Goal: Task Accomplishment & Management: Manage account settings

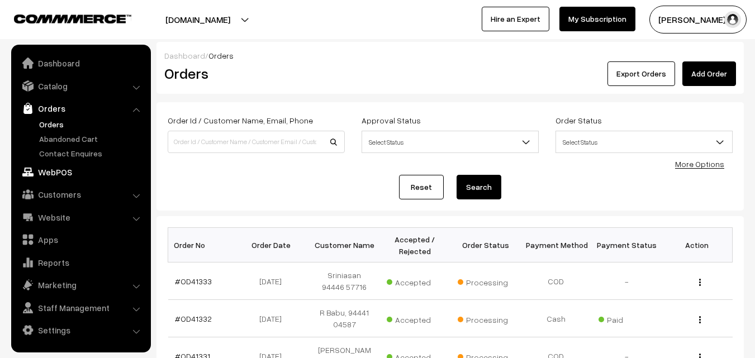
click at [61, 167] on link "WebPOS" at bounding box center [80, 172] width 133 height 20
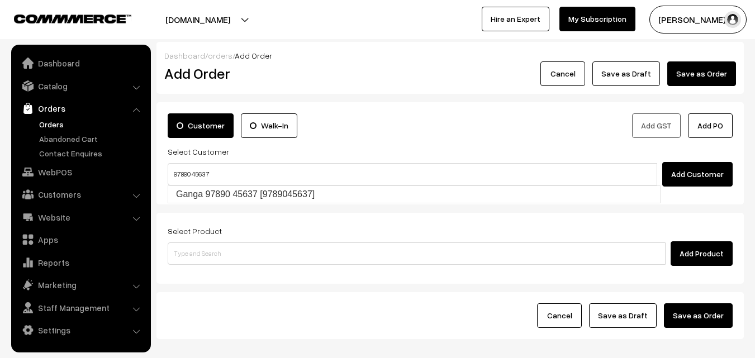
click at [192, 171] on input "97890 45637" at bounding box center [413, 174] width 490 height 22
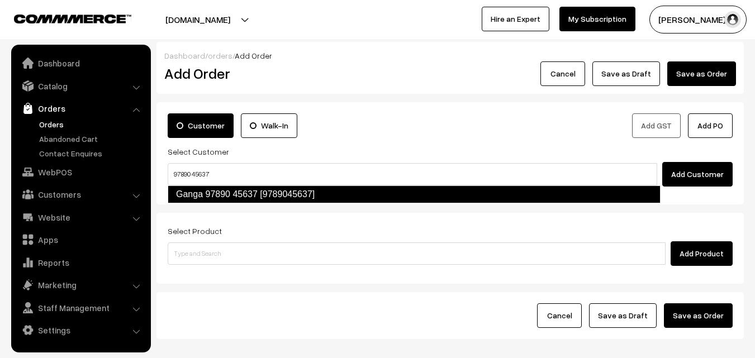
click at [205, 193] on link "Ganga 97890 45637 [9789045637]" at bounding box center [414, 195] width 493 height 18
type input "97890 45637"
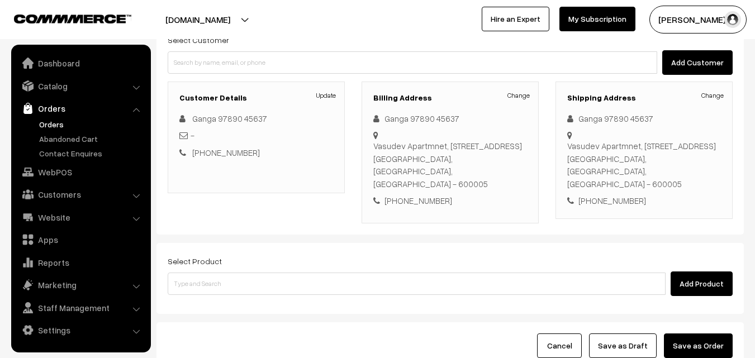
scroll to position [191, 0]
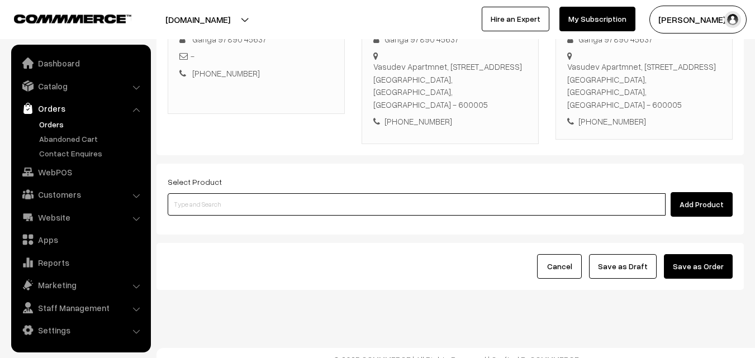
click at [367, 202] on input at bounding box center [417, 204] width 498 height 22
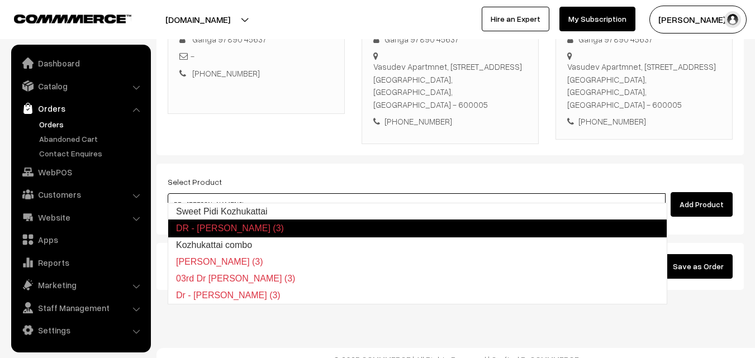
type input "Kozhukattai combo"
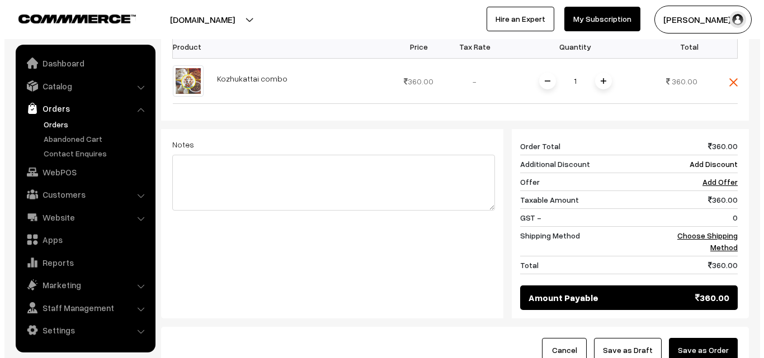
scroll to position [464, 0]
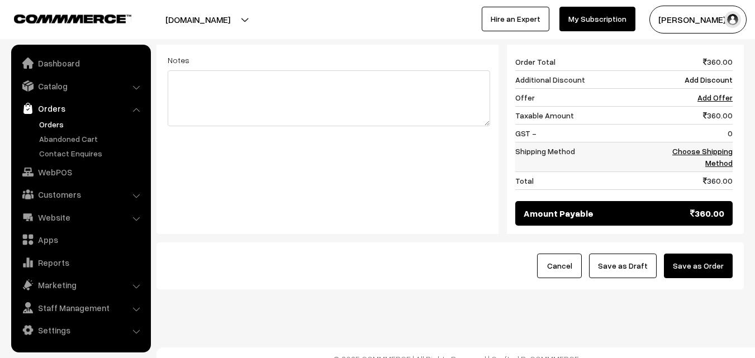
click at [726, 146] on link "Choose Shipping Method" at bounding box center [703, 156] width 60 height 21
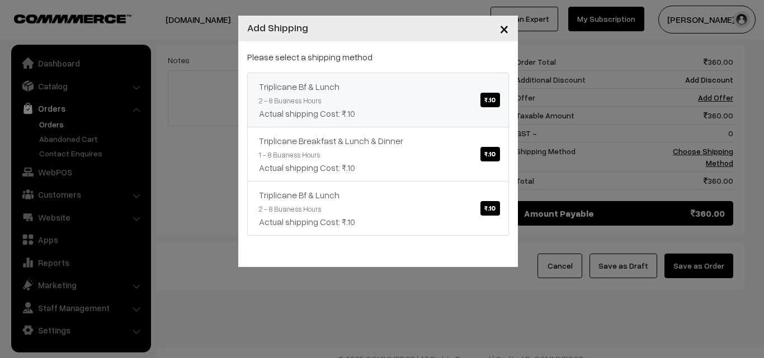
click at [416, 118] on div "Actual shipping Cost: ₹.10" at bounding box center [378, 113] width 238 height 13
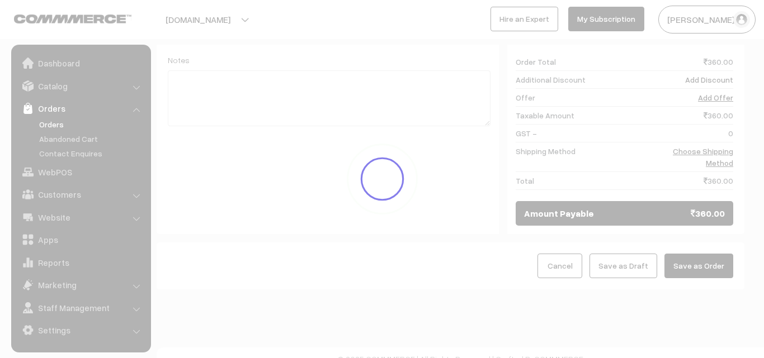
scroll to position [452, 0]
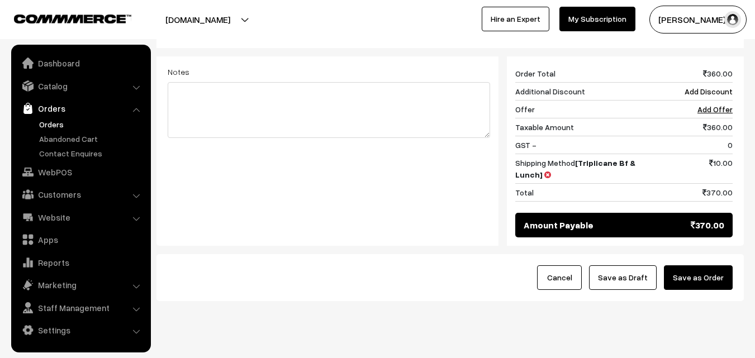
click at [693, 266] on button "Save as Order" at bounding box center [698, 278] width 69 height 25
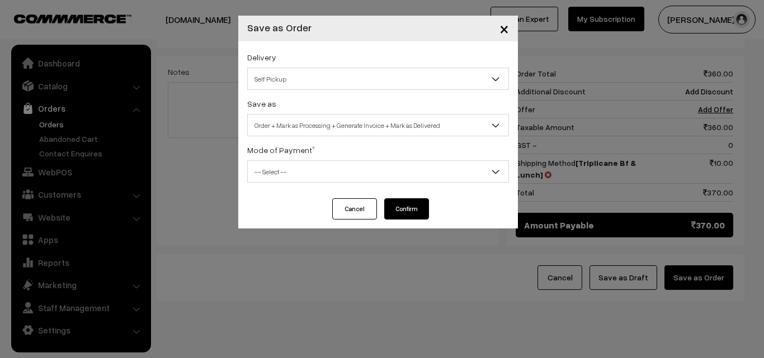
click at [336, 126] on span "Order + Mark as Processing + Generate Invoice + Mark as Delivered" at bounding box center [378, 126] width 261 height 20
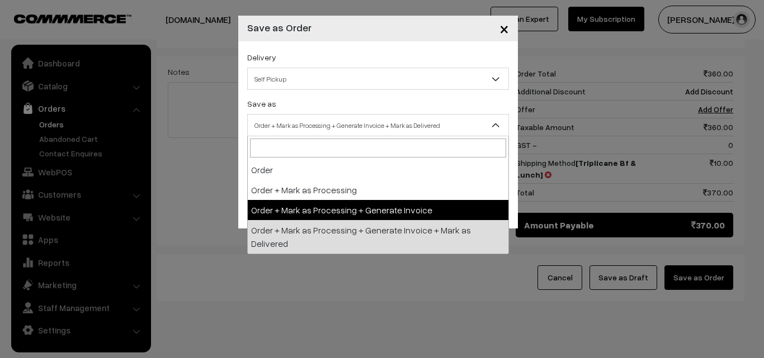
select select "3"
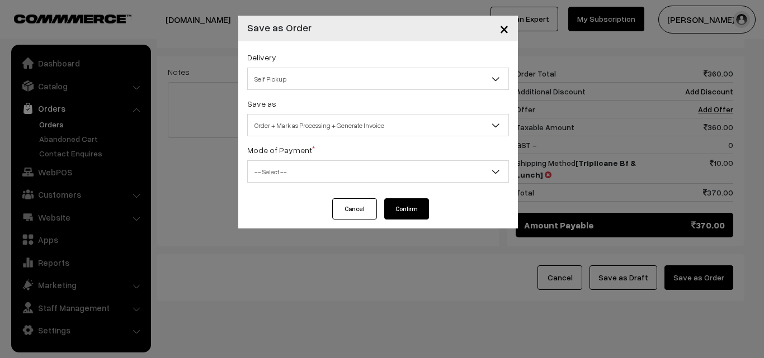
click at [321, 169] on span "-- Select --" at bounding box center [378, 172] width 261 height 20
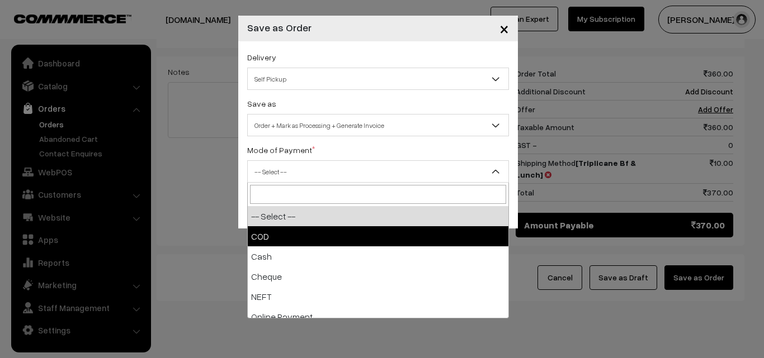
select select "1"
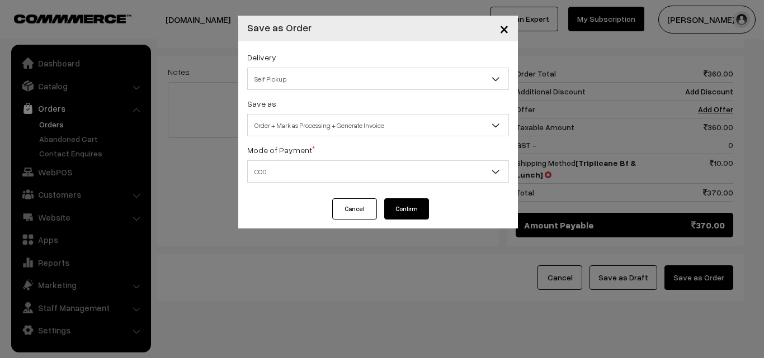
click at [408, 214] on button "Confirm" at bounding box center [406, 208] width 45 height 21
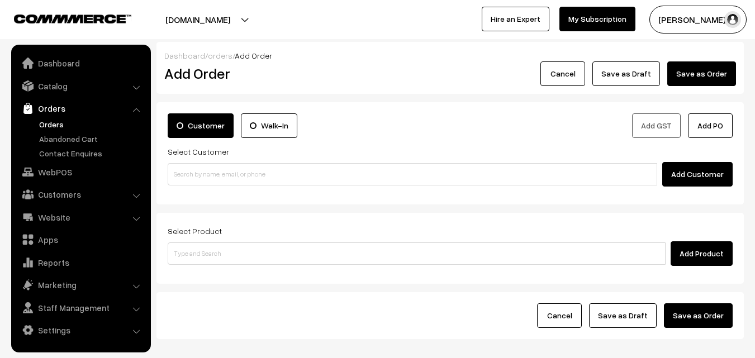
click at [68, 164] on link "WebPOS" at bounding box center [80, 172] width 133 height 20
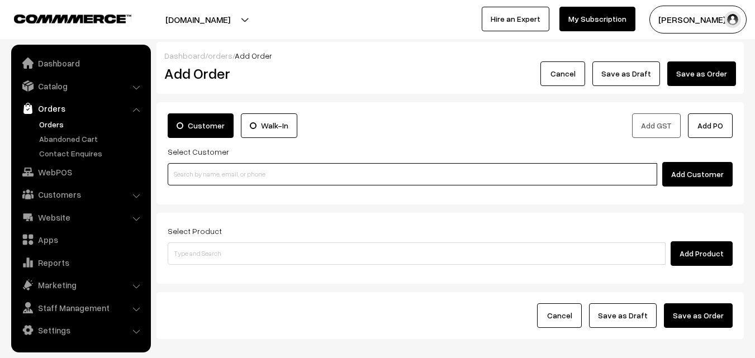
click at [209, 171] on input at bounding box center [413, 174] width 490 height 22
paste input "97890 45637"
click at [194, 169] on input "97890 45637" at bounding box center [413, 174] width 490 height 22
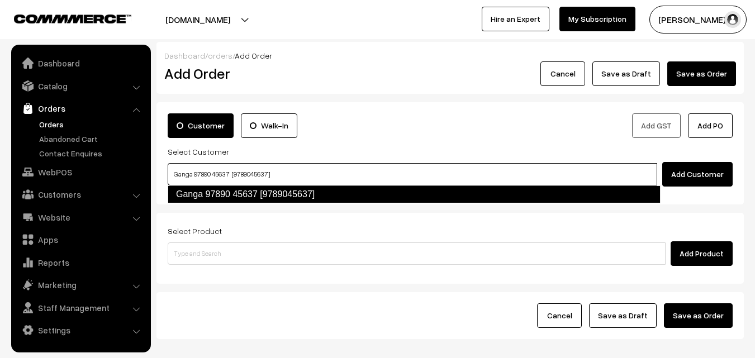
type input "Ganga 97890 45637 [9789045637]"
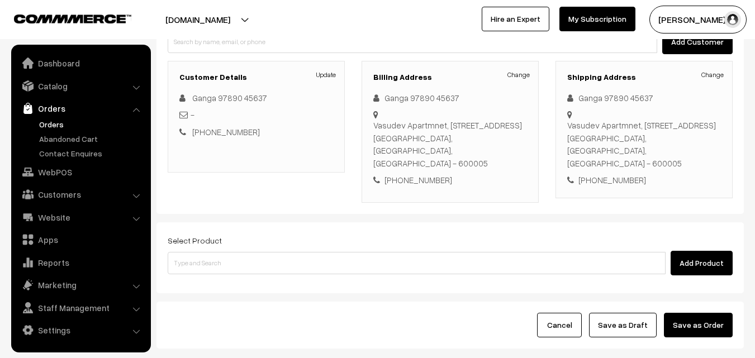
scroll to position [168, 0]
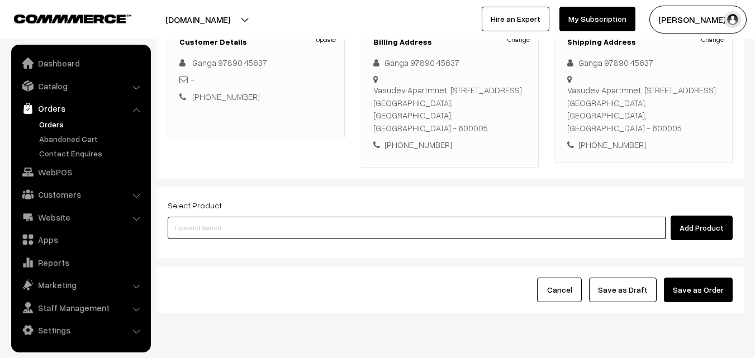
click at [297, 217] on input at bounding box center [417, 228] width 498 height 22
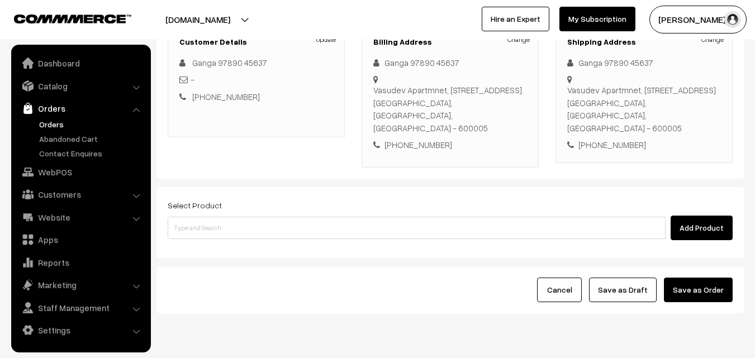
click at [52, 125] on link "Orders" at bounding box center [91, 125] width 111 height 12
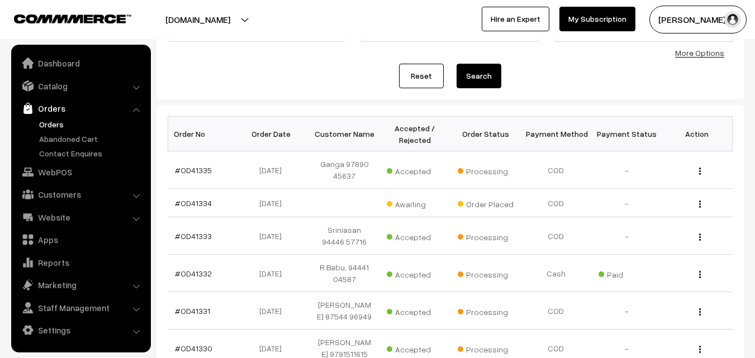
scroll to position [112, 0]
click at [195, 200] on link "#OD41334" at bounding box center [193, 203] width 37 height 10
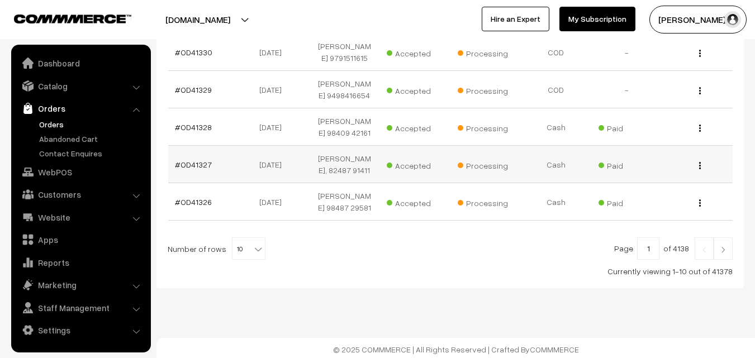
scroll to position [425, 0]
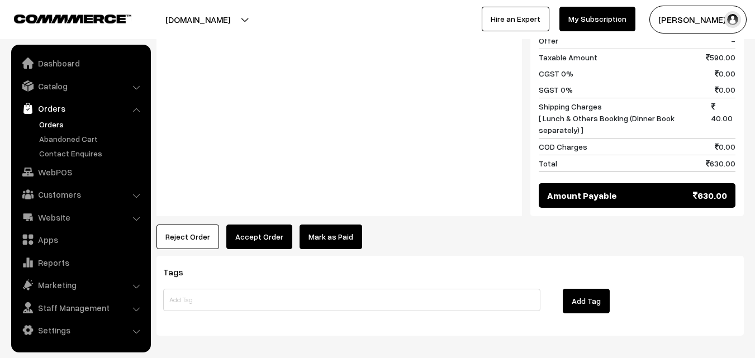
click at [262, 225] on button "Accept Order" at bounding box center [259, 237] width 66 height 25
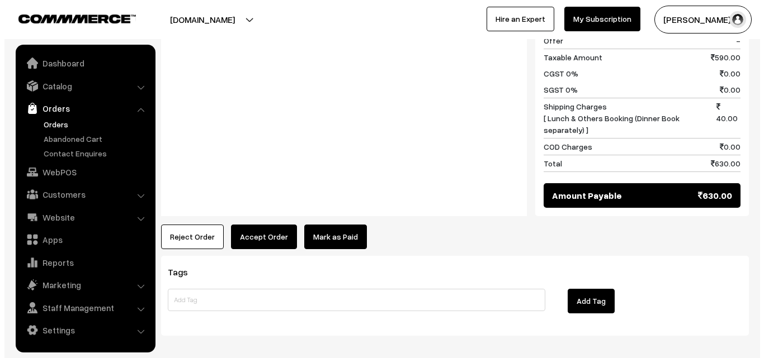
scroll to position [755, 0]
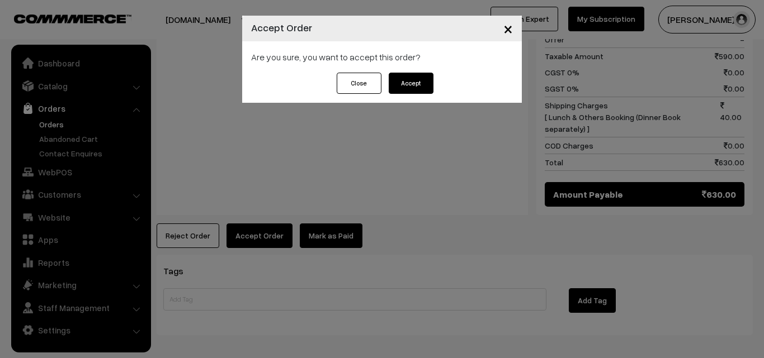
click at [403, 79] on button "Accept" at bounding box center [411, 83] width 45 height 21
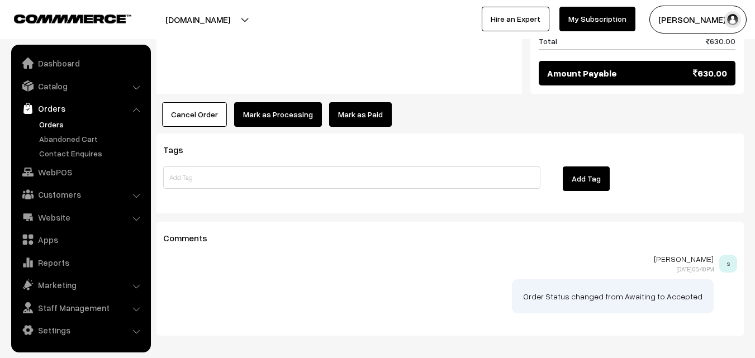
click at [281, 102] on button "Mark as Processing" at bounding box center [278, 114] width 88 height 25
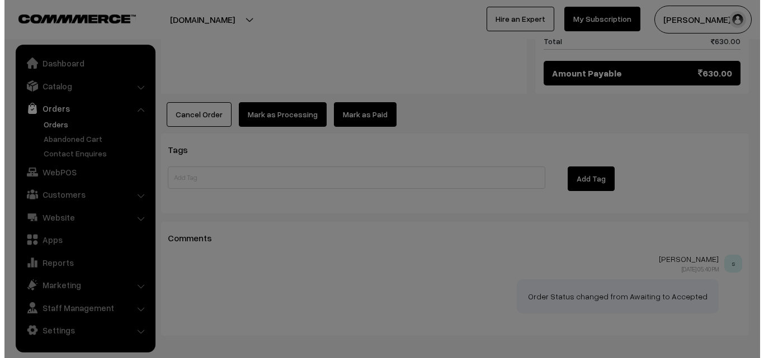
scroll to position [877, 0]
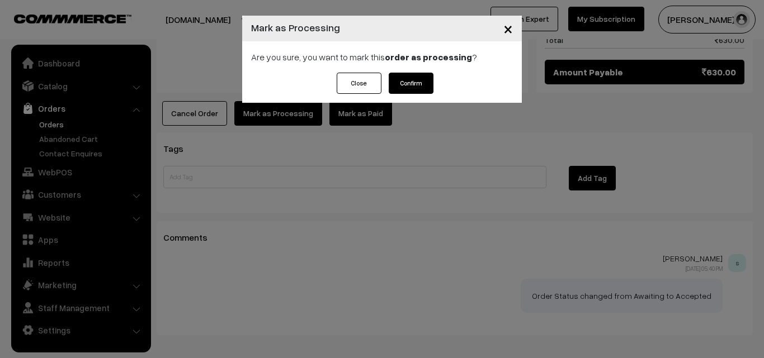
click at [385, 83] on div "Close Confirm" at bounding box center [382, 83] width 102 height 21
click at [429, 79] on button "Confirm" at bounding box center [411, 83] width 45 height 21
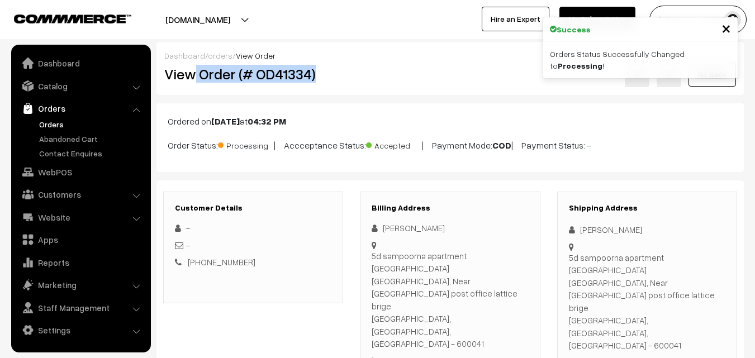
drag, startPoint x: 192, startPoint y: 72, endPoint x: 349, endPoint y: 79, distance: 156.7
click at [349, 80] on div "View Order (# OD41334)" at bounding box center [254, 75] width 196 height 26
copy h2 "Order (# OD41334)"
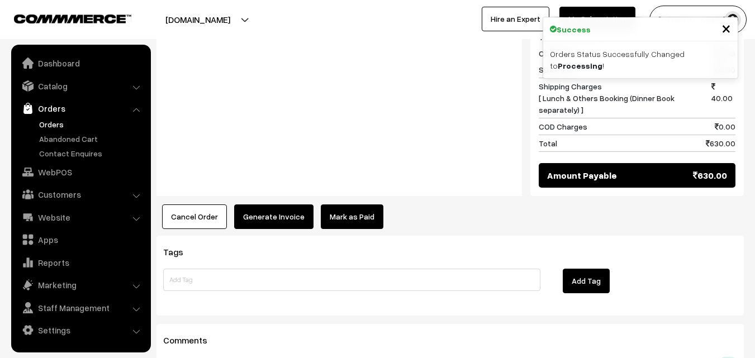
click at [260, 205] on button "Generate Invoice" at bounding box center [273, 217] width 79 height 25
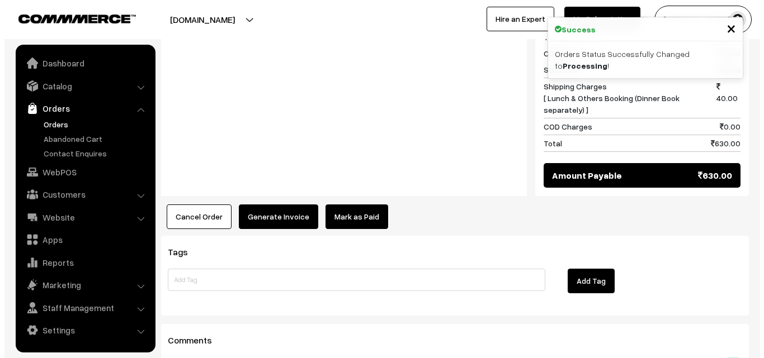
scroll to position [787, 0]
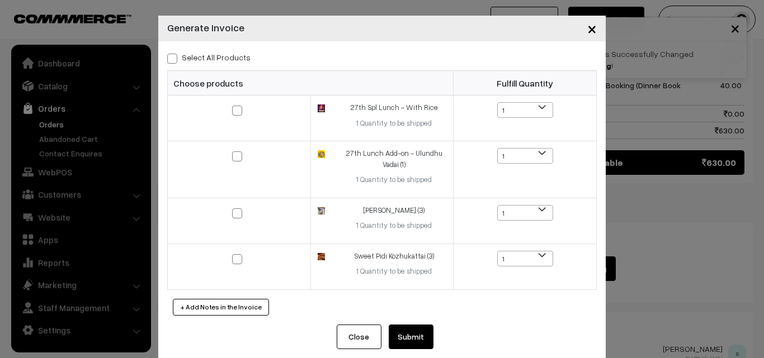
click at [228, 50] on div "Select All Products" at bounding box center [381, 56] width 429 height 13
click at [222, 54] on label "Select All Products" at bounding box center [208, 57] width 83 height 12
click at [174, 54] on input "Select All Products" at bounding box center [170, 56] width 7 height 7
checkbox input "true"
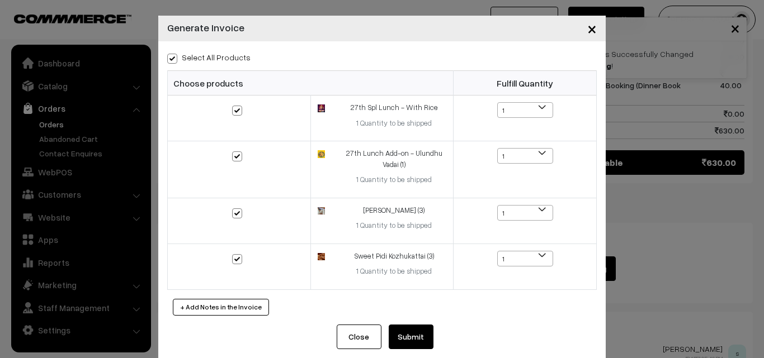
checkbox input "true"
click at [417, 337] on button "Submit" at bounding box center [411, 337] width 45 height 25
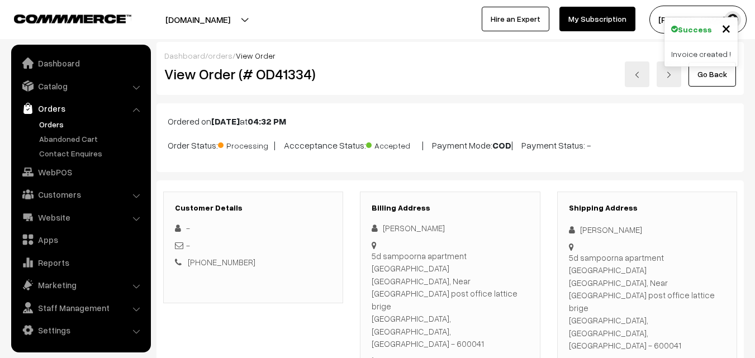
scroll to position [783, 0]
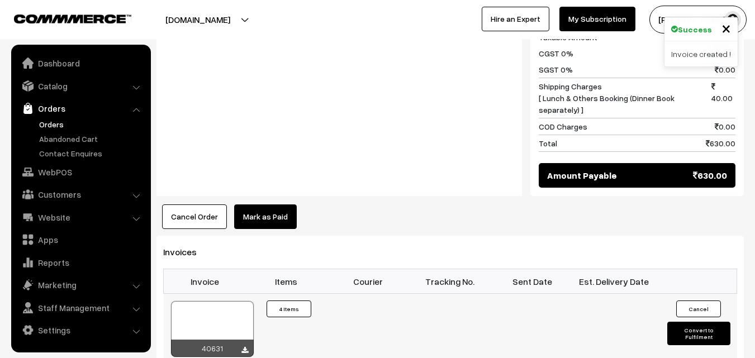
click at [191, 301] on div at bounding box center [212, 329] width 83 height 56
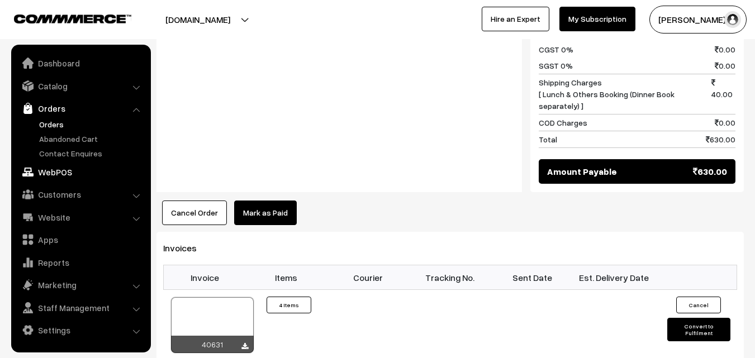
click at [55, 171] on link "WebPOS" at bounding box center [80, 172] width 133 height 20
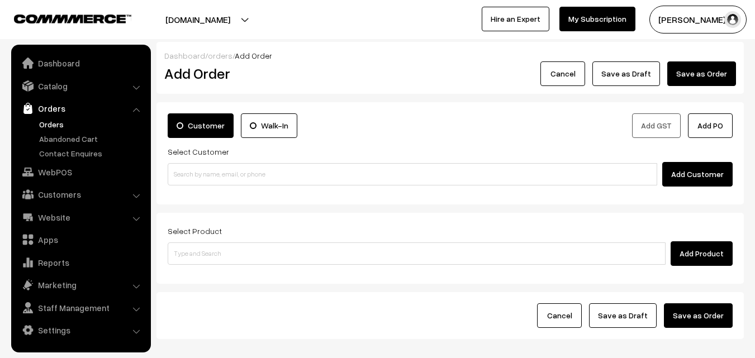
click at [51, 125] on link "Orders" at bounding box center [91, 125] width 111 height 12
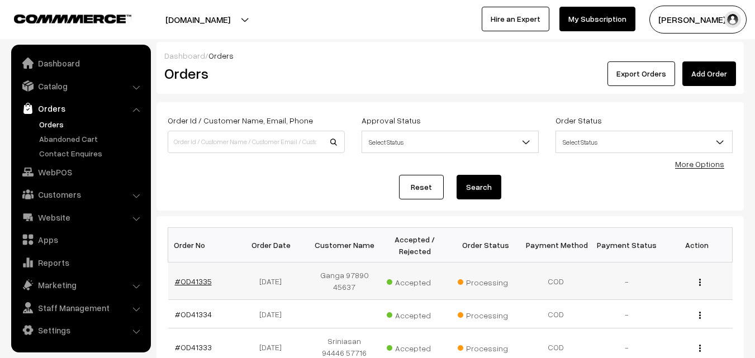
drag, startPoint x: 188, startPoint y: 271, endPoint x: 199, endPoint y: 277, distance: 12.5
click at [188, 271] on td "#OD41335" at bounding box center [203, 281] width 70 height 37
click at [198, 277] on link "#OD41335" at bounding box center [193, 282] width 37 height 10
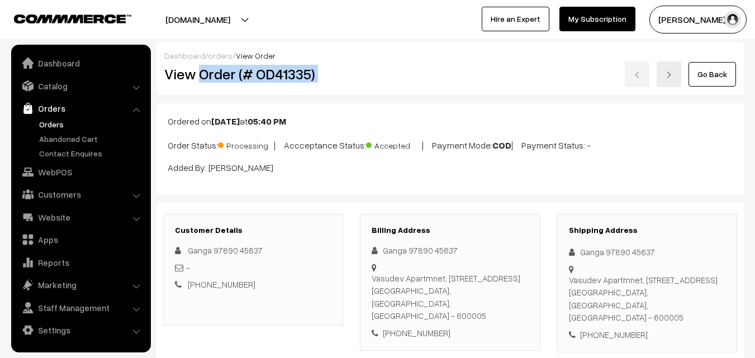
click at [420, 83] on div "View Order (# OD41335) Go Back" at bounding box center [450, 75] width 589 height 26
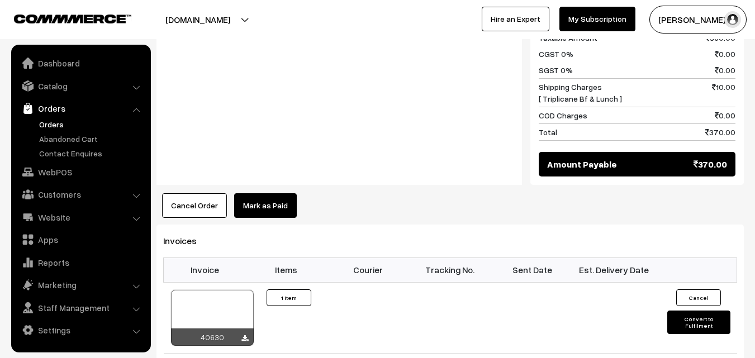
scroll to position [559, 0]
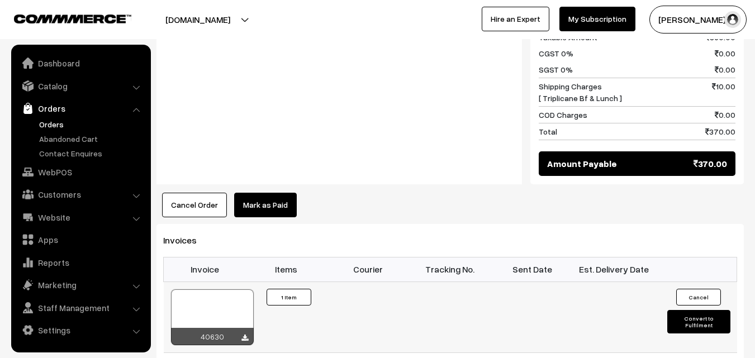
click at [216, 293] on div at bounding box center [212, 318] width 83 height 56
click at [49, 172] on link "WebPOS" at bounding box center [80, 172] width 133 height 20
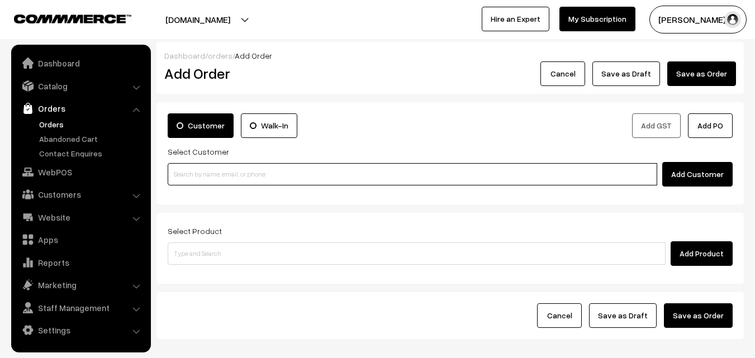
click at [205, 175] on input at bounding box center [413, 174] width 490 height 22
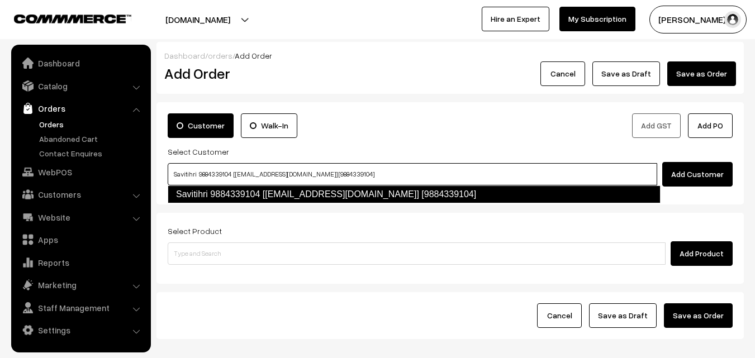
type input "Savitihri 9884339104 [[EMAIL_ADDRESS][DOMAIN_NAME]] [9884339104]"
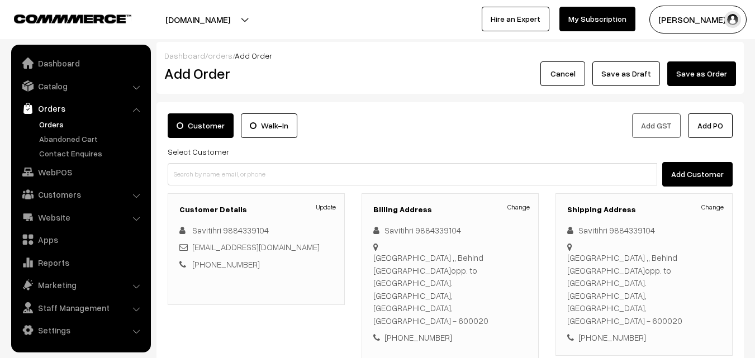
click at [420, 332] on div "[PHONE_NUMBER]" at bounding box center [450, 338] width 154 height 13
click at [420, 332] on div "+91 9884339104" at bounding box center [450, 338] width 154 height 13
copy div "9884339104"
click at [58, 194] on link "Customers" at bounding box center [80, 195] width 133 height 20
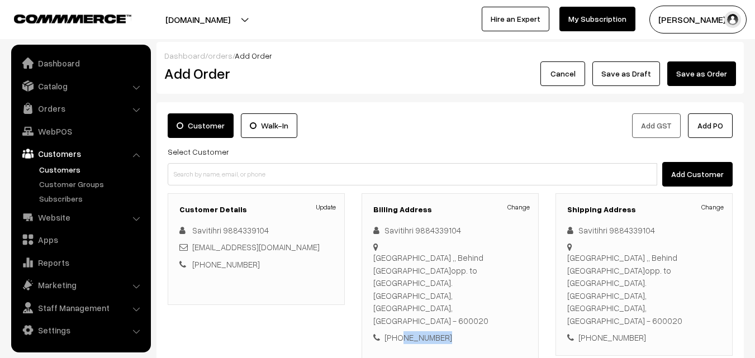
click at [56, 167] on link "Customers" at bounding box center [91, 170] width 111 height 12
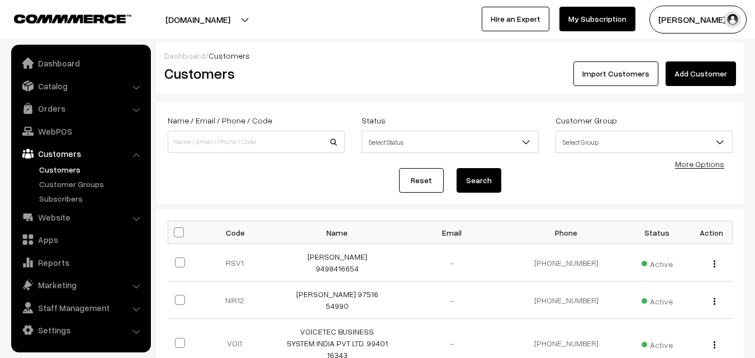
click at [192, 139] on input at bounding box center [256, 142] width 177 height 22
type input "9884339104"
click at [457, 168] on button "Search" at bounding box center [479, 180] width 45 height 25
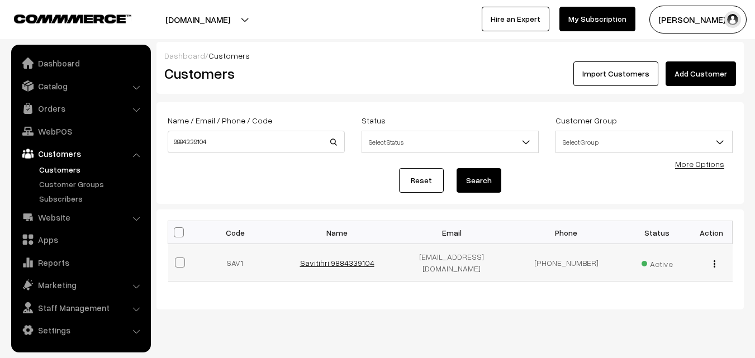
click at [337, 264] on td "Savitihri 9884339104" at bounding box center [337, 262] width 115 height 37
click at [337, 262] on link "Savitihri 9884339104" at bounding box center [337, 263] width 74 height 10
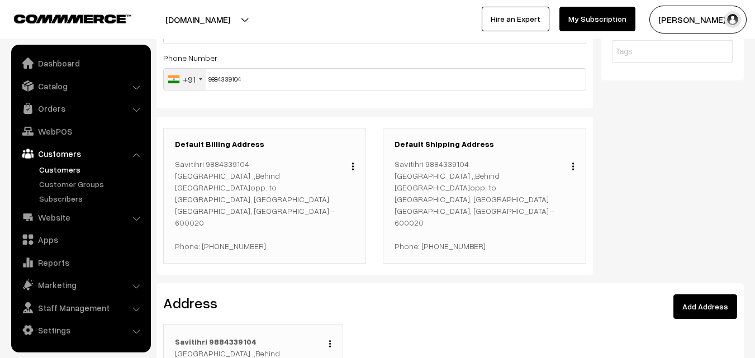
scroll to position [280, 0]
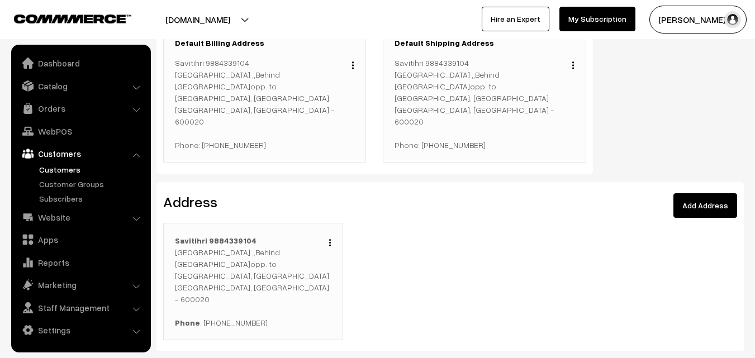
click at [332, 238] on button "button" at bounding box center [330, 242] width 3 height 9
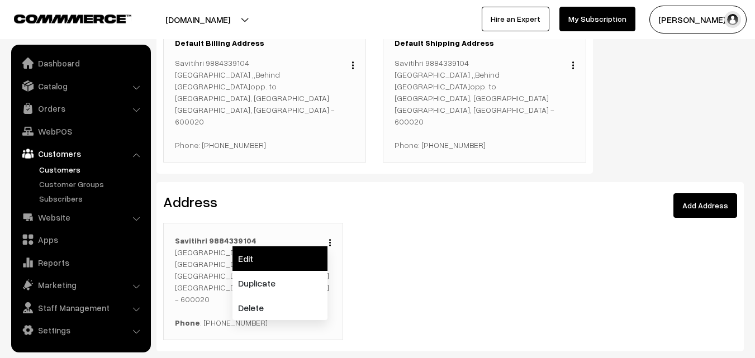
click at [319, 247] on link "Edit" at bounding box center [280, 259] width 95 height 25
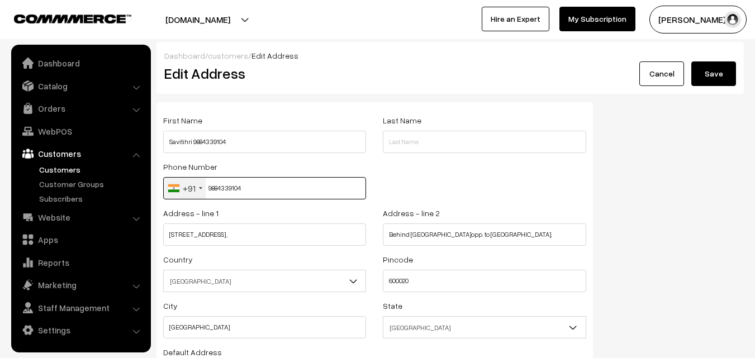
click at [230, 182] on input "9884339104" at bounding box center [264, 188] width 203 height 22
click at [227, 182] on input "9884339104" at bounding box center [264, 188] width 203 height 22
paste input "95000 6468"
click at [233, 191] on input "95000 6468" at bounding box center [264, 188] width 203 height 22
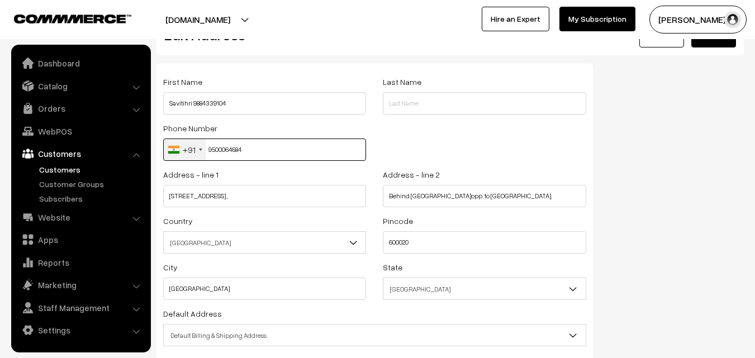
scroll to position [56, 0]
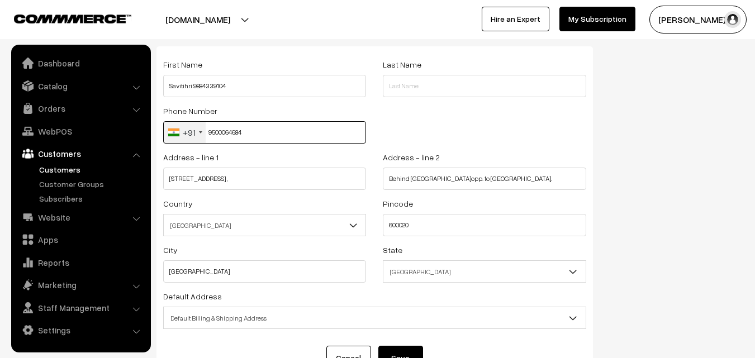
type input "9500064684"
click at [252, 314] on span "Default Billing & Shipping Address" at bounding box center [375, 319] width 422 height 20
click at [412, 350] on button "Save" at bounding box center [401, 358] width 45 height 25
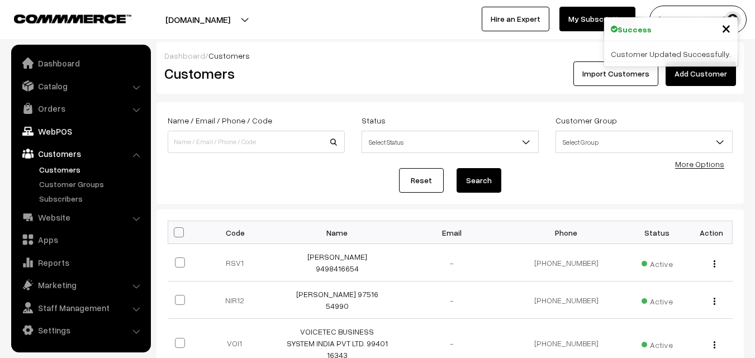
click at [50, 133] on link "WebPOS" at bounding box center [80, 131] width 133 height 20
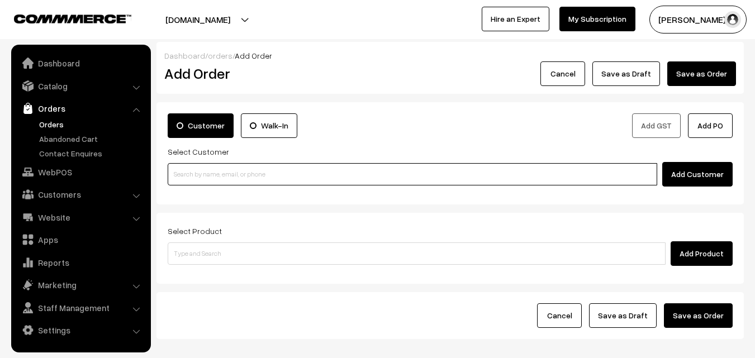
paste input "95000 64684"
drag, startPoint x: 235, startPoint y: 168, endPoint x: 211, endPoint y: 176, distance: 25.8
click at [235, 167] on input "95000 64684" at bounding box center [413, 174] width 490 height 22
click at [194, 178] on input "95000 64684" at bounding box center [413, 174] width 490 height 22
click at [200, 196] on ul "No customers found." at bounding box center [414, 193] width 493 height 15
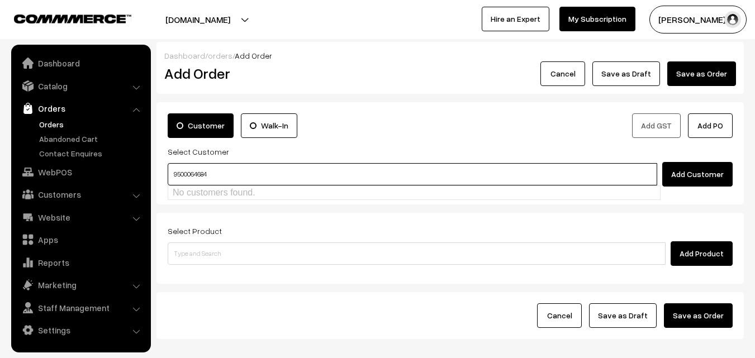
type input "9500064684"
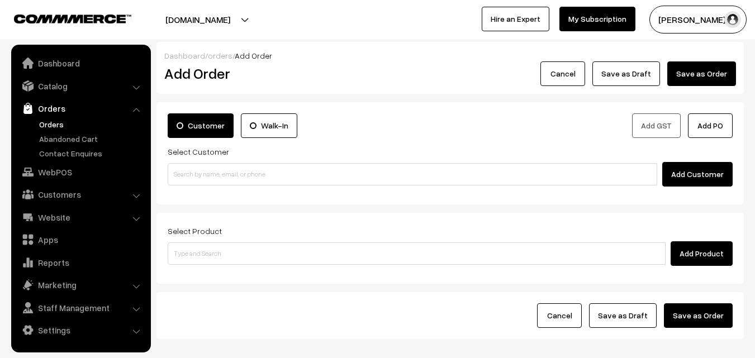
click at [214, 163] on div "Add Customer" at bounding box center [450, 174] width 565 height 25
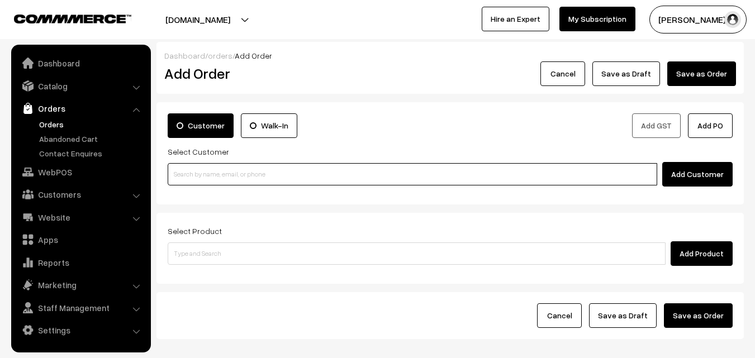
click at [201, 167] on input at bounding box center [413, 174] width 490 height 22
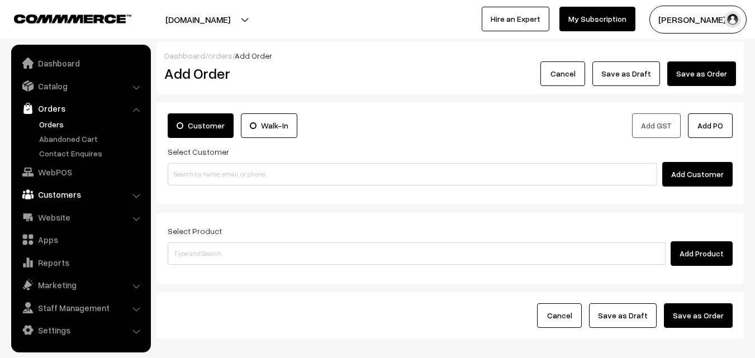
click at [58, 197] on link "Customers" at bounding box center [80, 195] width 133 height 20
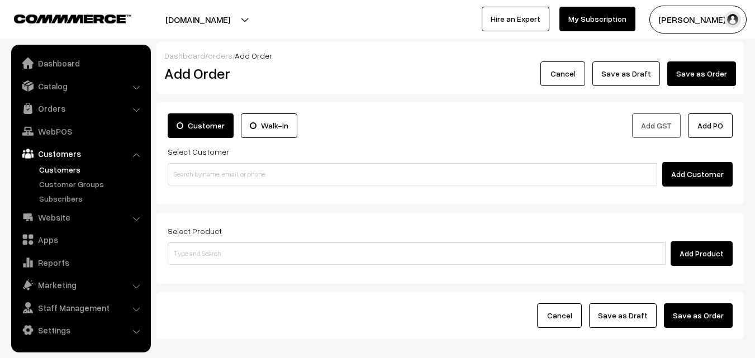
click at [62, 168] on link "Customers" at bounding box center [91, 170] width 111 height 12
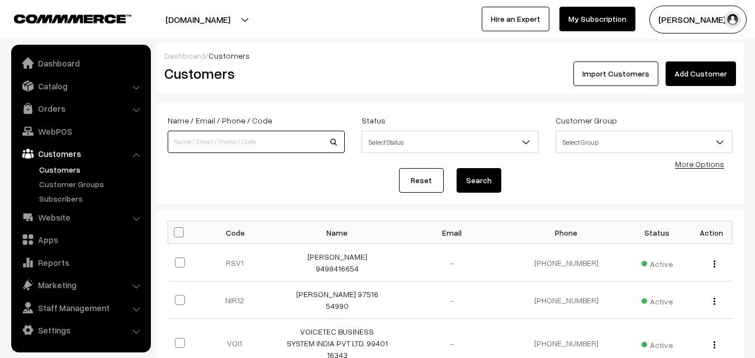
click at [204, 144] on input at bounding box center [256, 142] width 177 height 22
paste input "95000 64684"
type input "95000 64684"
click at [457, 168] on button "Search" at bounding box center [479, 180] width 45 height 25
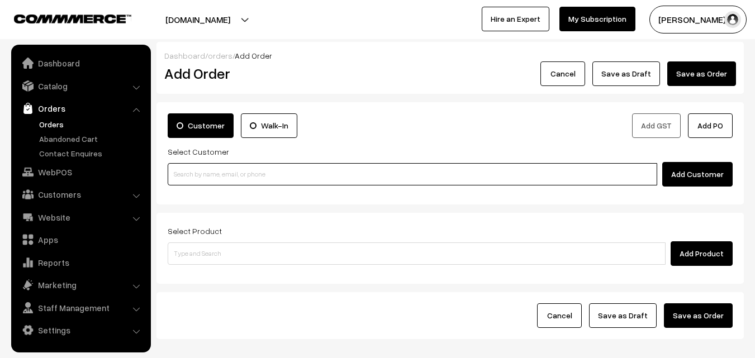
click at [247, 181] on input at bounding box center [413, 174] width 490 height 22
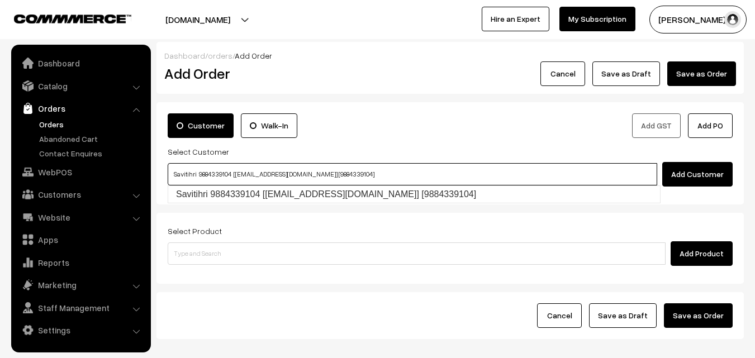
type input "Savitihri 9884339104 [food53@gmail.com] [9884339104]"
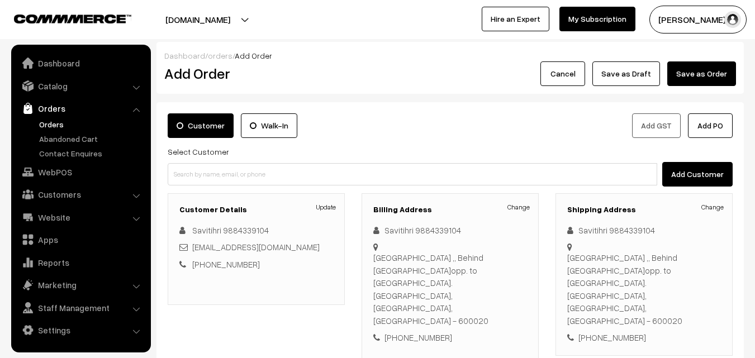
click at [417, 319] on div "Billing Address Change Savitihri 9884339104 No 1 arunachalapuram,2nd Street,Ady…" at bounding box center [450, 276] width 177 height 167
click at [422, 332] on div "+91 9500064684" at bounding box center [450, 338] width 154 height 13
click at [431, 229] on div "Savitihri 9884339104" at bounding box center [450, 230] width 154 height 13
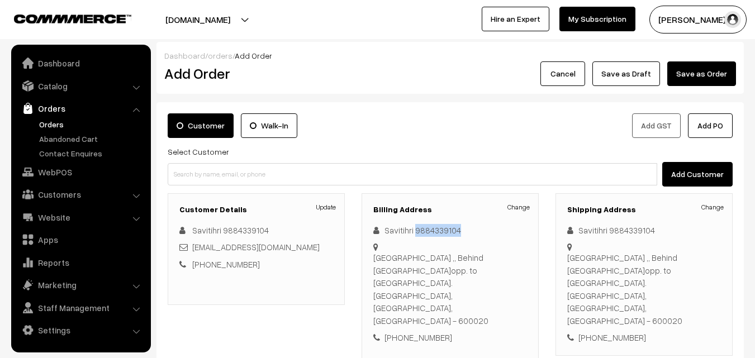
drag, startPoint x: 431, startPoint y: 229, endPoint x: 415, endPoint y: 230, distance: 15.7
click at [430, 230] on div "Savitihri 9884339104" at bounding box center [450, 230] width 154 height 13
copy div "9884339104"
click at [73, 190] on link "Customers" at bounding box center [80, 195] width 133 height 20
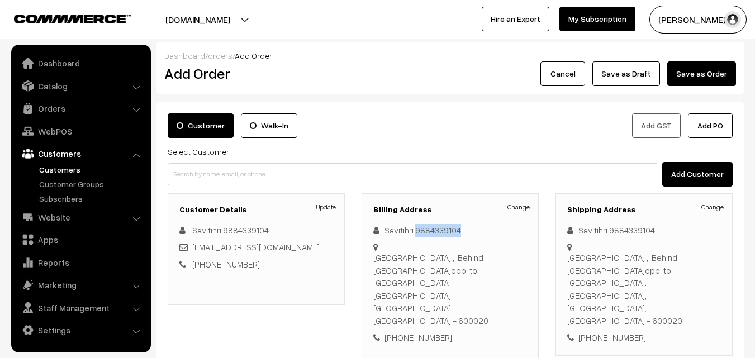
click at [67, 171] on link "Customers" at bounding box center [91, 170] width 111 height 12
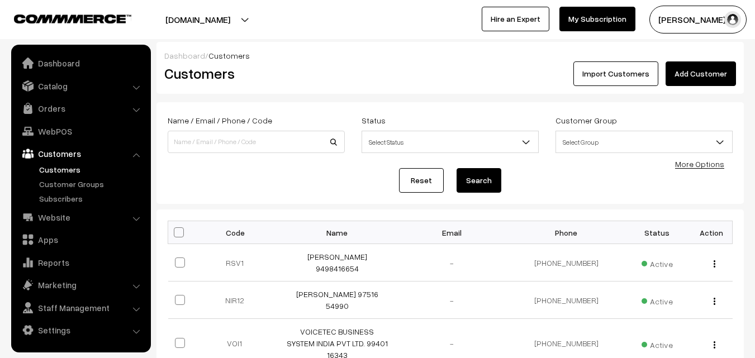
click at [58, 171] on link "Customers" at bounding box center [91, 170] width 111 height 12
click at [235, 149] on input at bounding box center [256, 142] width 177 height 22
paste input "9884339104"
type input "9884339104"
click at [457, 168] on button "Search" at bounding box center [479, 180] width 45 height 25
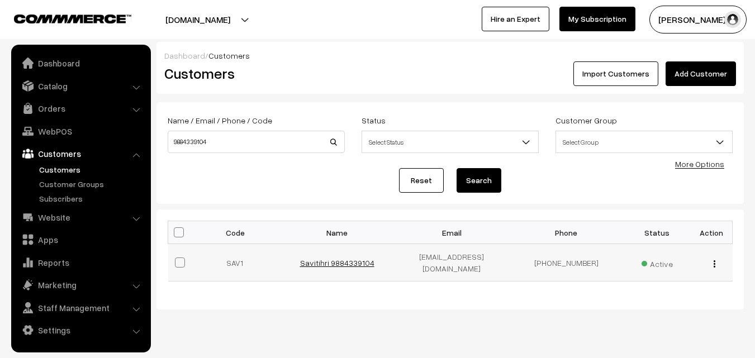
click at [342, 261] on link "Savitihri 9884339104" at bounding box center [337, 263] width 74 height 10
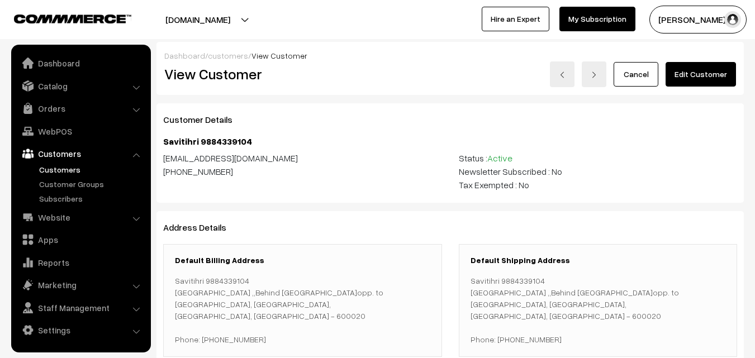
click at [697, 87] on div "Cancel Edit Customer" at bounding box center [598, 75] width 278 height 26
click at [701, 66] on link "Edit Customer" at bounding box center [701, 74] width 70 height 25
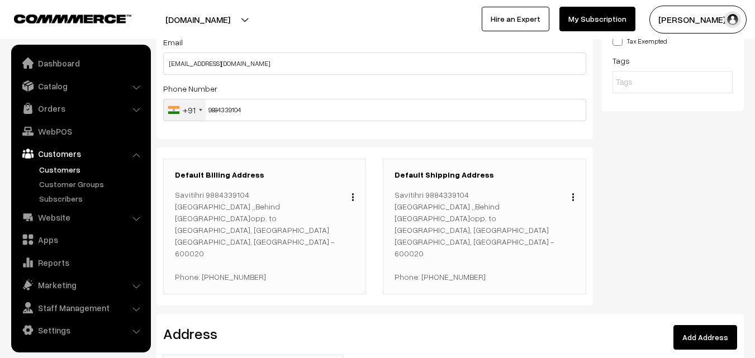
scroll to position [168, 0]
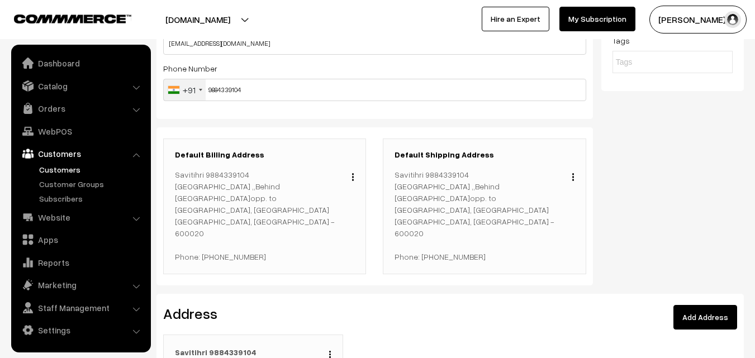
click at [331, 351] on img "button" at bounding box center [330, 354] width 2 height 7
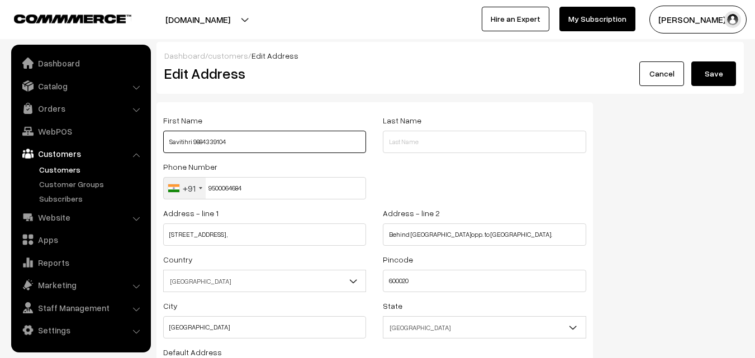
click at [211, 139] on input "Savitihri 9884339104" at bounding box center [264, 142] width 203 height 22
click at [424, 139] on input "text" at bounding box center [484, 142] width 203 height 22
paste input "9884339104"
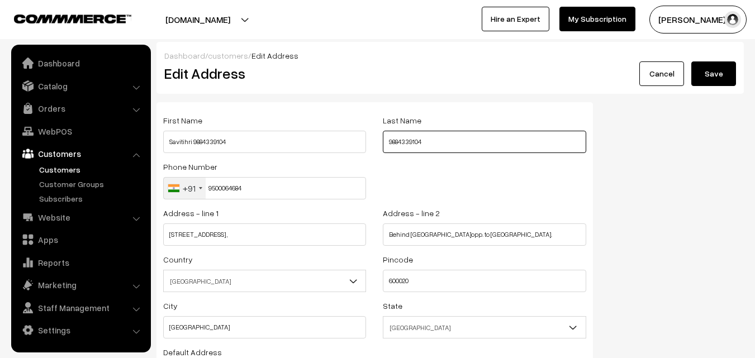
type input "9884339104"
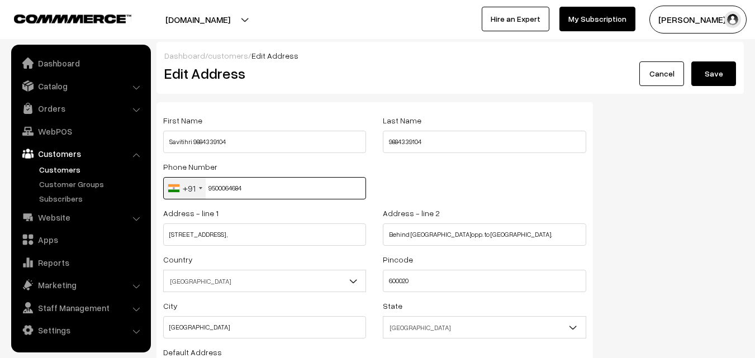
click at [217, 189] on input "9500064684" at bounding box center [264, 188] width 203 height 22
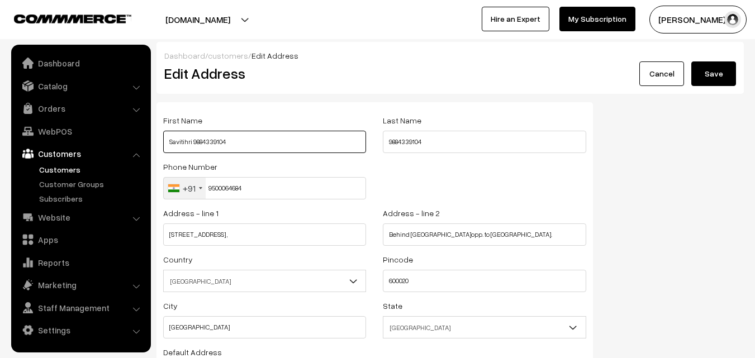
click at [211, 139] on input "Savitihri 9884339104" at bounding box center [264, 142] width 203 height 22
paste input "50006468"
type input "Savitihri 9500064684"
click at [401, 138] on input "9884339104" at bounding box center [484, 142] width 203 height 22
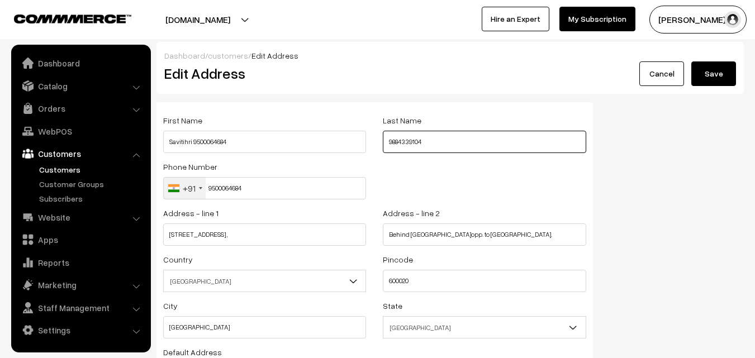
click at [401, 138] on input "9884339104" at bounding box center [484, 142] width 203 height 22
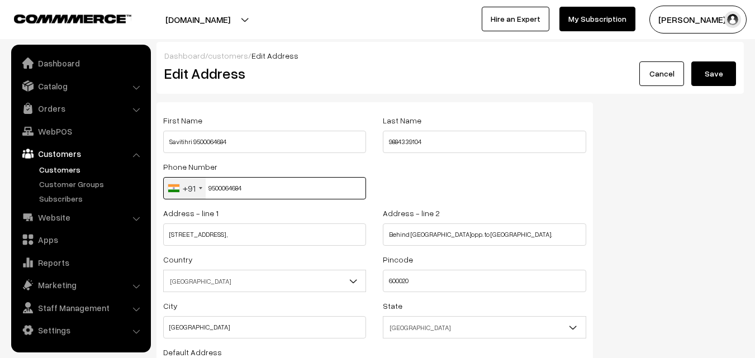
click at [224, 190] on input "9500064684" at bounding box center [264, 188] width 203 height 22
paste input "88433910"
type input "9884339104"
click at [721, 71] on button "Save" at bounding box center [714, 74] width 45 height 25
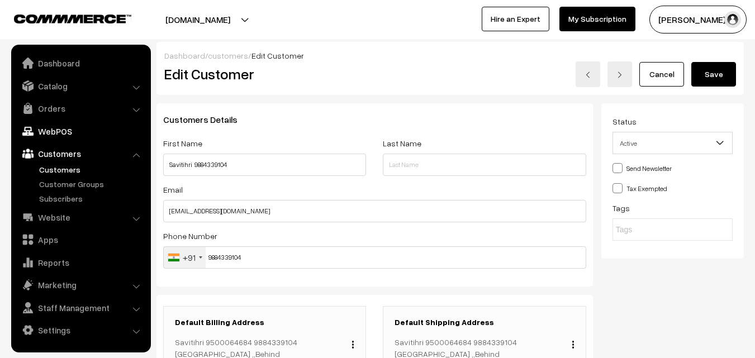
click at [74, 132] on link "WebPOS" at bounding box center [80, 131] width 133 height 20
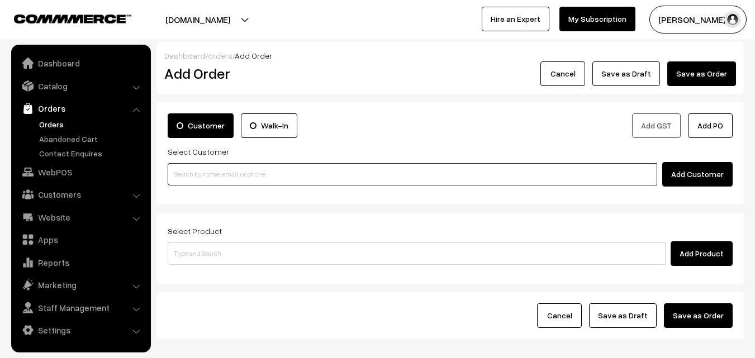
click at [262, 164] on input at bounding box center [413, 174] width 490 height 22
paste input "95000 64684"
click at [190, 171] on input "95000 64684" at bounding box center [413, 174] width 490 height 22
click at [201, 172] on input "95000 64684" at bounding box center [413, 174] width 490 height 22
type input "9500064684"
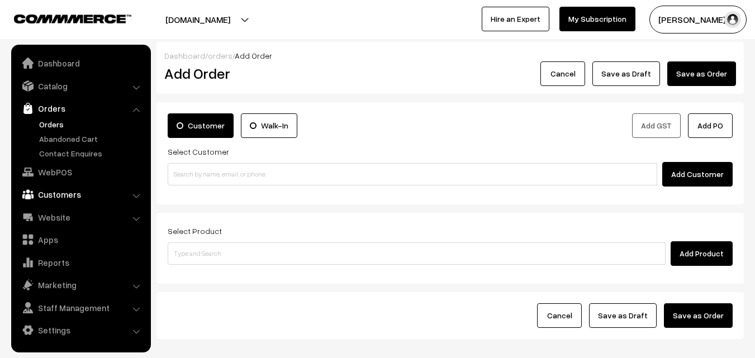
click at [69, 195] on link "Customers" at bounding box center [80, 195] width 133 height 20
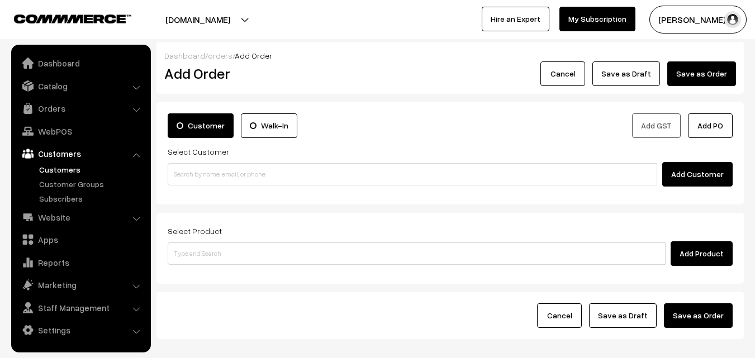
click at [67, 168] on link "Customers" at bounding box center [91, 170] width 111 height 12
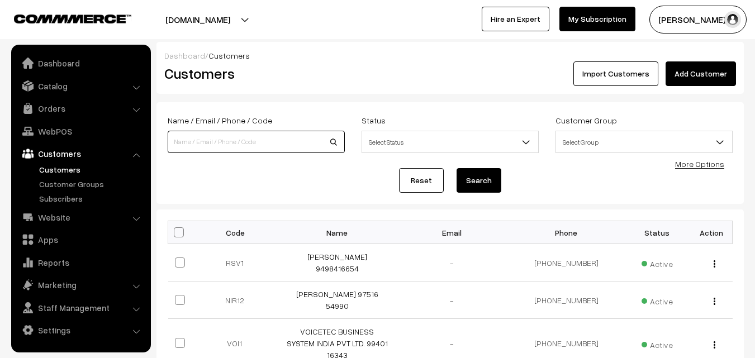
click at [201, 143] on input at bounding box center [256, 142] width 177 height 22
type input "9884339104"
click at [457, 168] on button "Search" at bounding box center [479, 180] width 45 height 25
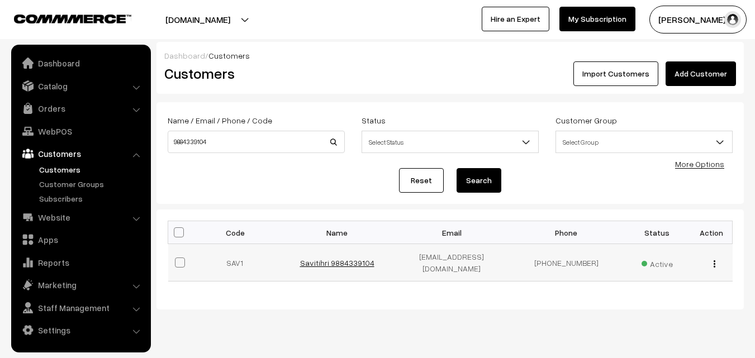
click at [361, 262] on link "Savitihri 9884339104" at bounding box center [337, 263] width 74 height 10
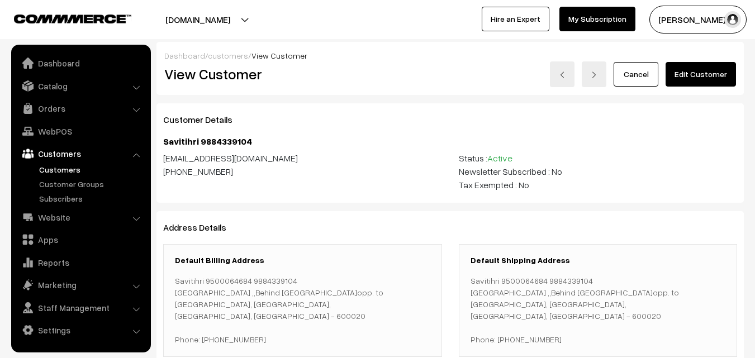
click at [718, 72] on link "Edit Customer" at bounding box center [701, 74] width 70 height 25
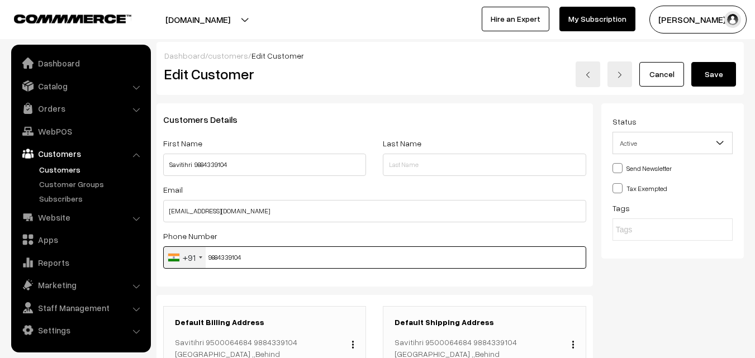
click at [235, 257] on input "9884339104" at bounding box center [374, 258] width 423 height 22
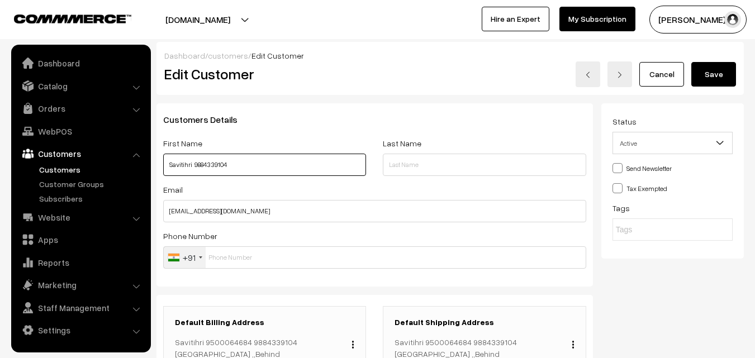
click at [206, 162] on input "Savitihri 9884339104" at bounding box center [264, 165] width 203 height 22
paste input "5000 6468"
type input "Savitihri 95000 64684"
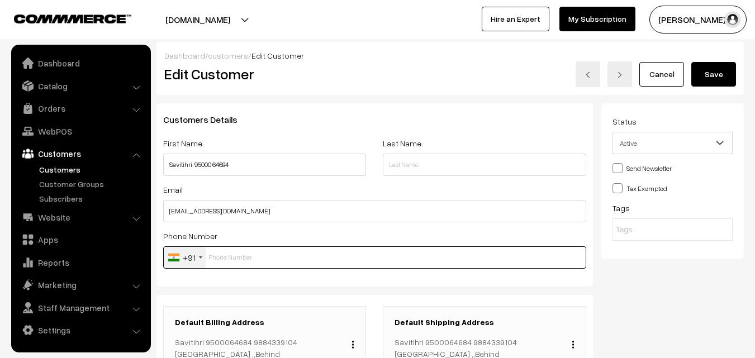
click at [234, 259] on input "text" at bounding box center [374, 258] width 423 height 22
paste input "95000 6468"
click at [233, 253] on input "95000 6468" at bounding box center [374, 258] width 423 height 22
type input "9500064684"
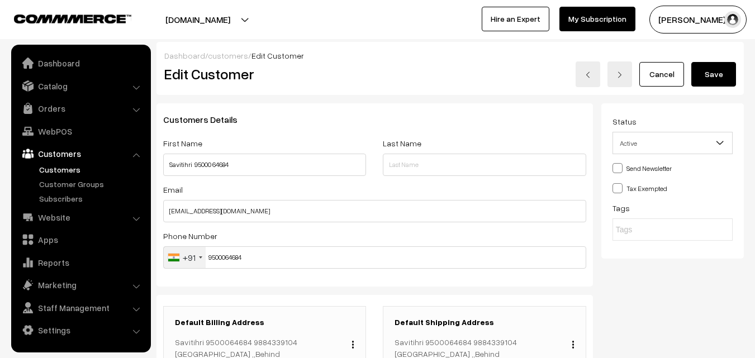
click at [718, 67] on button "Save" at bounding box center [714, 74] width 45 height 25
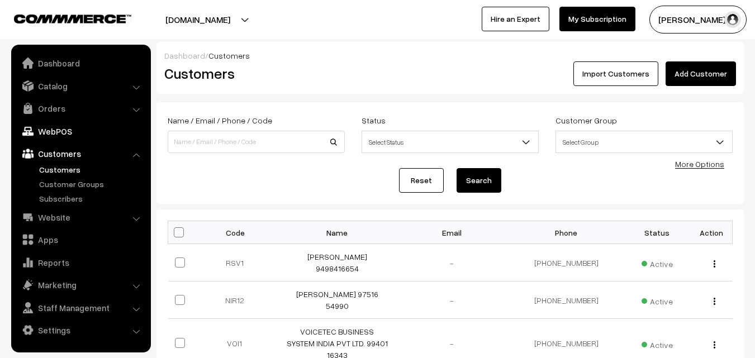
click at [69, 132] on link "WebPOS" at bounding box center [80, 131] width 133 height 20
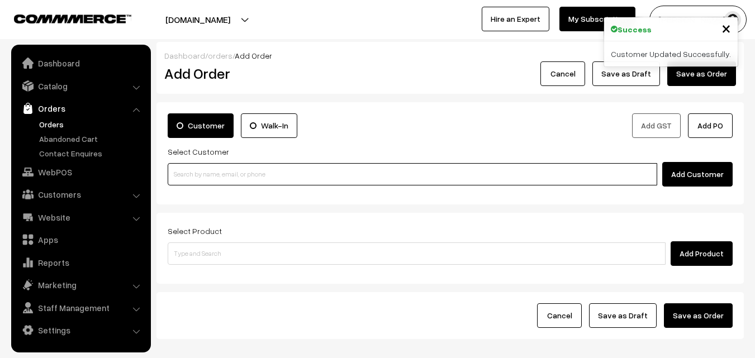
click at [248, 177] on input at bounding box center [413, 174] width 490 height 22
paste input "95000 64684"
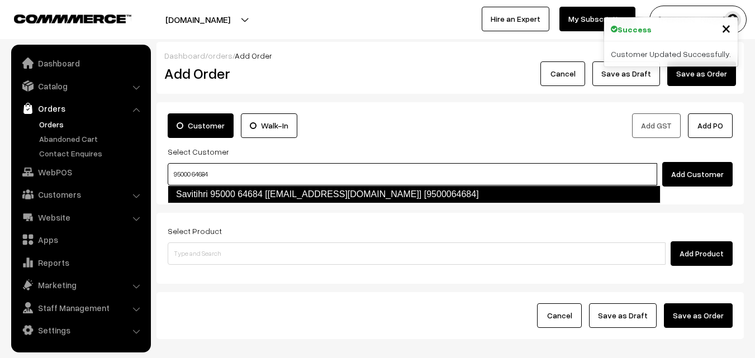
click at [204, 189] on link "Savitihri 95000 64684 [food53@gmail.com] [9500064684]" at bounding box center [414, 195] width 493 height 18
type input "95000 64684"
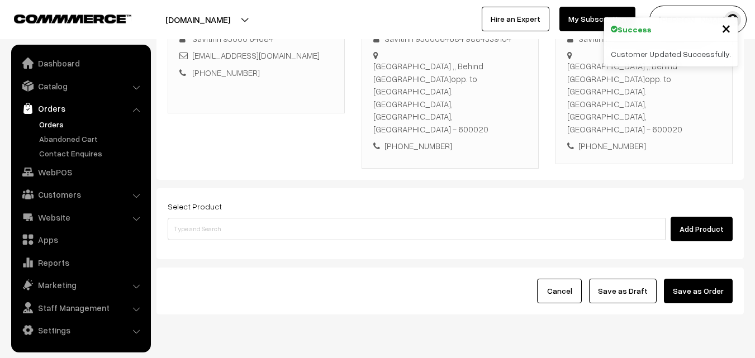
scroll to position [204, 0]
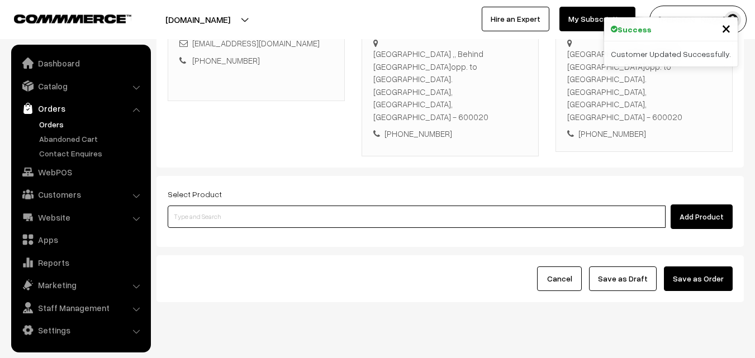
click at [284, 206] on input at bounding box center [417, 217] width 498 height 22
click at [320, 206] on input at bounding box center [417, 217] width 498 height 22
type input "a"
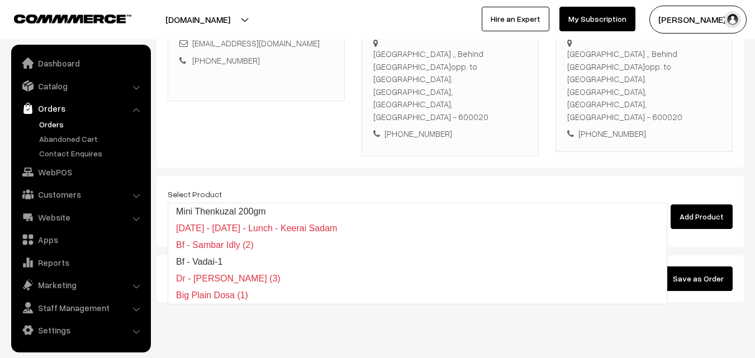
click at [226, 216] on link "Mini Thenkuzal 200gm" at bounding box center [417, 212] width 499 height 17
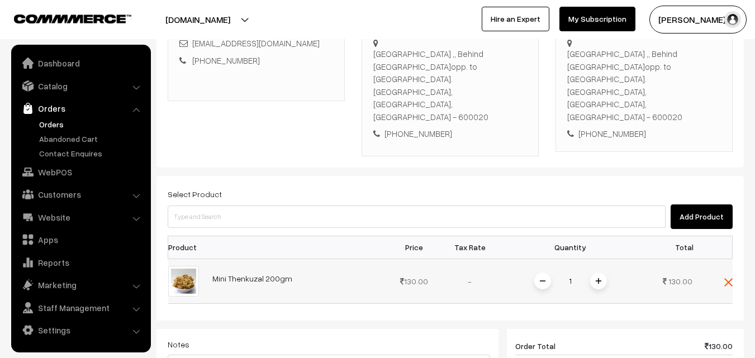
click at [594, 273] on span at bounding box center [598, 281] width 17 height 17
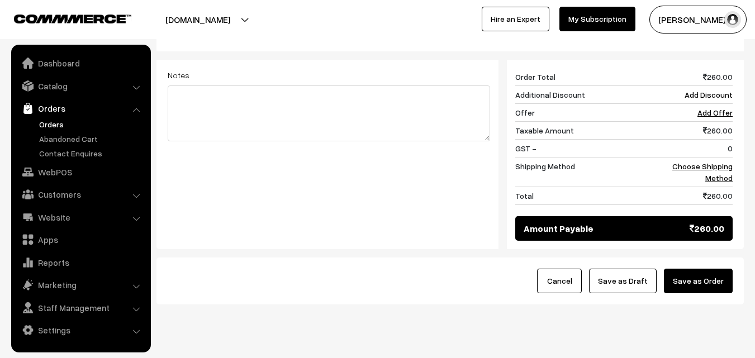
scroll to position [476, 0]
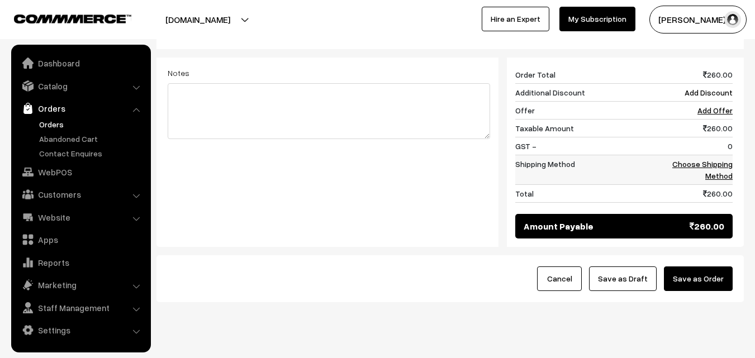
click at [720, 159] on link "Choose Shipping Method" at bounding box center [703, 169] width 60 height 21
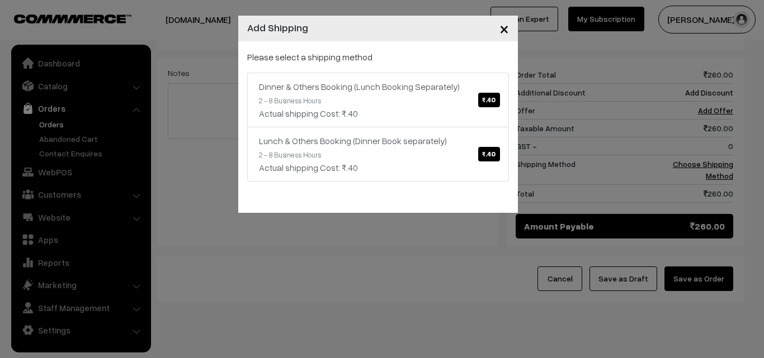
drag, startPoint x: 377, startPoint y: 67, endPoint x: 381, endPoint y: 72, distance: 6.8
click at [377, 66] on div "Please select a shipping method Dinner & Others Booking (Lunch Booking Separate…" at bounding box center [378, 115] width 262 height 131
click at [383, 83] on div "Dinner & Others Booking (Lunch Booking Separately) ₹.40" at bounding box center [378, 86] width 238 height 13
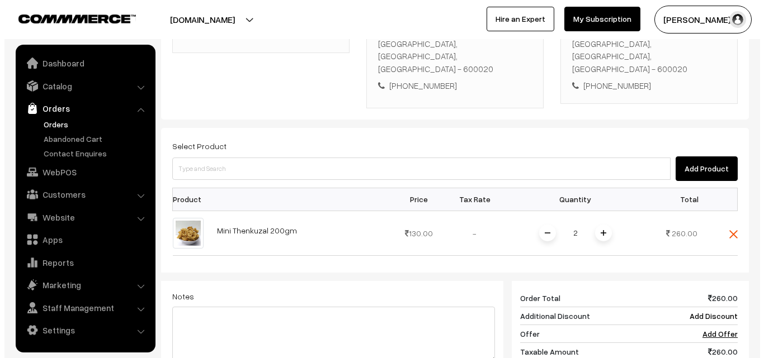
scroll to position [84, 0]
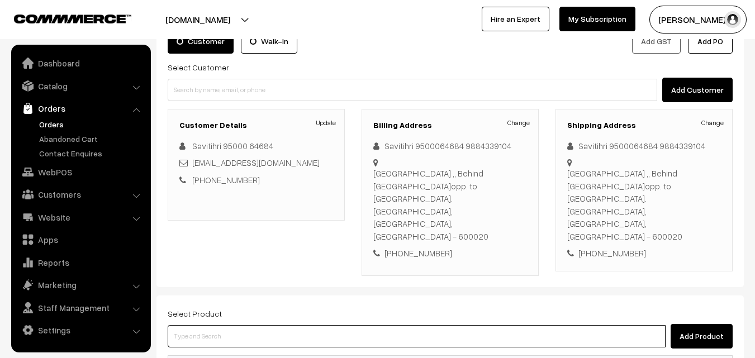
click at [320, 325] on input at bounding box center [417, 336] width 498 height 22
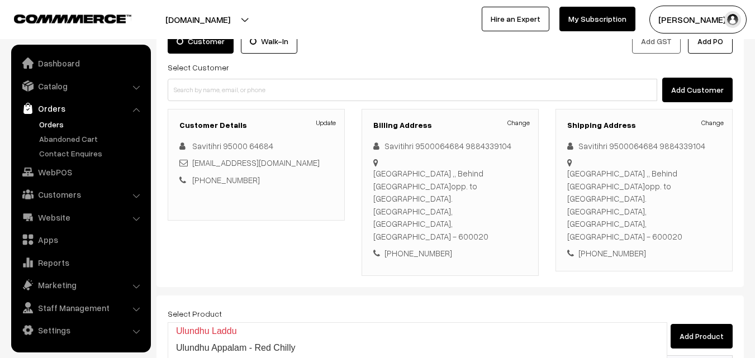
type input "Ulundhu Vadi (1)"
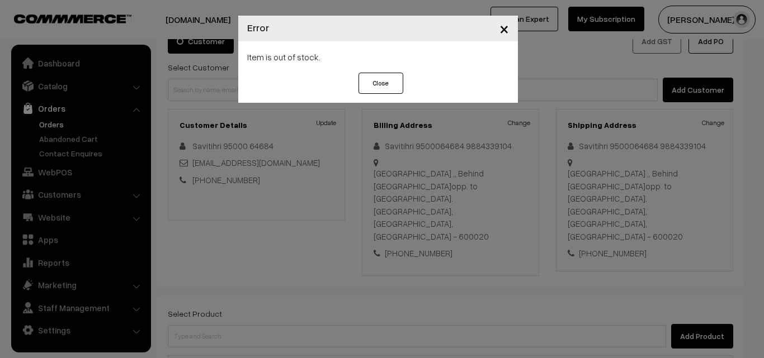
click at [381, 82] on button "Close" at bounding box center [380, 83] width 45 height 21
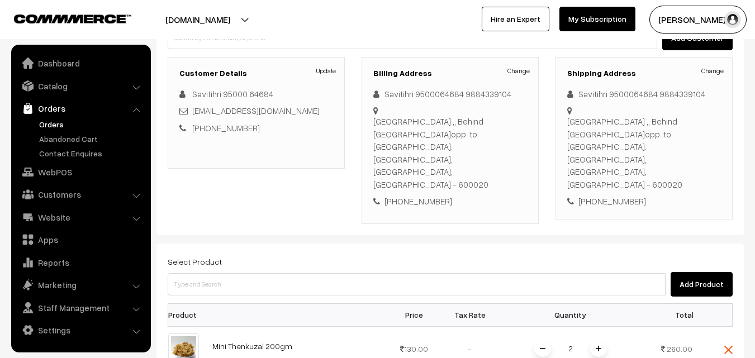
scroll to position [140, 0]
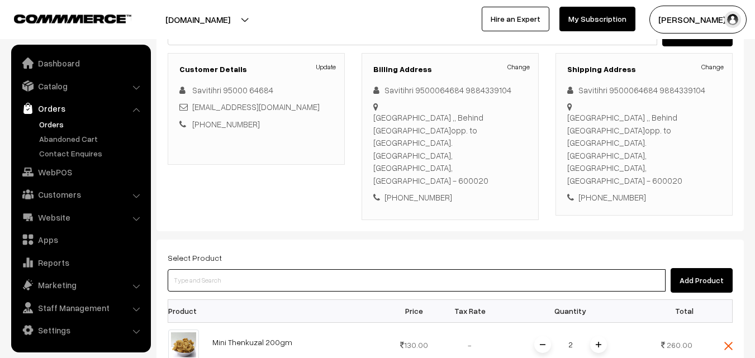
click at [281, 269] on input at bounding box center [417, 280] width 498 height 22
paste input "27th Lunch Add-on - Ulundhu Vadai (1)"
type input "27th Lunch Add-on - Ulundhu Vadai (1)"
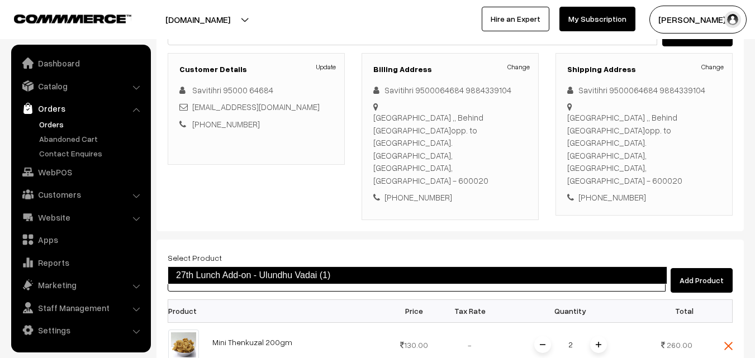
click at [263, 280] on link "27th Lunch Add-on - Ulundhu Vadai (1)" at bounding box center [418, 276] width 500 height 18
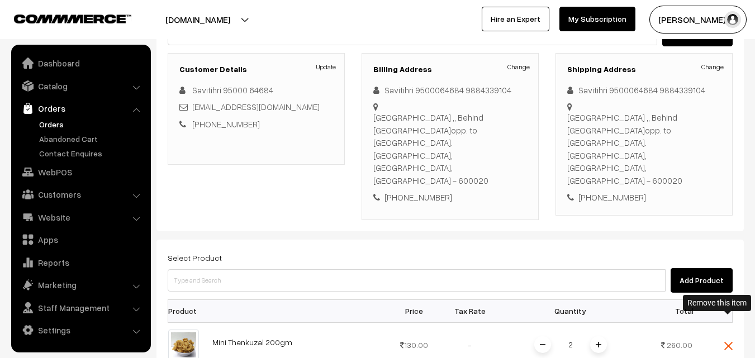
drag, startPoint x: 727, startPoint y: 320, endPoint x: 714, endPoint y: 328, distance: 15.5
click at [728, 342] on img at bounding box center [729, 346] width 8 height 8
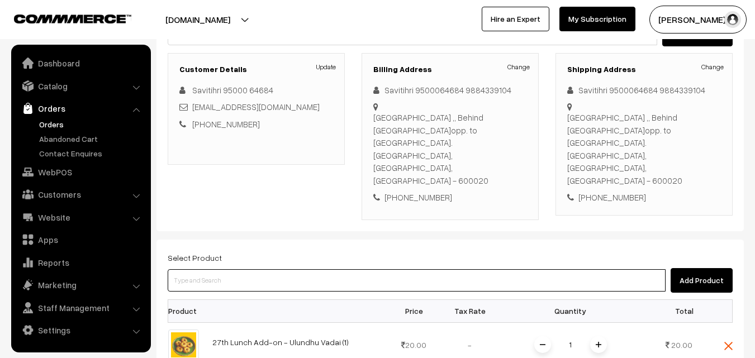
click at [319, 269] on input at bounding box center [417, 280] width 498 height 22
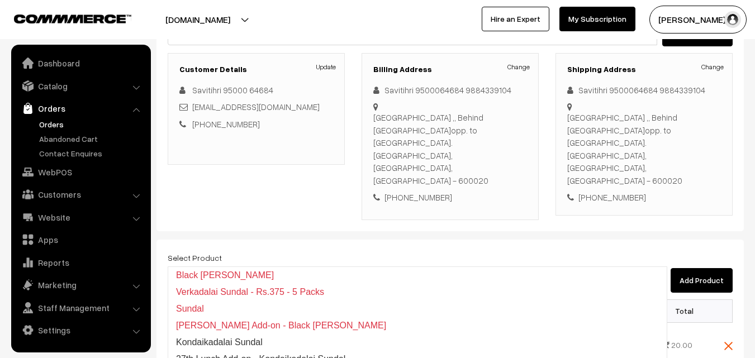
type input "27th Lunch Add-on - Kondaikadalai Sundal"
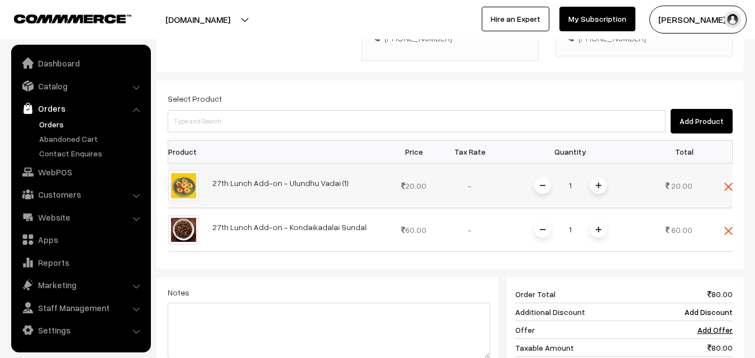
scroll to position [308, 0]
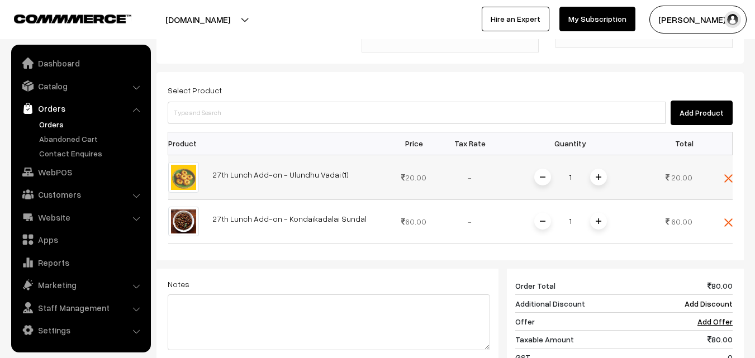
click at [603, 169] on span at bounding box center [598, 177] width 17 height 17
click at [598, 174] on img at bounding box center [599, 177] width 6 height 6
click at [599, 174] on img at bounding box center [599, 177] width 6 height 6
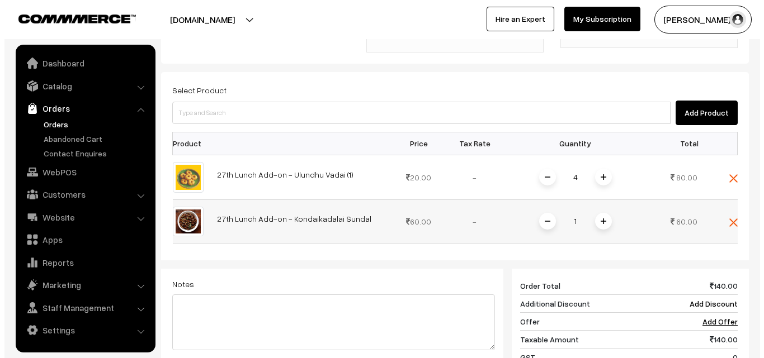
scroll to position [519, 0]
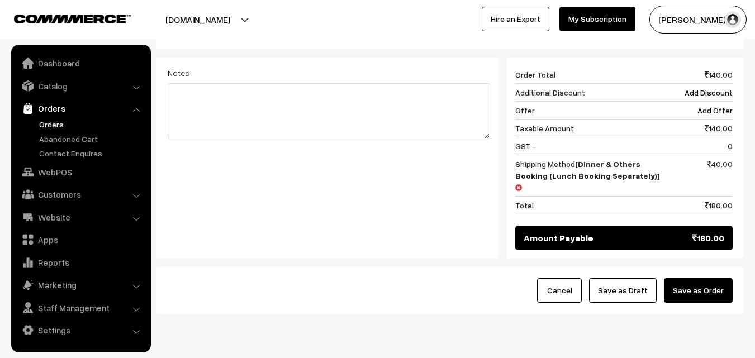
click at [707, 278] on button "Save as Order" at bounding box center [698, 290] width 69 height 25
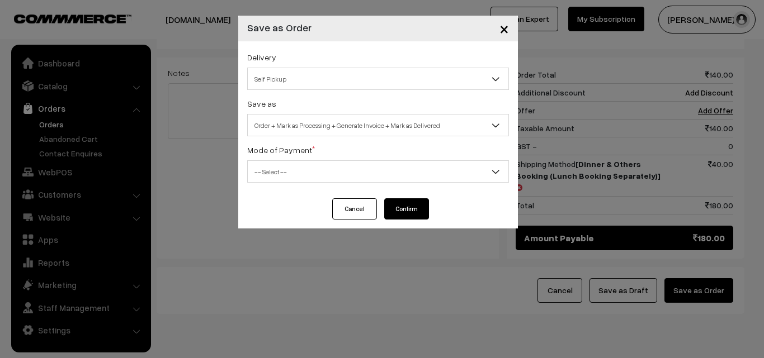
click at [325, 116] on span "Order + Mark as Processing + Generate Invoice + Mark as Delivered" at bounding box center [378, 126] width 261 height 20
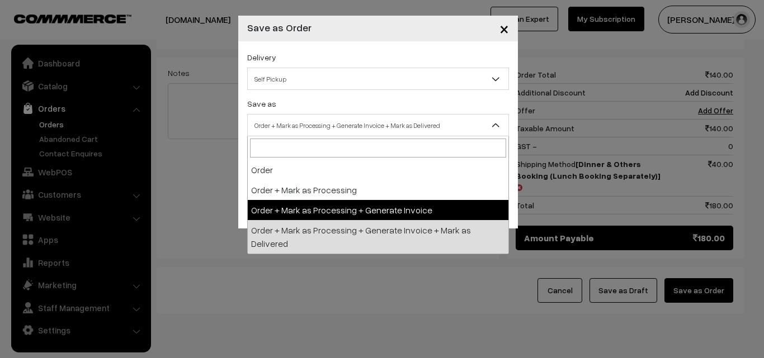
select select "3"
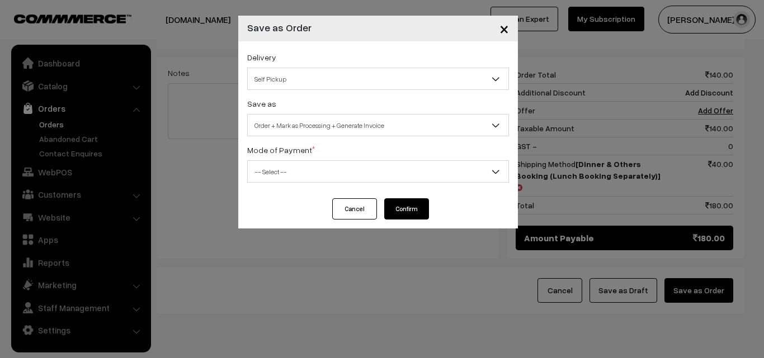
click at [296, 173] on span "-- Select --" at bounding box center [378, 172] width 261 height 20
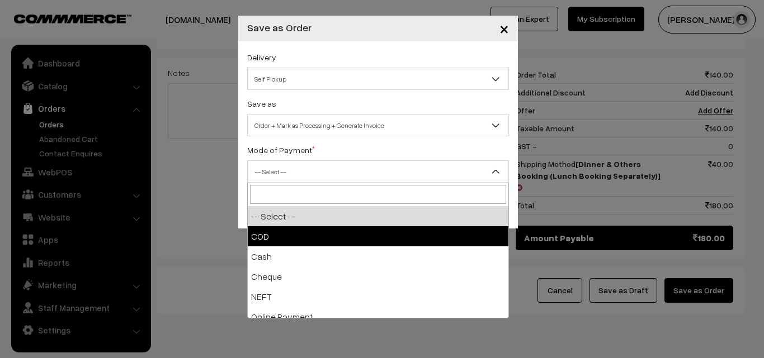
select select "1"
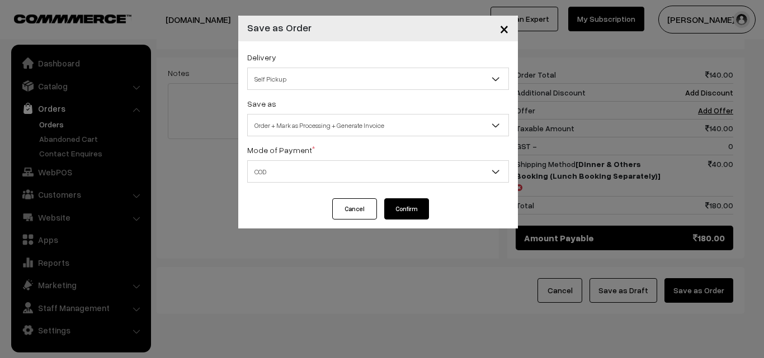
click at [410, 215] on button "Confirm" at bounding box center [406, 208] width 45 height 21
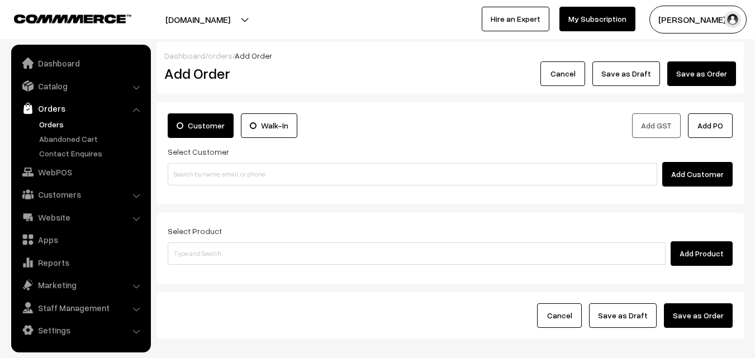
click at [62, 123] on link "Orders" at bounding box center [91, 125] width 111 height 12
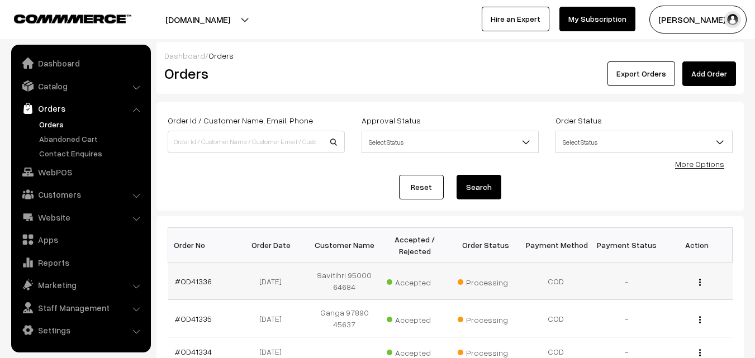
click at [198, 276] on td "#OD41336" at bounding box center [203, 281] width 70 height 37
click at [190, 278] on link "#OD41336" at bounding box center [193, 282] width 37 height 10
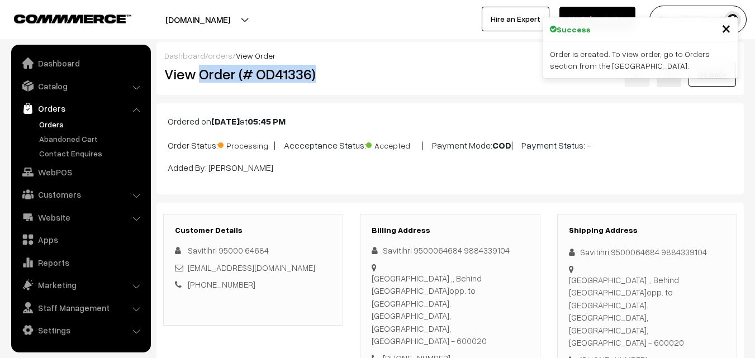
drag, startPoint x: 286, startPoint y: 82, endPoint x: 314, endPoint y: 82, distance: 28.5
click at [314, 82] on h2 "View Order (# OD41336)" at bounding box center [253, 73] width 179 height 17
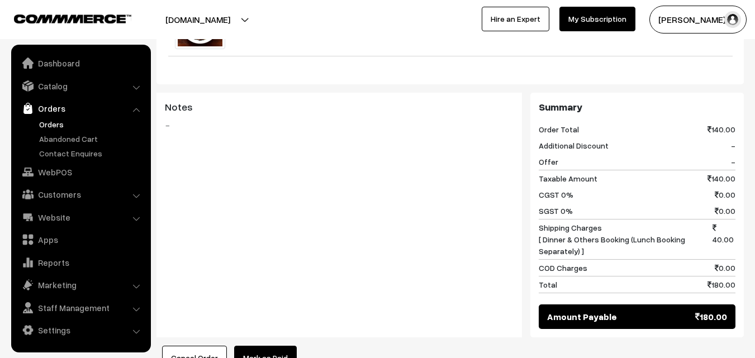
scroll to position [783, 0]
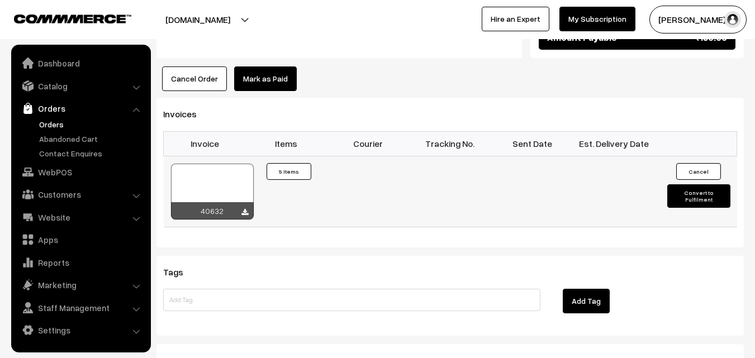
click at [208, 164] on div at bounding box center [212, 192] width 83 height 56
click at [48, 172] on link "WebPOS" at bounding box center [80, 172] width 133 height 20
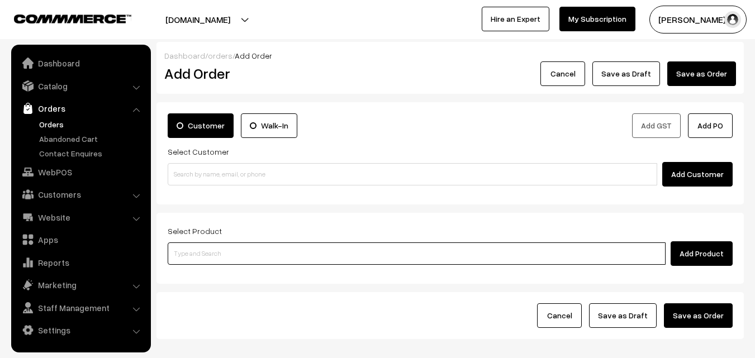
click at [214, 258] on input at bounding box center [417, 254] width 498 height 22
paste input "27th Regular Lunch -Without Rice"
type input "27th Regular Lunch -Without Rice"
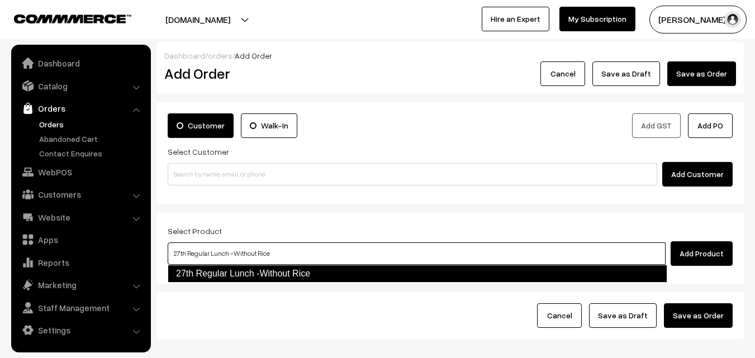
click at [220, 269] on link "27th Regular Lunch -Without Rice" at bounding box center [418, 274] width 500 height 18
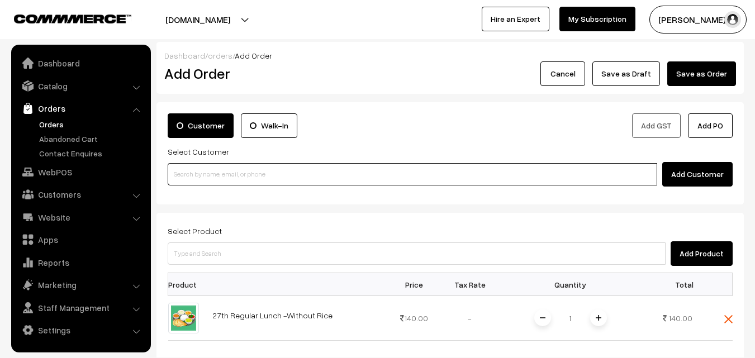
click at [224, 177] on input at bounding box center [413, 174] width 490 height 22
paste input "98841 34886"
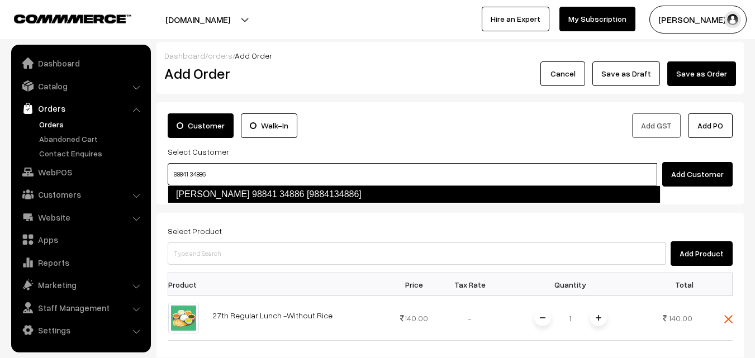
click at [201, 195] on link "Jegannathan 98841 34886 [9884134886]" at bounding box center [414, 195] width 493 height 18
type input "98841 34886"
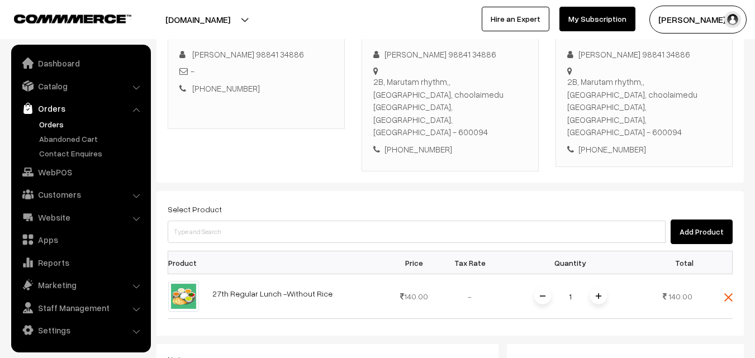
scroll to position [280, 0]
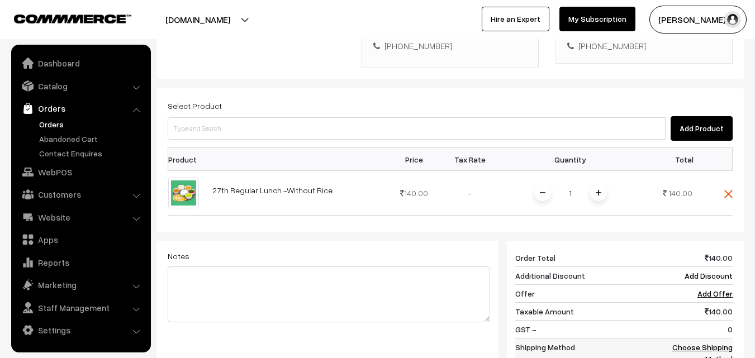
click at [717, 343] on link "Choose Shipping Method" at bounding box center [703, 353] width 60 height 21
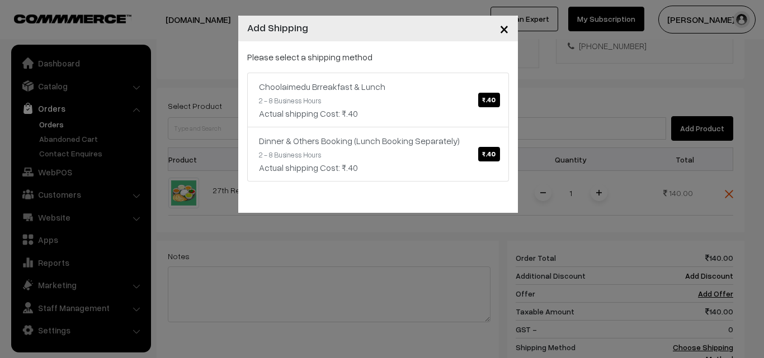
click at [429, 62] on p "Please select a shipping method" at bounding box center [378, 56] width 262 height 13
click at [432, 88] on div "Choolaimedu Brreakfast & Lunch ₹.40" at bounding box center [378, 86] width 238 height 13
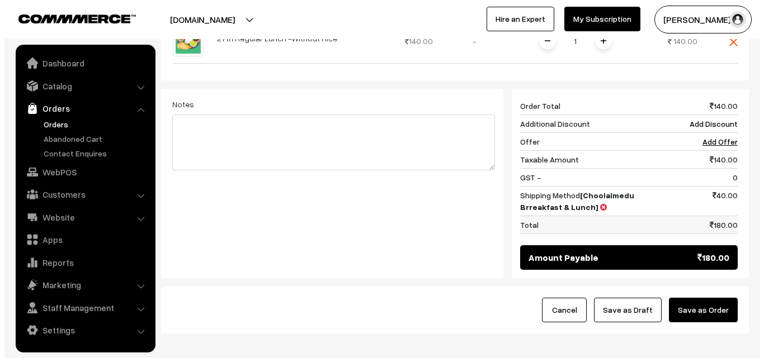
scroll to position [447, 0]
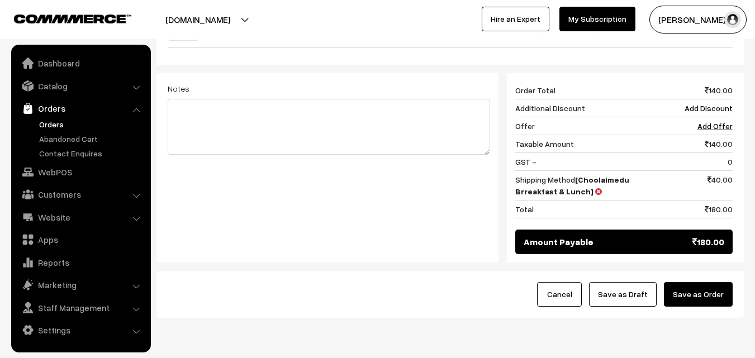
click at [727, 282] on button "Save as Order" at bounding box center [698, 294] width 69 height 25
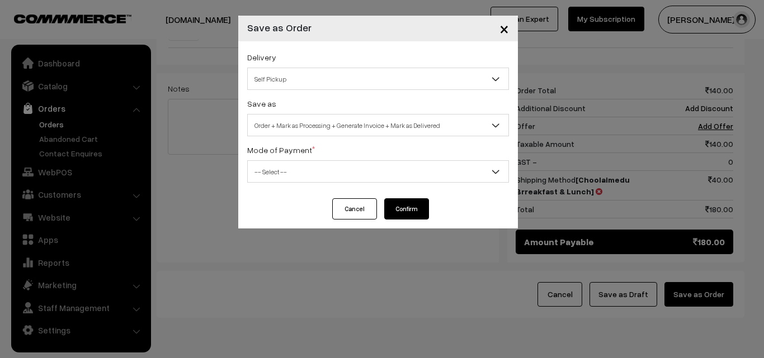
click at [342, 113] on div "Save as Order Order + Mark as Processing Order + Mark as Processing + Generate …" at bounding box center [378, 117] width 262 height 40
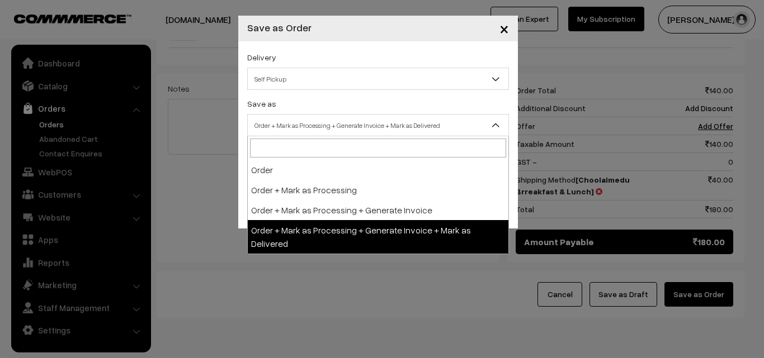
click at [338, 121] on span "Order + Mark as Processing + Generate Invoice + Mark as Delivered" at bounding box center [378, 126] width 261 height 20
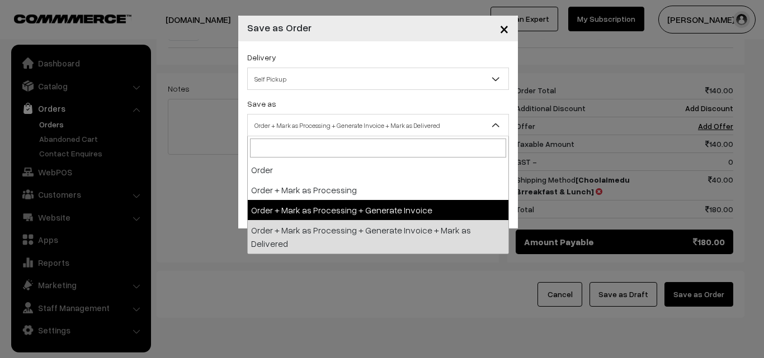
select select "3"
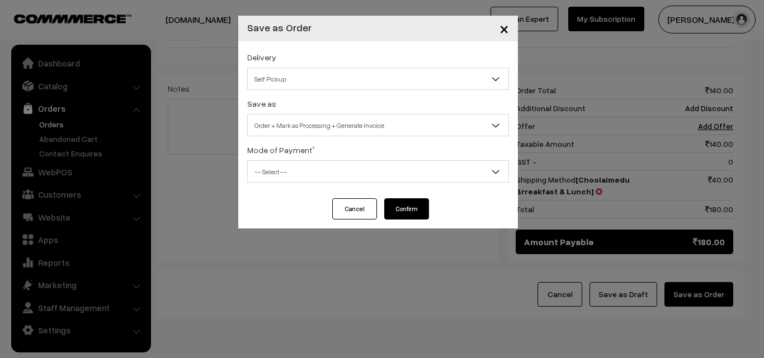
click at [311, 168] on span "-- Select --" at bounding box center [378, 172] width 261 height 20
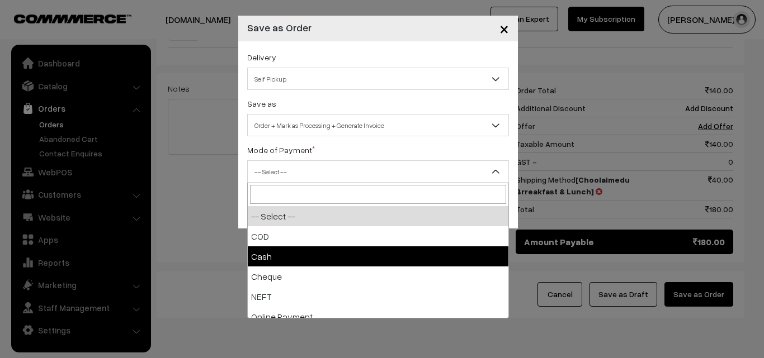
select select "2"
checkbox input "true"
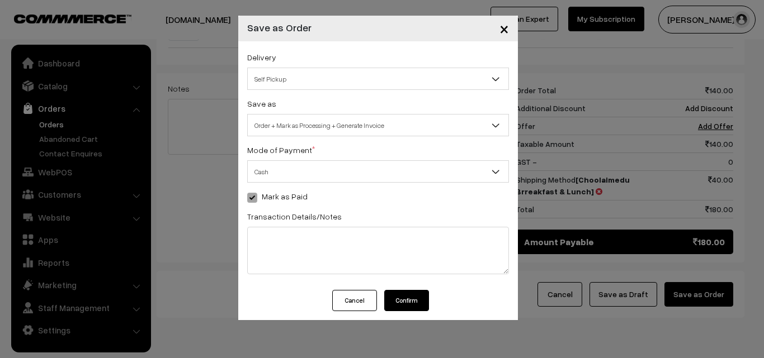
click at [404, 296] on button "Confirm" at bounding box center [406, 300] width 45 height 21
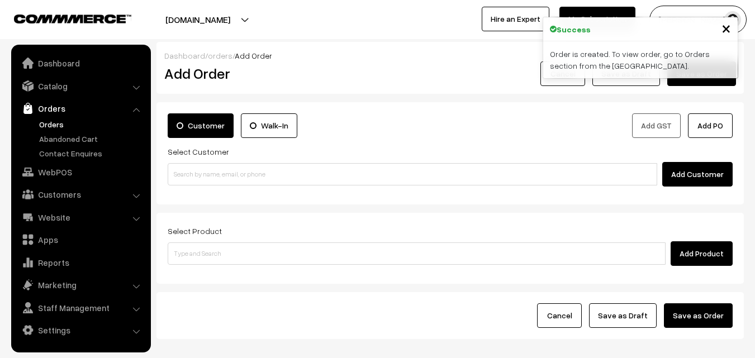
click at [55, 124] on link "Orders" at bounding box center [91, 125] width 111 height 12
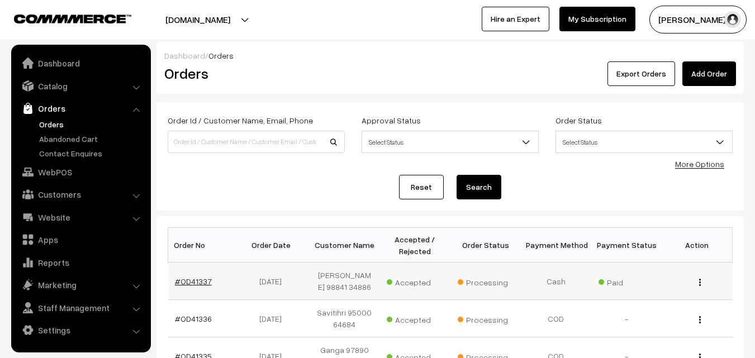
click at [187, 286] on link "#OD41337" at bounding box center [193, 282] width 37 height 10
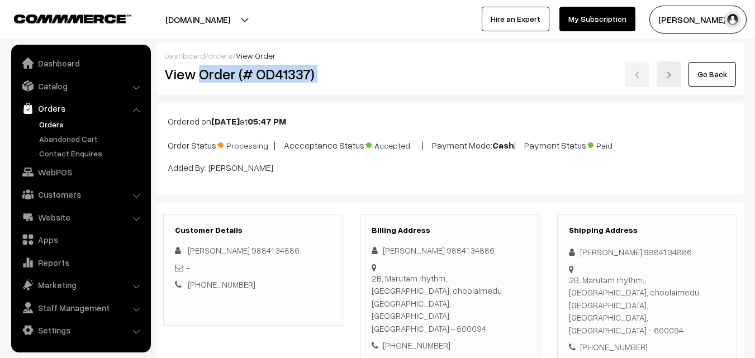
drag, startPoint x: 198, startPoint y: 73, endPoint x: 375, endPoint y: 84, distance: 177.0
click at [401, 74] on div "View Order (# OD41337) Go Back" at bounding box center [450, 75] width 589 height 26
copy div "Order (# OD41337)"
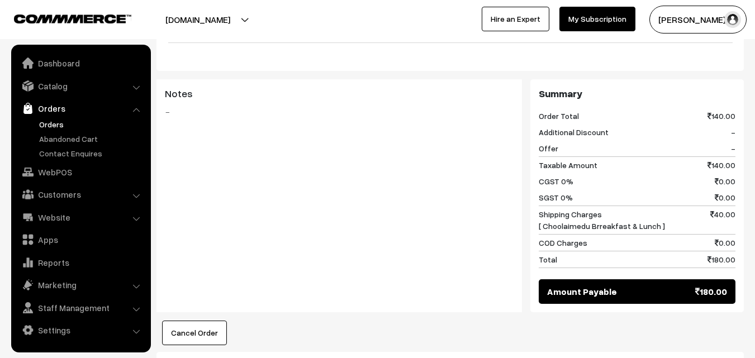
scroll to position [503, 0]
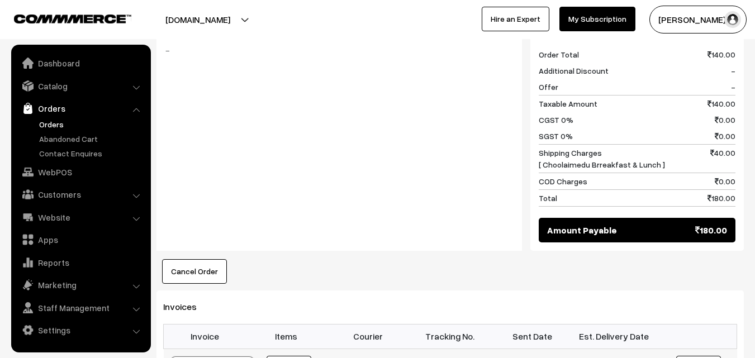
click at [70, 173] on link "WebPOS" at bounding box center [80, 172] width 133 height 20
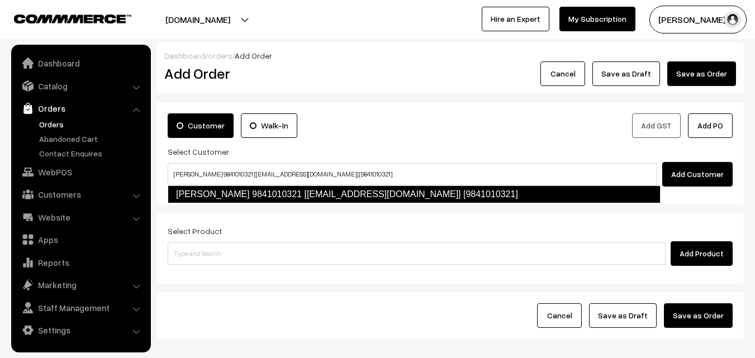
type input "[PERSON_NAME] 9841010321 [[EMAIL_ADDRESS][DOMAIN_NAME]] [9841010321]"
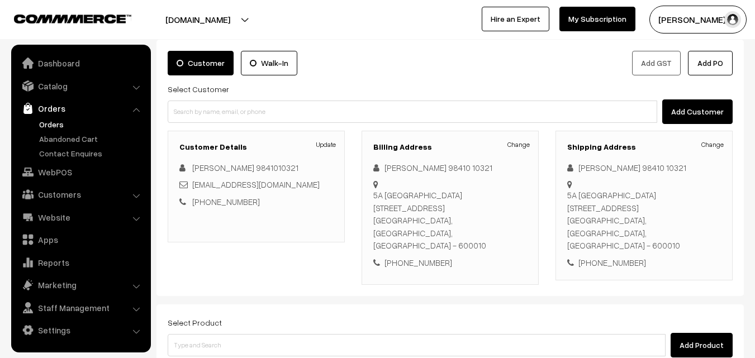
scroll to position [179, 0]
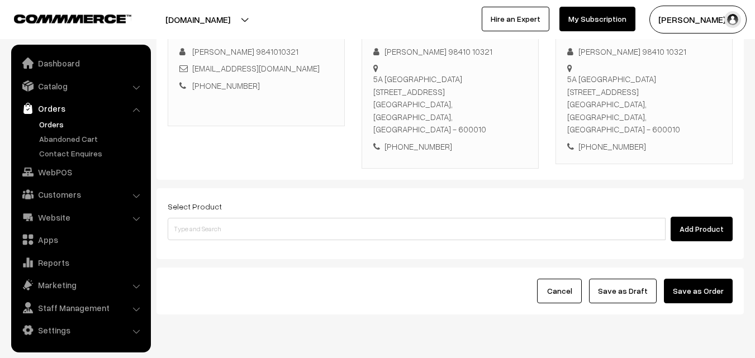
click at [268, 217] on div "Add Product" at bounding box center [450, 229] width 565 height 25
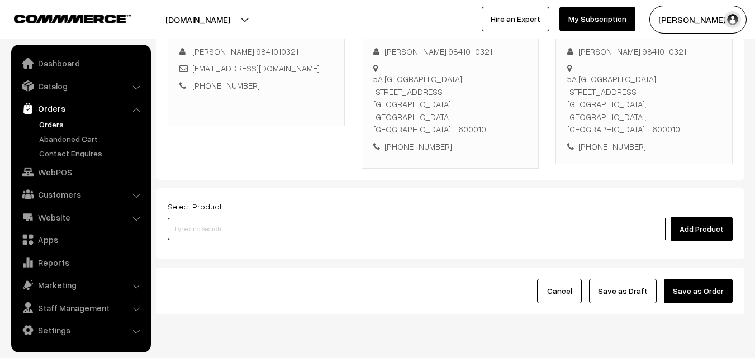
drag, startPoint x: 242, startPoint y: 198, endPoint x: 254, endPoint y: 198, distance: 12.3
click at [243, 218] on input at bounding box center [417, 229] width 498 height 22
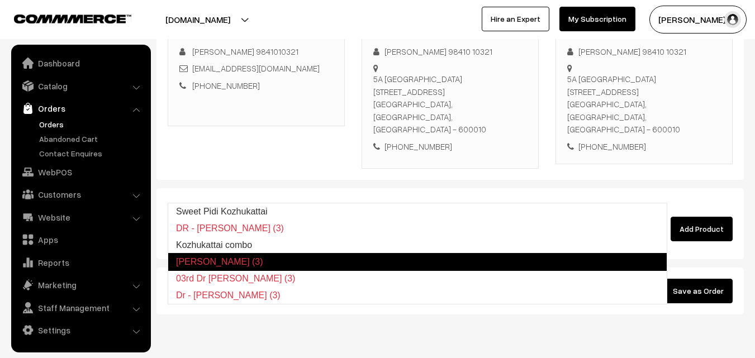
type input "Kozhukattai combo"
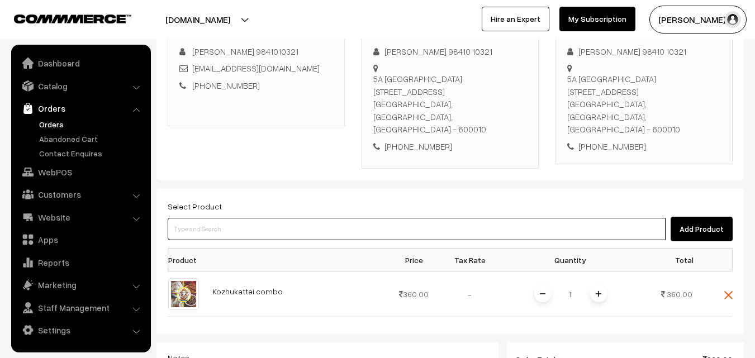
click at [254, 218] on input at bounding box center [417, 229] width 498 height 22
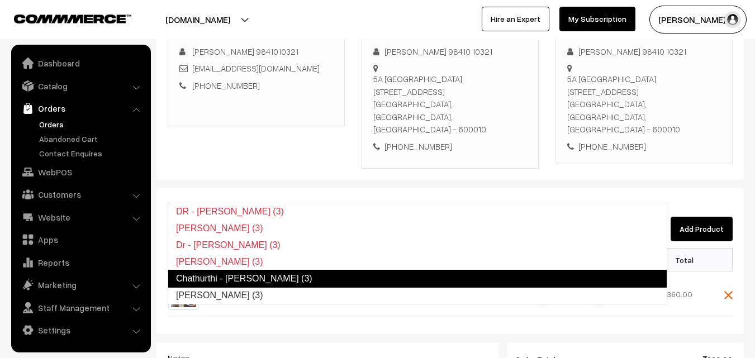
type input "Poorna Kozhukattai (3)"
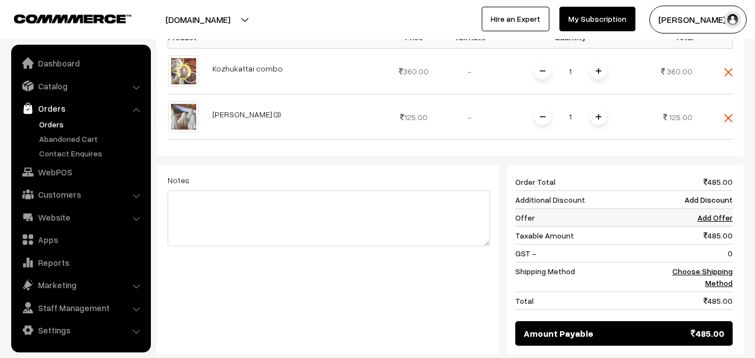
scroll to position [403, 0]
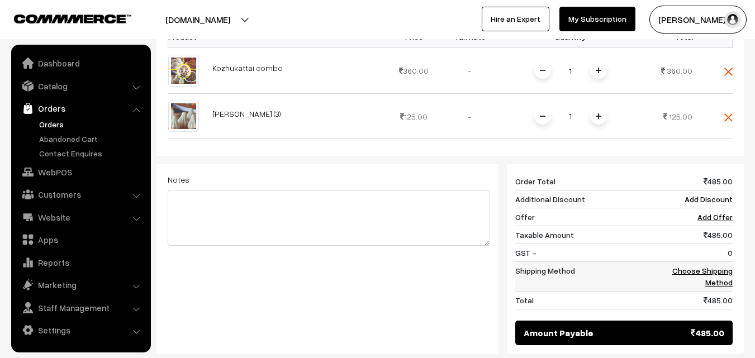
click at [707, 266] on link "Choose Shipping Method" at bounding box center [703, 276] width 60 height 21
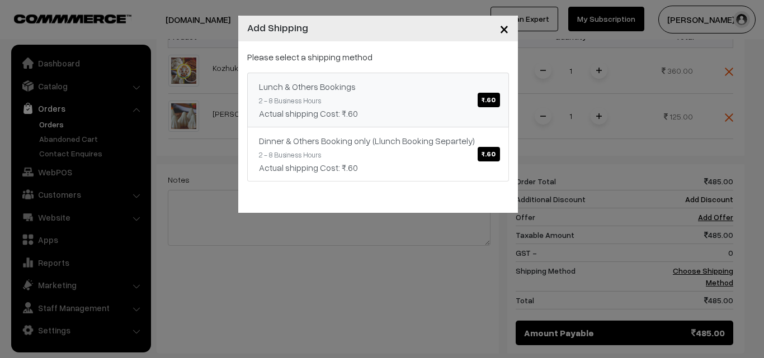
click at [460, 84] on div "Lunch & Others Bookings ₹.60" at bounding box center [378, 86] width 238 height 13
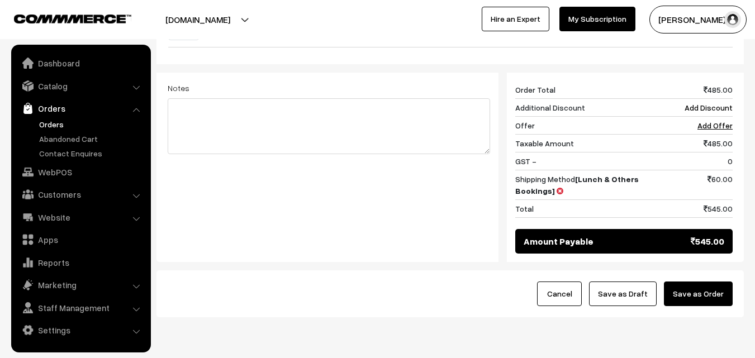
scroll to position [497, 0]
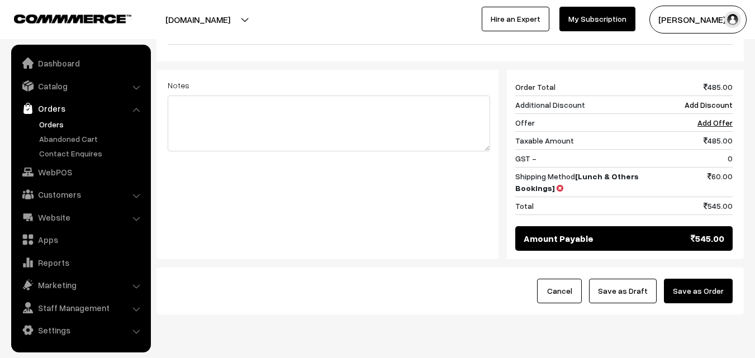
click at [693, 279] on button "Save as Order" at bounding box center [698, 291] width 69 height 25
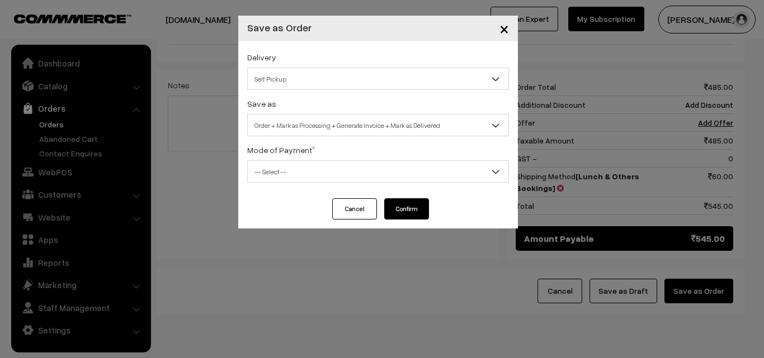
click at [374, 112] on div "Save as Order Order + Mark as Processing Order + Mark as Processing + Generate …" at bounding box center [378, 117] width 262 height 40
click at [331, 212] on div "Cancel Confirm" at bounding box center [378, 208] width 102 height 21
click at [361, 211] on button "Cancel" at bounding box center [354, 208] width 45 height 21
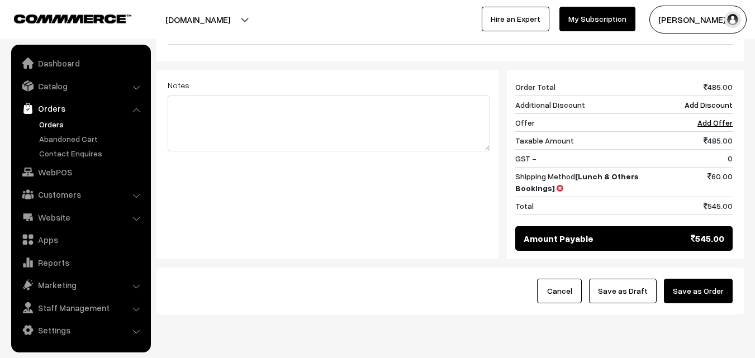
click at [713, 279] on button "Save as Order" at bounding box center [698, 291] width 69 height 25
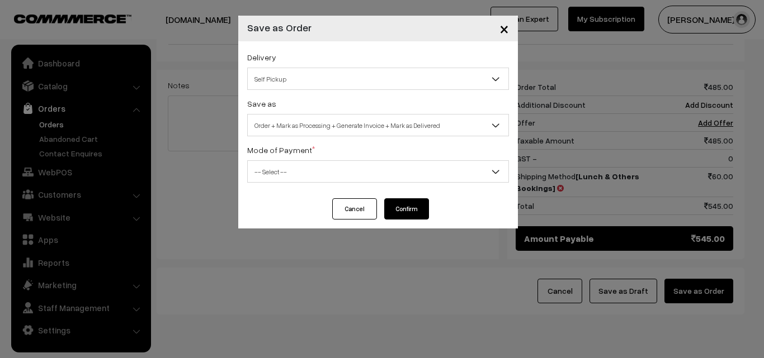
click at [329, 121] on span "Order + Mark as Processing + Generate Invoice + Mark as Delivered" at bounding box center [378, 126] width 261 height 20
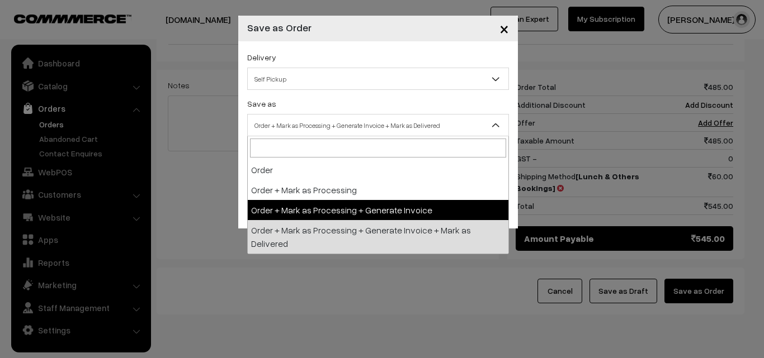
select select "3"
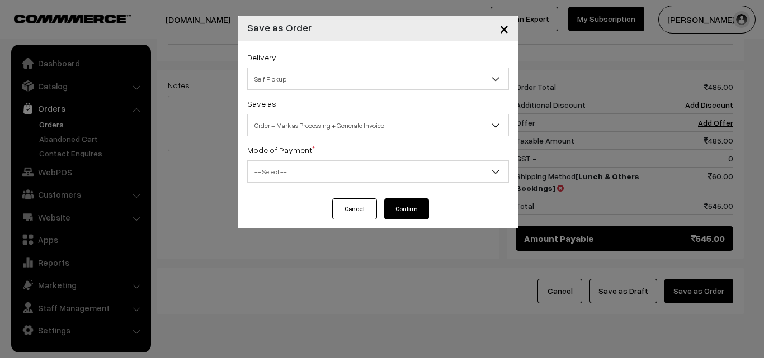
click at [310, 188] on div "Delivery Self Pickup Lunch & Others Bookings (₹60) (2 - 8 Business Hours) Dinne…" at bounding box center [378, 119] width 280 height 157
click at [318, 165] on span "-- Select --" at bounding box center [378, 172] width 261 height 20
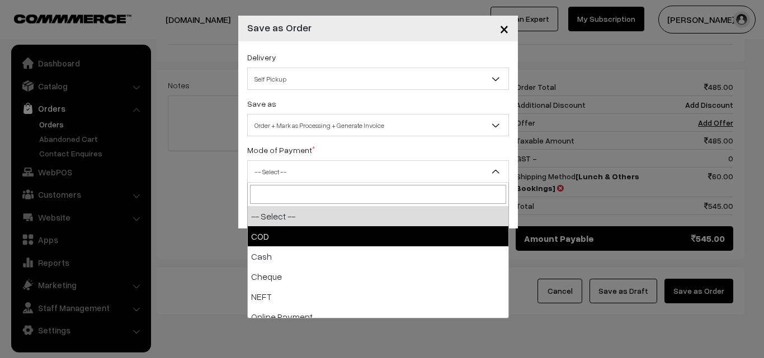
select select "1"
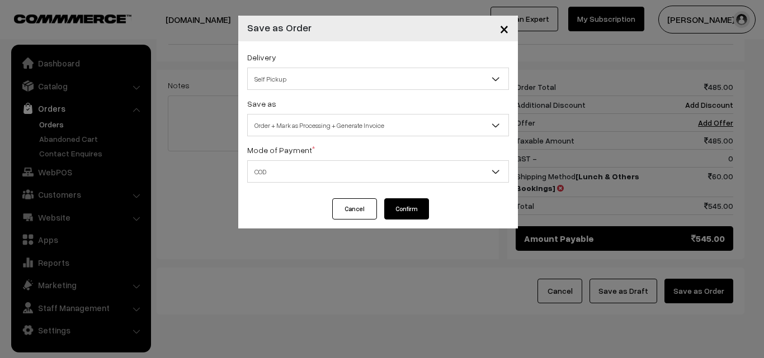
click at [380, 221] on div "Cancel Confirm" at bounding box center [378, 213] width 280 height 30
click at [411, 201] on button "Confirm" at bounding box center [406, 208] width 45 height 21
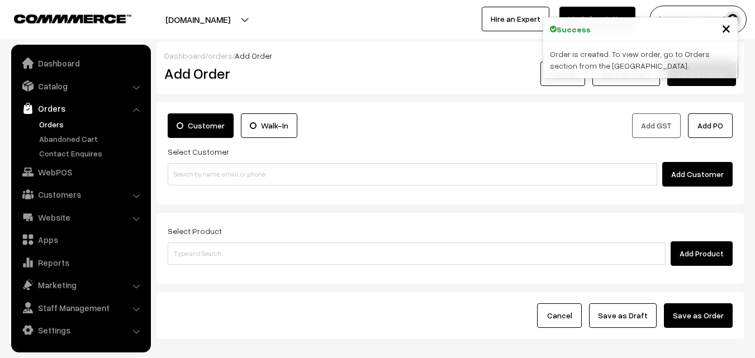
click at [50, 125] on link "Orders" at bounding box center [91, 125] width 111 height 12
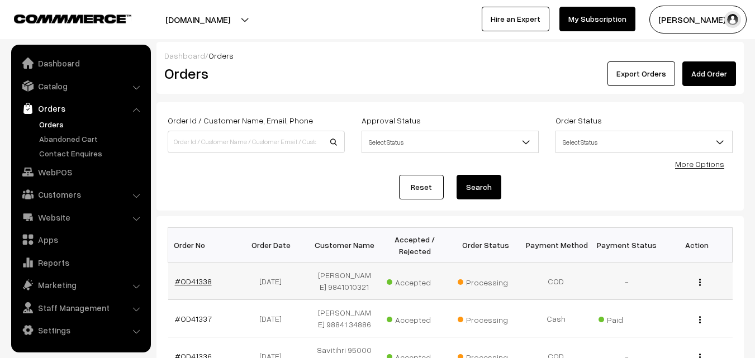
click at [194, 283] on link "#OD41338" at bounding box center [193, 282] width 37 height 10
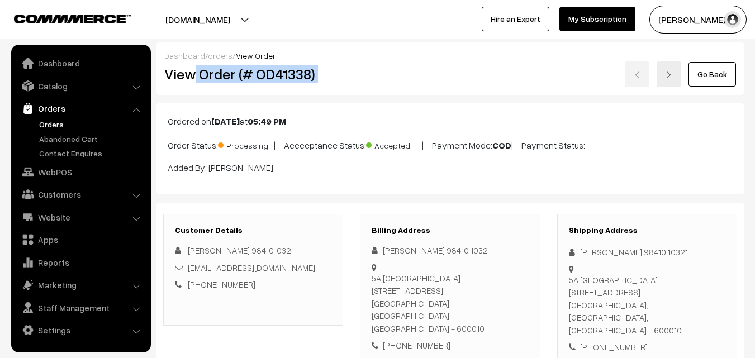
drag, startPoint x: 197, startPoint y: 69, endPoint x: 401, endPoint y: 68, distance: 204.1
click at [401, 68] on div "View Order (# OD41338) Go Back" at bounding box center [450, 75] width 589 height 26
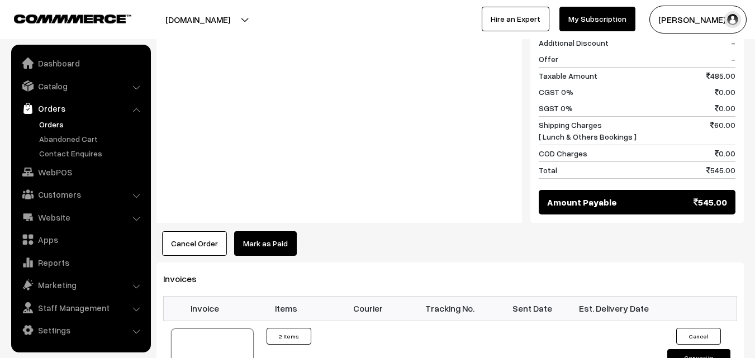
scroll to position [615, 0]
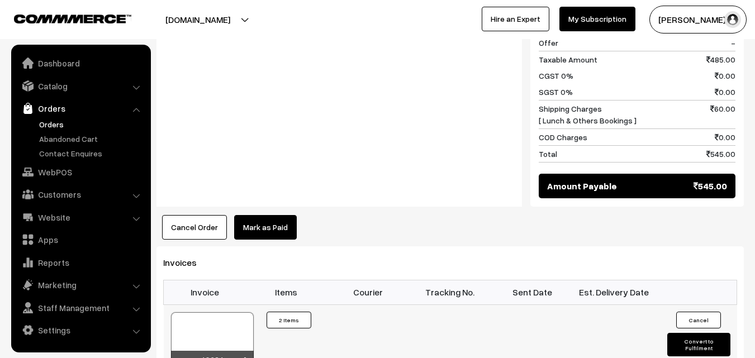
click at [211, 313] on div at bounding box center [212, 341] width 83 height 56
click at [65, 172] on link "WebPOS" at bounding box center [80, 172] width 133 height 20
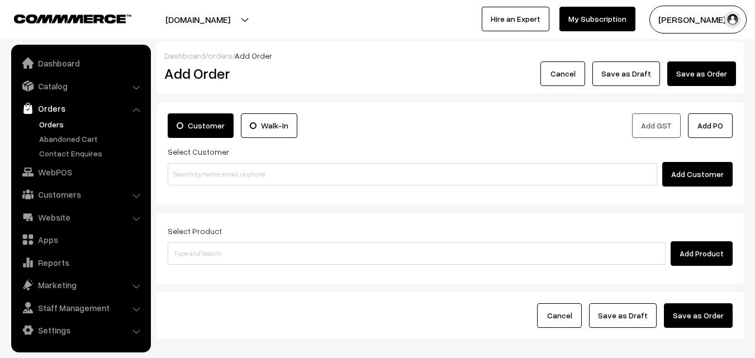
click at [221, 164] on input at bounding box center [413, 174] width 490 height 22
click at [199, 174] on input "97890 64198" at bounding box center [413, 174] width 490 height 22
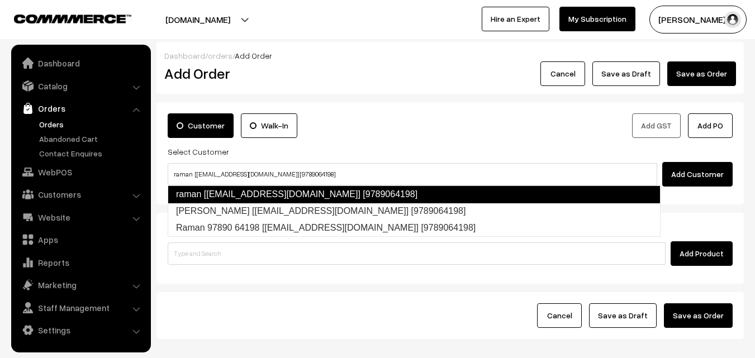
type input "raman [[EMAIL_ADDRESS][DOMAIN_NAME]] [9789064198]"
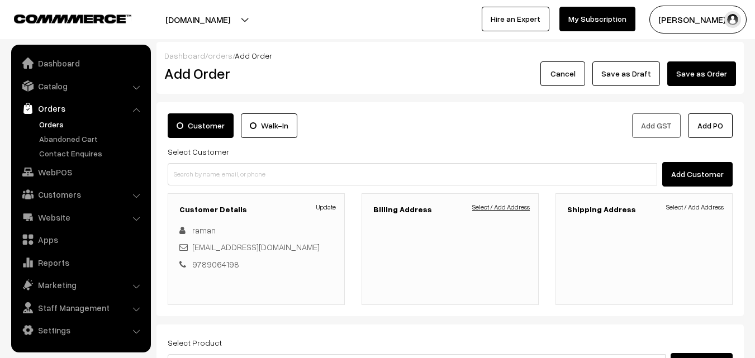
click at [527, 204] on link "Select / Add Address" at bounding box center [501, 207] width 58 height 10
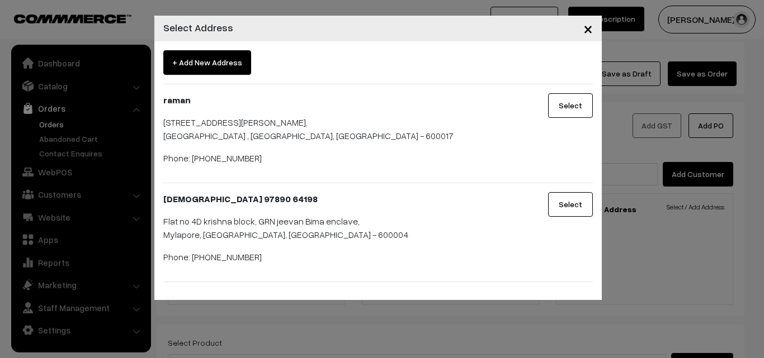
click at [577, 205] on button "Select" at bounding box center [570, 204] width 45 height 25
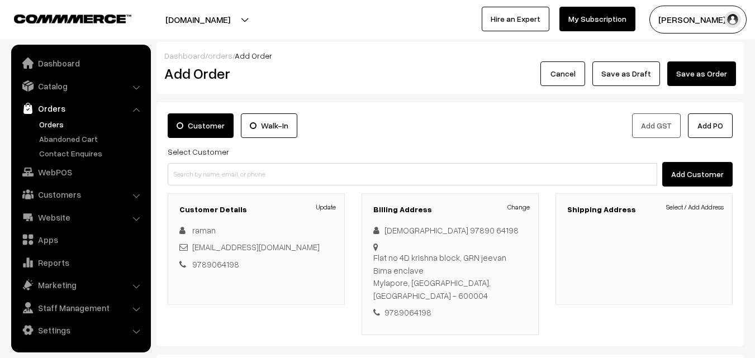
click at [410, 306] on div "9789064198" at bounding box center [450, 312] width 154 height 13
copy div "9789064198"
drag, startPoint x: 60, startPoint y: 206, endPoint x: 54, endPoint y: 203, distance: 6.8
click at [60, 205] on ul "Dashboard Catalog" at bounding box center [81, 199] width 140 height 308
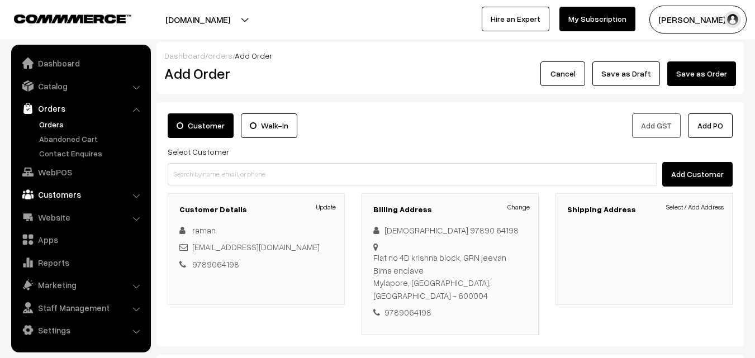
click at [58, 191] on link "Customers" at bounding box center [80, 195] width 133 height 20
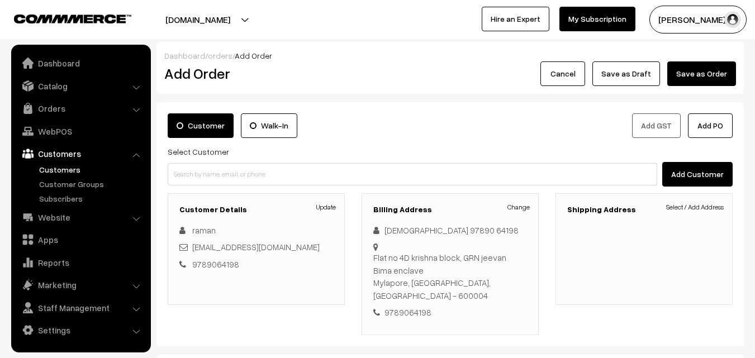
click at [55, 168] on link "Customers" at bounding box center [91, 170] width 111 height 12
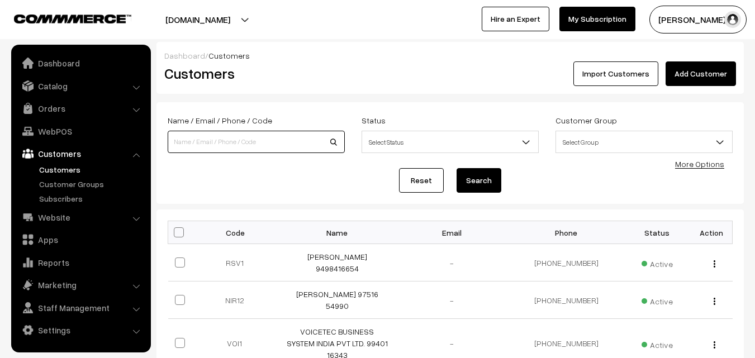
click at [197, 152] on input at bounding box center [256, 142] width 177 height 22
paste input "9789064198"
type input "9789064198"
click at [457, 168] on button "Search" at bounding box center [479, 180] width 45 height 25
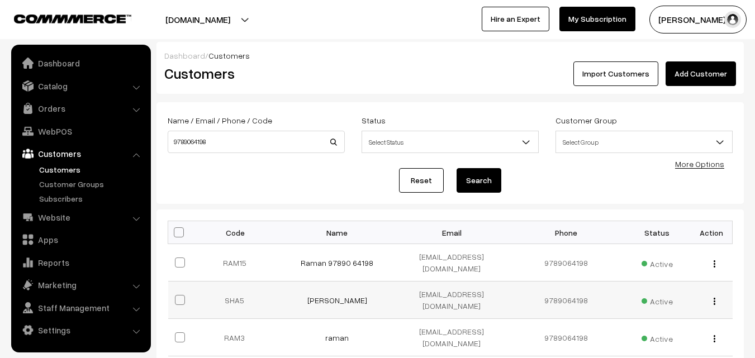
click at [718, 295] on div "view Edit Delete" at bounding box center [712, 301] width 29 height 12
click at [716, 297] on button "button" at bounding box center [714, 301] width 3 height 9
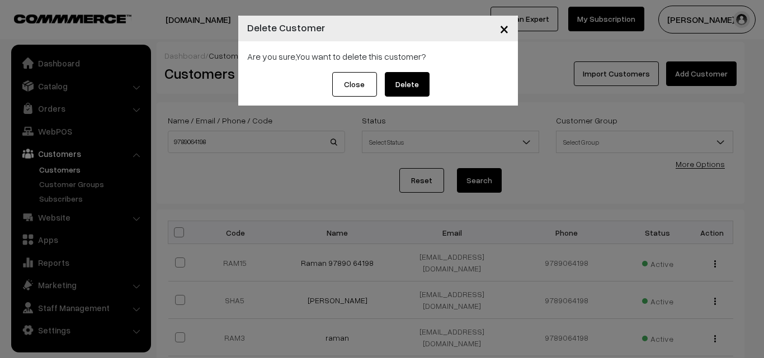
click at [417, 84] on button "Delete" at bounding box center [407, 84] width 45 height 25
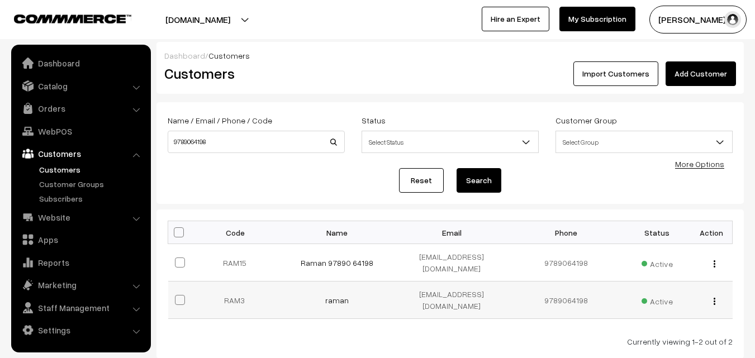
click at [716, 295] on div "view Edit Delete" at bounding box center [712, 301] width 29 height 12
click at [714, 298] on img "button" at bounding box center [715, 301] width 2 height 7
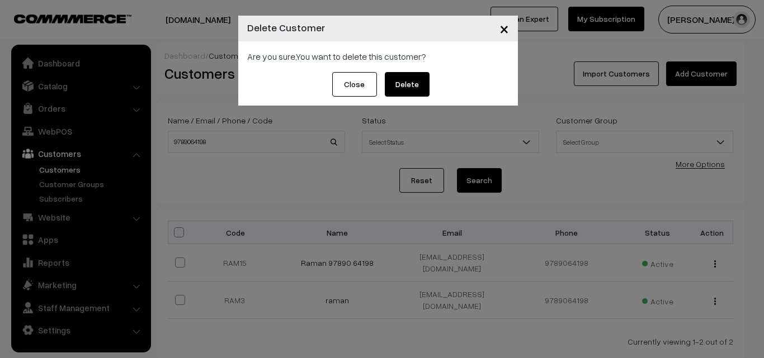
click at [408, 84] on button "Delete" at bounding box center [407, 84] width 45 height 25
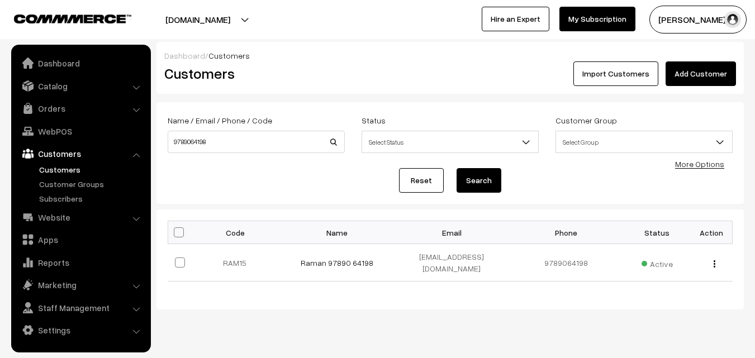
click at [715, 261] on img "button" at bounding box center [715, 264] width 2 height 7
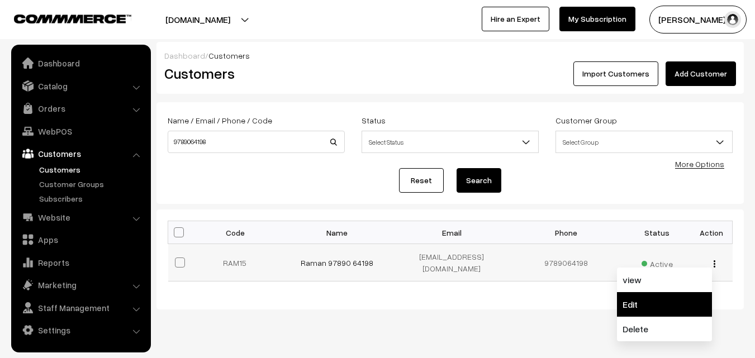
click at [636, 304] on link "Edit" at bounding box center [664, 304] width 95 height 25
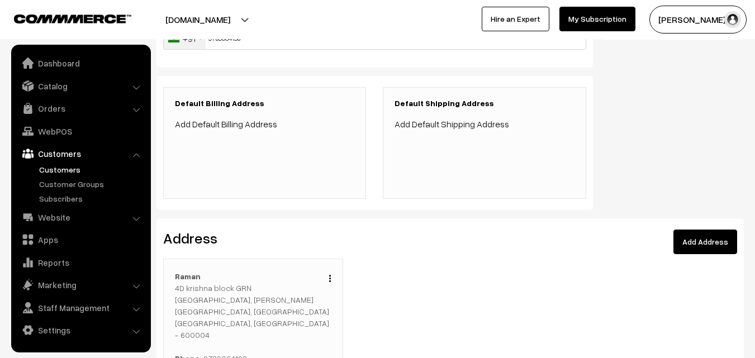
scroll to position [224, 0]
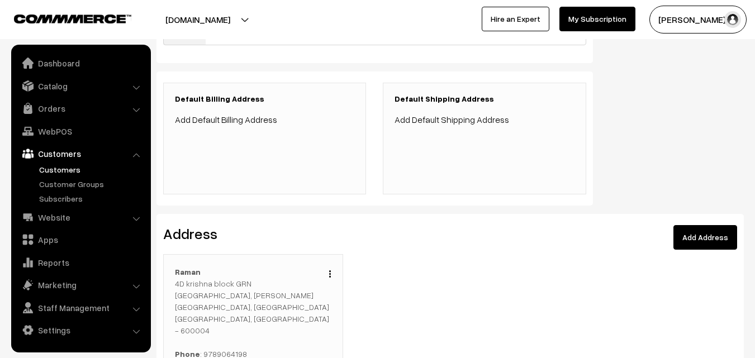
click at [327, 274] on div "Edit Duplicate Delete" at bounding box center [327, 272] width 8 height 13
click at [332, 269] on button "button" at bounding box center [330, 273] width 3 height 9
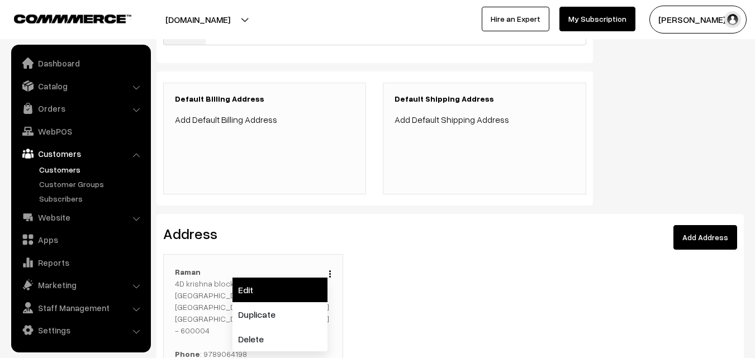
click at [299, 287] on link "Edit" at bounding box center [280, 290] width 95 height 25
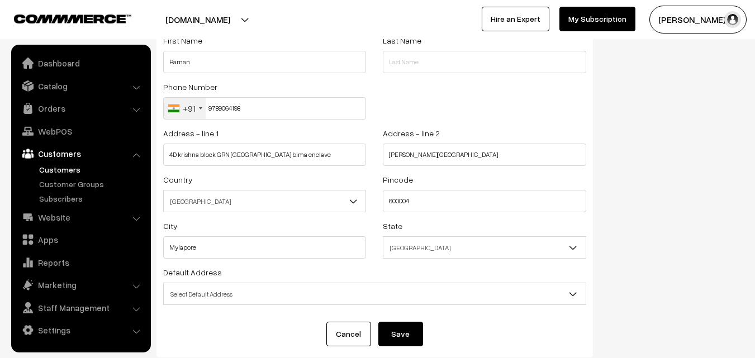
scroll to position [152, 0]
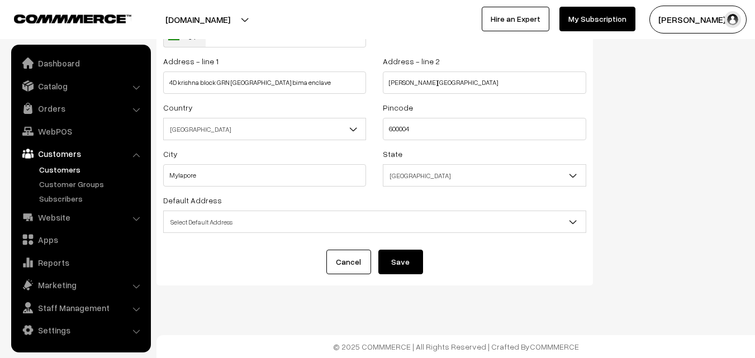
click at [257, 226] on span "Select Default Address" at bounding box center [375, 222] width 422 height 20
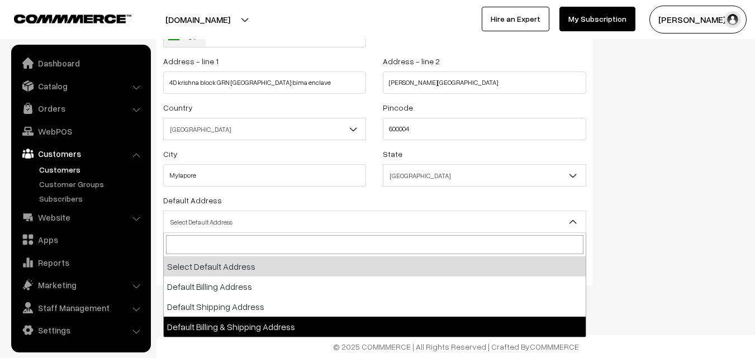
select select "3"
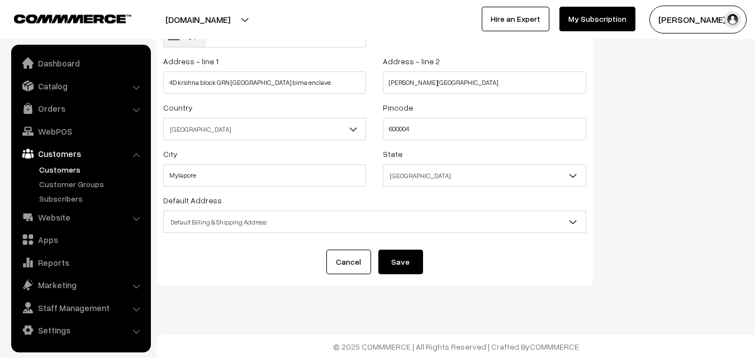
click at [391, 261] on button "Save" at bounding box center [401, 262] width 45 height 25
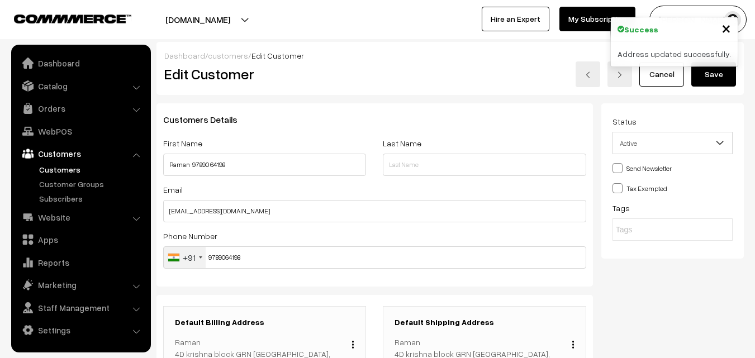
click at [715, 71] on button "Save" at bounding box center [714, 74] width 45 height 25
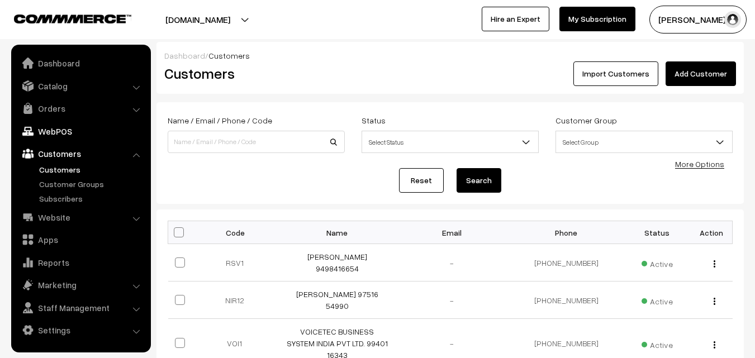
click at [55, 129] on link "WebPOS" at bounding box center [80, 131] width 133 height 20
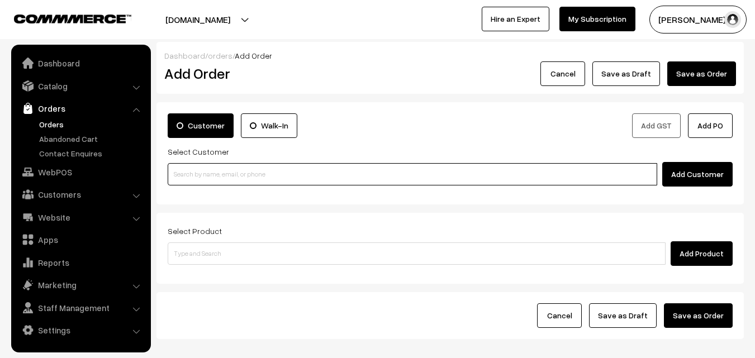
paste input "9789064198"
click at [193, 177] on input "9789064198" at bounding box center [413, 174] width 490 height 22
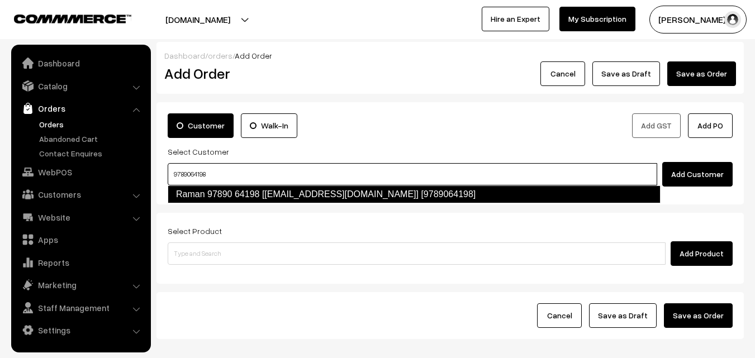
click at [201, 193] on link "Raman 97890 64198‬ [[EMAIL_ADDRESS][DOMAIN_NAME]] [9789064198]" at bounding box center [414, 195] width 493 height 18
type input "9789064198"
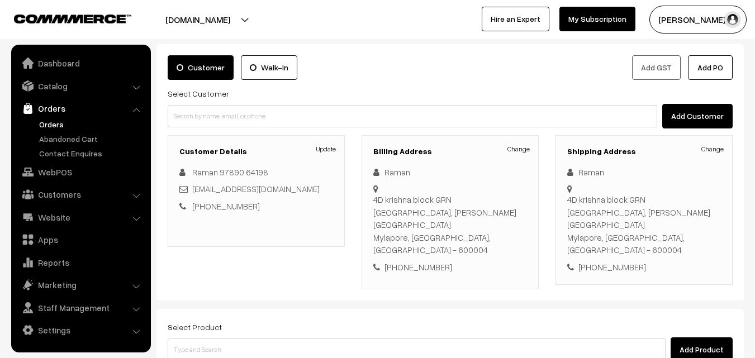
scroll to position [168, 0]
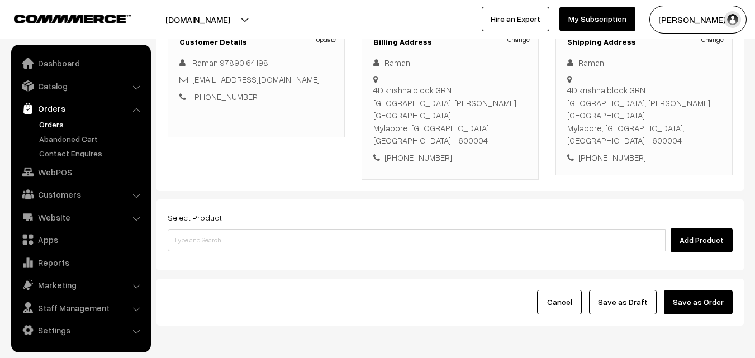
click at [377, 211] on div "Select Product Add Product" at bounding box center [450, 232] width 565 height 42
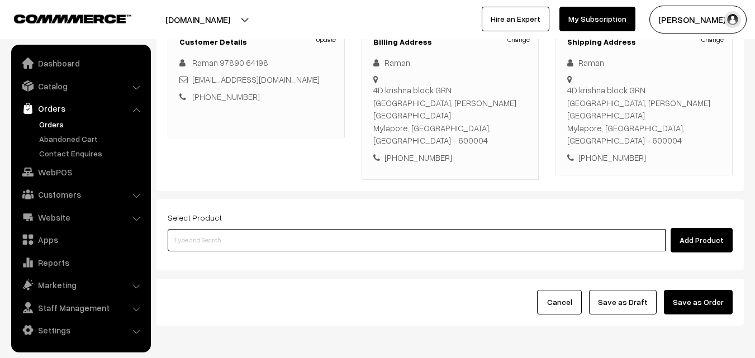
drag, startPoint x: 249, startPoint y: 207, endPoint x: 250, endPoint y: 217, distance: 10.7
click at [249, 229] on input at bounding box center [417, 240] width 498 height 22
click at [250, 229] on input at bounding box center [417, 240] width 498 height 22
paste input "27th Regular Lunch -Without Rice"
type input "27th Regular Lunch -Without Rice"
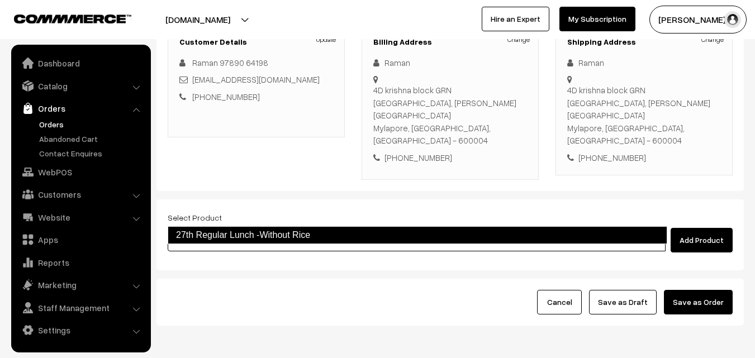
click at [220, 243] on link "27th Regular Lunch -Without Rice" at bounding box center [418, 235] width 500 height 18
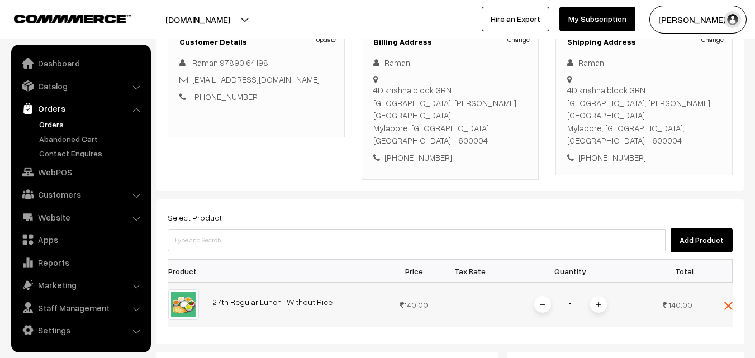
click at [600, 302] on img at bounding box center [599, 305] width 6 height 6
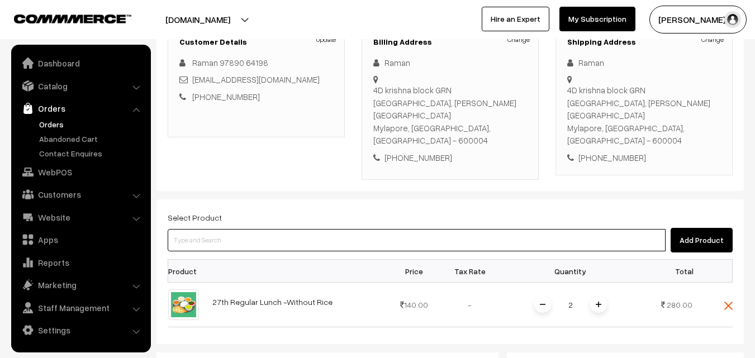
click at [344, 229] on input at bounding box center [417, 240] width 498 height 22
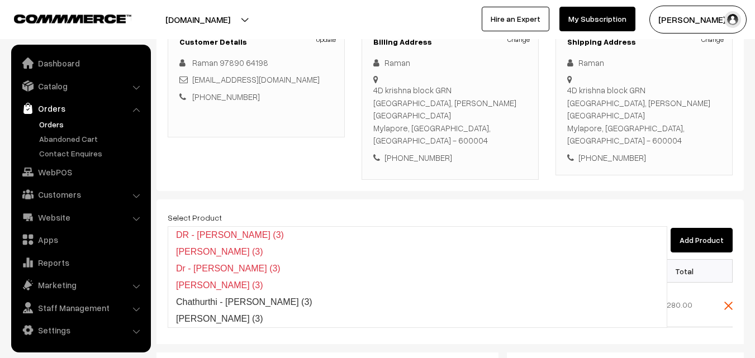
type input "Poorna Kozhukattai (3)"
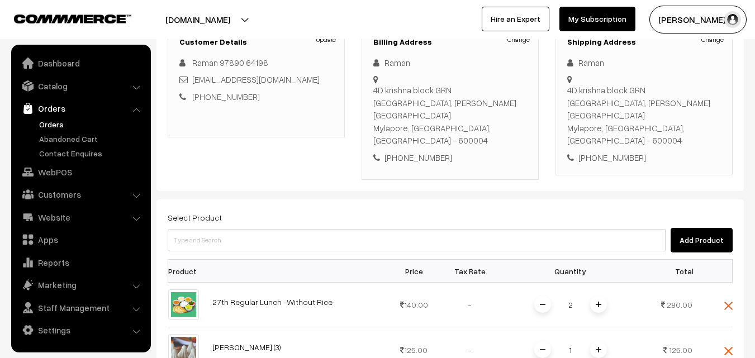
drag, startPoint x: 594, startPoint y: 327, endPoint x: 585, endPoint y: 333, distance: 10.4
click at [594, 342] on span at bounding box center [598, 350] width 17 height 17
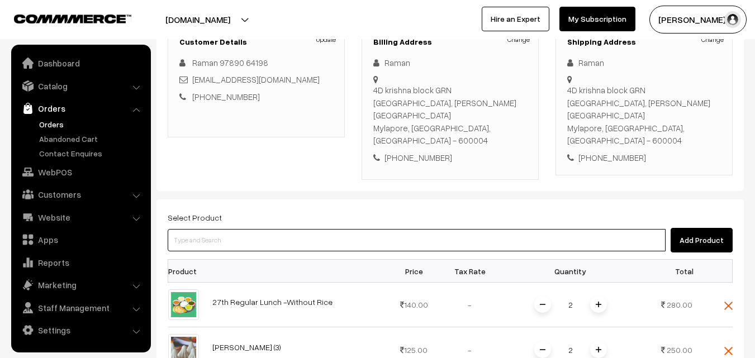
click at [317, 229] on input at bounding box center [417, 240] width 498 height 22
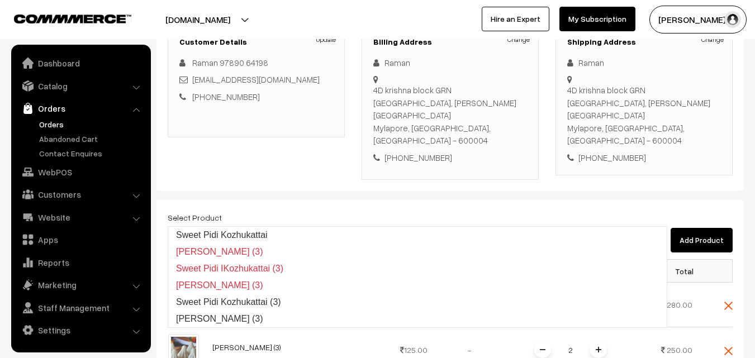
type input "Sweet Pidi Kozhukattai (3)"
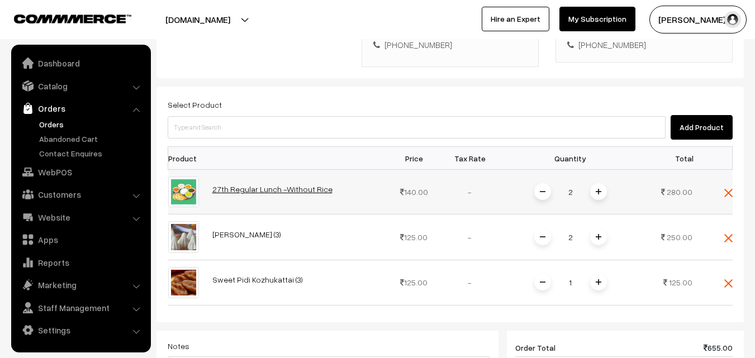
scroll to position [280, 0]
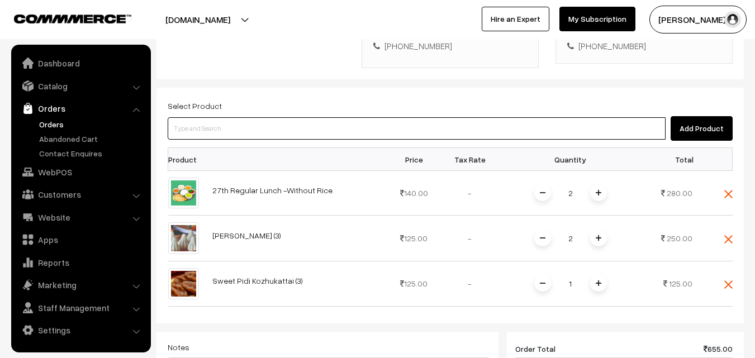
click at [300, 117] on input at bounding box center [417, 128] width 498 height 22
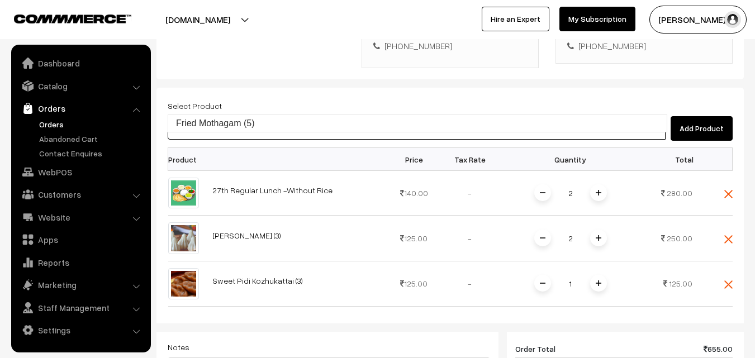
type input "Fried Mothagam (5)"
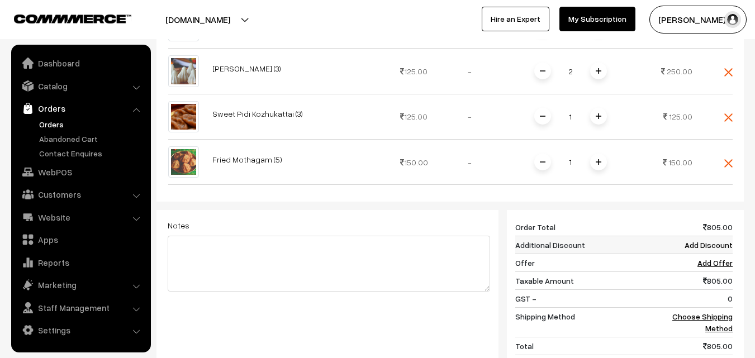
scroll to position [447, 0]
click at [720, 308] on td "Choose Shipping Method" at bounding box center [698, 323] width 69 height 30
click at [734, 289] on div "805 Order Total 805.00 Additional Discount Add Discount Offer Add Offer Taxable…" at bounding box center [620, 305] width 243 height 190
click at [709, 311] on link "Choose Shipping Method" at bounding box center [703, 321] width 60 height 21
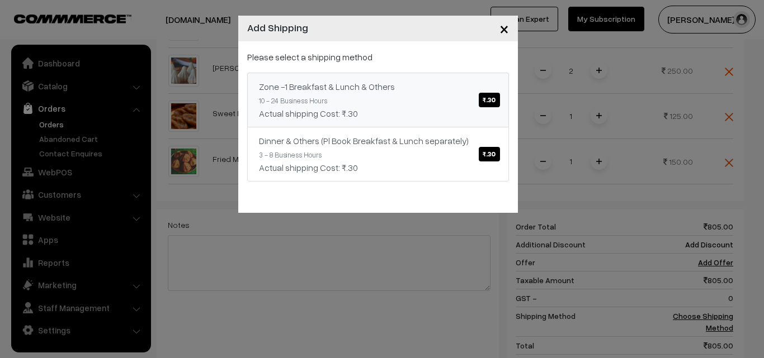
click at [362, 78] on link "Zone -1 Breakfast & Lunch & Others ₹.30 10 - 24 Business Hours Actual shipping …" at bounding box center [378, 100] width 262 height 55
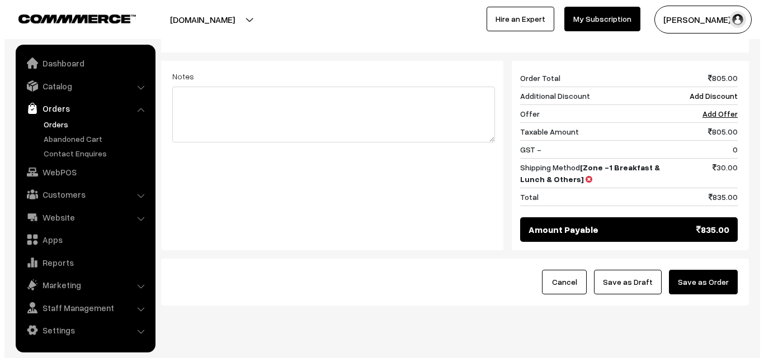
scroll to position [599, 0]
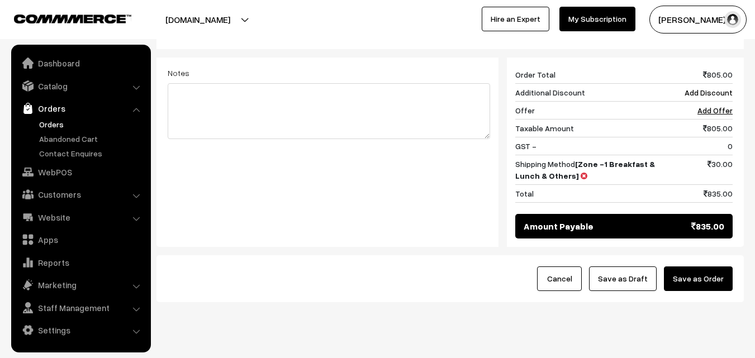
click at [690, 267] on button "Save as Order" at bounding box center [698, 279] width 69 height 25
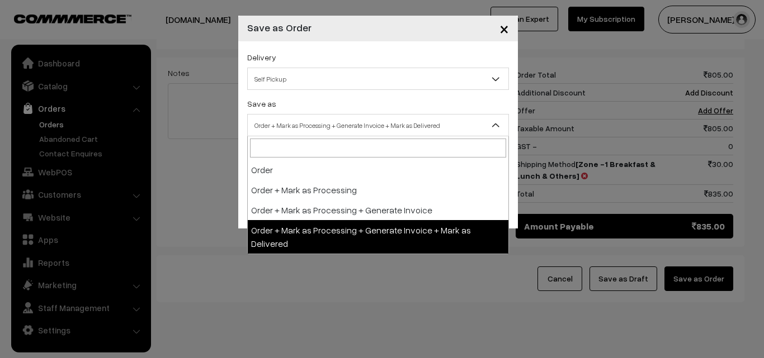
click at [325, 129] on span "Order + Mark as Processing + Generate Invoice + Mark as Delivered" at bounding box center [378, 126] width 261 height 20
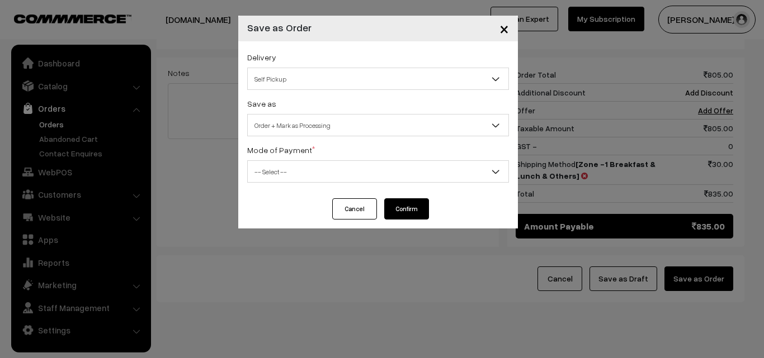
click at [330, 130] on span "Order + Mark as Processing" at bounding box center [378, 126] width 261 height 20
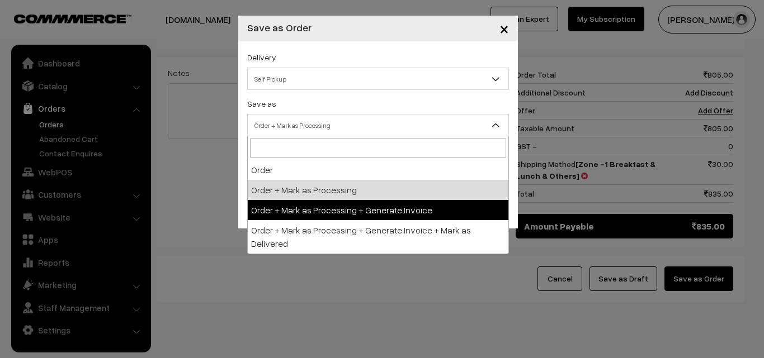
drag, startPoint x: 330, startPoint y: 203, endPoint x: 319, endPoint y: 197, distance: 13.3
select select "3"
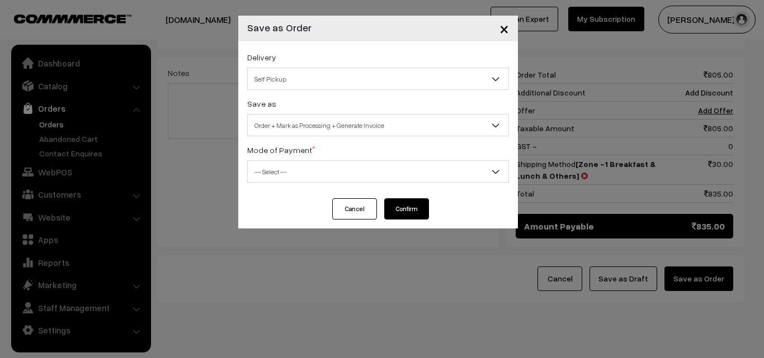
click at [316, 172] on span "-- Select --" at bounding box center [378, 172] width 261 height 20
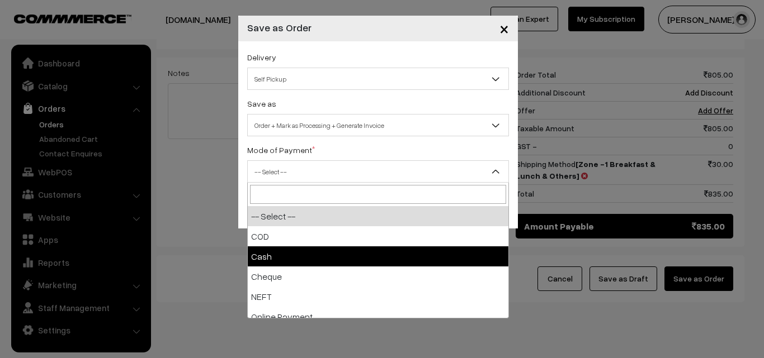
select select "2"
checkbox input "true"
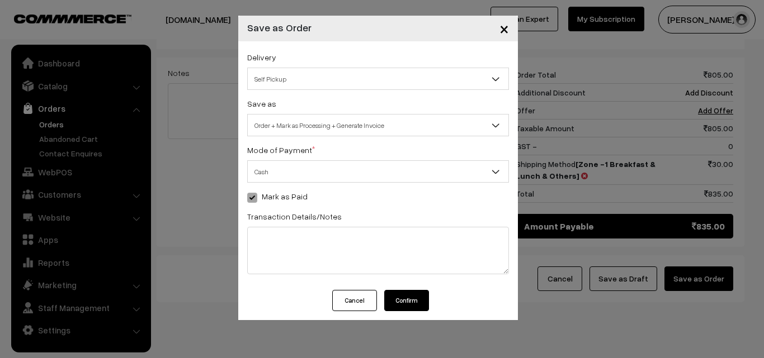
click at [400, 294] on button "Confirm" at bounding box center [406, 300] width 45 height 21
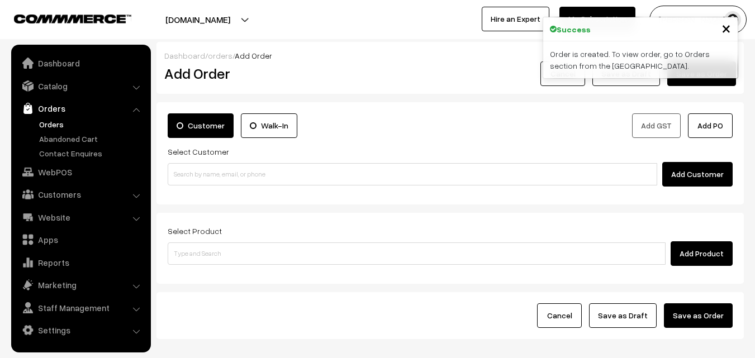
click at [56, 122] on link "Orders" at bounding box center [91, 125] width 111 height 12
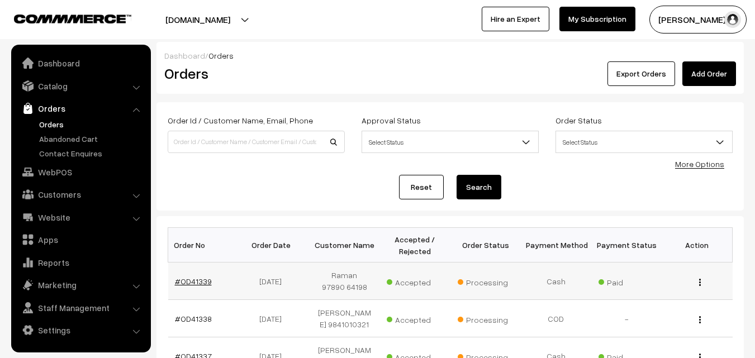
click at [197, 278] on link "#OD41339" at bounding box center [193, 282] width 37 height 10
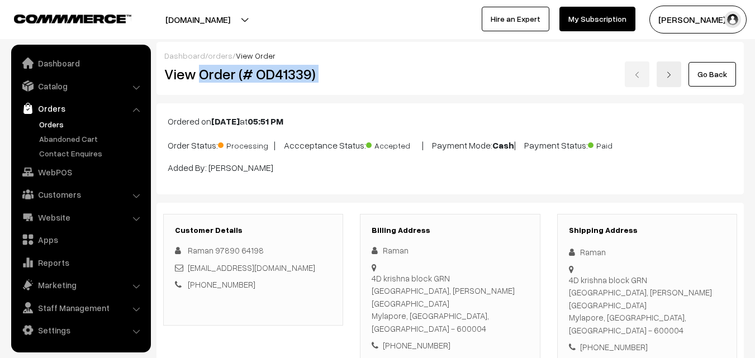
drag, startPoint x: 199, startPoint y: 75, endPoint x: 401, endPoint y: 84, distance: 202.6
click at [403, 86] on div "View Order (# OD41339) Go Back" at bounding box center [450, 75] width 589 height 26
copy div "Order (# OD41339)"
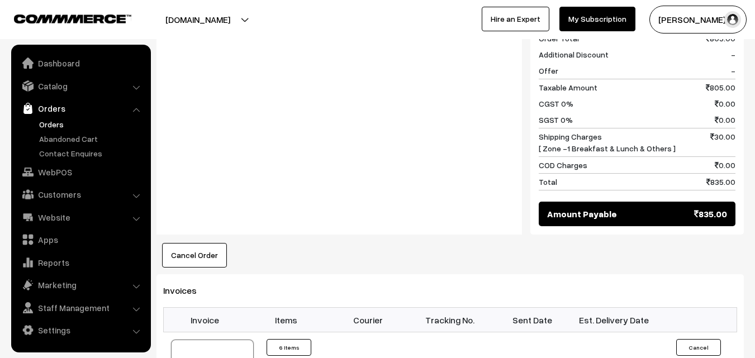
scroll to position [727, 0]
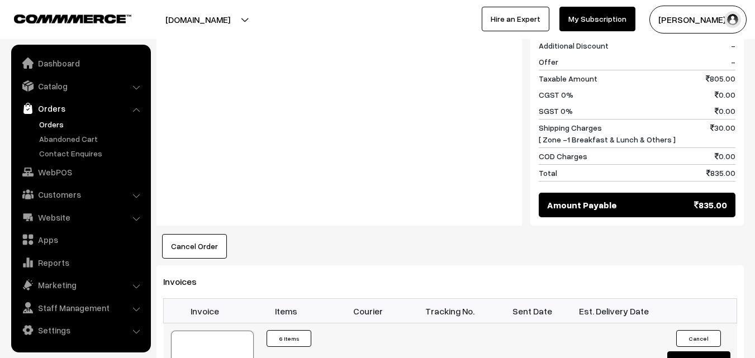
click at [215, 331] on div at bounding box center [212, 359] width 83 height 56
click at [58, 165] on link "WebPOS" at bounding box center [80, 172] width 133 height 20
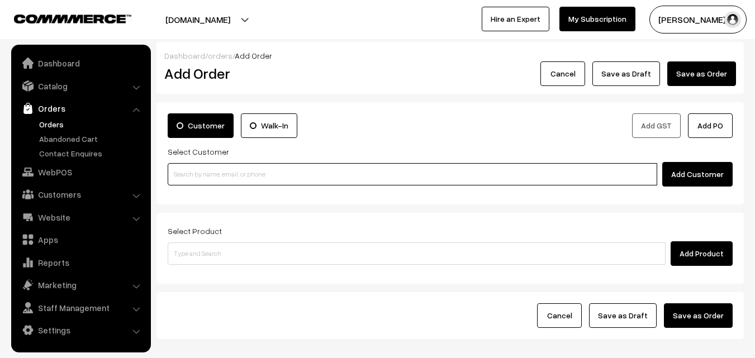
click at [207, 178] on input at bounding box center [413, 174] width 490 height 22
paste input "99401 07454"
click at [202, 173] on input "99401 07454" at bounding box center [413, 174] width 490 height 22
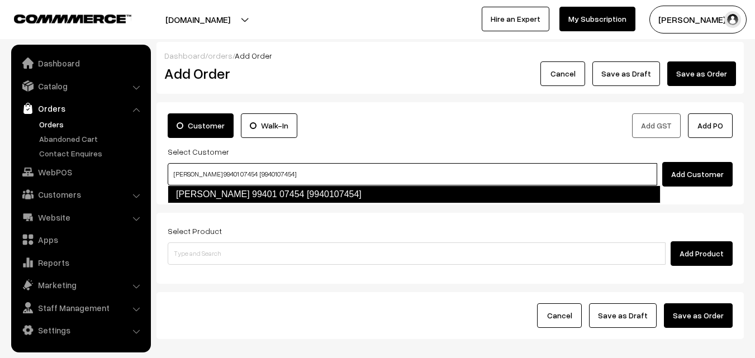
type input "Govindarajan 99401 07454 [9940107454]"
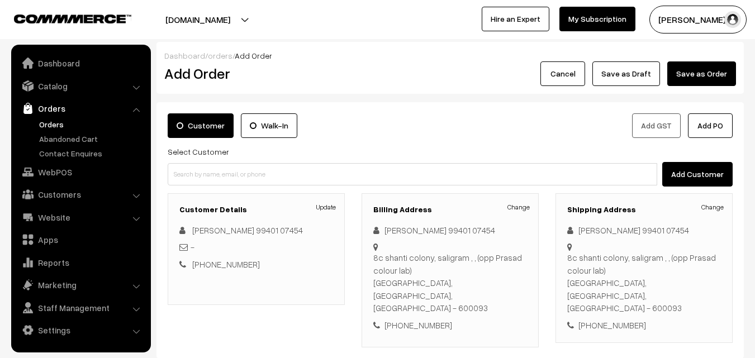
click at [414, 319] on div "[PHONE_NUMBER]" at bounding box center [450, 325] width 154 height 13
copy div "9940107454"
click at [68, 200] on link "Customers" at bounding box center [80, 195] width 133 height 20
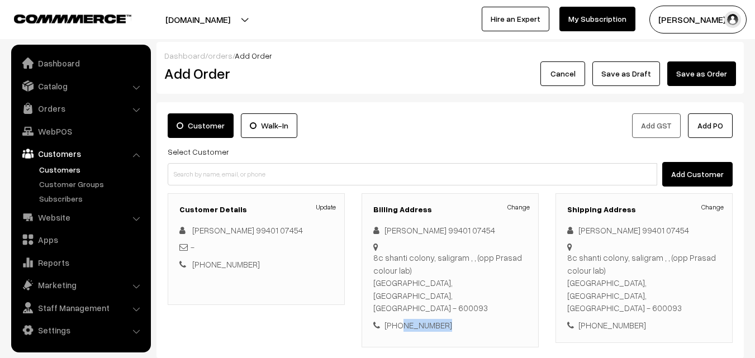
click at [67, 174] on link "Customers" at bounding box center [91, 170] width 111 height 12
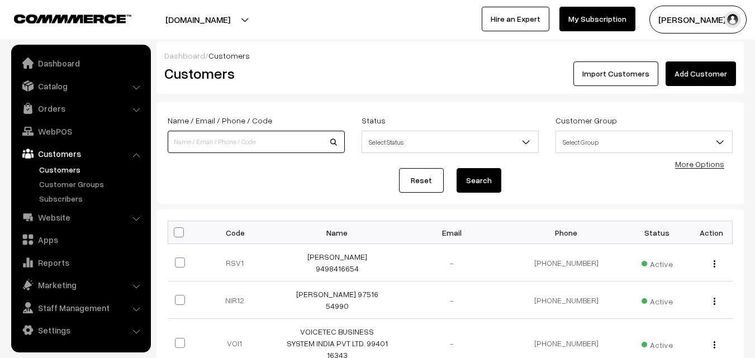
click at [223, 151] on input at bounding box center [256, 142] width 177 height 22
paste input "9940107454"
type input "9940107454"
click at [457, 168] on button "Search" at bounding box center [479, 180] width 45 height 25
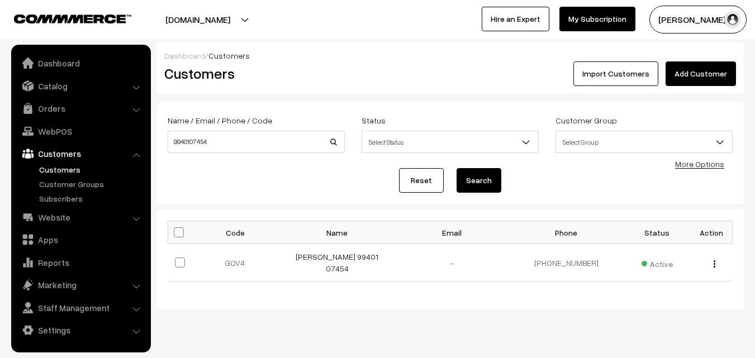
drag, startPoint x: 0, startPoint y: 0, endPoint x: 530, endPoint y: 229, distance: 577.5
click at [335, 260] on link "[PERSON_NAME] 99401 07454" at bounding box center [337, 262] width 83 height 21
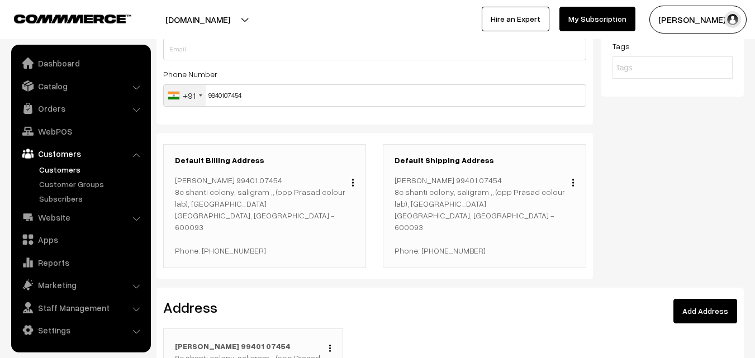
scroll to position [168, 0]
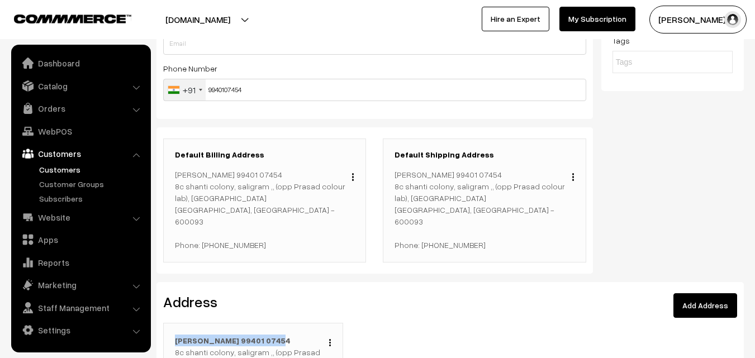
click at [330, 339] on img "button" at bounding box center [330, 342] width 2 height 7
drag, startPoint x: 297, startPoint y: 348, endPoint x: 289, endPoint y: 344, distance: 9.0
click at [296, 349] on link "Edit" at bounding box center [280, 359] width 95 height 25
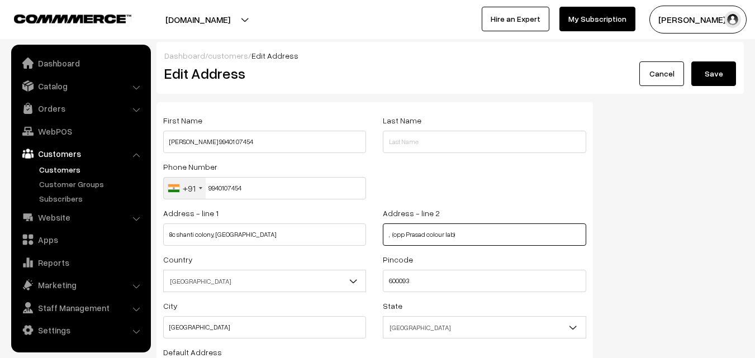
click at [441, 239] on input ", (opp Prasad colour lab)" at bounding box center [484, 235] width 203 height 22
click at [440, 239] on input ", (opp Prasad colour lab)" at bounding box center [484, 235] width 203 height 22
click at [439, 239] on input ", (opp Prasad colour lab)" at bounding box center [484, 235] width 203 height 22
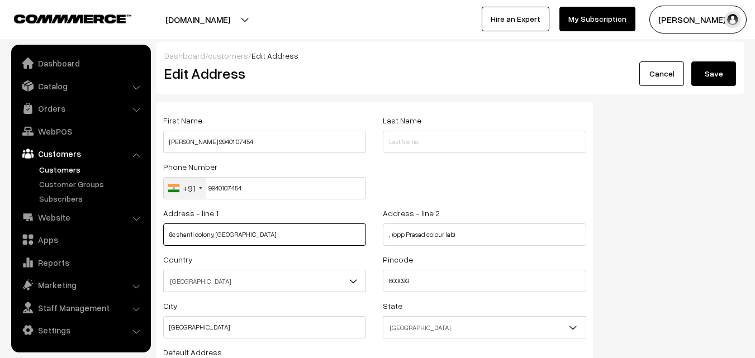
click at [265, 231] on input "8c shanti colony, saligram" at bounding box center [264, 235] width 203 height 22
click at [218, 232] on input "8c shanti colony, saligram" at bounding box center [264, 235] width 203 height 22
paste input "thillaiyadi valliammai st,"
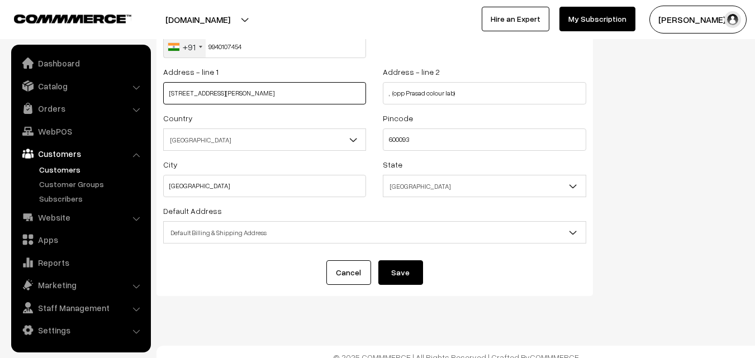
scroll to position [152, 0]
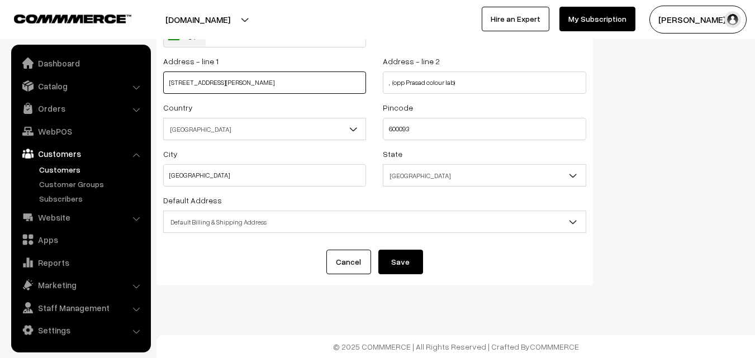
type input "8c shanti colony, thillaiyadi valliammai st, saligram"
click at [235, 228] on span "Default Billing & Shipping Address" at bounding box center [375, 222] width 422 height 20
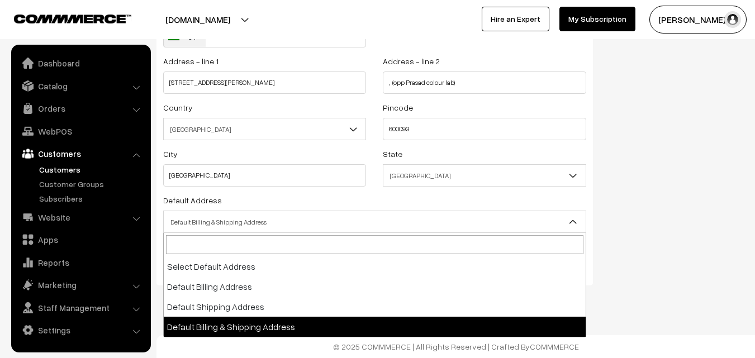
drag, startPoint x: 244, startPoint y: 333, endPoint x: 249, endPoint y: 328, distance: 7.2
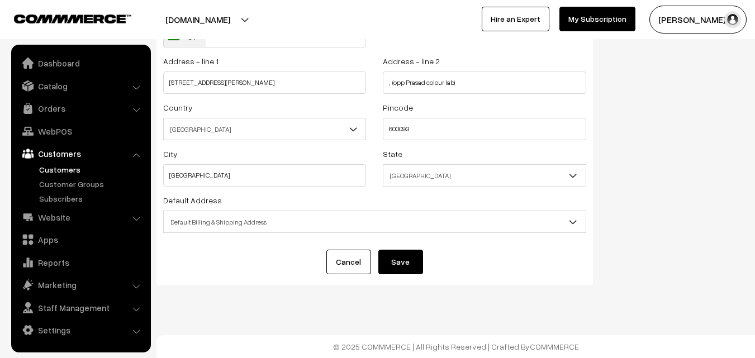
click at [415, 262] on button "Save" at bounding box center [401, 262] width 45 height 25
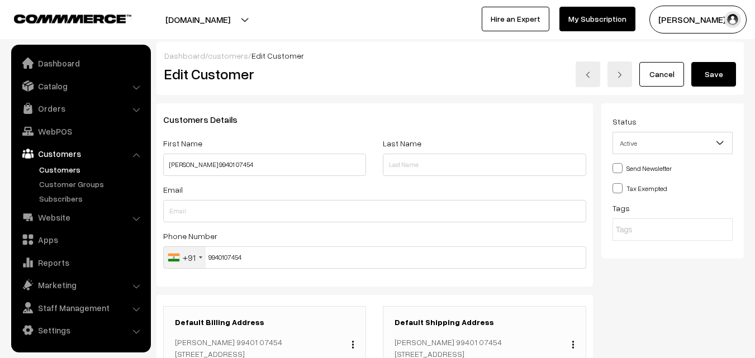
click at [718, 62] on button "Save" at bounding box center [714, 74] width 45 height 25
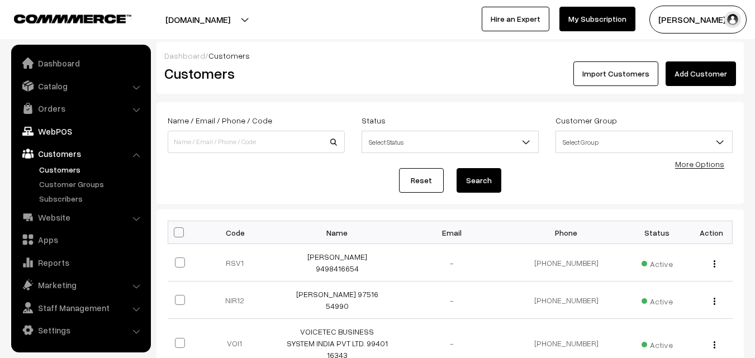
click at [76, 124] on link "WebPOS" at bounding box center [80, 131] width 133 height 20
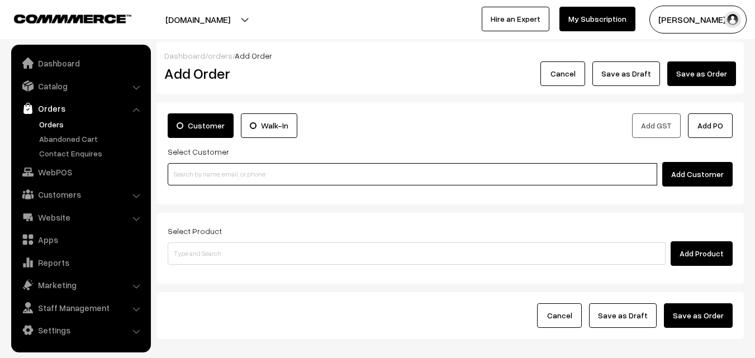
click at [209, 167] on input at bounding box center [413, 174] width 490 height 22
paste input "99401 07454"
click at [192, 173] on input "99401 07454" at bounding box center [413, 174] width 490 height 22
type input "Govindarajan 99401 07454 [9940107454]"
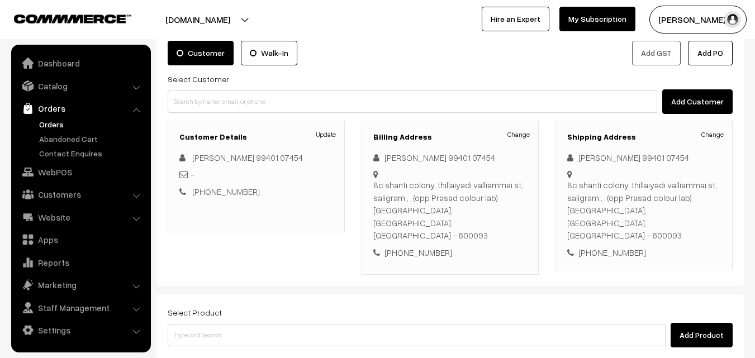
scroll to position [112, 0]
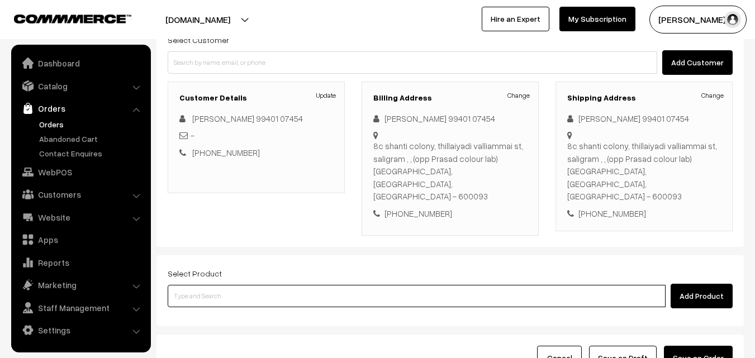
click at [239, 285] on input at bounding box center [417, 296] width 498 height 22
paste input "27th Spl Lunch - Without Rice"
type input "27th Spl Lunch - Without Rice"
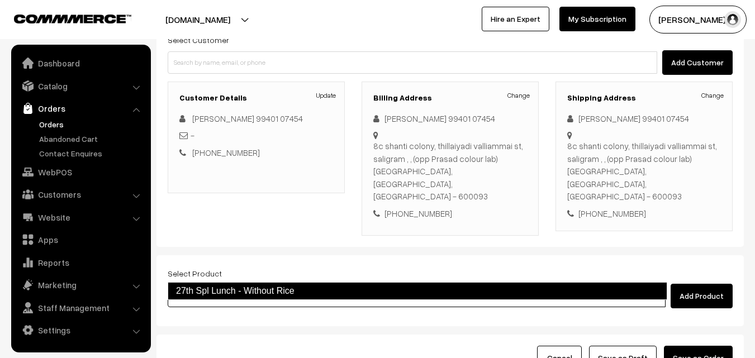
click at [230, 285] on link "27th Spl Lunch - Without Rice" at bounding box center [418, 291] width 500 height 18
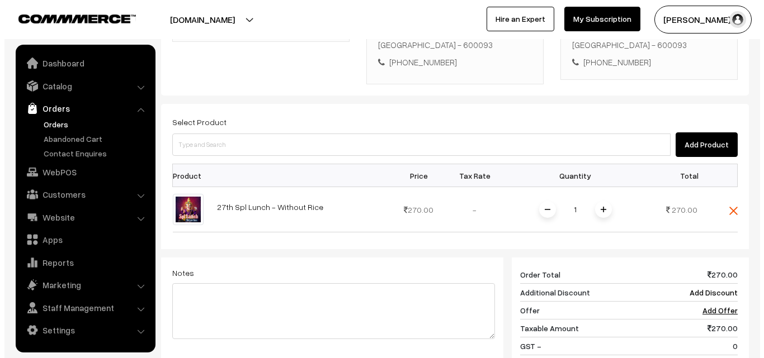
scroll to position [391, 0]
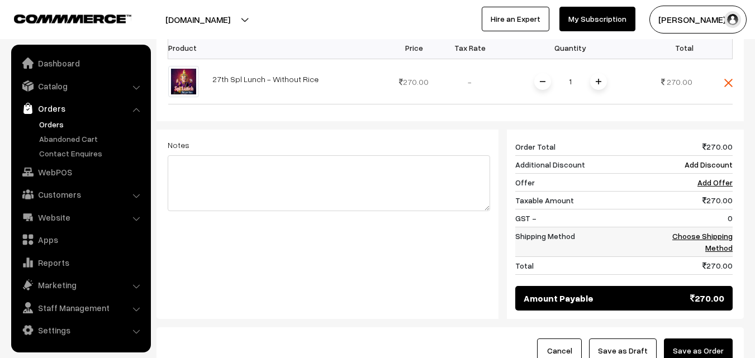
click at [728, 231] on link "Choose Shipping Method" at bounding box center [703, 241] width 60 height 21
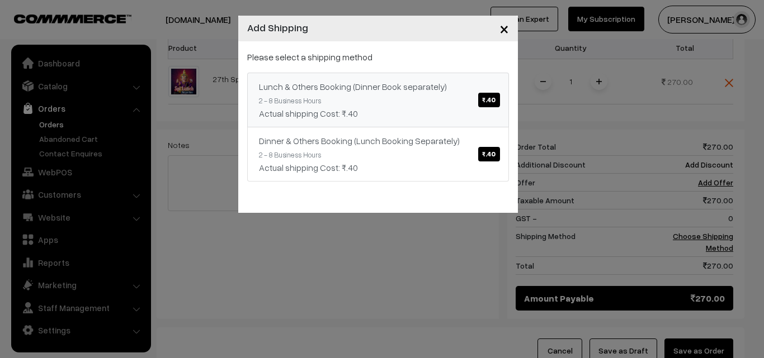
drag, startPoint x: 401, startPoint y: 92, endPoint x: 470, endPoint y: 195, distance: 123.7
click at [401, 91] on div "Lunch & Others Booking (Dinner Book separately) ₹.40" at bounding box center [378, 86] width 238 height 13
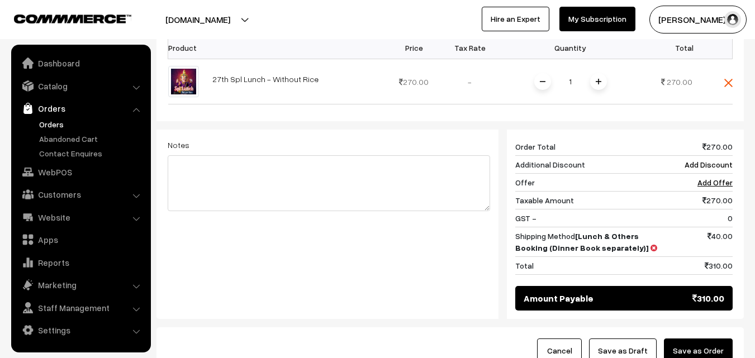
click at [719, 339] on button "Save as Order" at bounding box center [698, 351] width 69 height 25
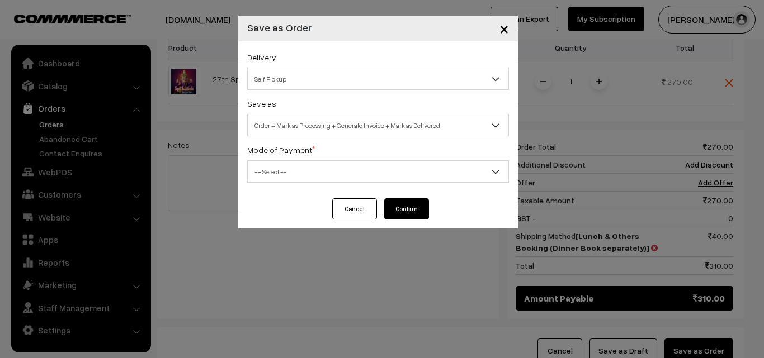
click at [405, 129] on span "Order + Mark as Processing + Generate Invoice + Mark as Delivered" at bounding box center [378, 126] width 261 height 20
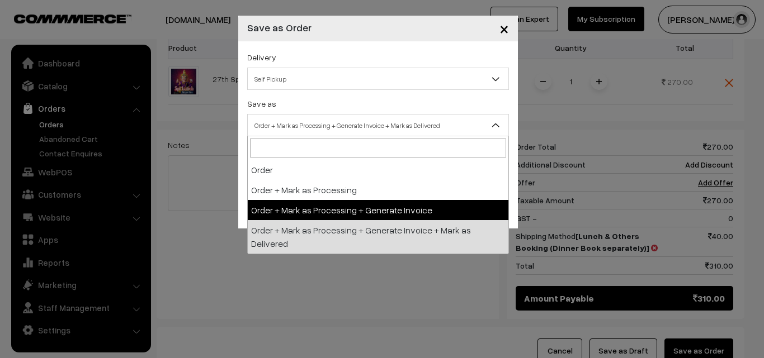
select select "3"
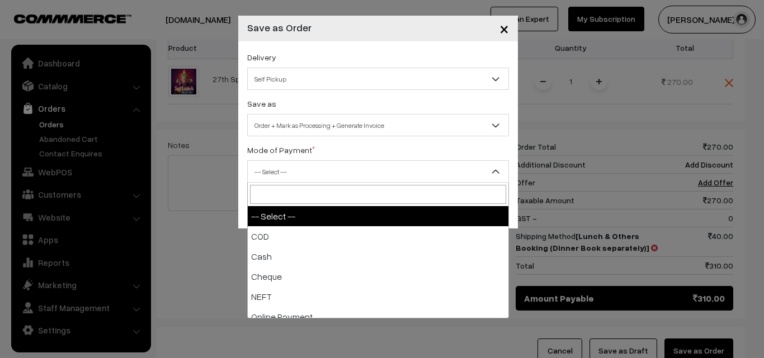
click at [309, 176] on span "-- Select --" at bounding box center [378, 172] width 261 height 20
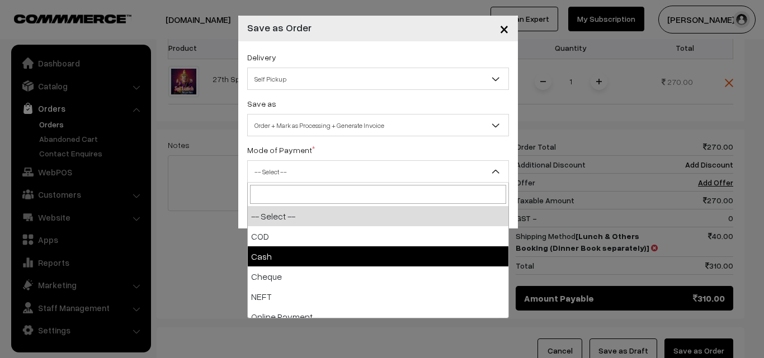
select select "2"
checkbox input "true"
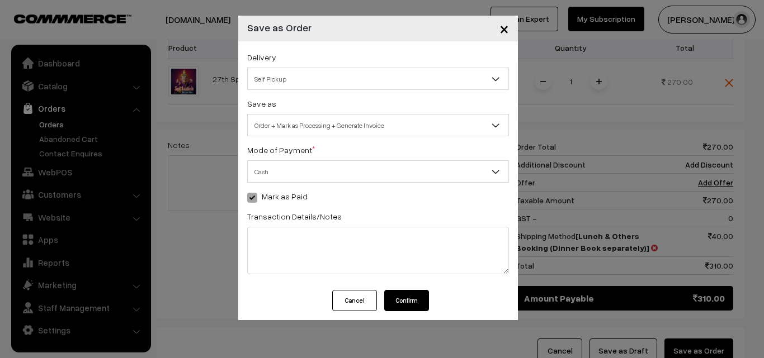
click at [413, 306] on button "Confirm" at bounding box center [406, 300] width 45 height 21
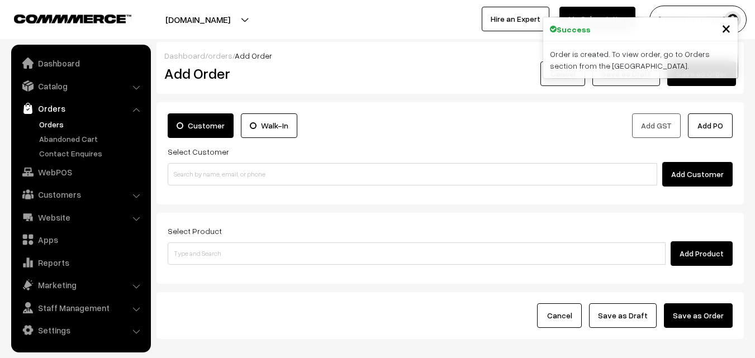
click at [69, 121] on link "Orders" at bounding box center [91, 125] width 111 height 12
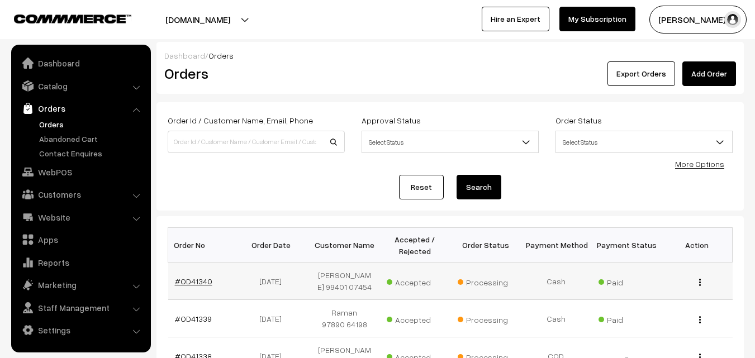
click at [188, 283] on link "#OD41340" at bounding box center [193, 282] width 37 height 10
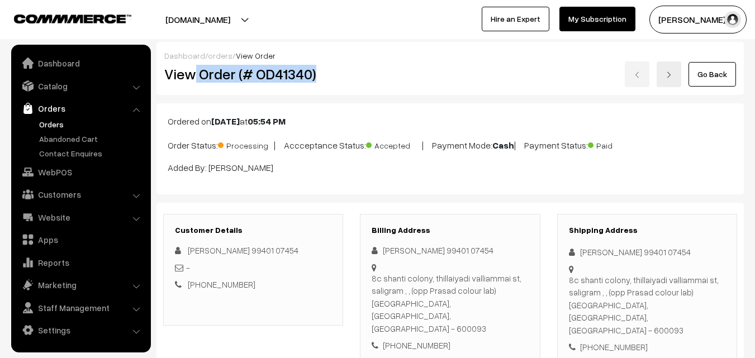
click at [343, 73] on h2 "View Order (# OD41340)" at bounding box center [253, 73] width 179 height 17
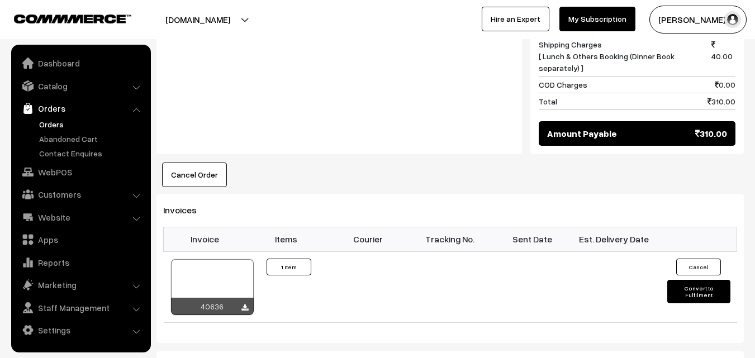
scroll to position [615, 0]
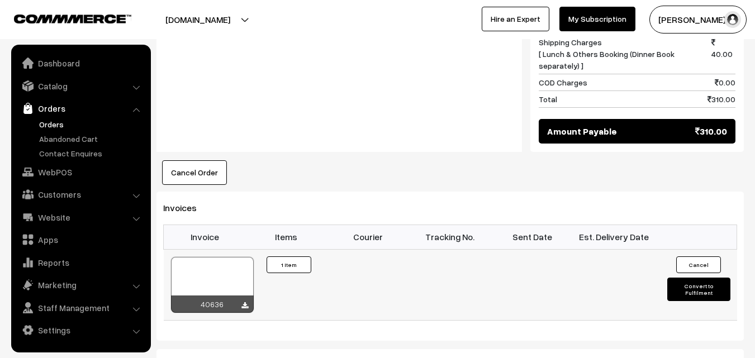
click at [226, 262] on div at bounding box center [212, 285] width 83 height 56
click at [68, 165] on link "WebPOS" at bounding box center [80, 172] width 133 height 20
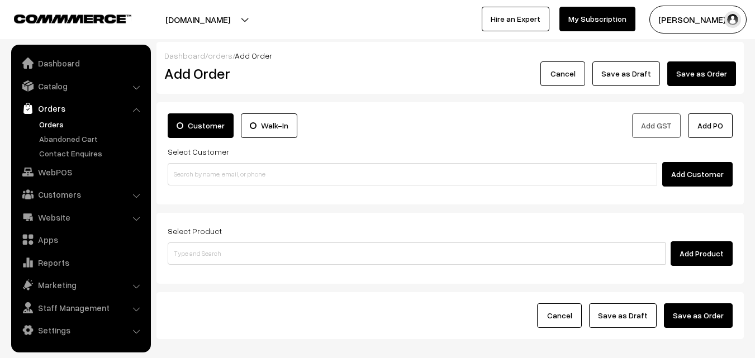
click at [221, 154] on label "Select Customer" at bounding box center [199, 152] width 62 height 12
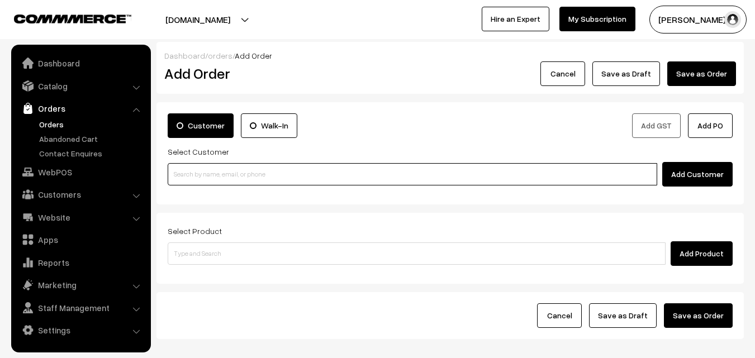
paste input "90941 79909"
click at [221, 166] on input "90941 79909" at bounding box center [413, 174] width 490 height 22
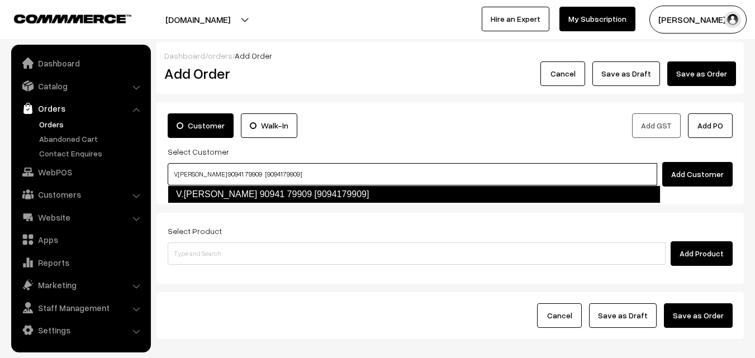
type input "V.KALAI ARASU 90941 79909 [9094179909]"
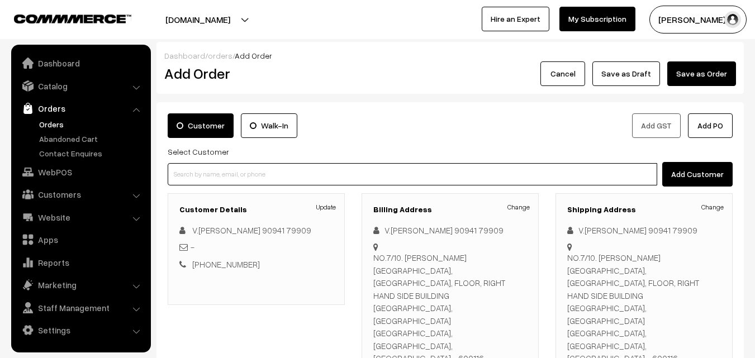
click at [311, 179] on input at bounding box center [413, 174] width 490 height 22
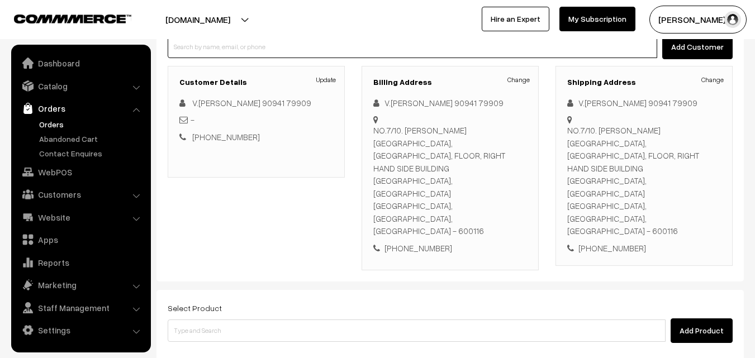
scroll to position [204, 0]
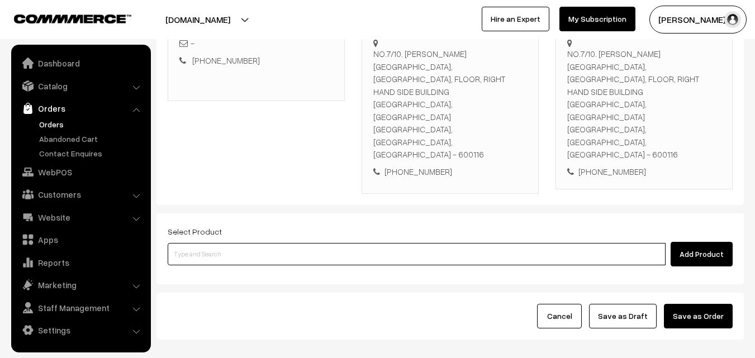
click at [311, 243] on input at bounding box center [417, 254] width 498 height 22
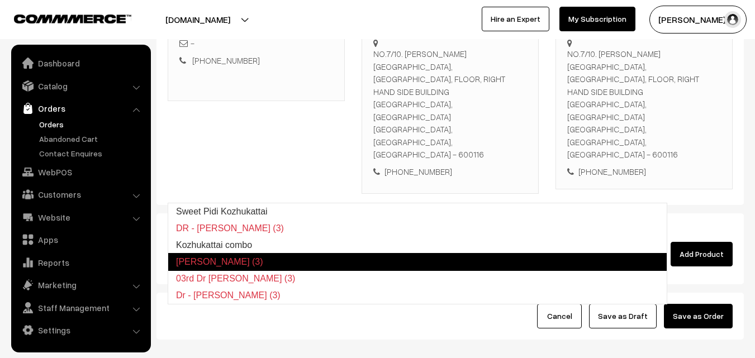
type input "Kozhukattai combo"
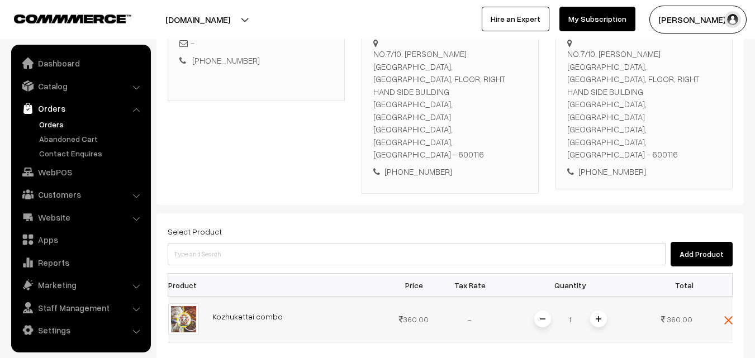
click at [606, 311] on span at bounding box center [598, 319] width 17 height 17
click at [597, 311] on span at bounding box center [598, 319] width 17 height 17
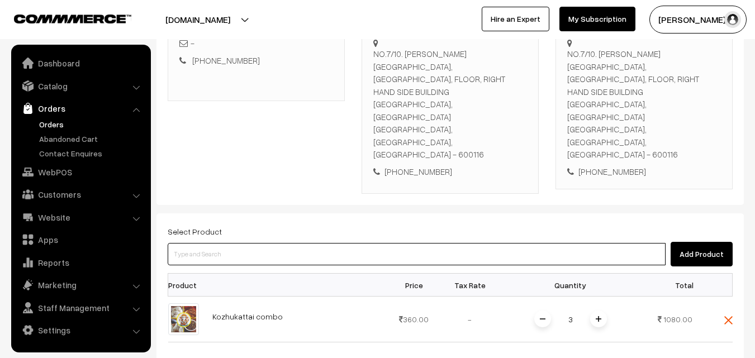
click at [403, 243] on input at bounding box center [417, 254] width 498 height 22
type input "Fried Mothagam (5)"
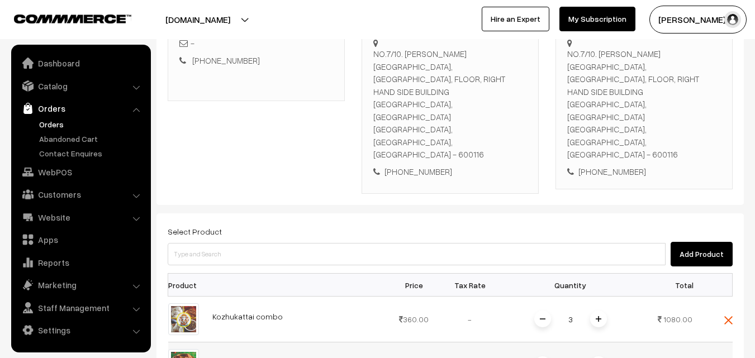
click at [602, 357] on span at bounding box center [598, 365] width 17 height 17
click at [603, 357] on span at bounding box center [598, 365] width 17 height 17
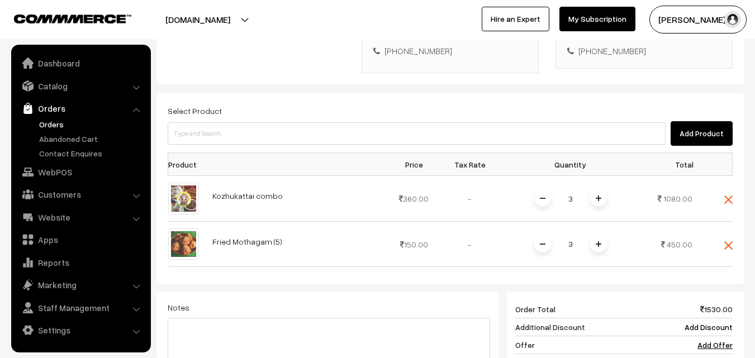
scroll to position [428, 0]
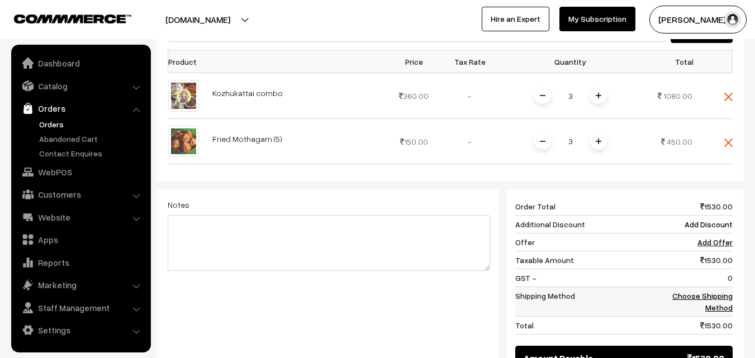
click at [713, 291] on link "Choose Shipping Method" at bounding box center [703, 301] width 60 height 21
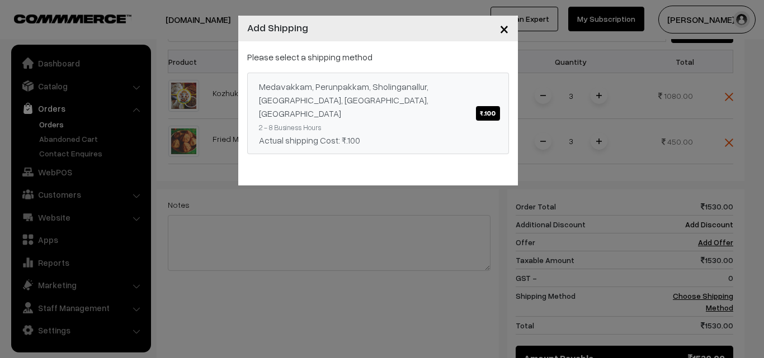
click at [419, 103] on div "Medavakkam, Perunpakkam, Sholinganallur, seliyur, Kirattur, Perambur ₹.100" at bounding box center [378, 100] width 238 height 40
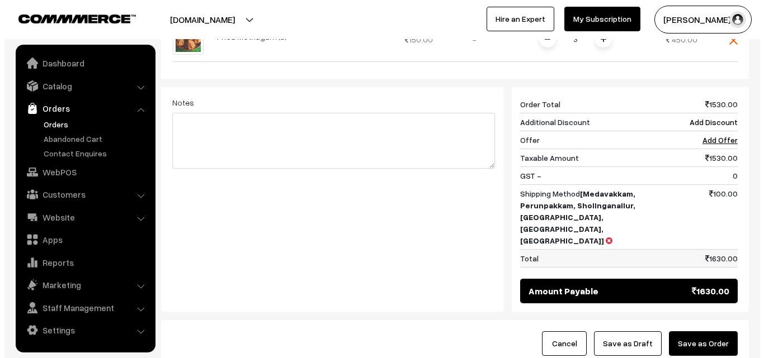
scroll to position [534, 0]
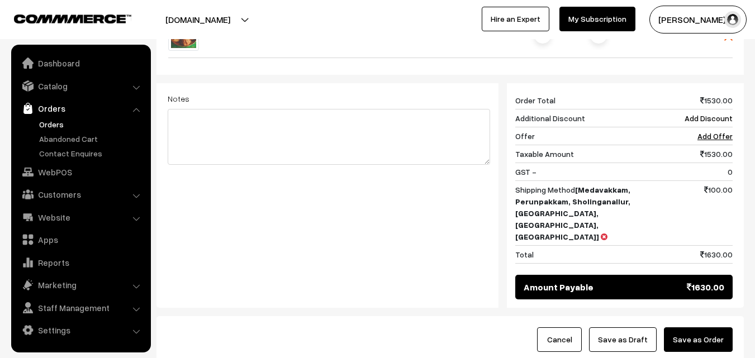
click at [707, 328] on button "Save as Order" at bounding box center [698, 340] width 69 height 25
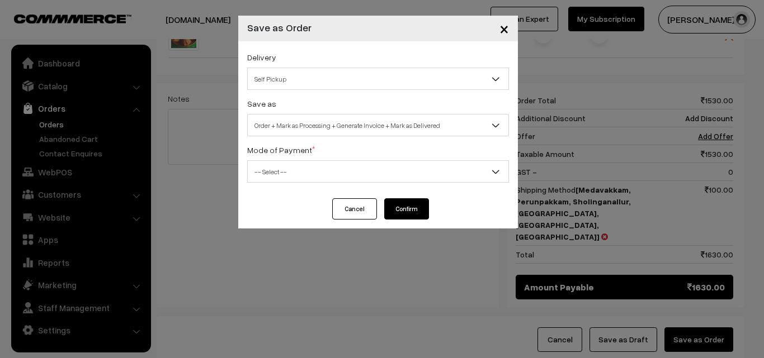
click at [338, 128] on span "Order + Mark as Processing + Generate Invoice + Mark as Delivered" at bounding box center [378, 126] width 261 height 20
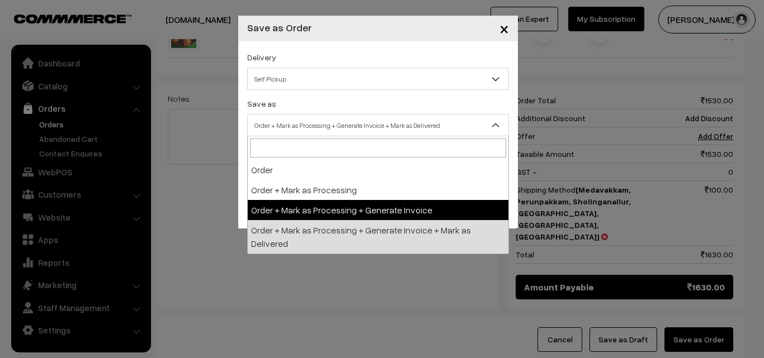
select select "3"
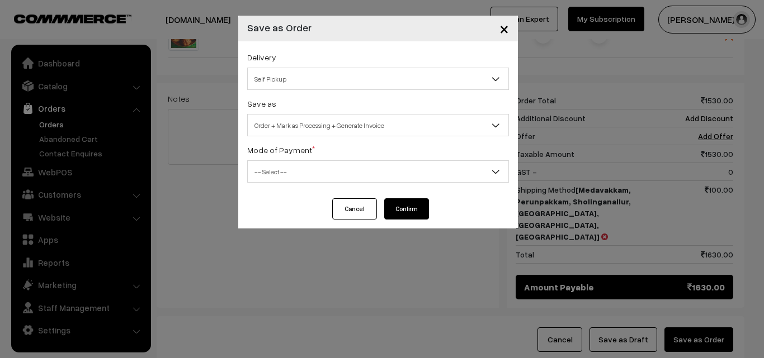
drag, startPoint x: 292, startPoint y: 191, endPoint x: 292, endPoint y: 185, distance: 6.7
click at [292, 190] on div "Delivery Self Pickup Medavakkam, Perunpakkam, Sholinganallur, seliyur, Kirattur…" at bounding box center [378, 119] width 280 height 157
click at [297, 170] on span "-- Select --" at bounding box center [378, 172] width 261 height 20
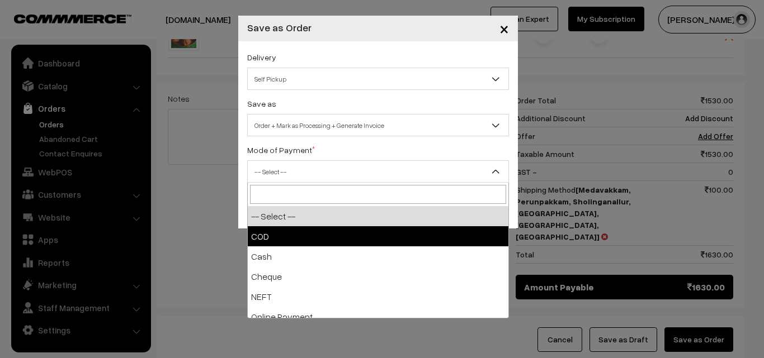
select select "1"
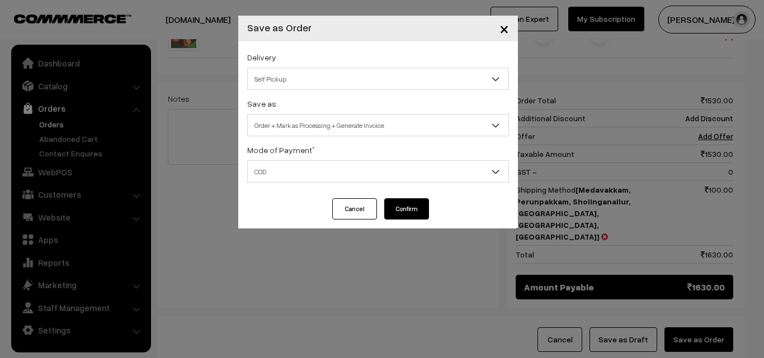
click at [413, 221] on div "Cancel Confirm" at bounding box center [378, 213] width 280 height 30
click at [413, 217] on button "Confirm" at bounding box center [406, 208] width 45 height 21
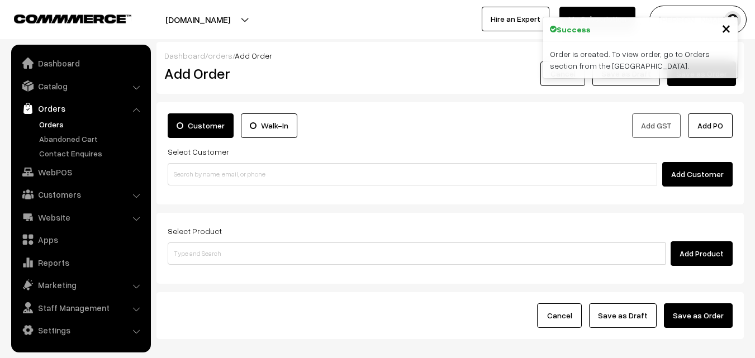
click at [51, 125] on link "Orders" at bounding box center [91, 125] width 111 height 12
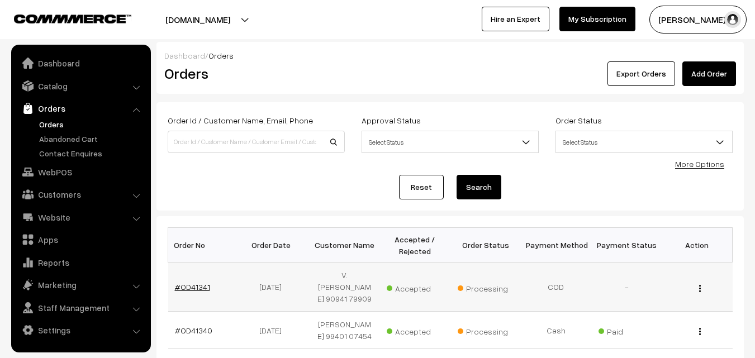
click at [188, 282] on link "#OD41341" at bounding box center [192, 287] width 35 height 10
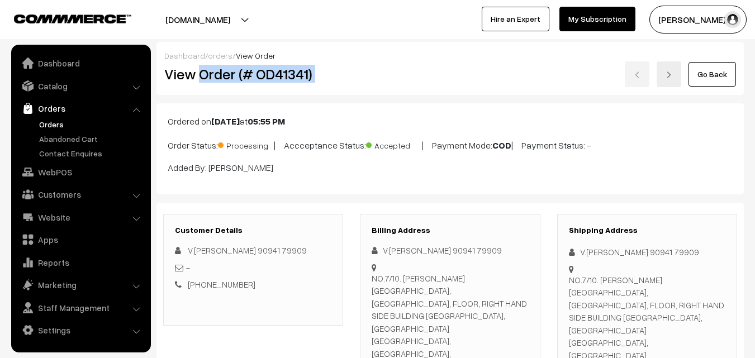
copy div "Order (# OD41341)"
drag, startPoint x: 201, startPoint y: 73, endPoint x: 383, endPoint y: 80, distance: 181.9
click at [383, 80] on div "View Order (# OD41341) Go Back" at bounding box center [450, 75] width 589 height 26
copy div "Order (# OD41341)"
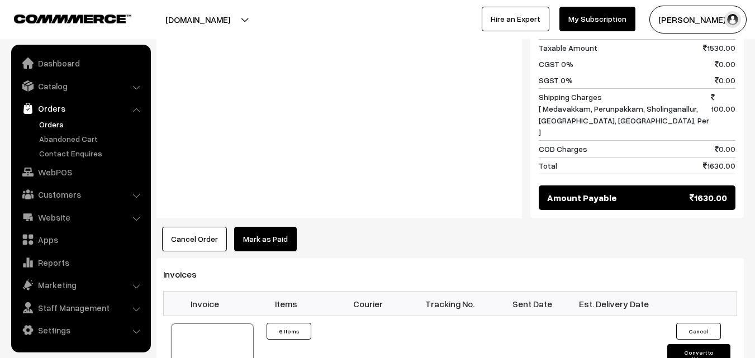
scroll to position [671, 0]
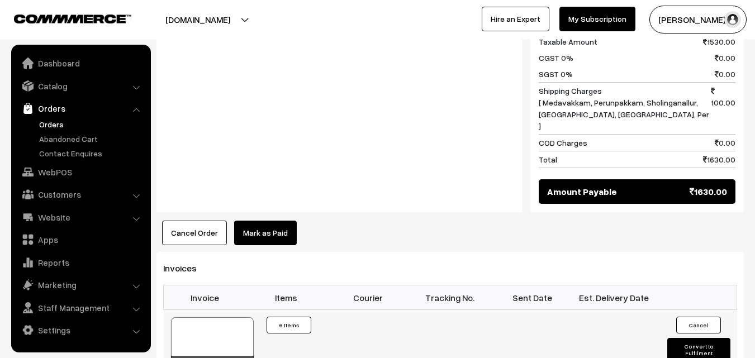
click at [205, 356] on div "40637" at bounding box center [212, 364] width 83 height 17
click at [207, 318] on div at bounding box center [212, 346] width 83 height 56
click at [59, 176] on link "WebPOS" at bounding box center [80, 172] width 133 height 20
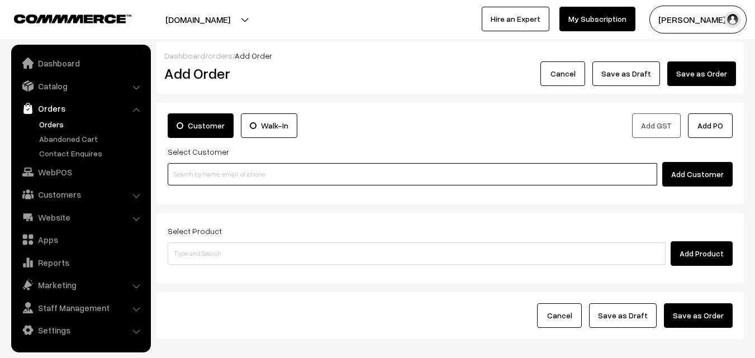
click at [240, 164] on input at bounding box center [413, 174] width 490 height 22
click at [222, 180] on input at bounding box center [413, 174] width 490 height 22
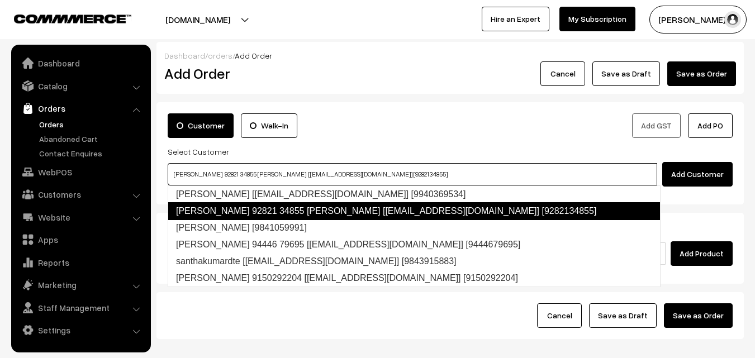
type input "[PERSON_NAME] 92821 34855 [PERSON_NAME] [[EMAIL_ADDRESS][DOMAIN_NAME]] [9282134…"
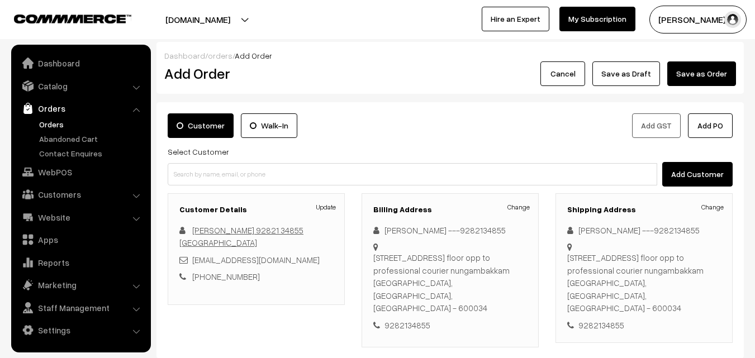
scroll to position [204, 0]
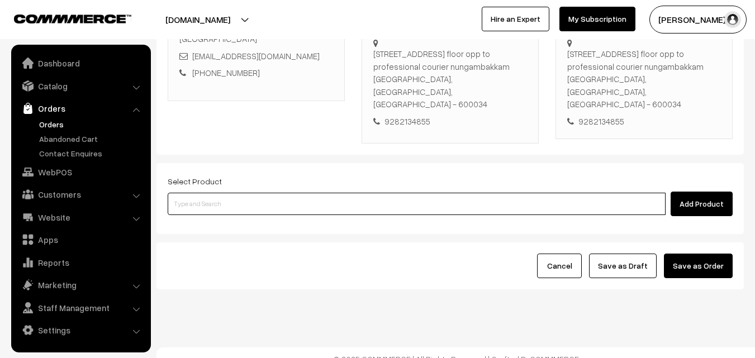
click at [256, 193] on input at bounding box center [417, 204] width 498 height 22
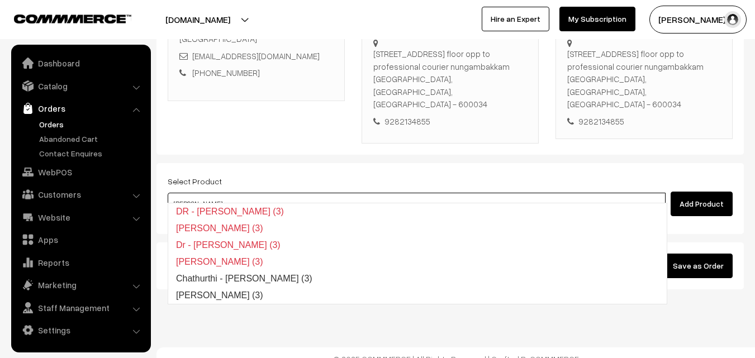
type input "[PERSON_NAME] (3)"
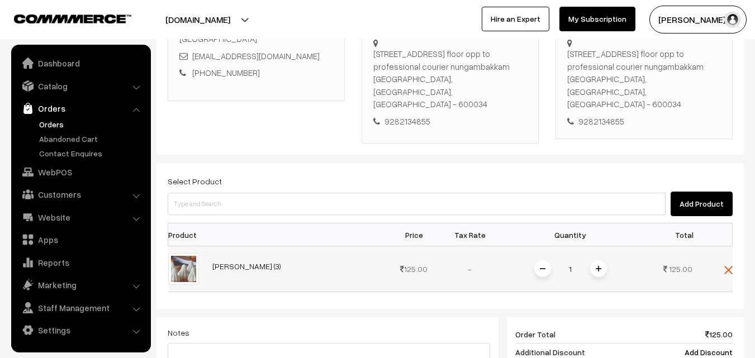
click at [601, 261] on span at bounding box center [598, 269] width 17 height 17
click at [600, 266] on img at bounding box center [599, 269] width 6 height 6
click at [599, 266] on img at bounding box center [599, 269] width 6 height 6
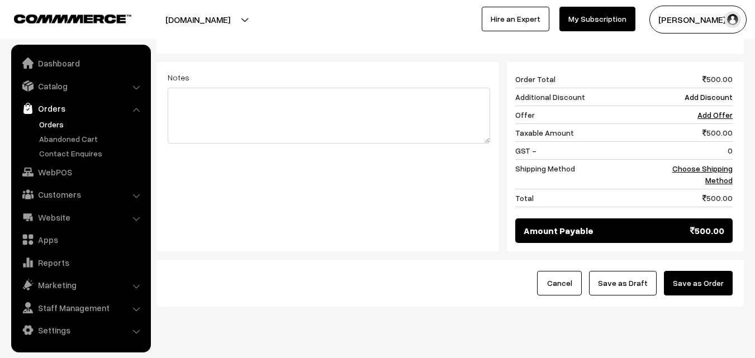
scroll to position [476, 0]
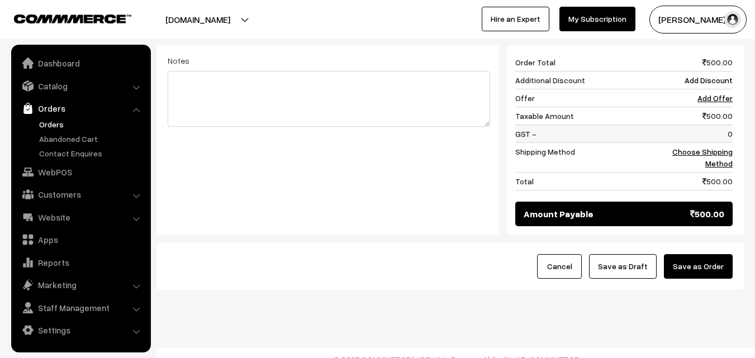
click at [725, 129] on td "0" at bounding box center [698, 134] width 69 height 18
click at [722, 147] on link "Choose Shipping Method" at bounding box center [703, 157] width 60 height 21
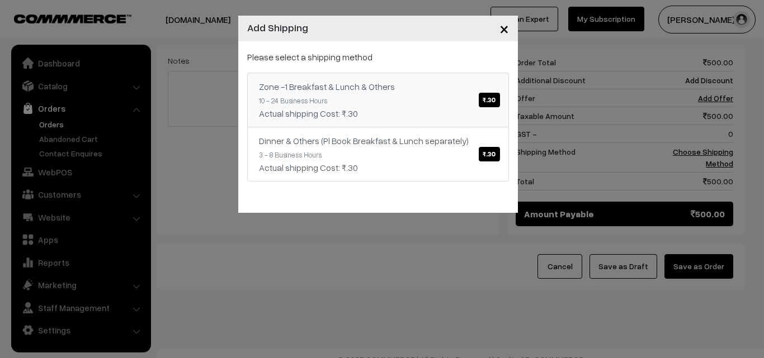
click at [392, 88] on div "Zone -1 Breakfast & Lunch & Others ₹.30" at bounding box center [378, 86] width 238 height 13
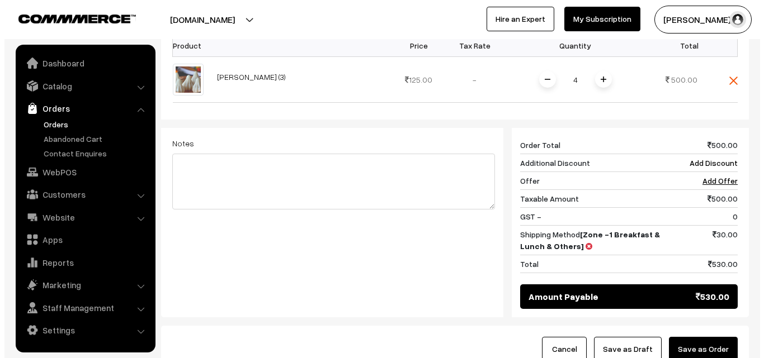
scroll to position [420, 0]
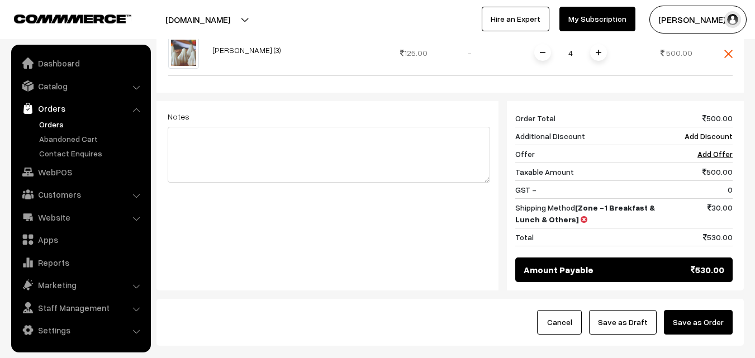
click at [705, 310] on button "Save as Order" at bounding box center [698, 322] width 69 height 25
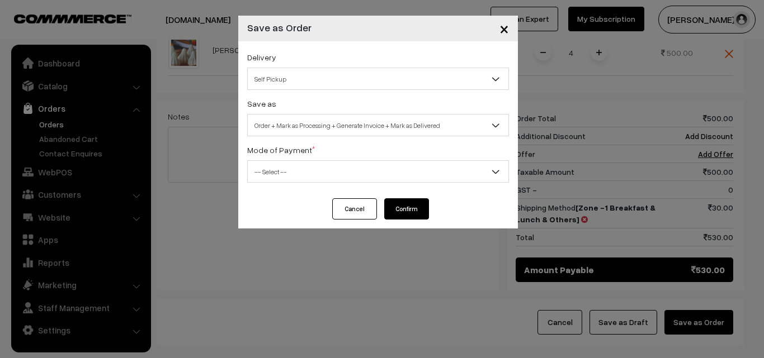
click at [357, 108] on div "Save as Order Order + Mark as Processing Order + Mark as Processing + Generate …" at bounding box center [378, 117] width 262 height 40
click at [340, 121] on span "Order + Mark as Processing + Generate Invoice + Mark as Delivered" at bounding box center [378, 126] width 261 height 20
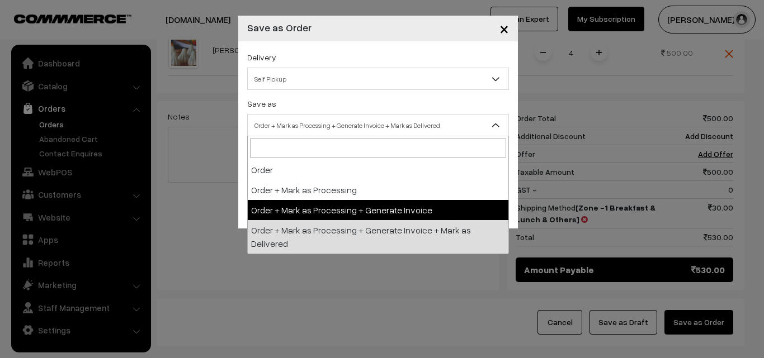
select select "3"
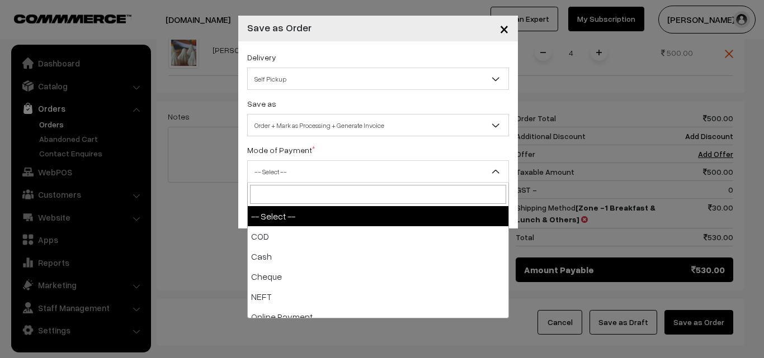
click at [291, 165] on span "-- Select --" at bounding box center [378, 172] width 261 height 20
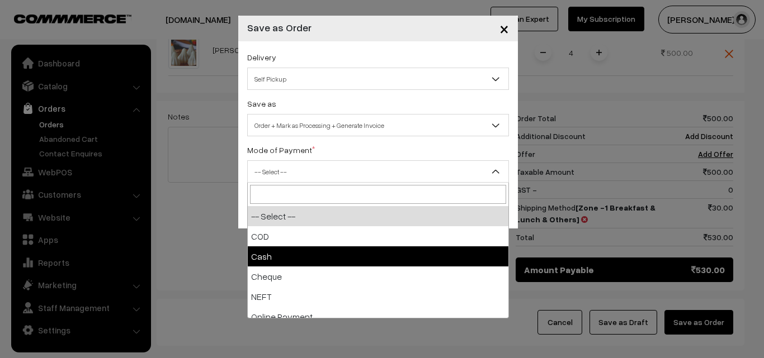
select select "1"
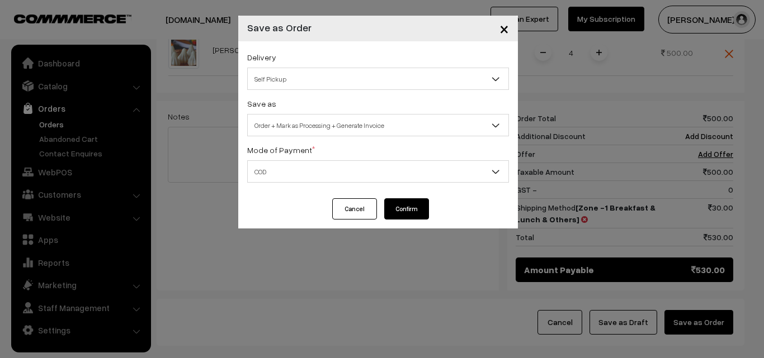
drag, startPoint x: 412, startPoint y: 206, endPoint x: 414, endPoint y: 237, distance: 30.8
click at [408, 200] on button "Confirm" at bounding box center [406, 208] width 45 height 21
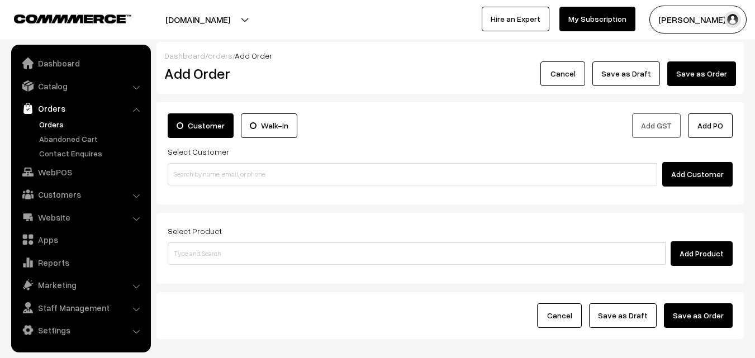
click at [65, 125] on link "Orders" at bounding box center [91, 125] width 111 height 12
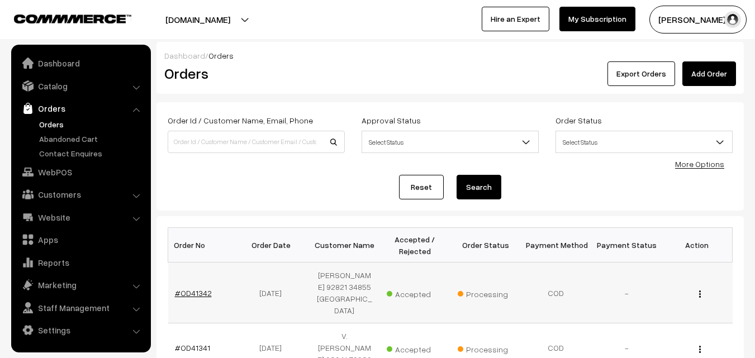
click at [197, 288] on link "#OD41342" at bounding box center [193, 293] width 37 height 10
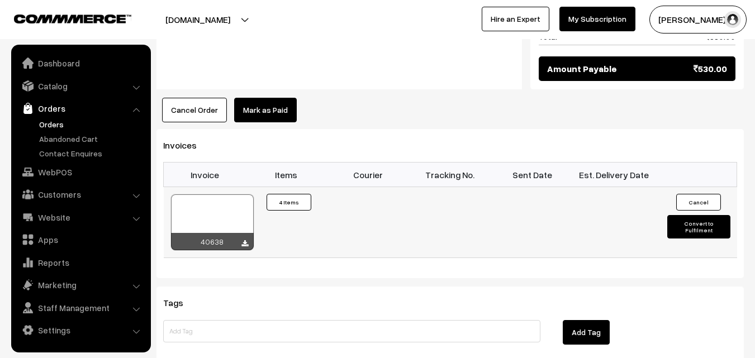
scroll to position [671, 0]
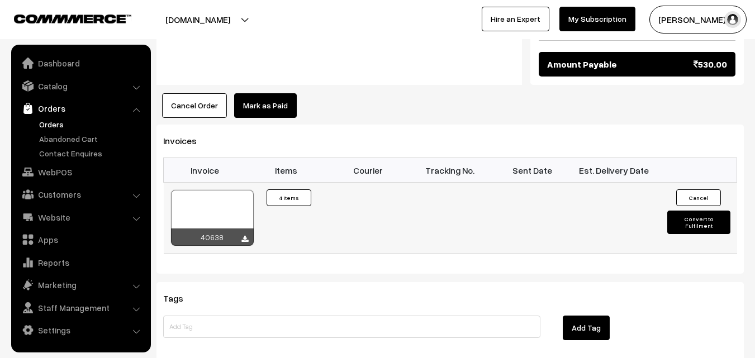
click at [202, 196] on div at bounding box center [212, 218] width 83 height 56
click at [49, 122] on link "Orders" at bounding box center [91, 125] width 111 height 12
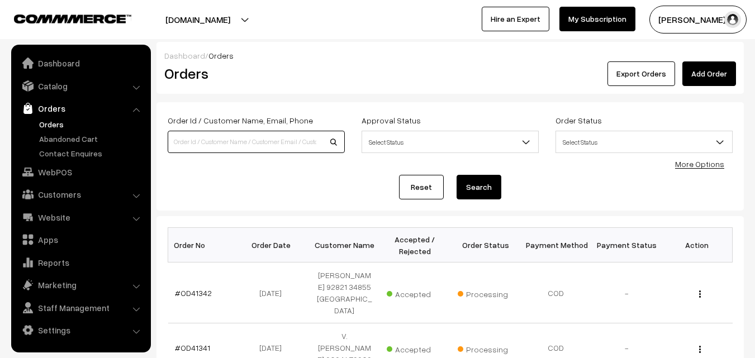
click at [249, 138] on input at bounding box center [256, 142] width 177 height 22
paste input "98410 10321"
click at [198, 136] on input "98410 10321" at bounding box center [256, 142] width 177 height 22
click at [457, 175] on button "Search" at bounding box center [479, 187] width 45 height 25
click at [202, 136] on input "9841010321" at bounding box center [256, 142] width 177 height 22
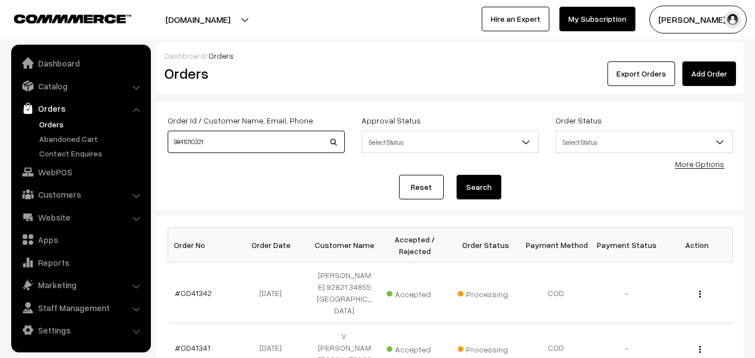
click at [202, 136] on input "9841010321" at bounding box center [256, 142] width 177 height 22
paste input "OD40937"
type input "OD40937"
click at [457, 175] on button "Search" at bounding box center [479, 187] width 45 height 25
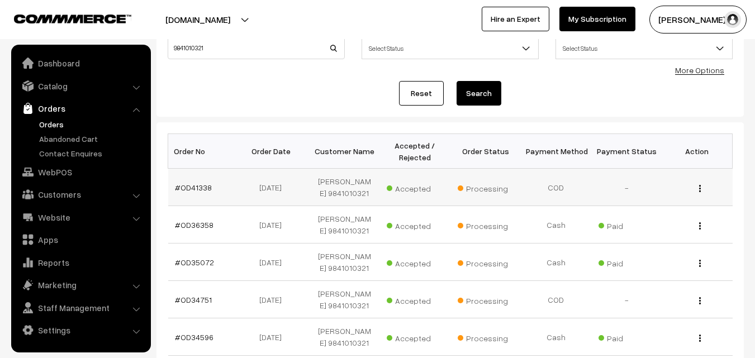
scroll to position [168, 0]
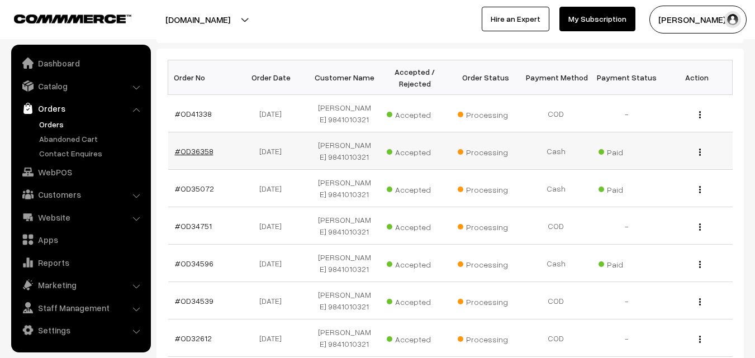
click at [206, 152] on link "#OD36358" at bounding box center [194, 151] width 39 height 10
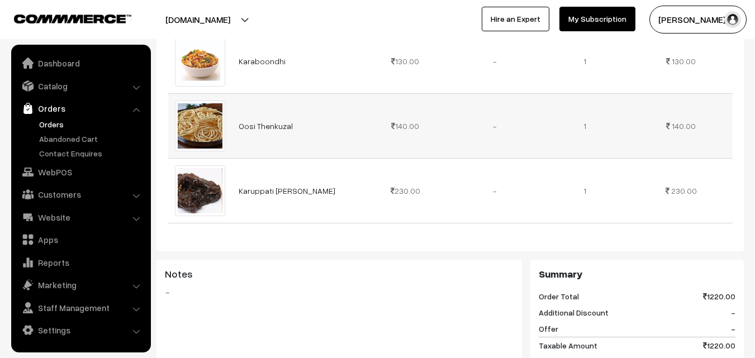
scroll to position [783, 0]
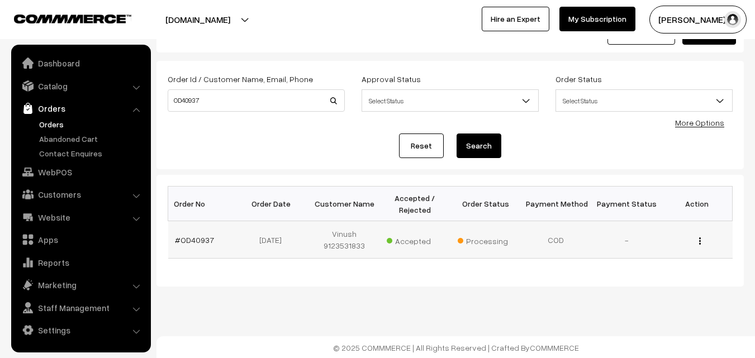
scroll to position [42, 0]
click at [202, 238] on link "#OD40937" at bounding box center [194, 239] width 39 height 10
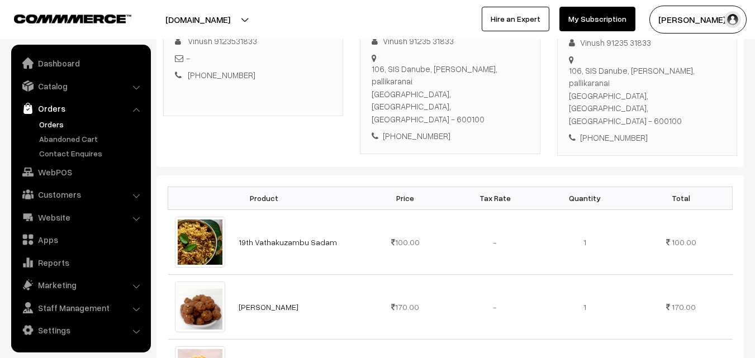
scroll to position [391, 0]
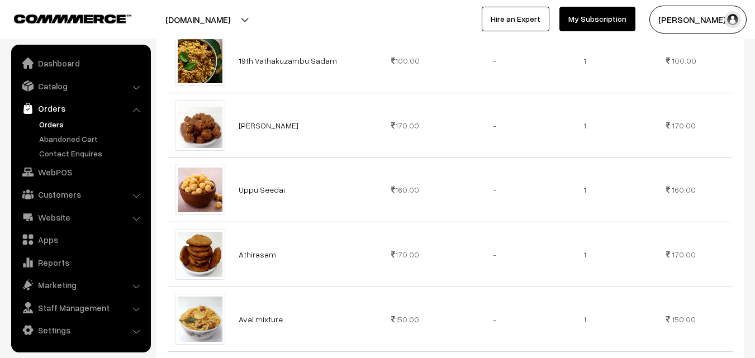
click at [59, 126] on link "Orders" at bounding box center [91, 125] width 111 height 12
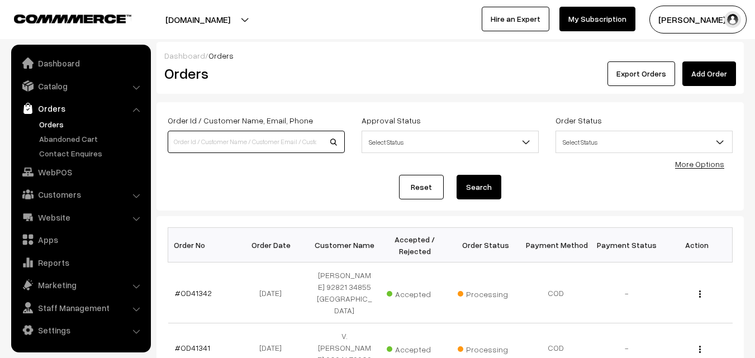
click at [217, 137] on input at bounding box center [256, 142] width 177 height 22
paste input "OD41270"
type input "OD41270"
click at [457, 175] on button "Search" at bounding box center [479, 187] width 45 height 25
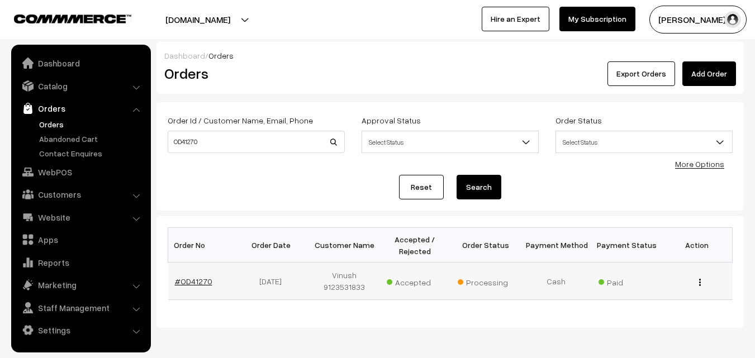
click at [205, 282] on link "#OD41270" at bounding box center [193, 282] width 37 height 10
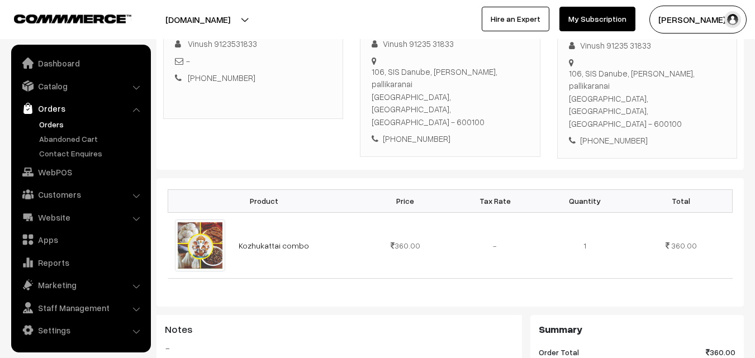
scroll to position [168, 0]
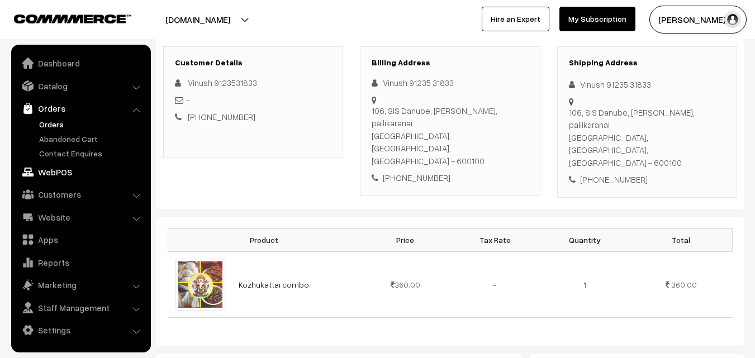
click at [58, 178] on link "WebPOS" at bounding box center [80, 172] width 133 height 20
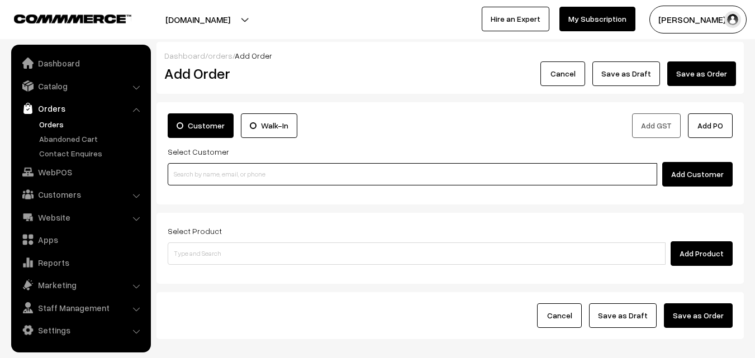
click at [191, 175] on input at bounding box center [413, 174] width 490 height 22
paste input "94443 56220"
click at [190, 168] on input "94443 56220" at bounding box center [413, 174] width 490 height 22
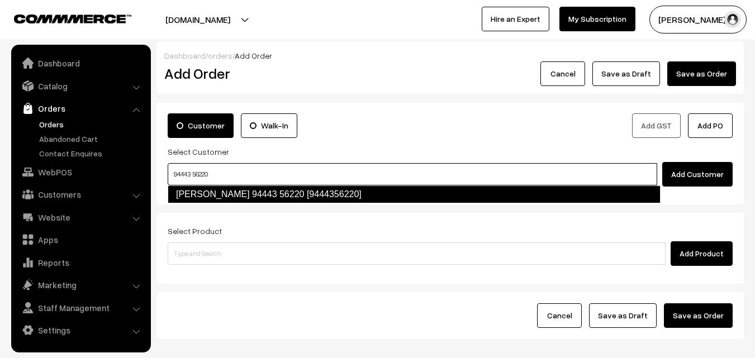
click at [204, 194] on link "Ramanujam 94443 56220 [9444356220]" at bounding box center [414, 195] width 493 height 18
type input "94443 56220"
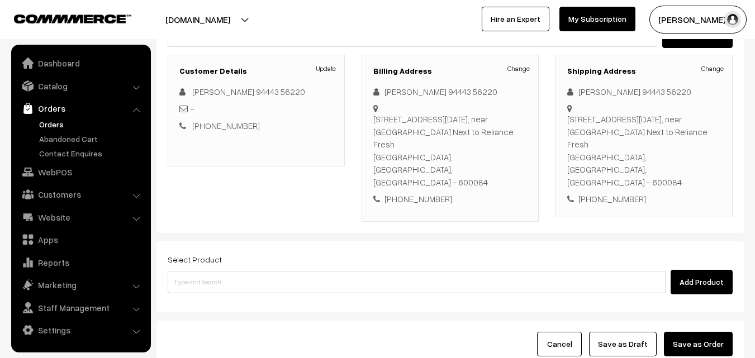
scroll to position [191, 0]
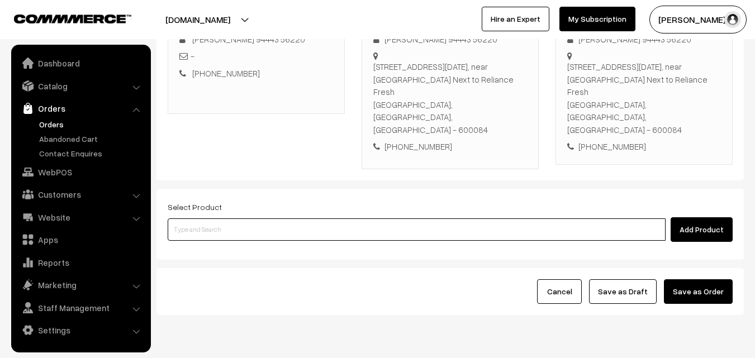
click at [316, 219] on input at bounding box center [417, 230] width 498 height 22
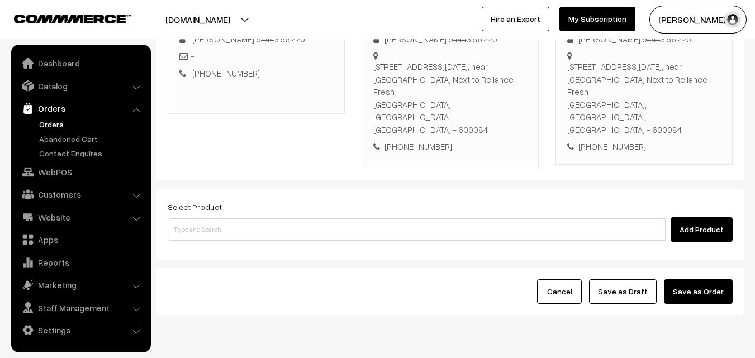
click at [232, 207] on div "Select Product Add Product" at bounding box center [451, 224] width 588 height 71
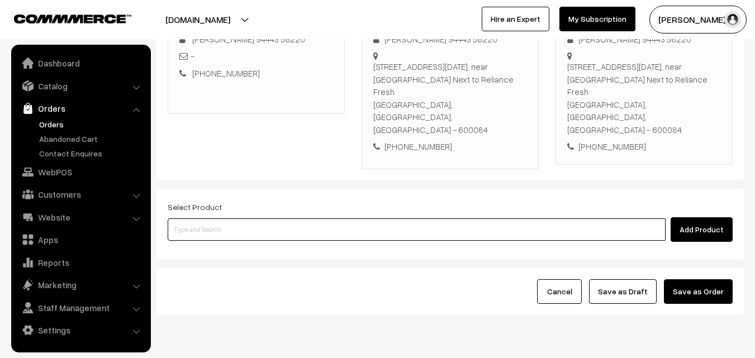
click at [238, 219] on input at bounding box center [417, 230] width 498 height 22
click at [218, 219] on input at bounding box center [417, 230] width 498 height 22
paste input "27th Regular Lunch -Without Rice"
type input "27th Regular Lunch -Without Rice"
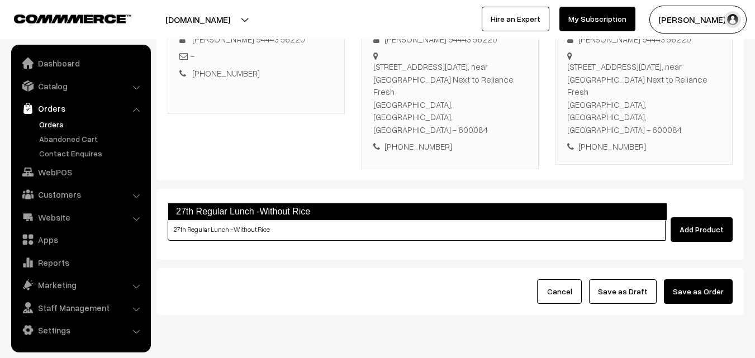
drag, startPoint x: 266, startPoint y: 210, endPoint x: 267, endPoint y: 202, distance: 7.4
click at [266, 210] on link "27th Regular Lunch -Without Rice" at bounding box center [418, 212] width 500 height 18
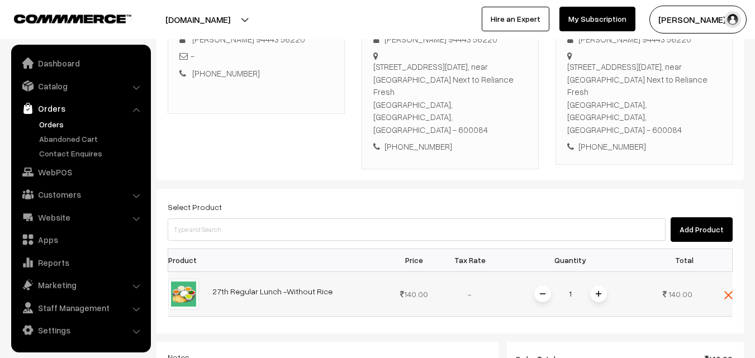
click at [603, 286] on span at bounding box center [598, 294] width 17 height 17
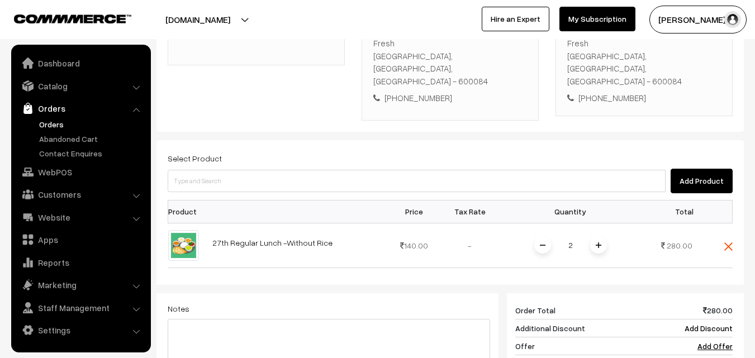
scroll to position [239, 0]
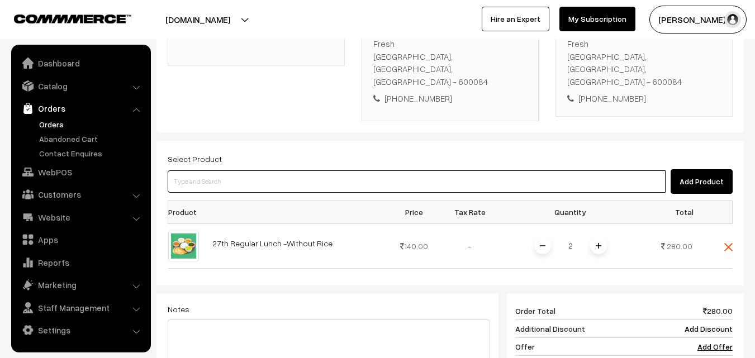
click at [242, 171] on input at bounding box center [417, 182] width 498 height 22
paste input "27th Lunch Add-on - Ulundhu Vadai (1)"
type input "27th Lunch Add-on - Ulundhu Vadai (1)"
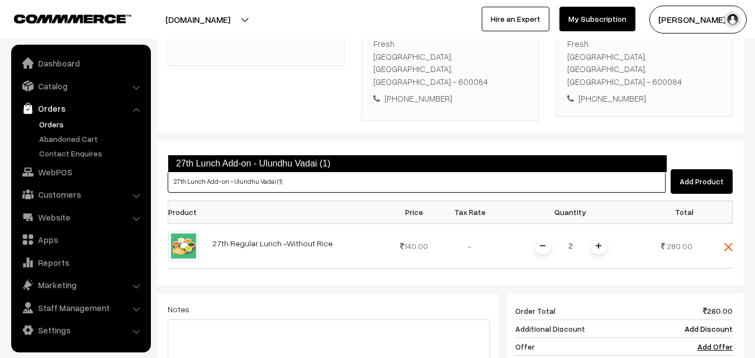
click at [237, 164] on link "27th Lunch Add-on - Ulundhu Vadai (1)" at bounding box center [418, 164] width 500 height 18
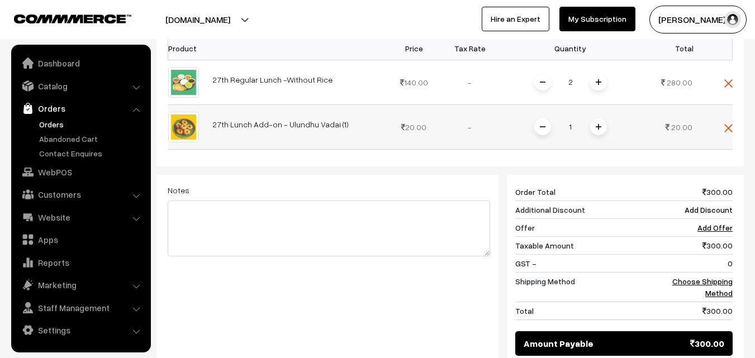
scroll to position [407, 0]
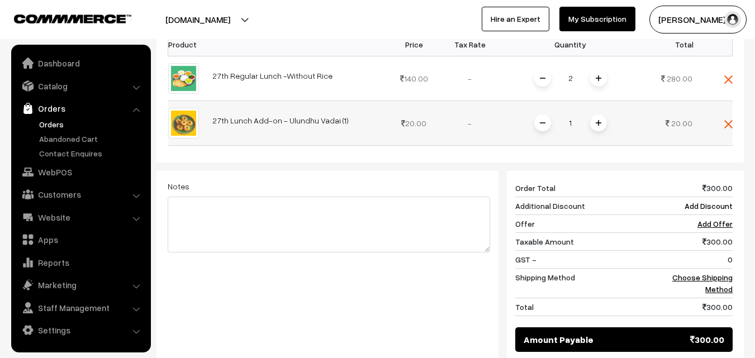
click at [597, 115] on span at bounding box center [598, 123] width 17 height 17
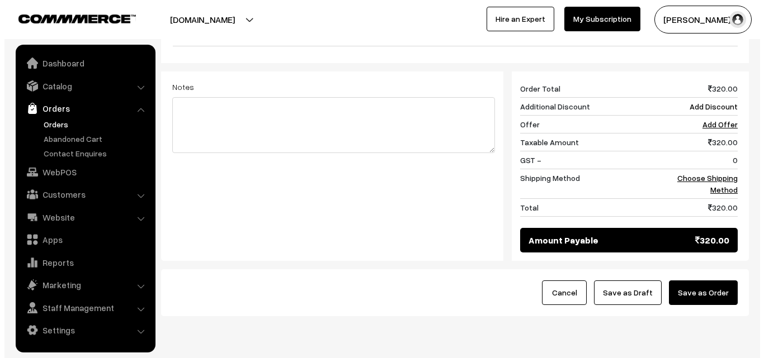
scroll to position [508, 0]
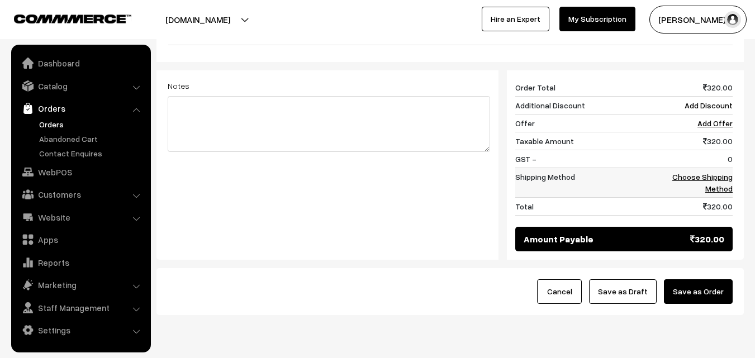
click at [724, 172] on link "Choose Shipping Method" at bounding box center [703, 182] width 60 height 21
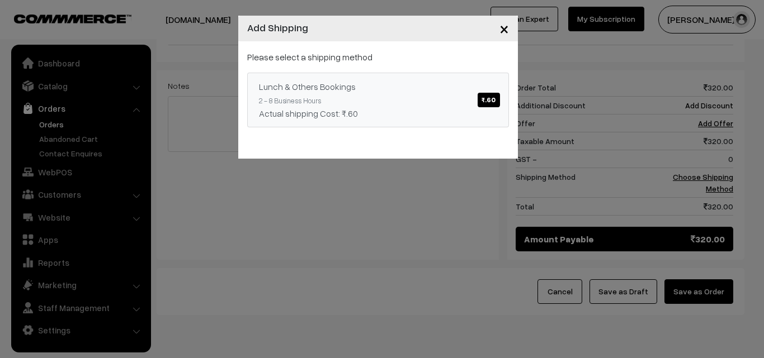
click at [400, 101] on link "Lunch & Others Bookings ₹.60 2 - 8 Business Hours Actual shipping Cost: ₹.60" at bounding box center [378, 100] width 262 height 55
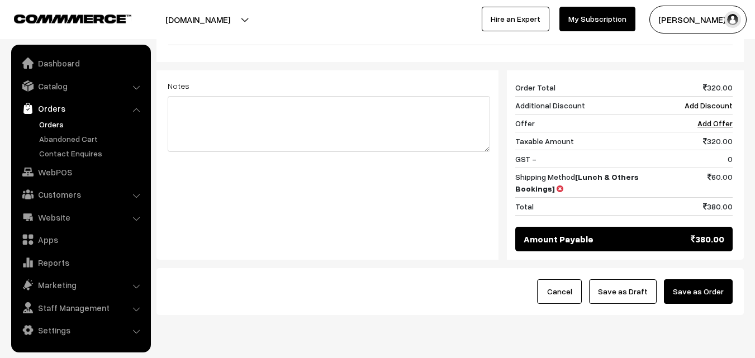
click at [713, 280] on button "Save as Order" at bounding box center [698, 292] width 69 height 25
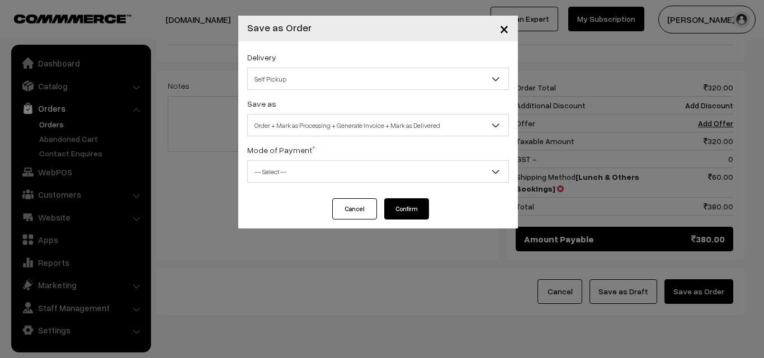
click at [342, 126] on span "Order + Mark as Processing + Generate Invoice + Mark as Delivered" at bounding box center [378, 126] width 261 height 20
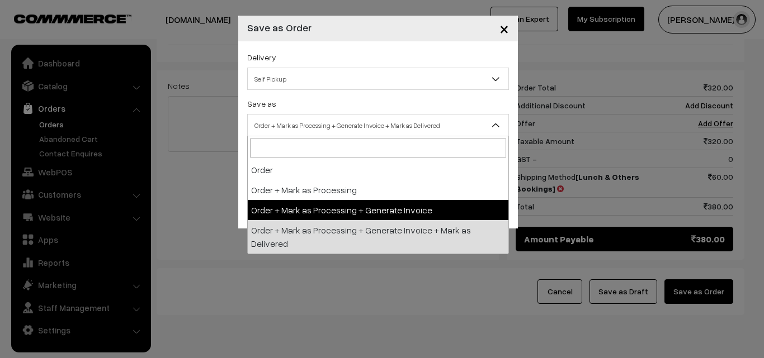
select select "3"
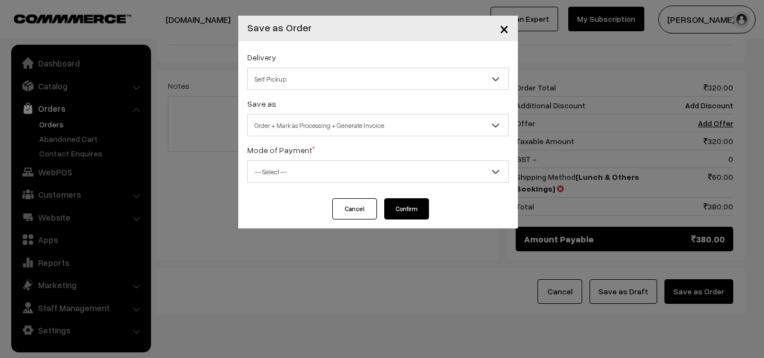
click at [309, 169] on span "-- Select --" at bounding box center [378, 172] width 261 height 20
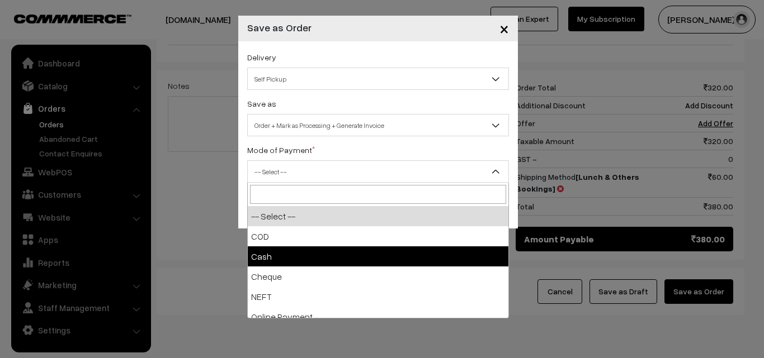
select select "1"
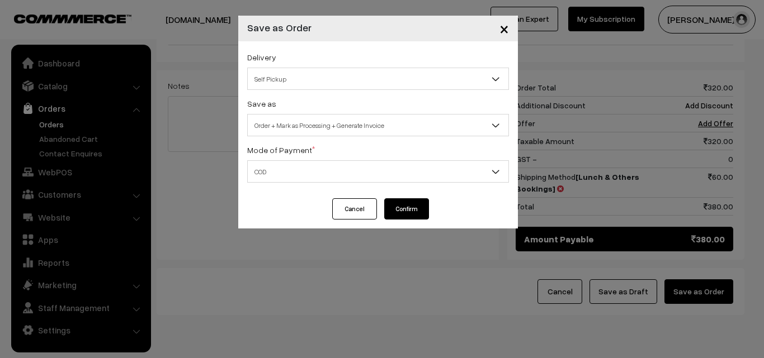
click at [398, 213] on button "Confirm" at bounding box center [406, 208] width 45 height 21
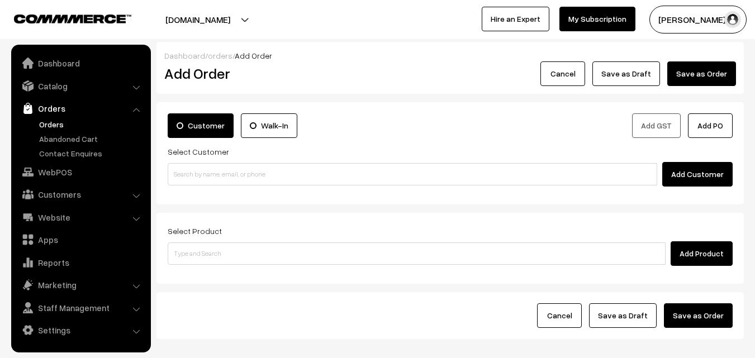
click at [61, 127] on link "Orders" at bounding box center [91, 125] width 111 height 12
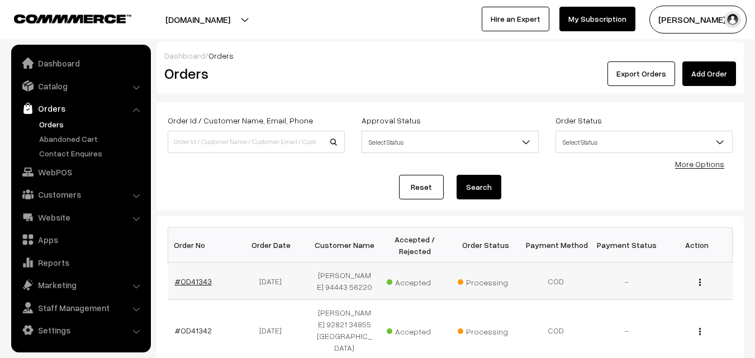
click at [200, 277] on link "#OD41343" at bounding box center [193, 282] width 37 height 10
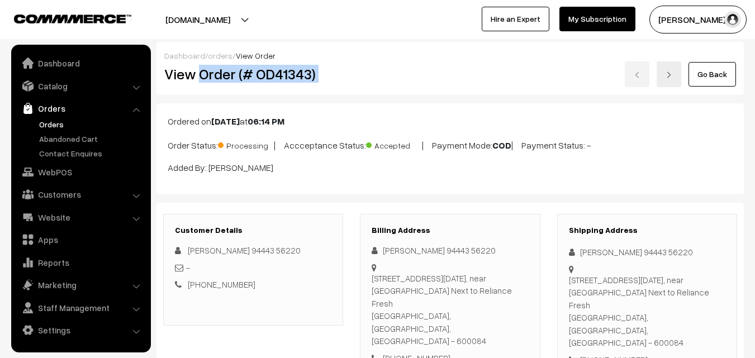
drag, startPoint x: 232, startPoint y: 74, endPoint x: 519, endPoint y: 72, distance: 286.8
click at [524, 72] on div "View Order (# OD41343) Go Back" at bounding box center [450, 75] width 589 height 26
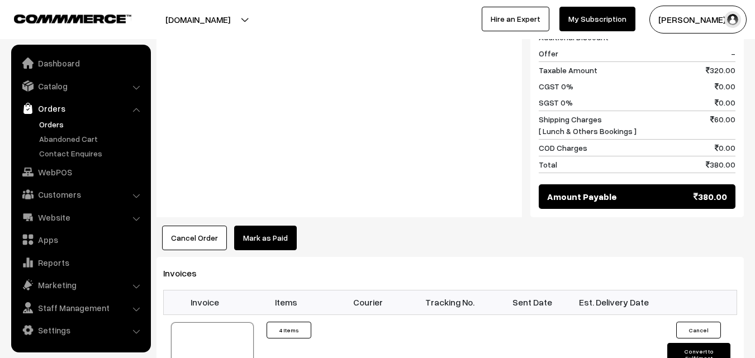
scroll to position [615, 0]
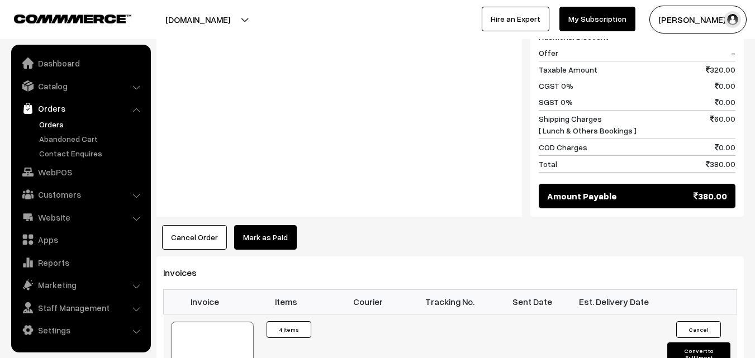
click at [215, 322] on div at bounding box center [212, 350] width 83 height 56
click at [76, 85] on link "Catalog" at bounding box center [80, 86] width 133 height 20
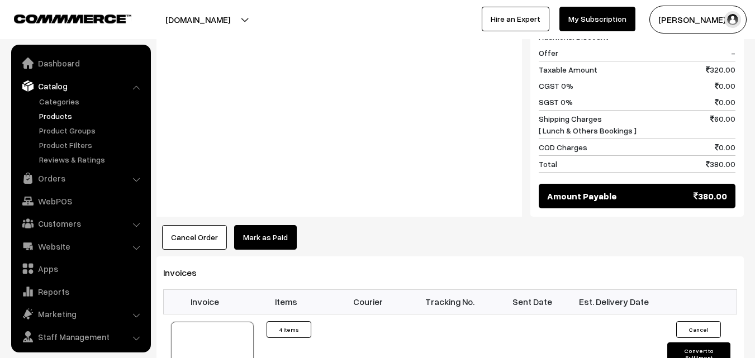
click at [64, 121] on link "Products" at bounding box center [91, 116] width 111 height 12
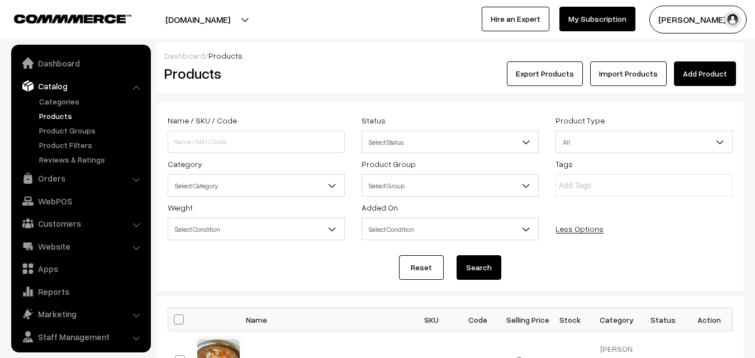
scroll to position [28, 0]
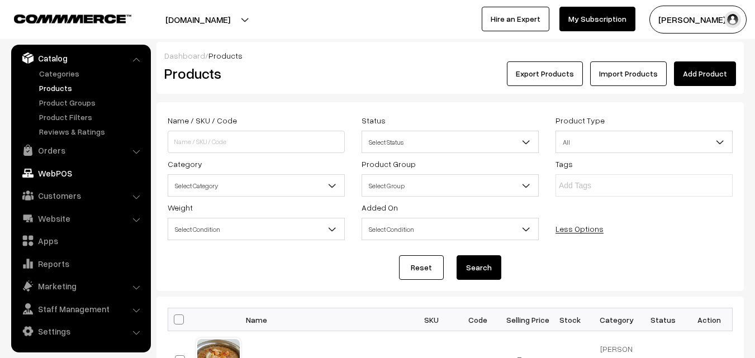
click at [86, 170] on link "WebPOS" at bounding box center [80, 173] width 133 height 20
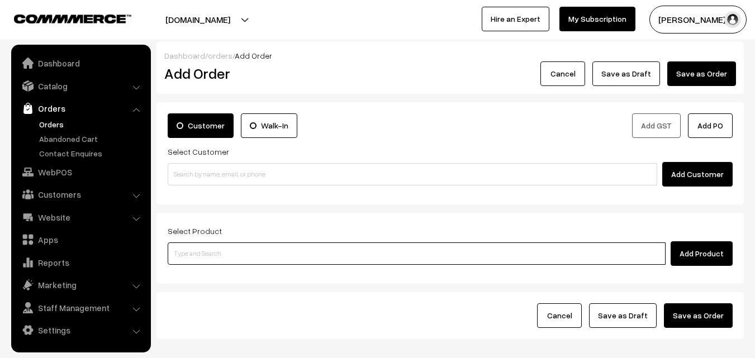
drag, startPoint x: 253, startPoint y: 260, endPoint x: 240, endPoint y: 246, distance: 18.6
click at [250, 256] on input at bounding box center [417, 254] width 498 height 22
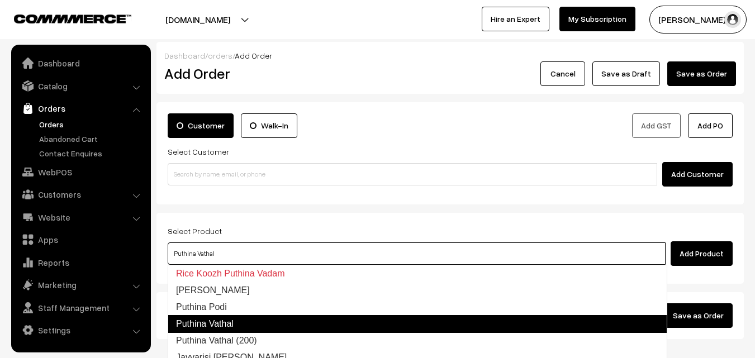
type input "Puthina Podi"
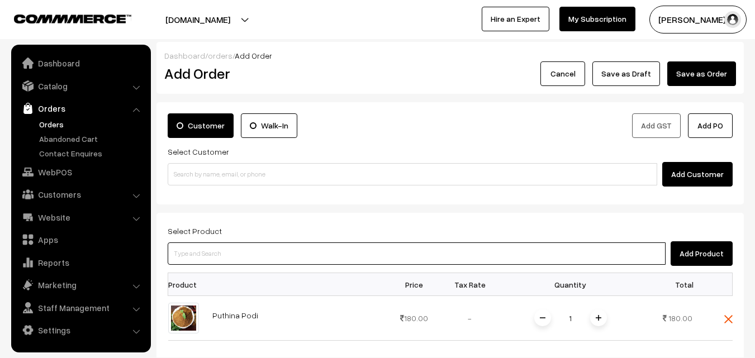
click at [273, 257] on input at bounding box center [417, 254] width 498 height 22
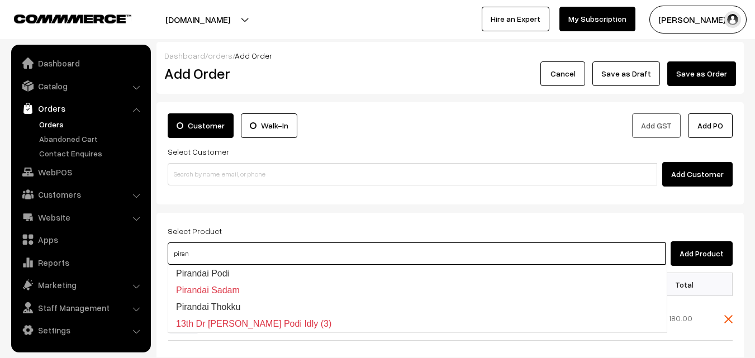
type input "Pirandai Podi"
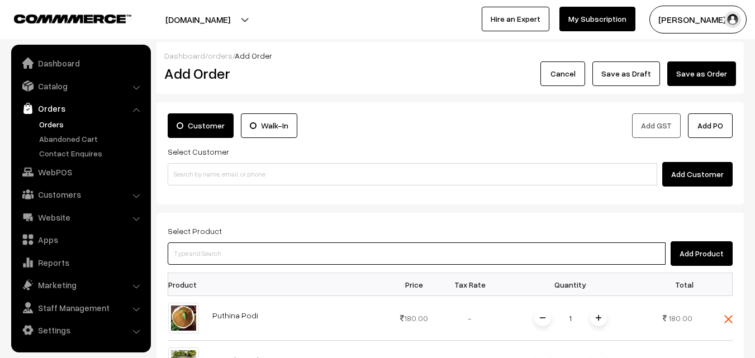
click at [268, 255] on input at bounding box center [417, 254] width 498 height 22
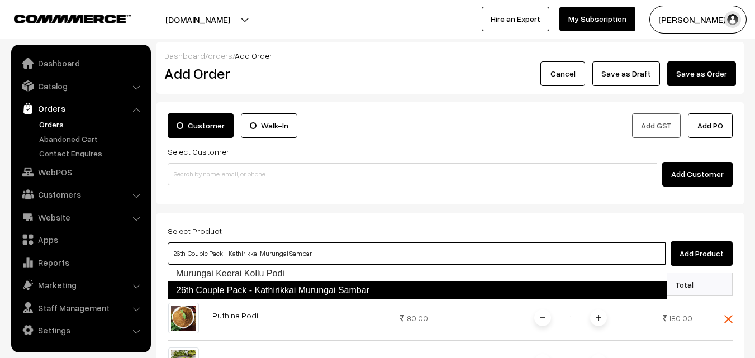
type input "Murungai Keerai Kollu Podi"
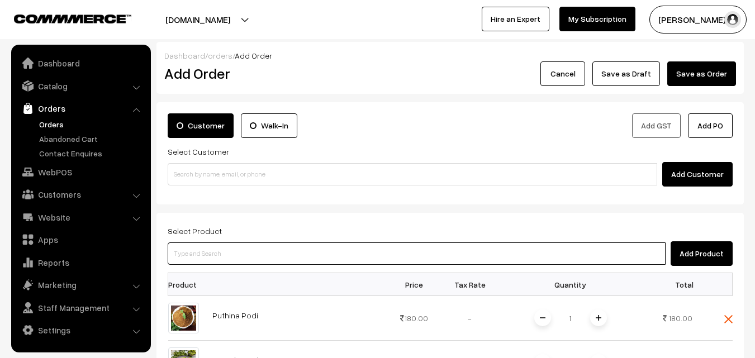
click at [275, 257] on input at bounding box center [417, 254] width 498 height 22
type input "i"
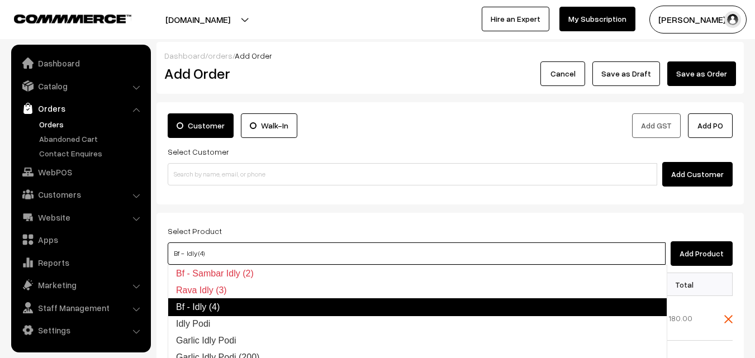
type input "Idly Podi"
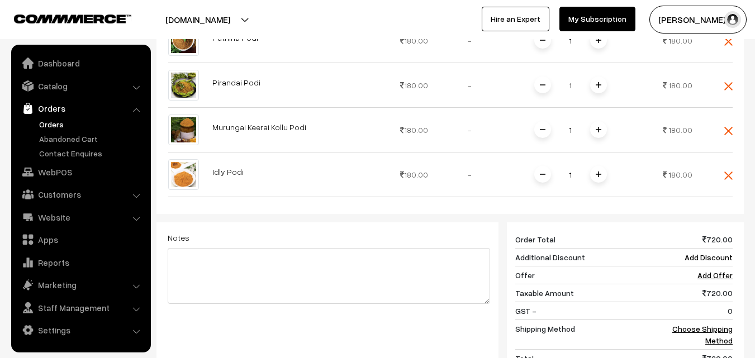
scroll to position [280, 0]
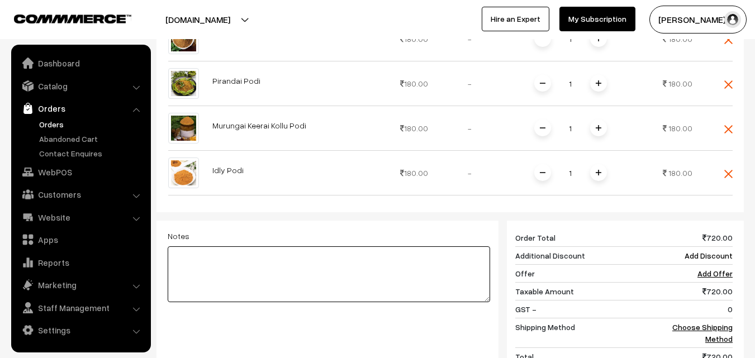
click at [403, 278] on textarea at bounding box center [329, 275] width 323 height 56
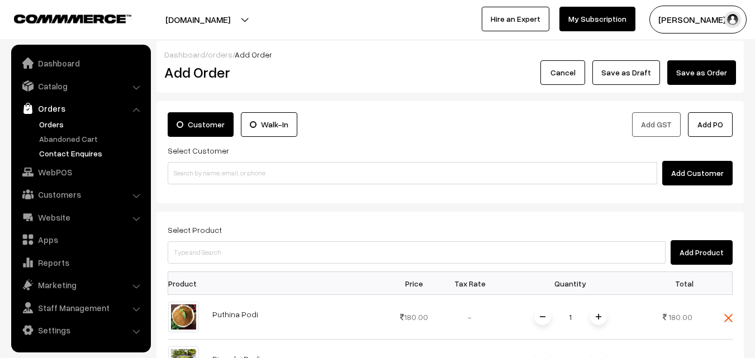
scroll to position [0, 0]
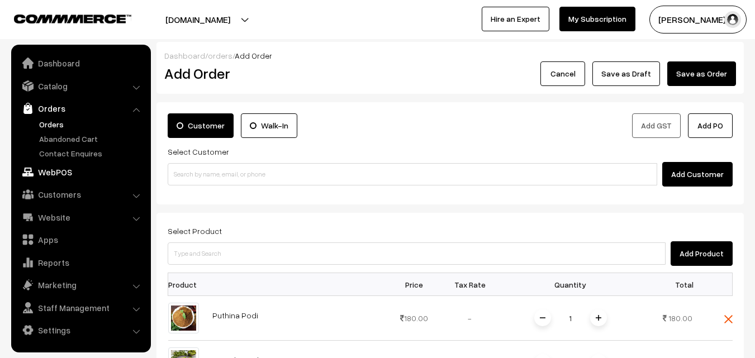
click at [85, 162] on link "WebPOS" at bounding box center [80, 172] width 133 height 20
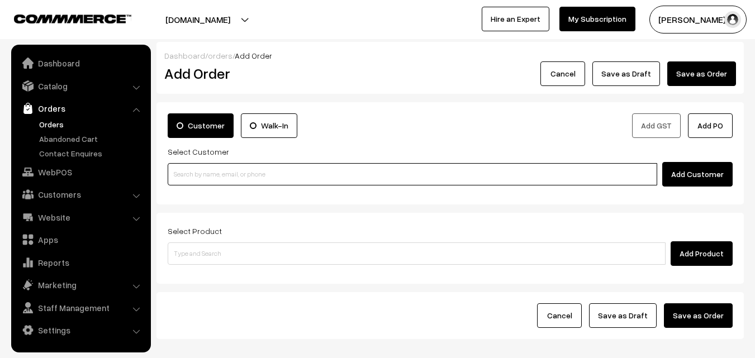
click at [196, 176] on input at bounding box center [413, 174] width 490 height 22
paste input "72006 78877"
click at [193, 172] on input "72006 78877" at bounding box center [413, 174] width 490 height 22
type input "7200678877"
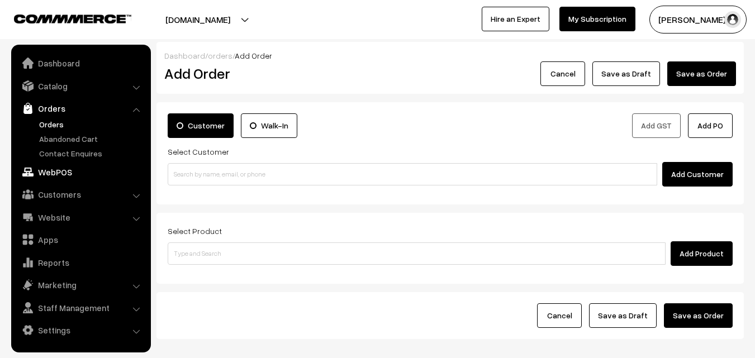
click at [59, 172] on link "WebPOS" at bounding box center [80, 172] width 133 height 20
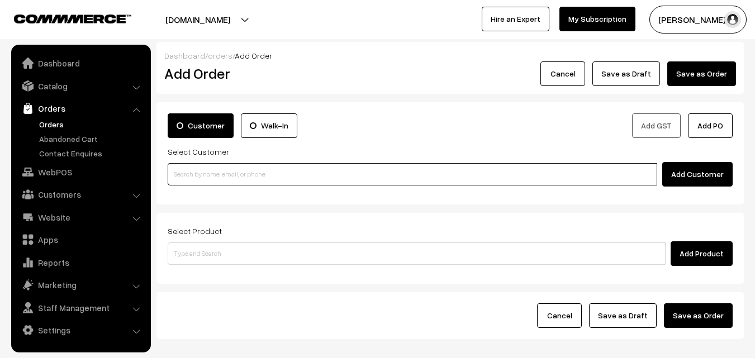
click at [212, 174] on input at bounding box center [413, 174] width 490 height 22
paste input "93617 84183"
click at [195, 173] on input "93617 84183" at bounding box center [413, 174] width 490 height 22
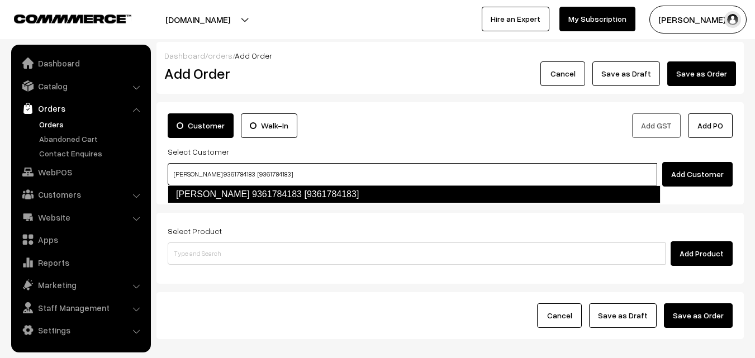
type input "[PERSON_NAME] 9361784183 [9361784183]"
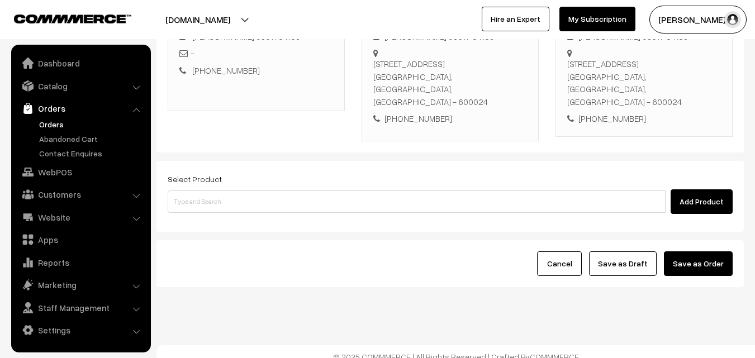
scroll to position [204, 0]
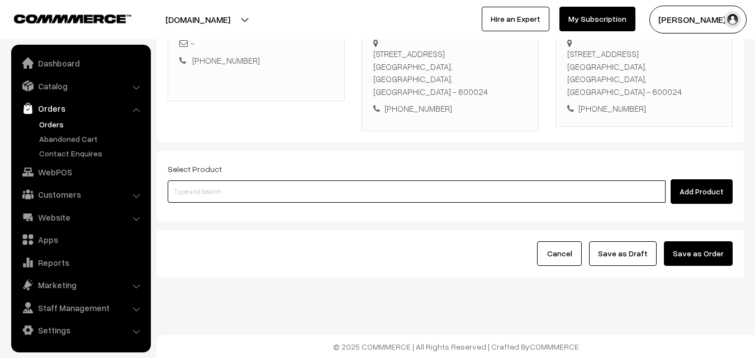
click at [215, 188] on input at bounding box center [417, 192] width 498 height 22
paste input "27th Regular Lunch -Without Rice"
type input "27th Regular Lunch -Without Rice"
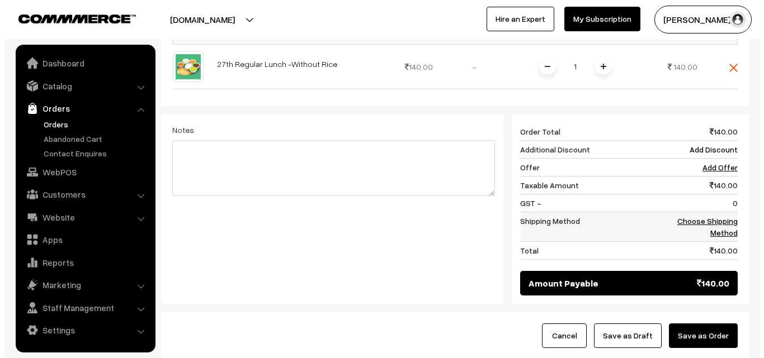
scroll to position [428, 0]
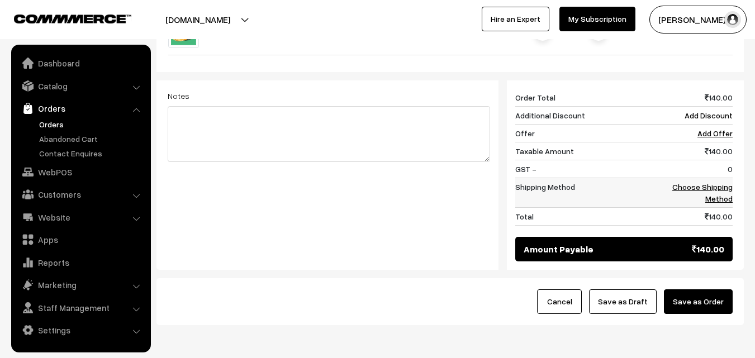
click at [716, 190] on link "Choose Shipping Method" at bounding box center [703, 192] width 60 height 21
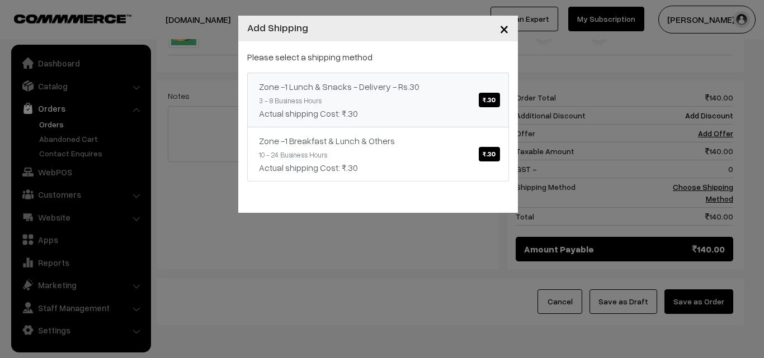
click at [496, 105] on span "₹.30" at bounding box center [489, 100] width 21 height 15
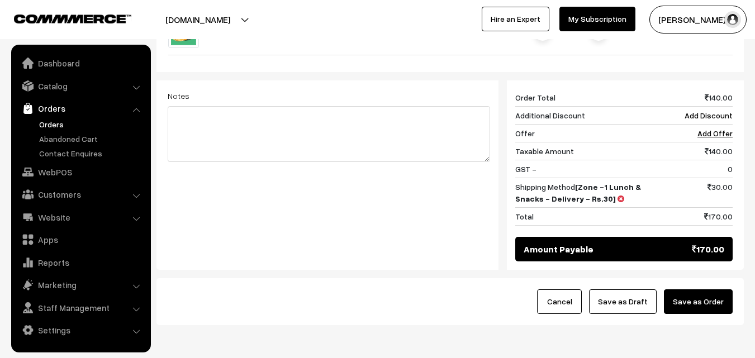
click at [711, 298] on button "Save as Order" at bounding box center [698, 302] width 69 height 25
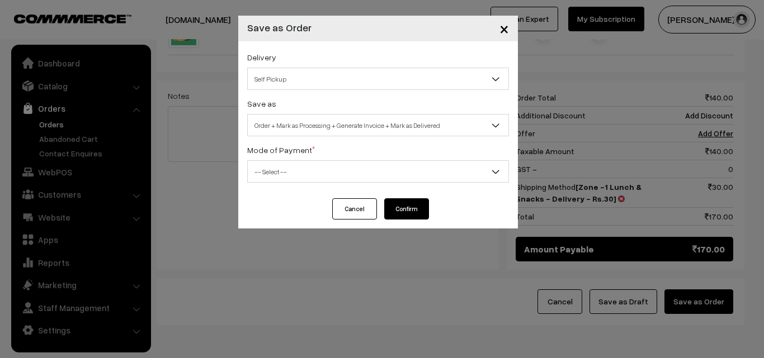
click at [311, 125] on span "Order + Mark as Processing + Generate Invoice + Mark as Delivered" at bounding box center [378, 126] width 261 height 20
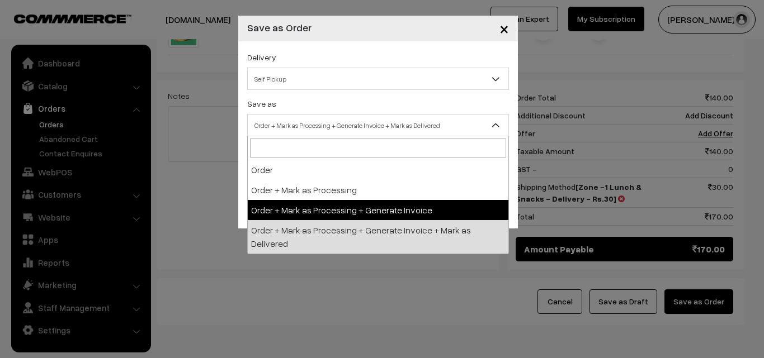
select select "3"
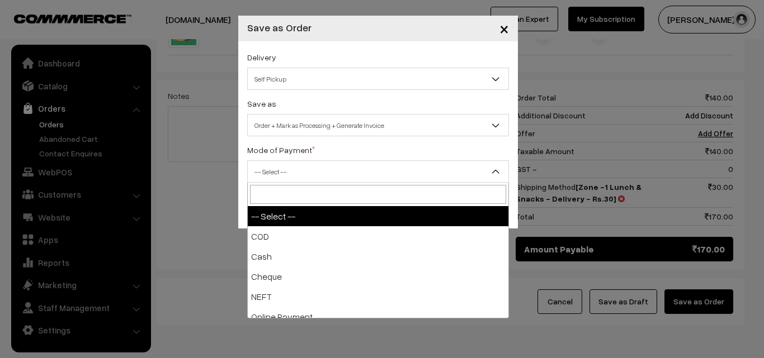
click at [288, 165] on span "-- Select --" at bounding box center [378, 172] width 261 height 20
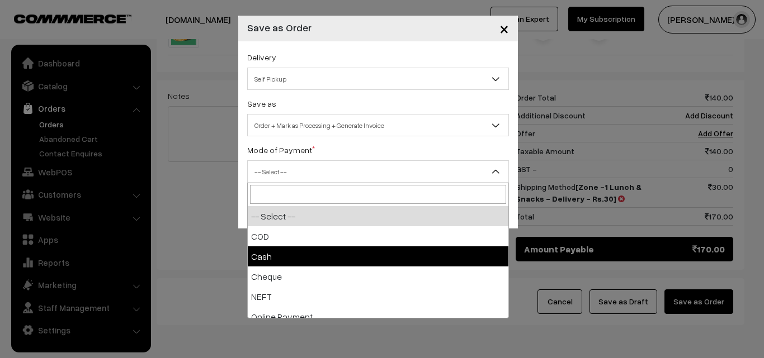
select select "2"
checkbox input "true"
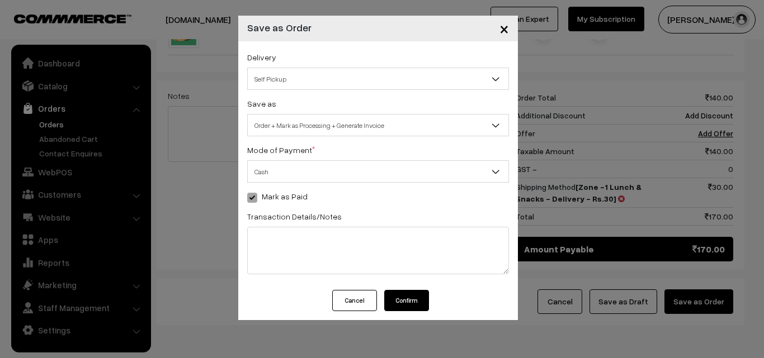
click at [406, 318] on div "Cancel Confirm" at bounding box center [378, 305] width 280 height 30
click at [409, 297] on button "Confirm" at bounding box center [406, 300] width 45 height 21
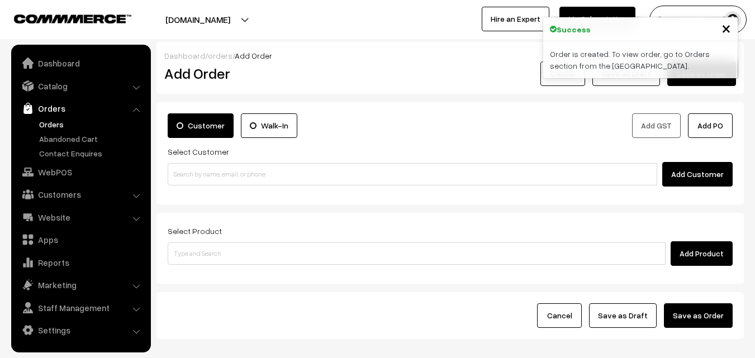
click at [50, 123] on link "Orders" at bounding box center [91, 125] width 111 height 12
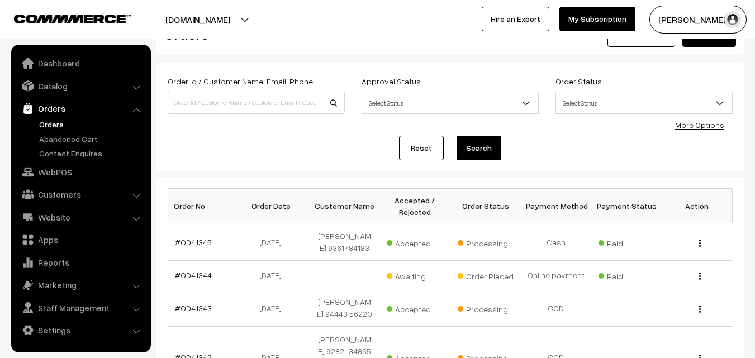
scroll to position [112, 0]
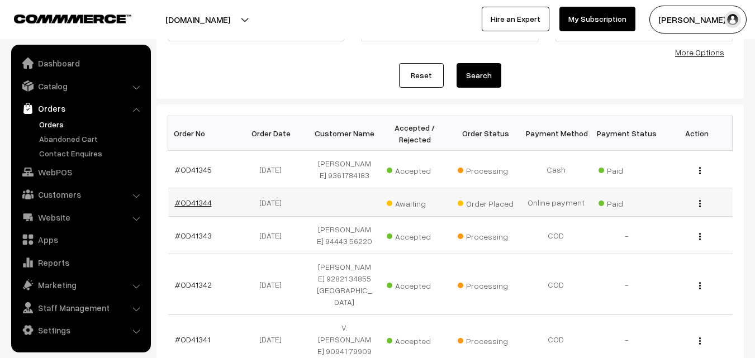
click at [197, 204] on link "#OD41344" at bounding box center [193, 203] width 37 height 10
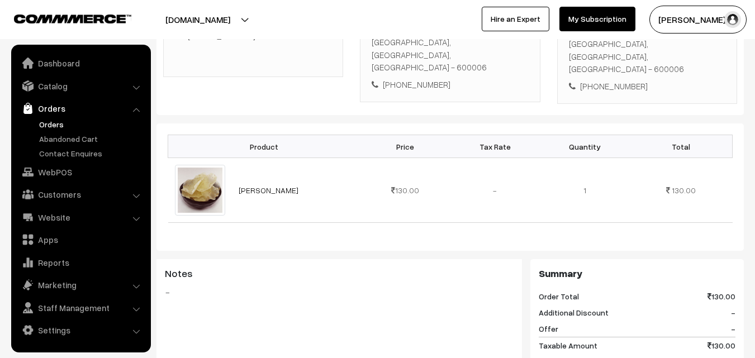
scroll to position [224, 0]
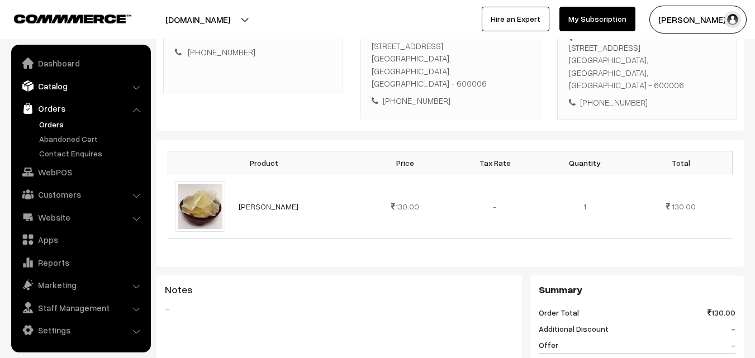
click at [64, 87] on link "Catalog" at bounding box center [80, 86] width 133 height 20
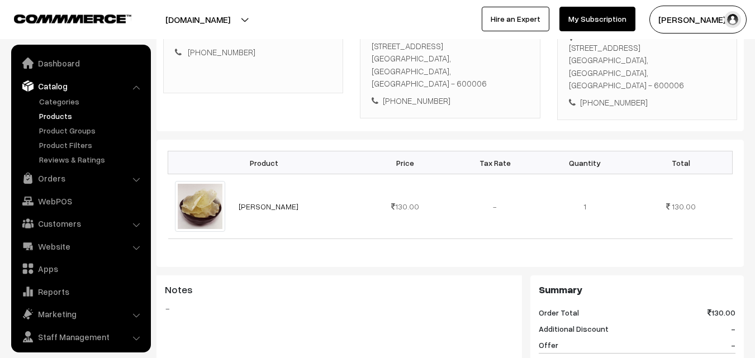
click at [55, 116] on link "Products" at bounding box center [91, 116] width 111 height 12
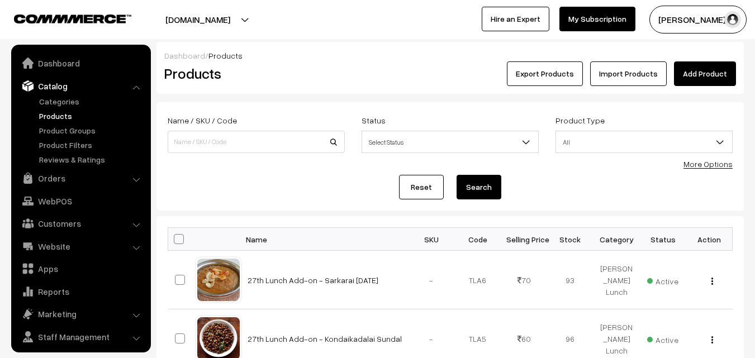
scroll to position [28, 0]
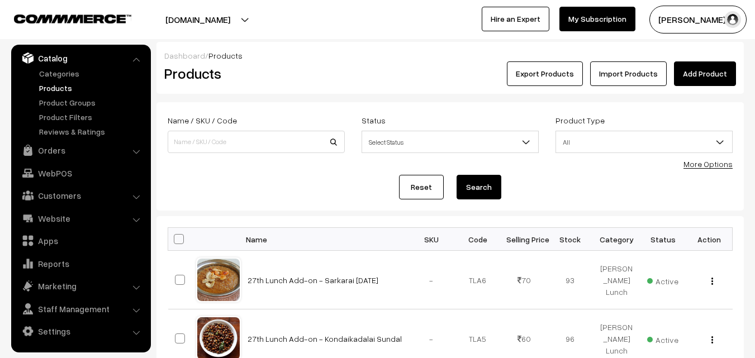
click at [700, 165] on link "More Options" at bounding box center [708, 164] width 49 height 10
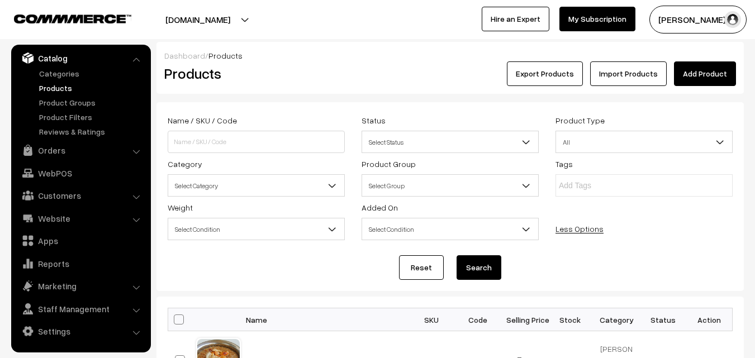
click at [239, 193] on span "Select Category" at bounding box center [256, 186] width 176 height 20
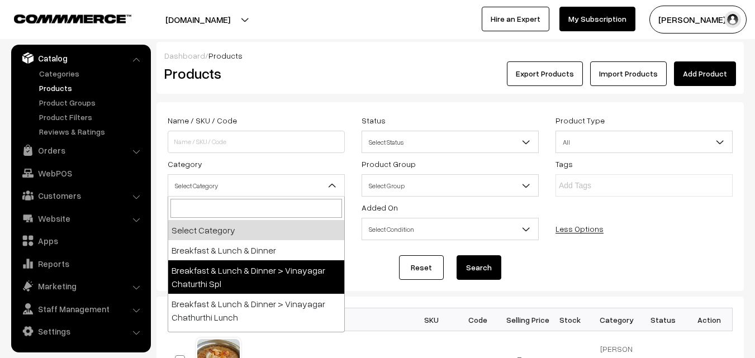
select select "54"
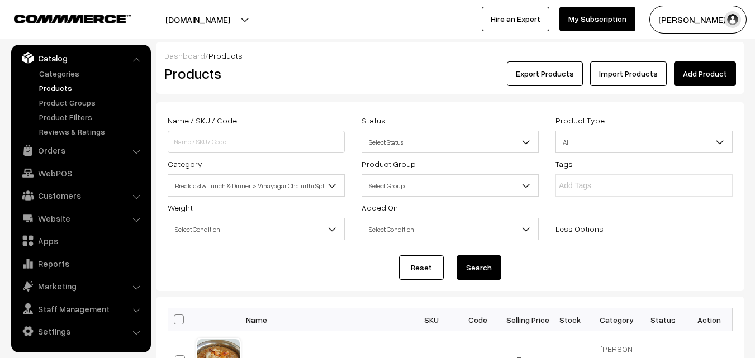
click at [246, 195] on span "Breakfast & Lunch & Dinner > Vinayagar Chaturthi Spl" at bounding box center [256, 186] width 176 height 20
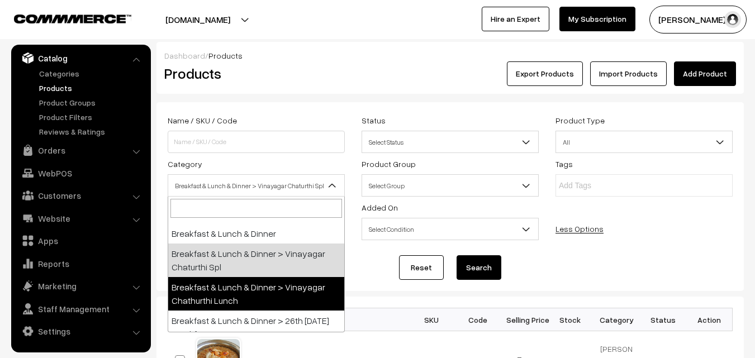
scroll to position [0, 0]
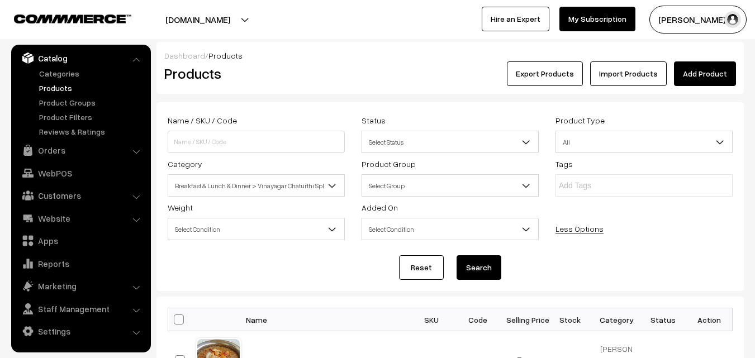
click at [474, 263] on button "Search" at bounding box center [479, 268] width 45 height 25
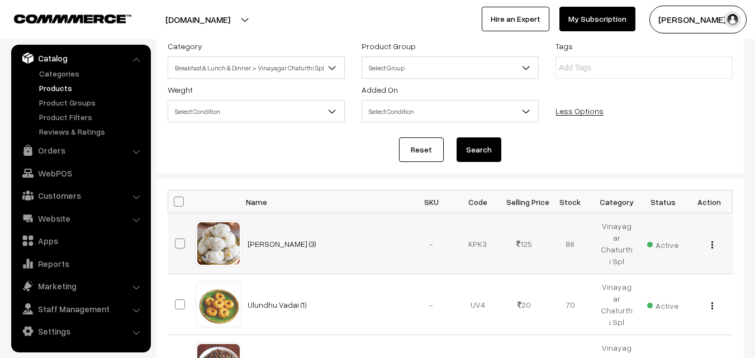
scroll to position [224, 0]
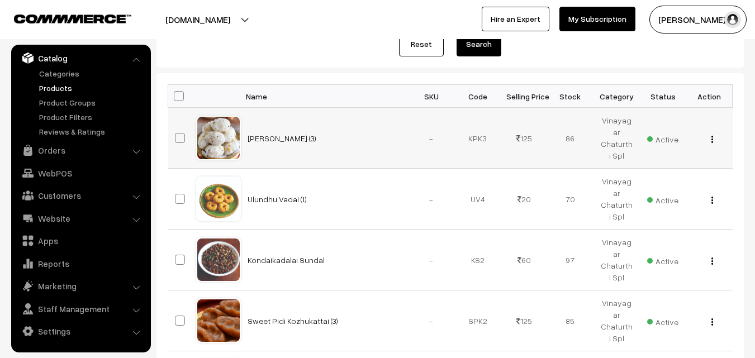
click at [712, 142] on img "button" at bounding box center [713, 139] width 2 height 7
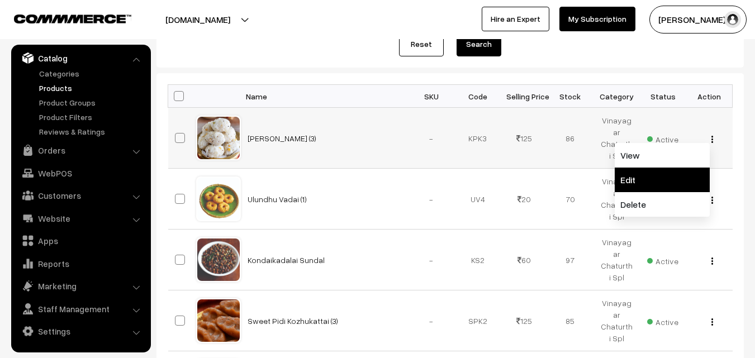
click at [636, 183] on link "Edit" at bounding box center [662, 180] width 95 height 25
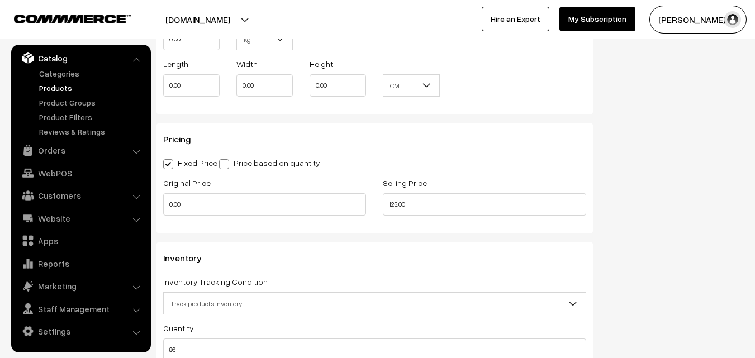
scroll to position [1006, 0]
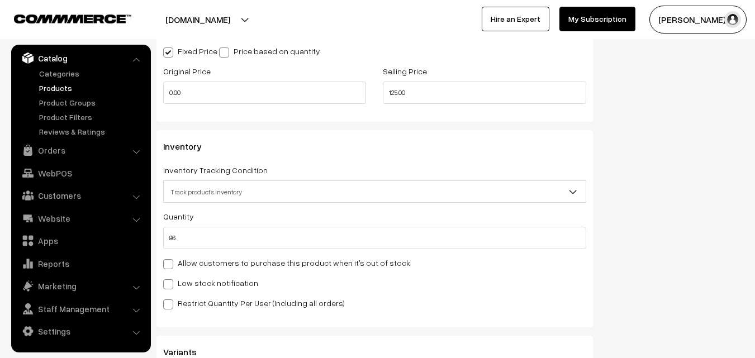
click at [193, 261] on label "Allow customers to purchase this product when it's out of stock" at bounding box center [286, 263] width 247 height 12
click at [171, 261] on input "Allow customers to purchase this product when it's out of stock" at bounding box center [166, 262] width 7 height 7
checkbox input "true"
drag, startPoint x: 191, startPoint y: 238, endPoint x: 42, endPoint y: 259, distance: 150.3
click at [31, 260] on body "Thank you for showing interest. Our team will call you shortly. Close annamfood…" at bounding box center [377, 10] width 755 height 2032
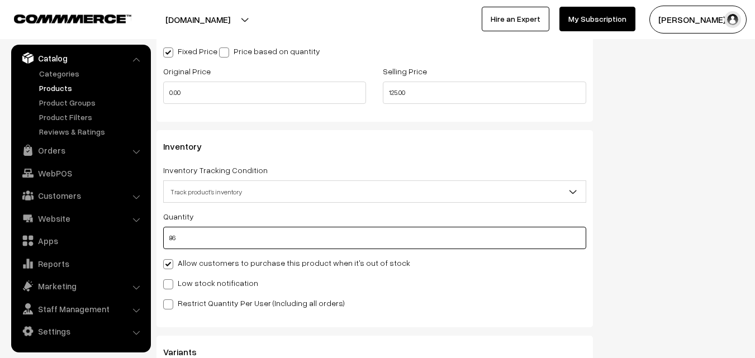
click at [183, 245] on input "86" at bounding box center [374, 238] width 423 height 22
click at [105, 242] on body "Thank you for showing interest. Our team will call you shortly. Close [DOMAIN_N…" at bounding box center [377, 10] width 755 height 2032
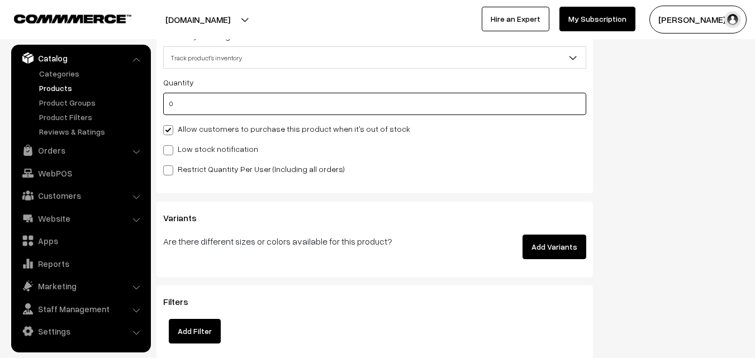
scroll to position [1174, 0]
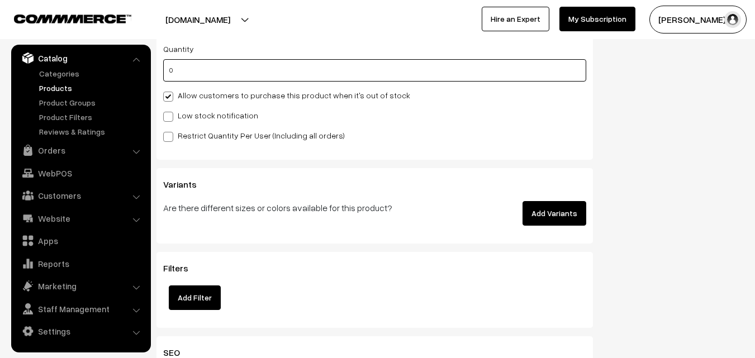
type input "0"
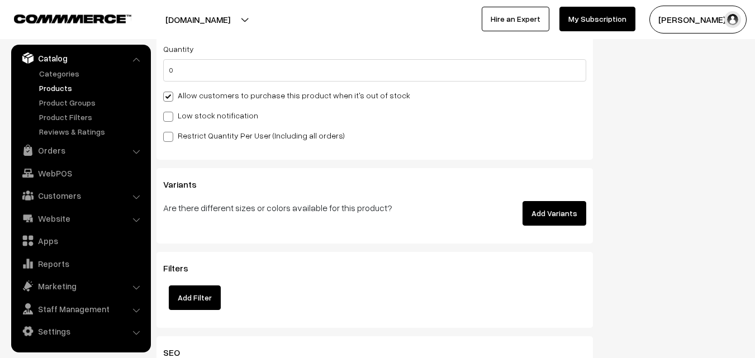
click at [193, 95] on label "Allow customers to purchase this product when it's out of stock" at bounding box center [286, 95] width 247 height 12
click at [171, 95] on input "Allow customers to purchase this product when it's out of stock" at bounding box center [166, 94] width 7 height 7
checkbox input "false"
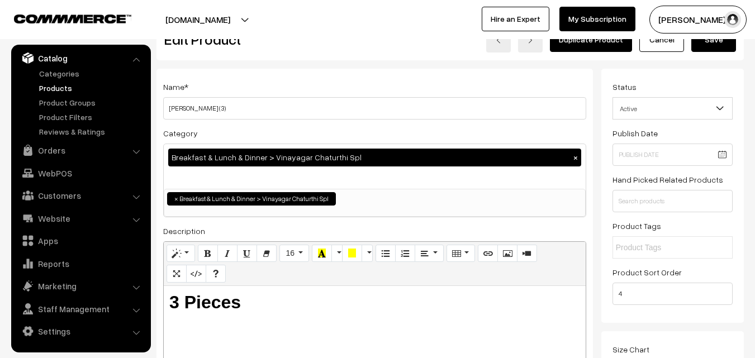
scroll to position [0, 0]
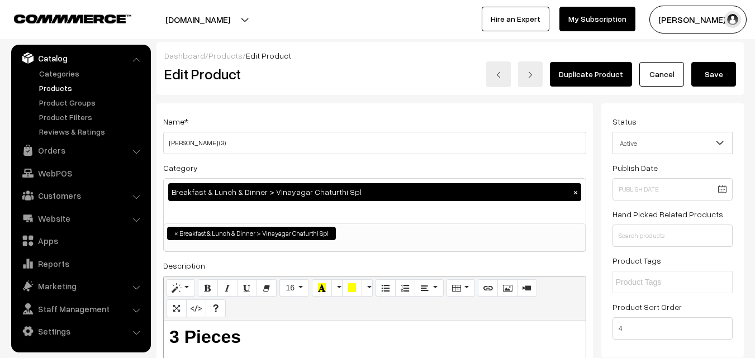
click at [736, 66] on div "Duplicate Product Cancel Save" at bounding box center [572, 75] width 343 height 26
click at [725, 71] on button "Save" at bounding box center [714, 74] width 45 height 25
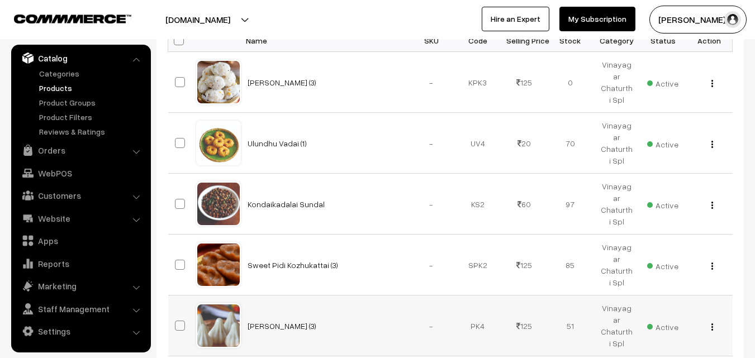
scroll to position [391, 0]
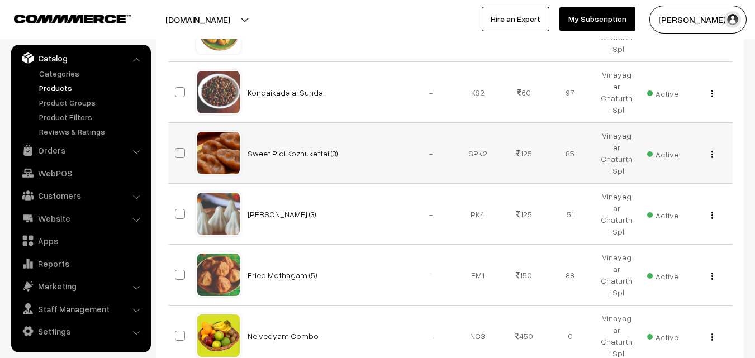
click at [712, 151] on img "button" at bounding box center [713, 154] width 2 height 7
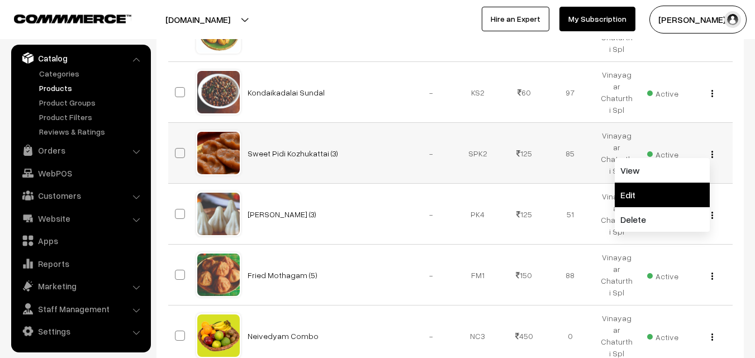
click at [655, 188] on link "Edit" at bounding box center [662, 195] width 95 height 25
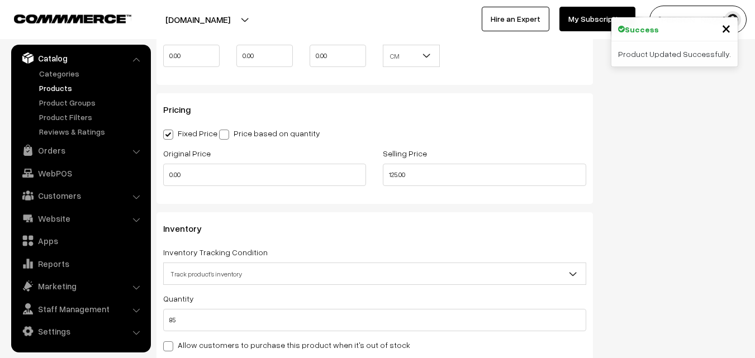
scroll to position [1062, 0]
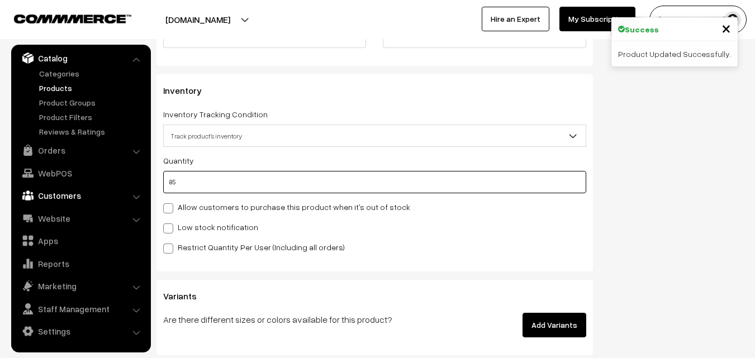
drag, startPoint x: 199, startPoint y: 183, endPoint x: 103, endPoint y: 186, distance: 95.6
type input "0"
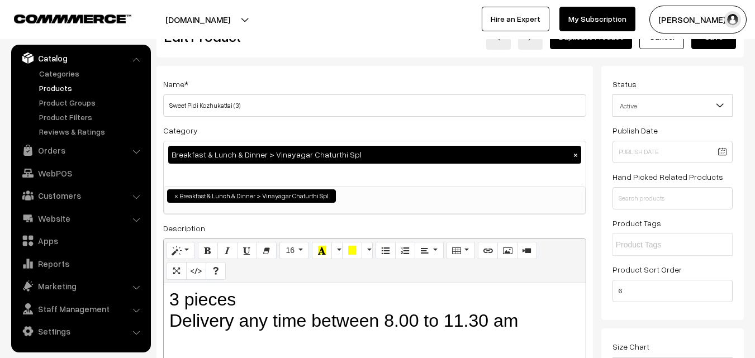
scroll to position [0, 0]
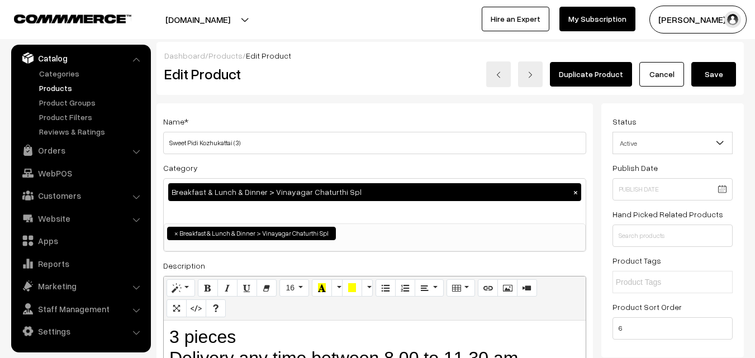
click at [718, 77] on button "Save" at bounding box center [714, 74] width 45 height 25
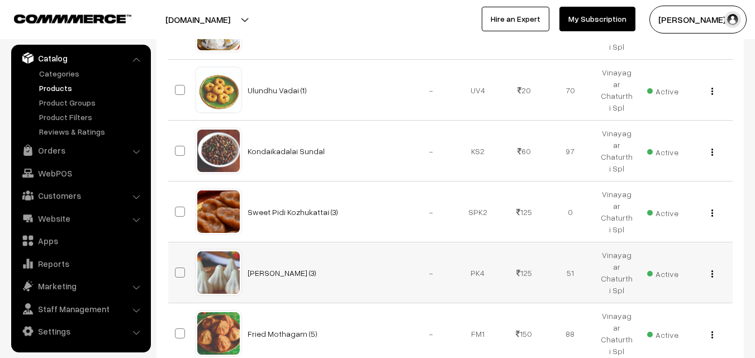
scroll to position [391, 0]
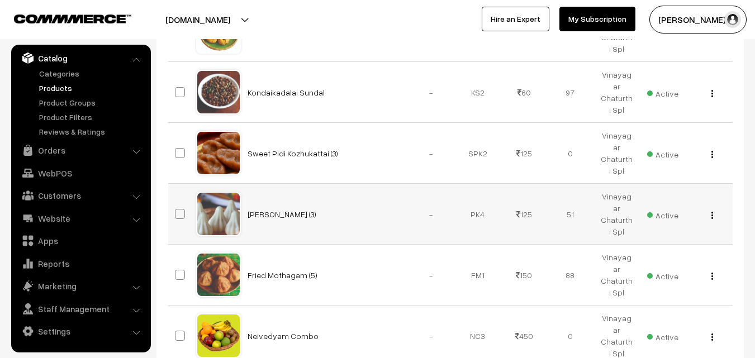
click at [715, 209] on div "View Edit Delete" at bounding box center [709, 215] width 33 height 12
click at [713, 212] on img "button" at bounding box center [713, 215] width 2 height 7
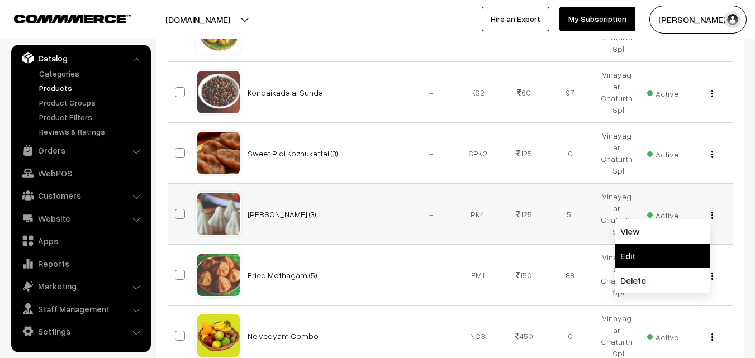
click at [669, 247] on link "Edit" at bounding box center [662, 256] width 95 height 25
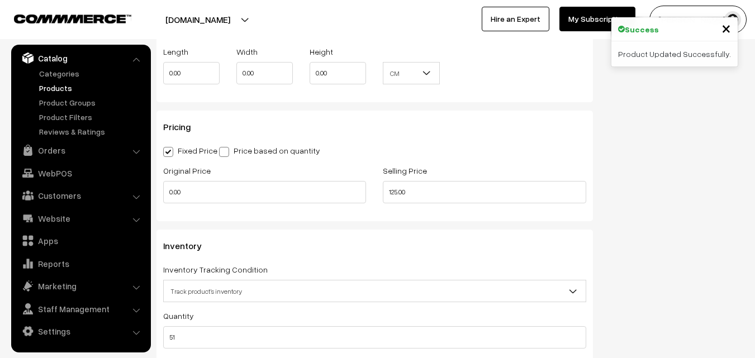
scroll to position [950, 0]
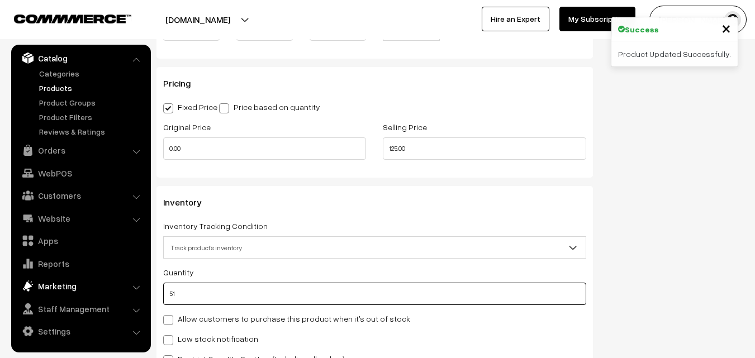
drag, startPoint x: 184, startPoint y: 294, endPoint x: 113, endPoint y: 294, distance: 70.4
click at [112, 294] on body "Thank you for showing interest. Our team will call you shortly. Close annamfood…" at bounding box center [377, 66] width 755 height 2032
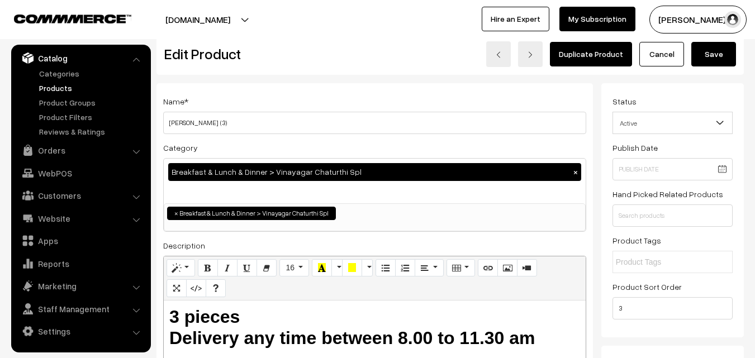
scroll to position [0, 0]
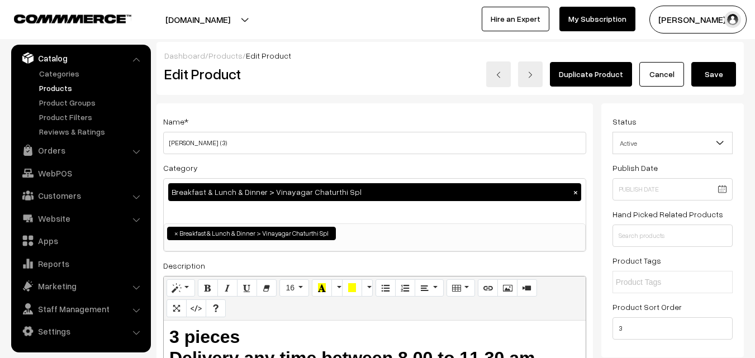
type input "0"
click at [721, 78] on button "Save" at bounding box center [714, 74] width 45 height 25
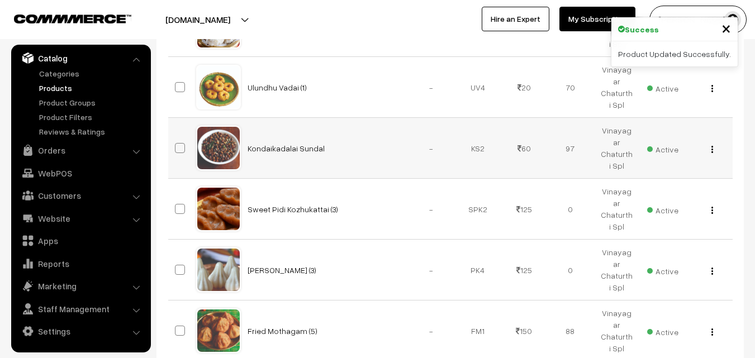
scroll to position [555, 0]
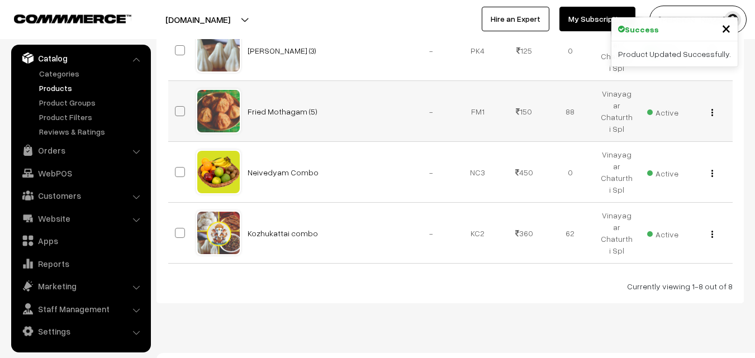
click at [714, 106] on div "View Edit Delete" at bounding box center [709, 112] width 33 height 12
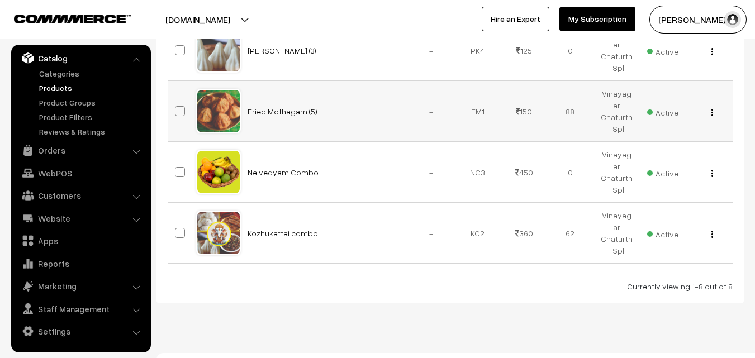
click at [712, 109] on img "button" at bounding box center [713, 112] width 2 height 7
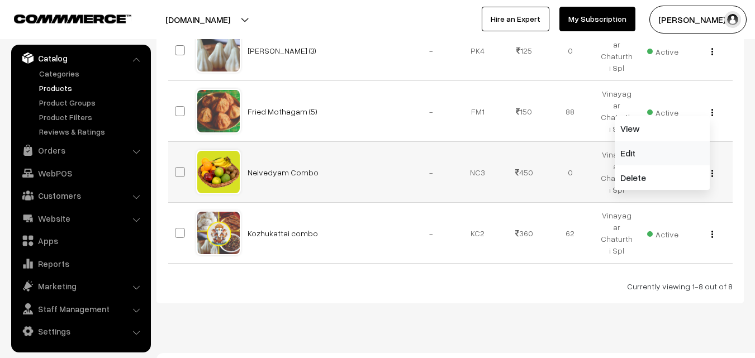
drag, startPoint x: 684, startPoint y: 143, endPoint x: 661, endPoint y: 145, distance: 23.0
click at [683, 142] on link "Edit" at bounding box center [662, 153] width 95 height 25
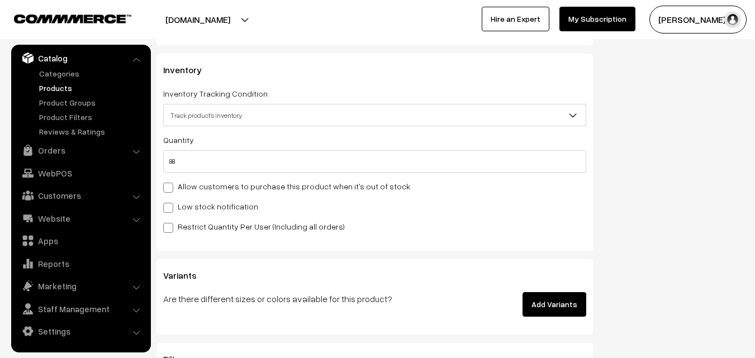
scroll to position [1118, 0]
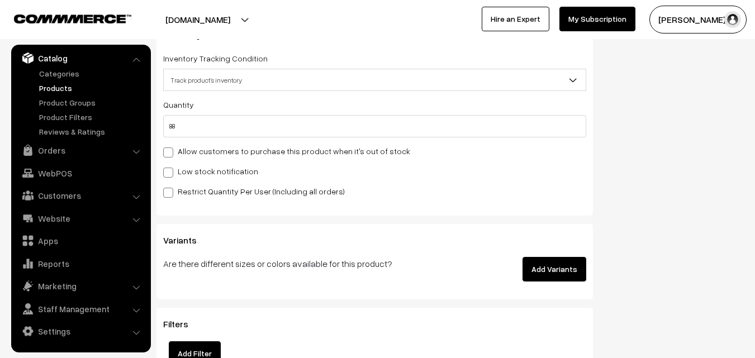
click at [209, 157] on label "Allow customers to purchase this product when it's out of stock" at bounding box center [286, 151] width 247 height 12
click at [171, 154] on input "Allow customers to purchase this product when it's out of stock" at bounding box center [166, 150] width 7 height 7
click at [206, 152] on label "Allow customers to purchase this product when it's out of stock" at bounding box center [286, 151] width 247 height 12
click at [171, 152] on input "Allow customers to purchase this product when it's out of stock" at bounding box center [166, 150] width 7 height 7
checkbox input "false"
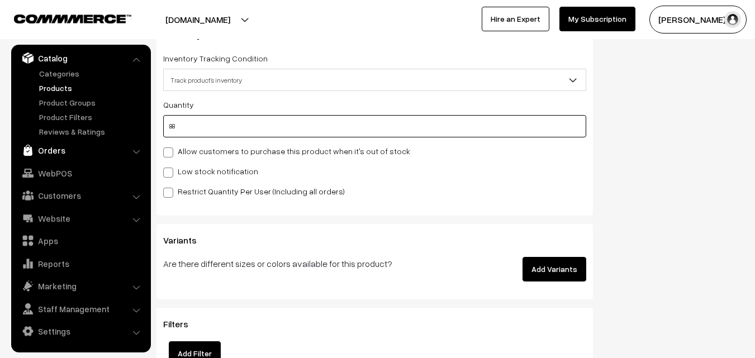
drag, startPoint x: 206, startPoint y: 127, endPoint x: 55, endPoint y: 142, distance: 151.2
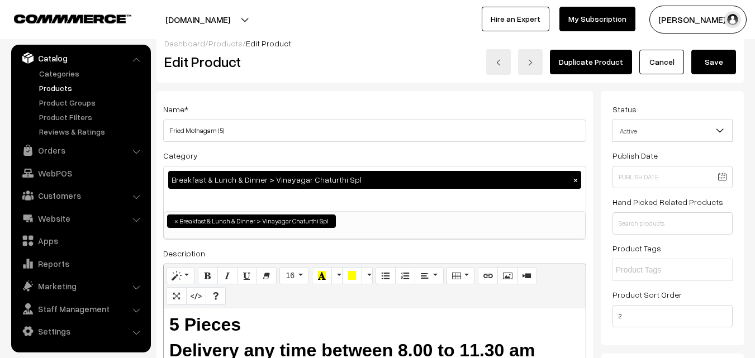
scroll to position [0, 0]
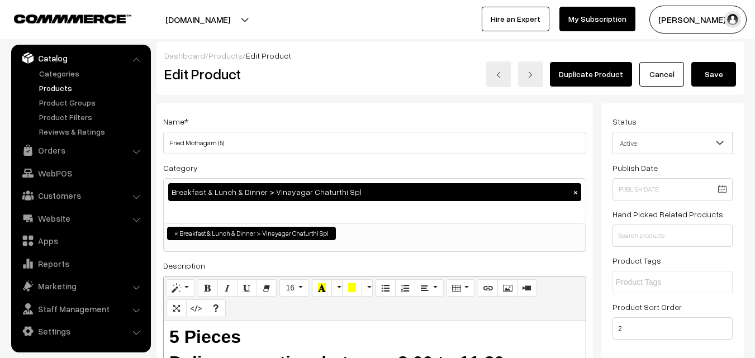
type input "0"
click at [716, 78] on button "Save" at bounding box center [714, 74] width 45 height 25
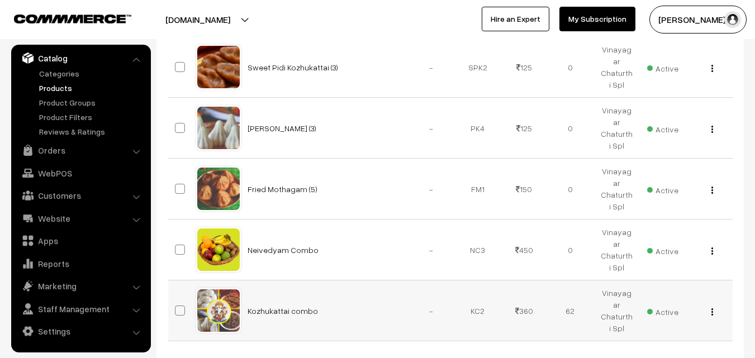
scroll to position [555, 0]
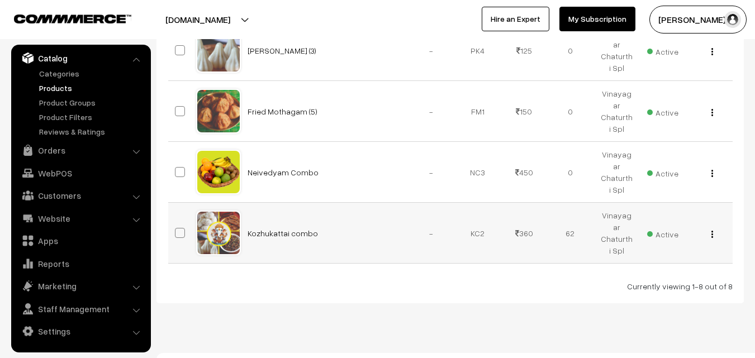
click at [712, 231] on img "button" at bounding box center [713, 234] width 2 height 7
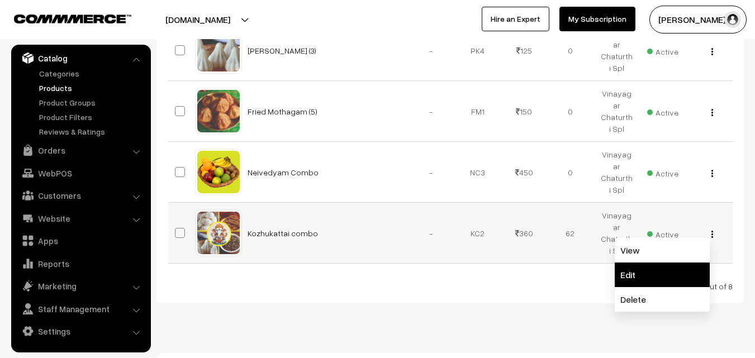
click at [677, 263] on link "Edit" at bounding box center [662, 275] width 95 height 25
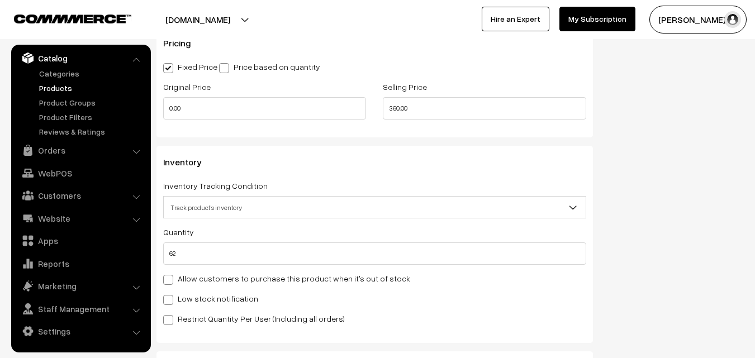
scroll to position [1062, 0]
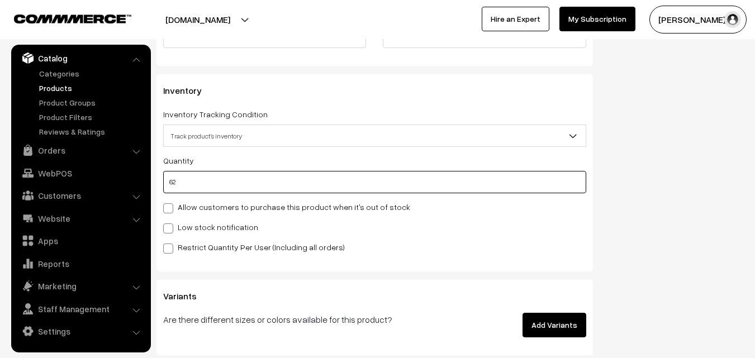
drag, startPoint x: 188, startPoint y: 182, endPoint x: 118, endPoint y: 185, distance: 70.0
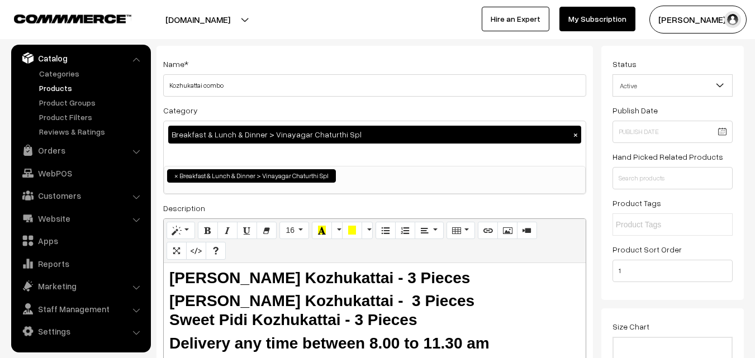
scroll to position [14, 0]
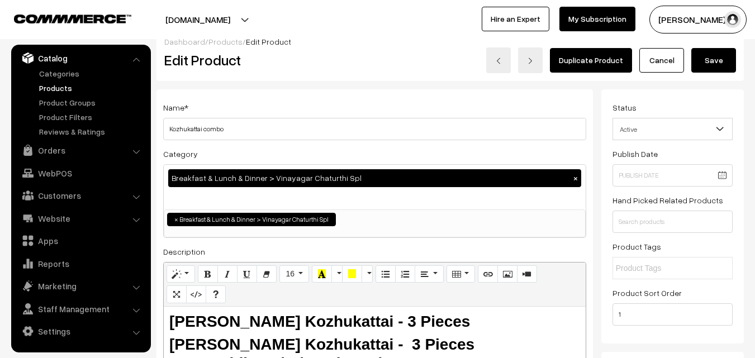
type input "0"
click at [713, 62] on button "Save" at bounding box center [714, 60] width 45 height 25
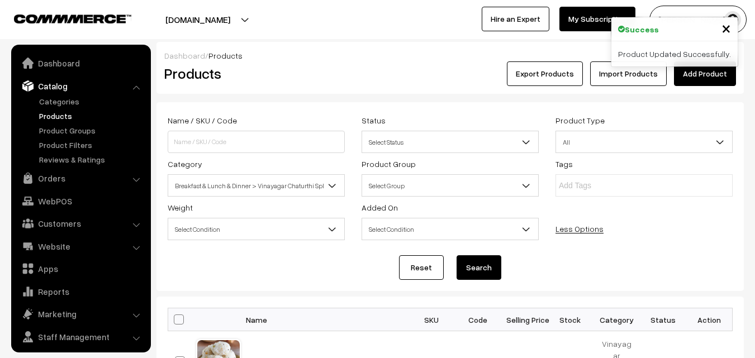
scroll to position [28, 0]
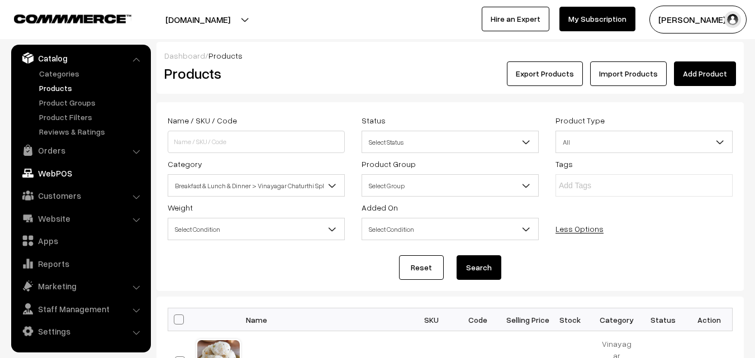
click at [51, 173] on link "WebPOS" at bounding box center [80, 173] width 133 height 20
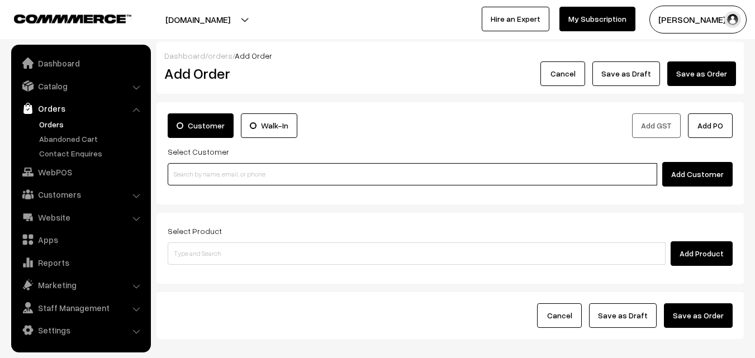
click at [182, 181] on input at bounding box center [413, 174] width 490 height 22
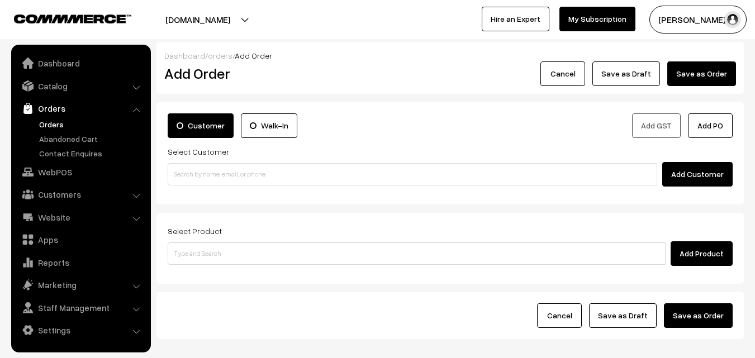
click at [57, 125] on link "Orders" at bounding box center [91, 125] width 111 height 12
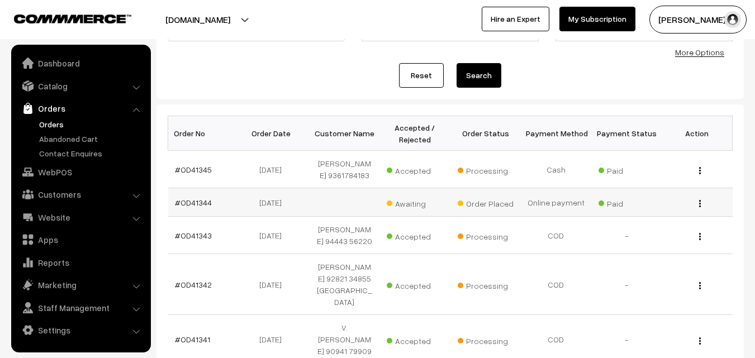
scroll to position [112, 0]
click at [201, 201] on link "#OD41344" at bounding box center [193, 203] width 37 height 10
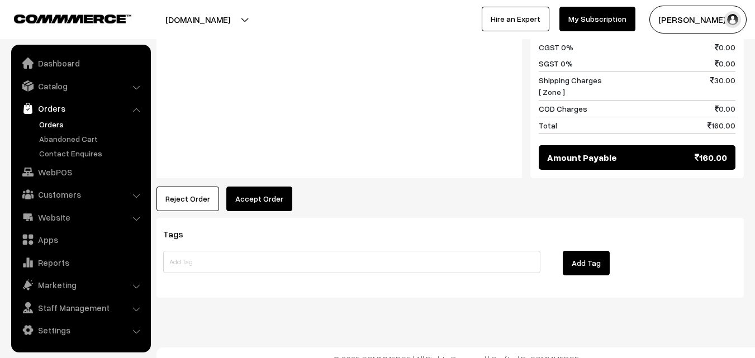
drag, startPoint x: 260, startPoint y: 201, endPoint x: 262, endPoint y: 191, distance: 10.3
click at [263, 187] on button "Accept Order" at bounding box center [259, 199] width 66 height 25
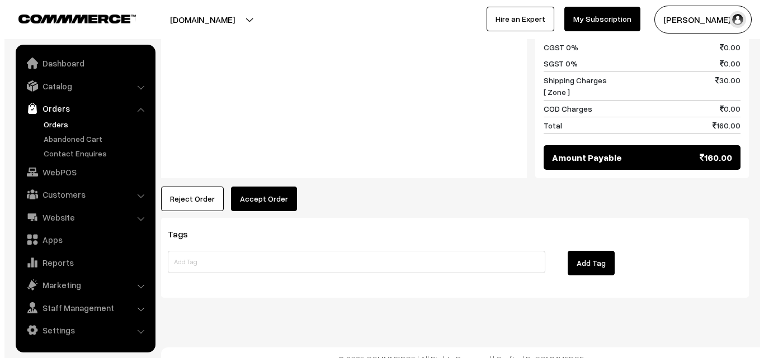
scroll to position [555, 0]
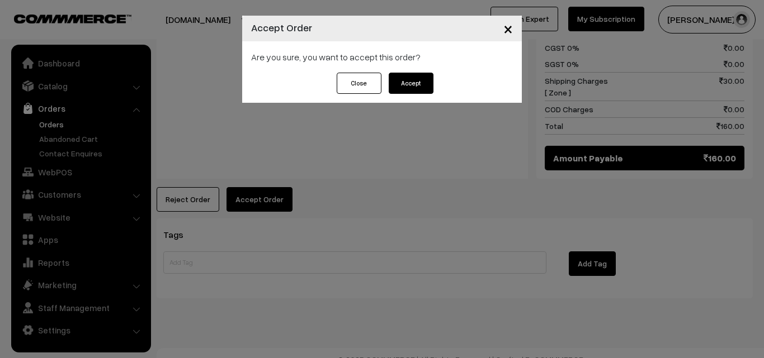
click at [409, 81] on button "Accept" at bounding box center [411, 83] width 45 height 21
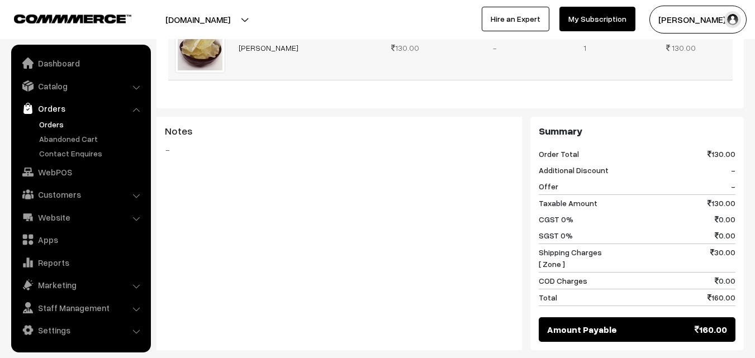
scroll to position [391, 0]
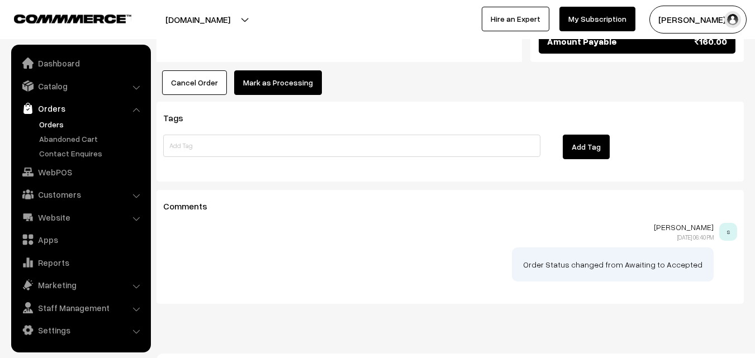
click at [295, 75] on button "Mark as Processing" at bounding box center [278, 82] width 88 height 25
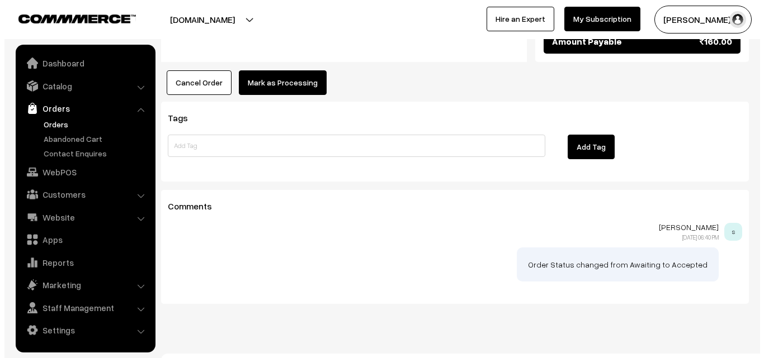
scroll to position [671, 0]
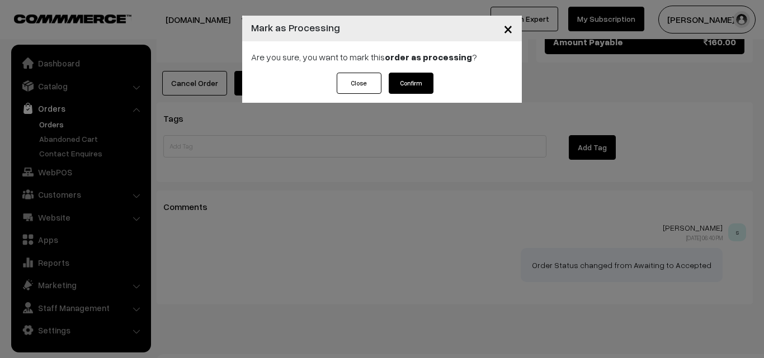
click at [414, 78] on button "Confirm" at bounding box center [411, 83] width 45 height 21
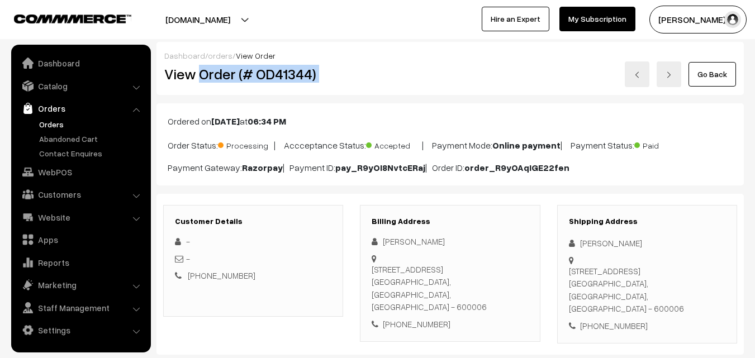
drag, startPoint x: 202, startPoint y: 72, endPoint x: 389, endPoint y: 71, distance: 186.7
click at [423, 71] on div "View Order (# OD41344) Go Back" at bounding box center [450, 75] width 589 height 26
copy div "Order (# OD41344)"
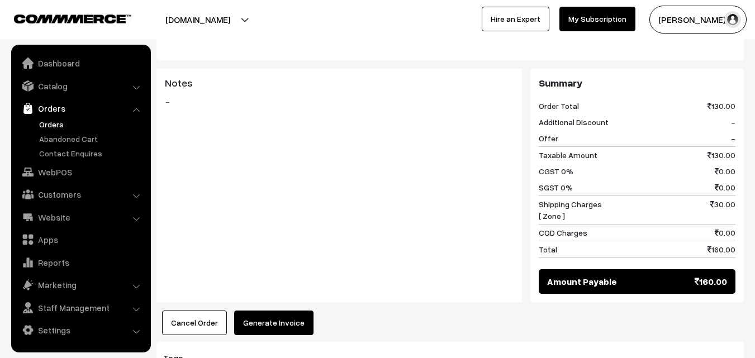
scroll to position [447, 0]
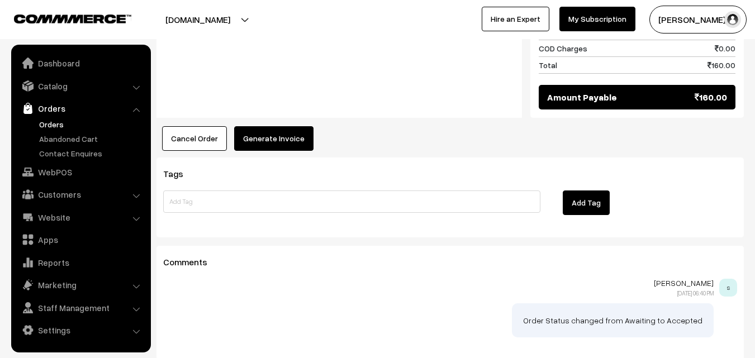
click at [285, 128] on button "Generate Invoice" at bounding box center [273, 138] width 79 height 25
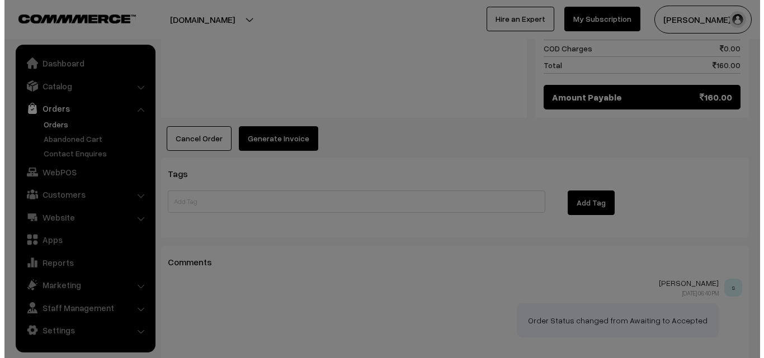
scroll to position [616, 0]
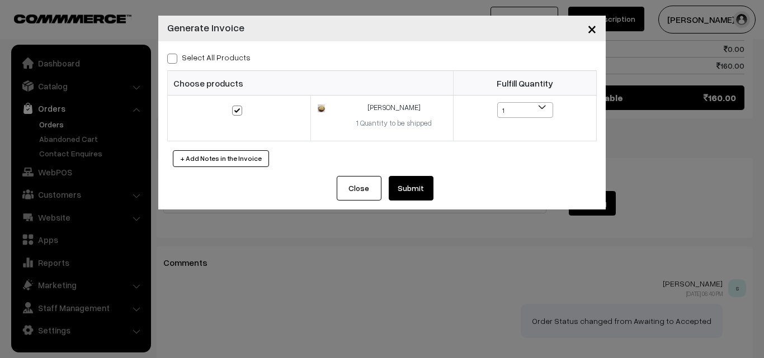
click at [412, 188] on button "Submit" at bounding box center [411, 188] width 45 height 25
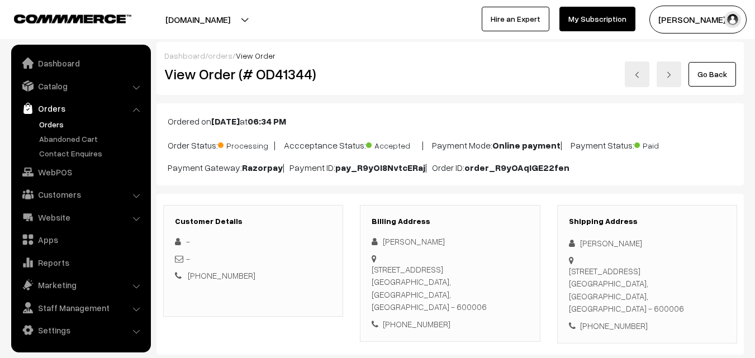
scroll to position [615, 0]
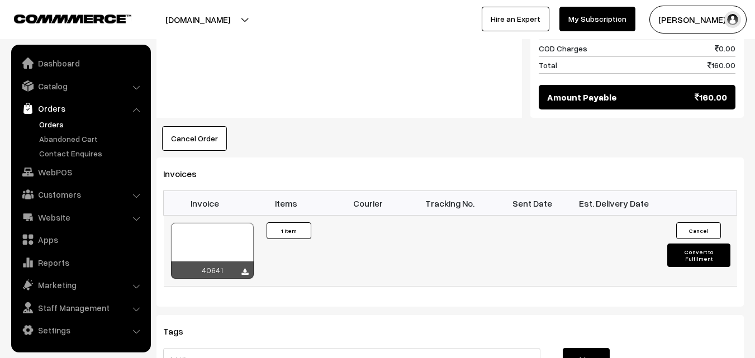
click at [215, 238] on div at bounding box center [212, 251] width 83 height 56
click at [50, 125] on link "Orders" at bounding box center [91, 125] width 111 height 12
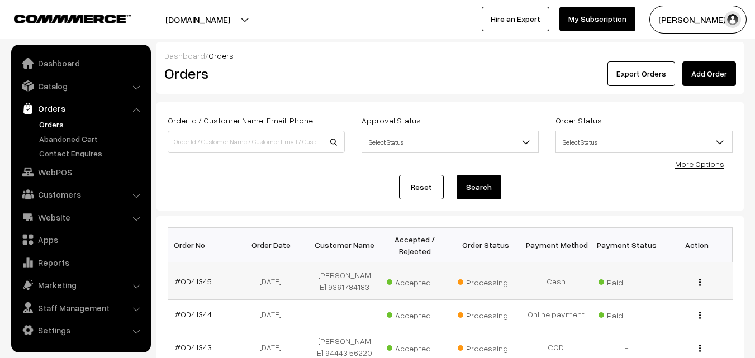
click at [194, 276] on td "#OD41345" at bounding box center [203, 281] width 70 height 37
click at [195, 282] on link "#OD41345" at bounding box center [193, 282] width 37 height 10
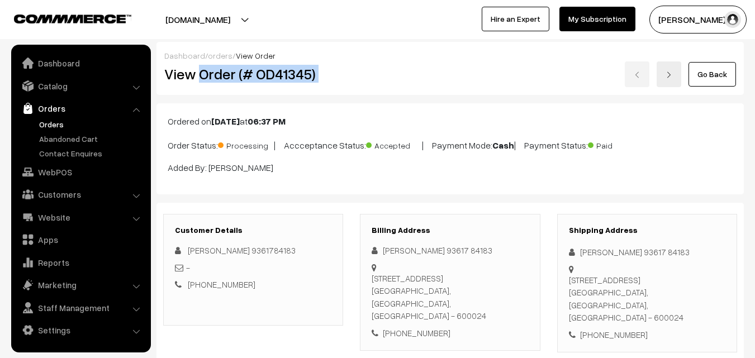
drag, startPoint x: 200, startPoint y: 75, endPoint x: 373, endPoint y: 79, distance: 173.4
click at [373, 79] on div "View Order (# OD41345) Go Back" at bounding box center [450, 75] width 589 height 26
copy div "Order (# OD41345)"
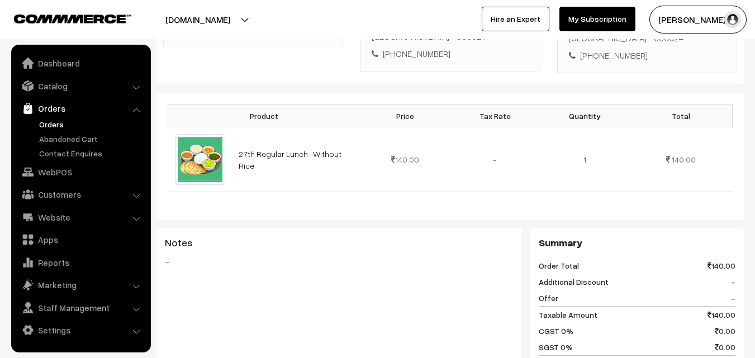
scroll to position [559, 0]
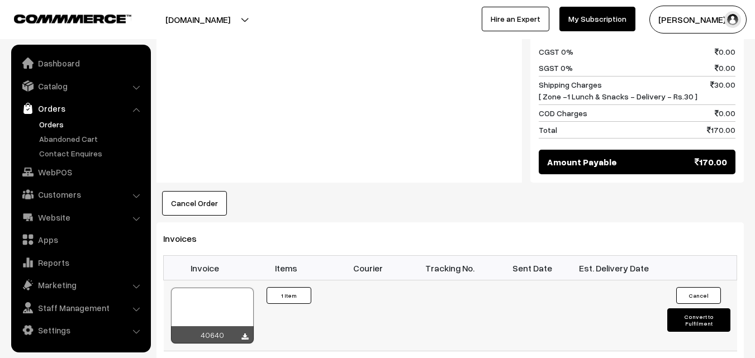
click at [230, 298] on div at bounding box center [212, 316] width 83 height 56
click at [69, 173] on link "WebPOS" at bounding box center [80, 172] width 133 height 20
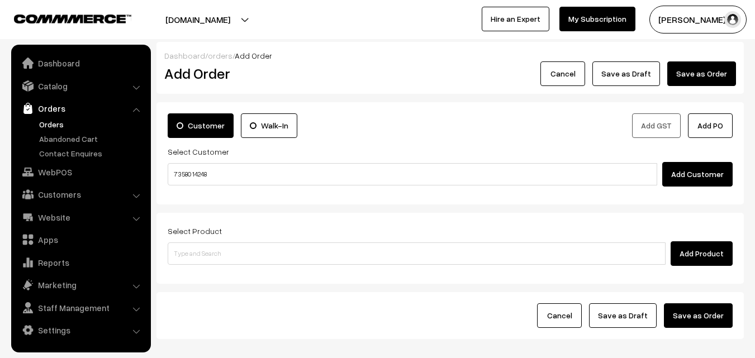
click at [191, 172] on input "73580 14248" at bounding box center [413, 174] width 490 height 22
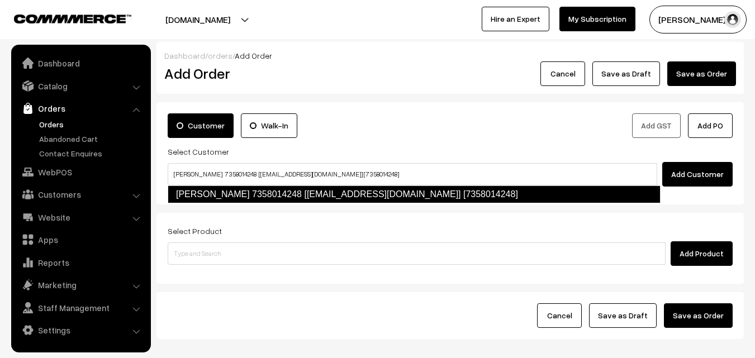
type input "shanthi 7358014248 [Annams104@gmail.com] [7358014248]"
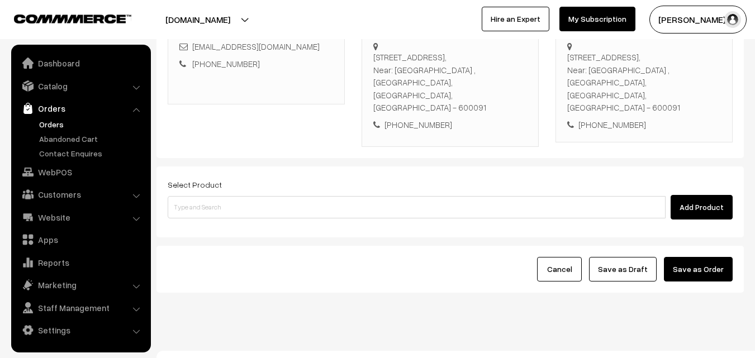
scroll to position [204, 0]
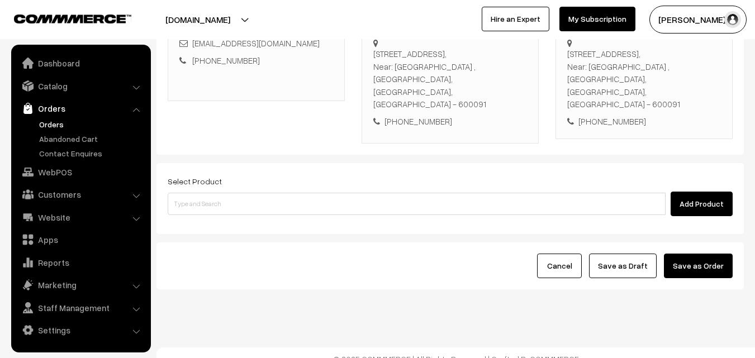
click at [249, 179] on div "Select Product Add Product" at bounding box center [450, 195] width 565 height 42
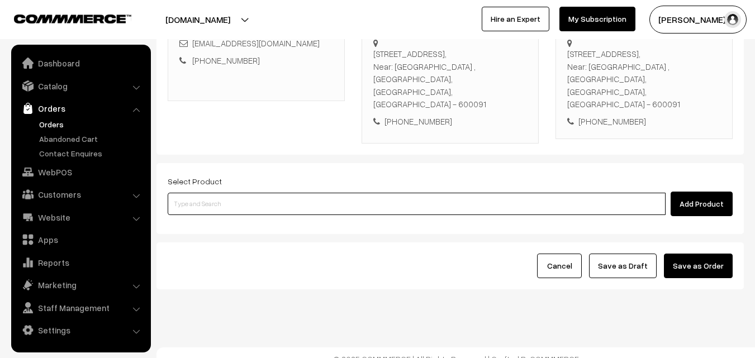
drag, startPoint x: 238, startPoint y: 200, endPoint x: 234, endPoint y: 187, distance: 12.9
click at [238, 200] on input at bounding box center [417, 204] width 498 height 22
click at [230, 193] on input at bounding box center [417, 204] width 498 height 22
paste input "27th Regular Lunch -Without Rice"
type input "27th Regular Lunch -Without Rice"
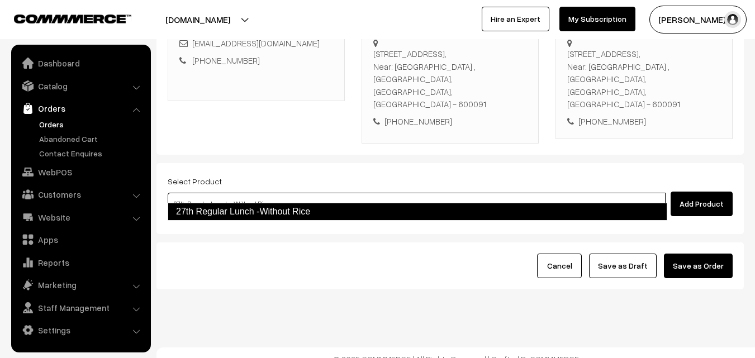
click at [227, 203] on link "27th Regular Lunch -Without Rice" at bounding box center [418, 212] width 500 height 18
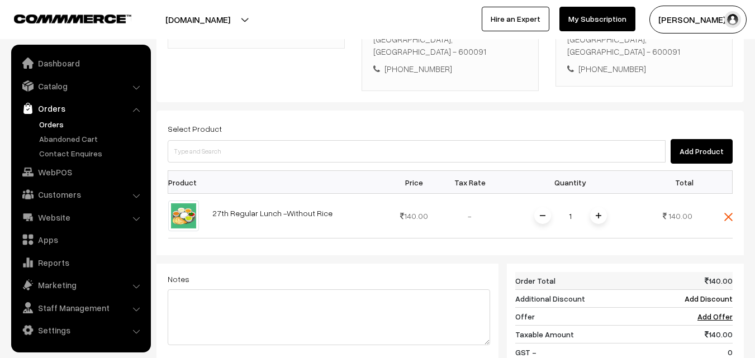
scroll to position [316, 0]
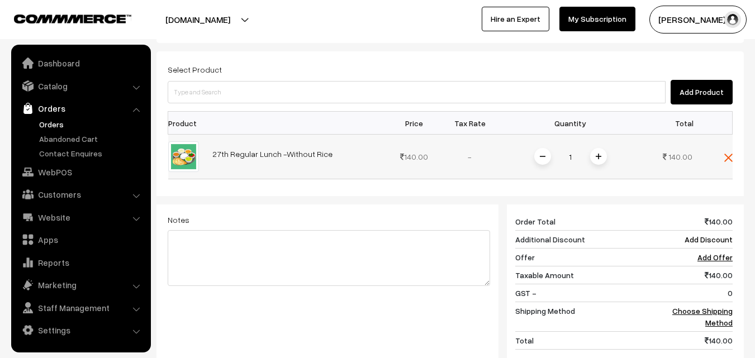
click at [600, 154] on img at bounding box center [599, 157] width 6 height 6
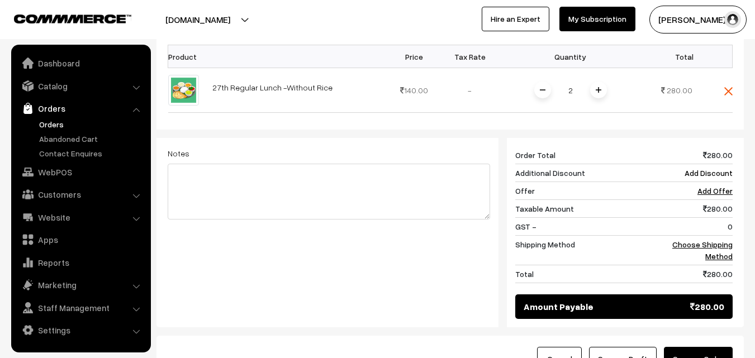
scroll to position [476, 0]
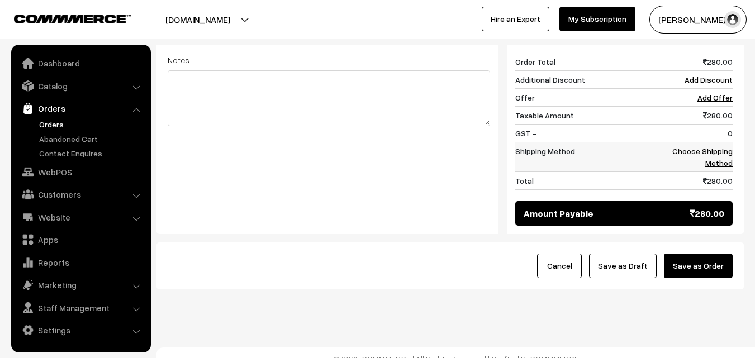
click at [723, 146] on link "Choose Shipping Method" at bounding box center [703, 156] width 60 height 21
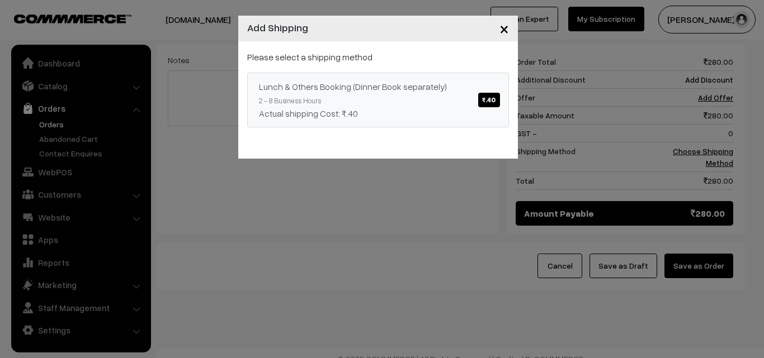
click at [488, 108] on div "Actual shipping Cost: ₹.40" at bounding box center [378, 113] width 238 height 13
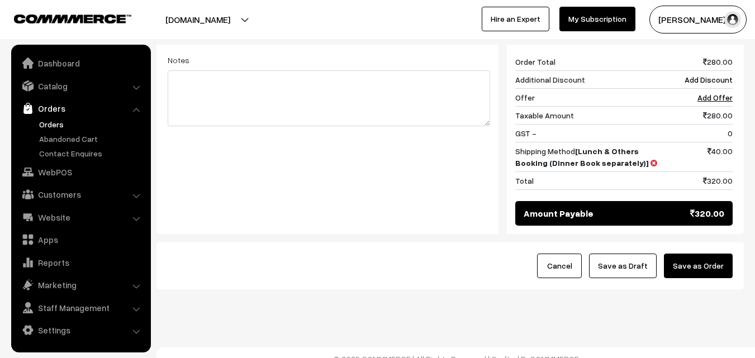
drag, startPoint x: 707, startPoint y: 256, endPoint x: 604, endPoint y: 263, distance: 102.6
click at [706, 255] on button "Save as Order" at bounding box center [698, 266] width 69 height 25
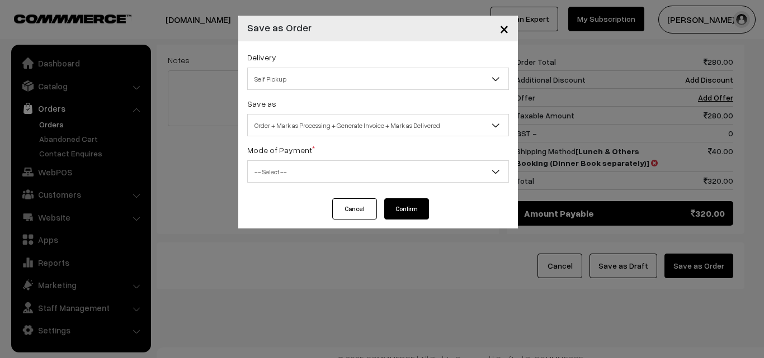
click at [338, 126] on span "Order + Mark as Processing + Generate Invoice + Mark as Delivered" at bounding box center [378, 126] width 261 height 20
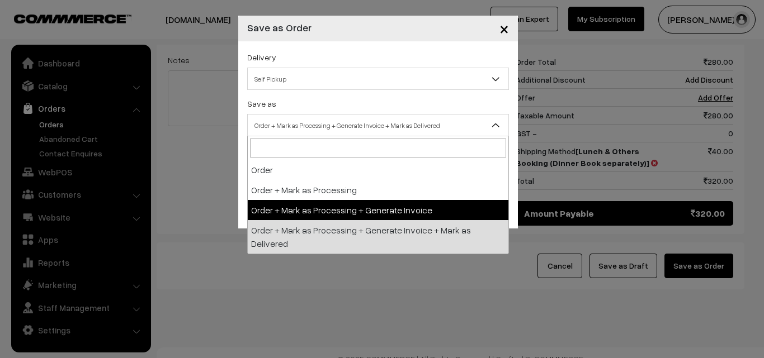
drag, startPoint x: 332, startPoint y: 211, endPoint x: 331, endPoint y: 198, distance: 12.9
select select "3"
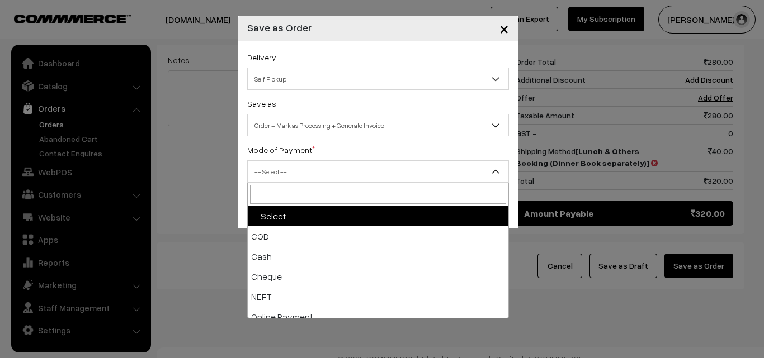
click at [297, 171] on span "-- Select --" at bounding box center [378, 172] width 261 height 20
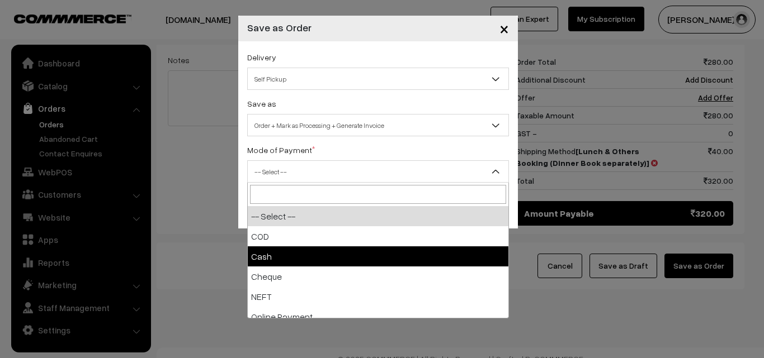
select select "2"
checkbox input "true"
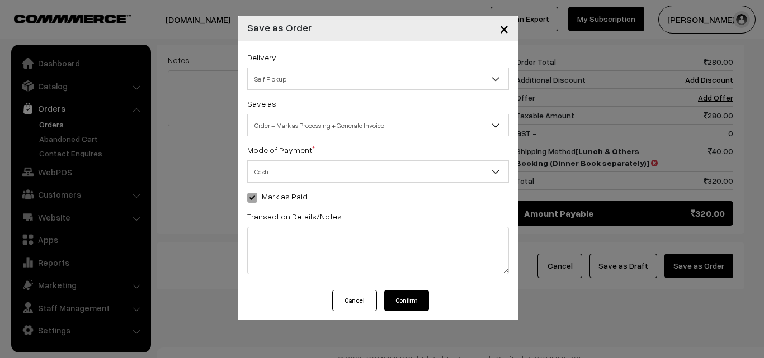
click at [413, 309] on button "Confirm" at bounding box center [406, 300] width 45 height 21
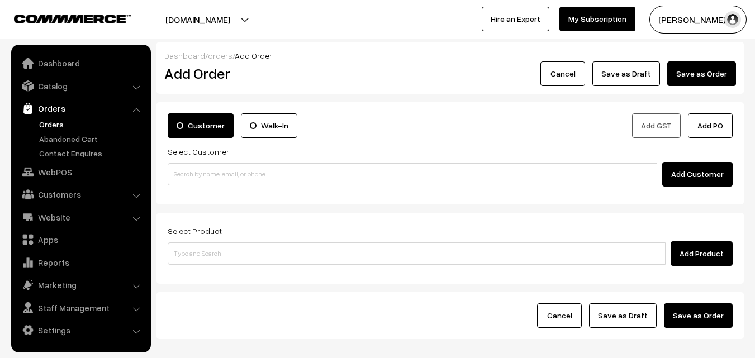
click at [55, 120] on link "Orders" at bounding box center [91, 125] width 111 height 12
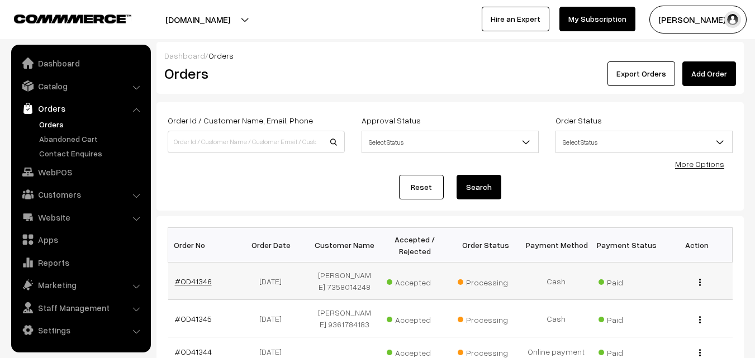
click at [196, 280] on link "#OD41346" at bounding box center [193, 282] width 37 height 10
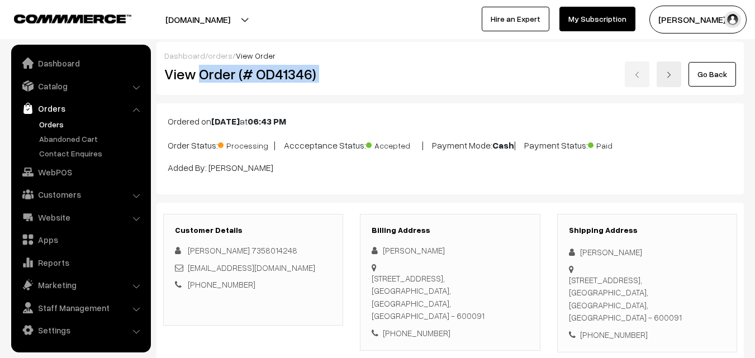
drag, startPoint x: 369, startPoint y: 80, endPoint x: 348, endPoint y: 81, distance: 20.7
click at [368, 80] on div "View Order (# OD41346) Go Back" at bounding box center [450, 75] width 589 height 26
copy div "Order (# OD41346)"
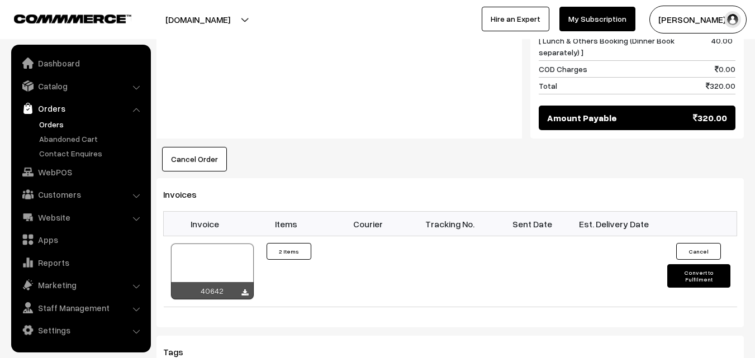
scroll to position [727, 0]
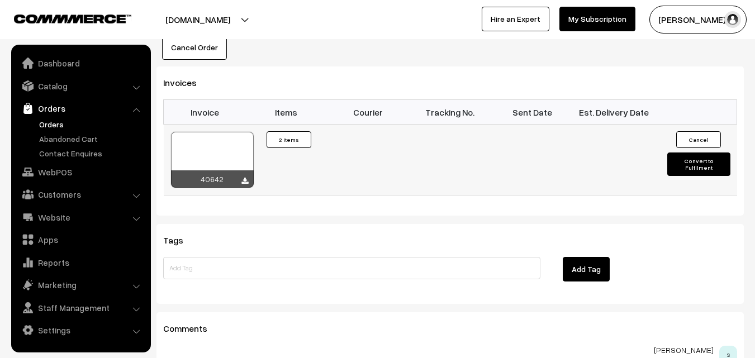
click at [198, 141] on div at bounding box center [212, 160] width 83 height 56
drag, startPoint x: 58, startPoint y: 174, endPoint x: 97, endPoint y: 193, distance: 43.8
click at [58, 174] on link "WebPOS" at bounding box center [80, 172] width 133 height 20
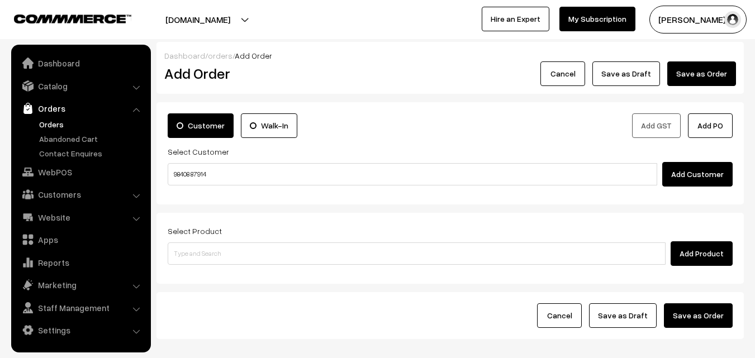
click at [195, 174] on input "98408 87914" at bounding box center [413, 174] width 490 height 22
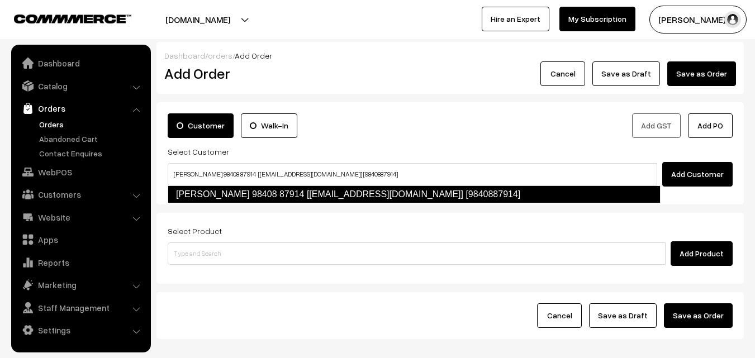
type input "Baskar 98408 87914 [test932@gmail.com] [9840887914]"
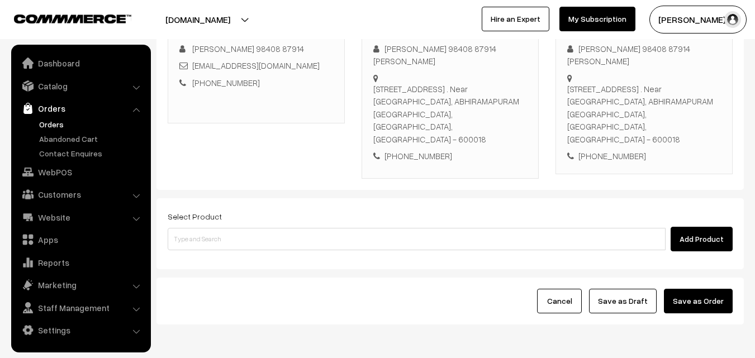
scroll to position [191, 0]
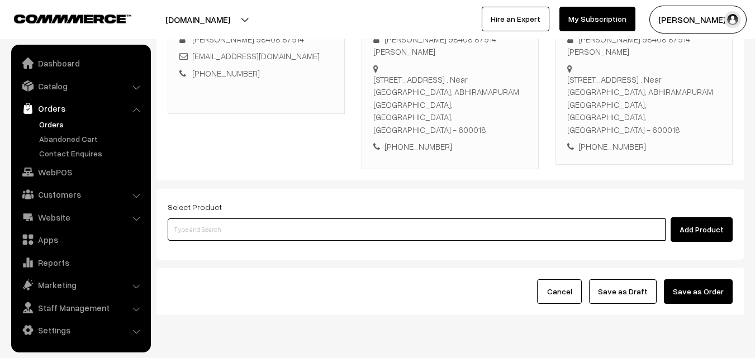
drag, startPoint x: 239, startPoint y: 184, endPoint x: 233, endPoint y: 186, distance: 7.1
click at [238, 219] on input at bounding box center [417, 230] width 498 height 22
click at [241, 219] on input at bounding box center [417, 230] width 498 height 22
paste input "27th Spl Lunch - Without Rice"
type input "27th Spl Lunch - Without Rice"
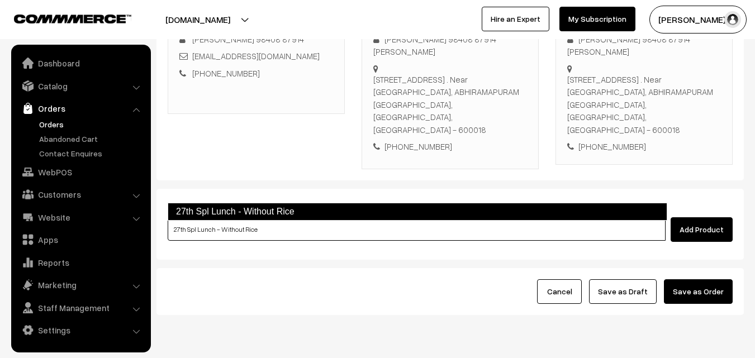
click at [232, 211] on link "27th Spl Lunch - Without Rice" at bounding box center [418, 212] width 500 height 18
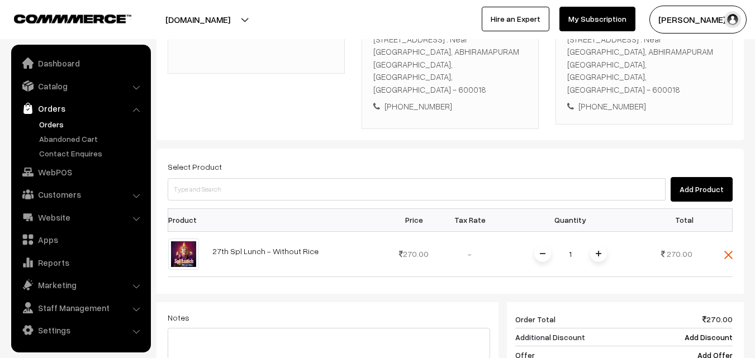
scroll to position [452, 0]
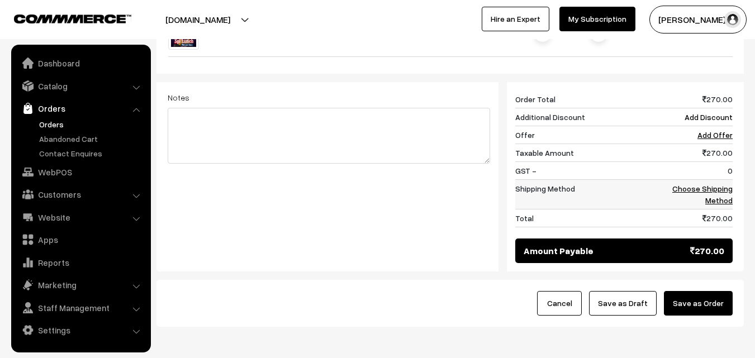
click at [716, 184] on link "Choose Shipping Method" at bounding box center [703, 194] width 60 height 21
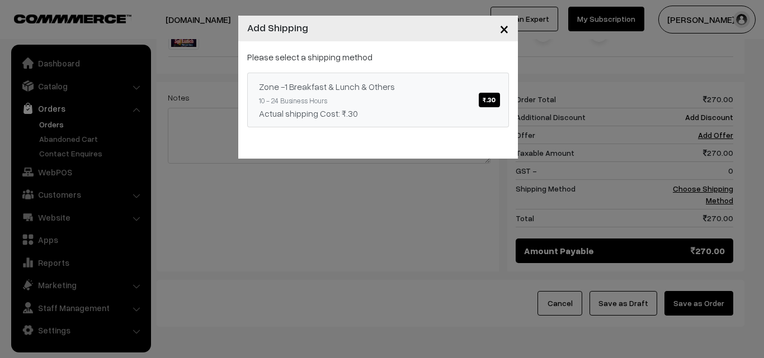
click at [472, 113] on div "Actual shipping Cost: ₹.30" at bounding box center [378, 113] width 238 height 13
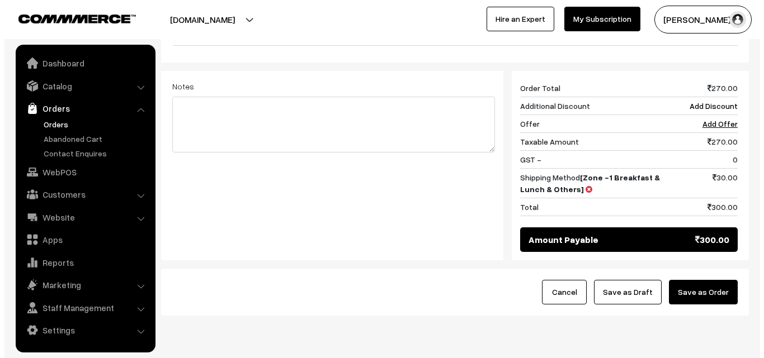
scroll to position [463, 0]
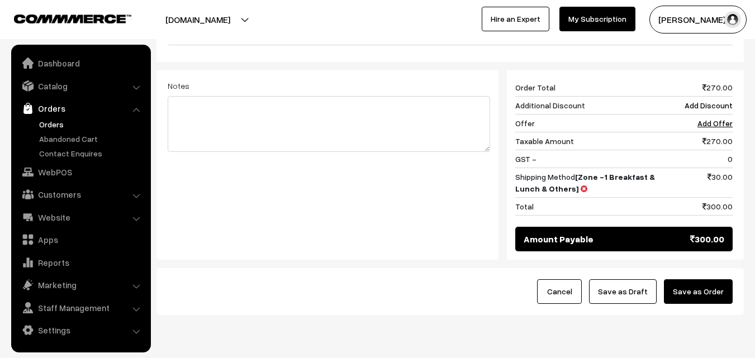
click at [714, 280] on button "Save as Order" at bounding box center [698, 292] width 69 height 25
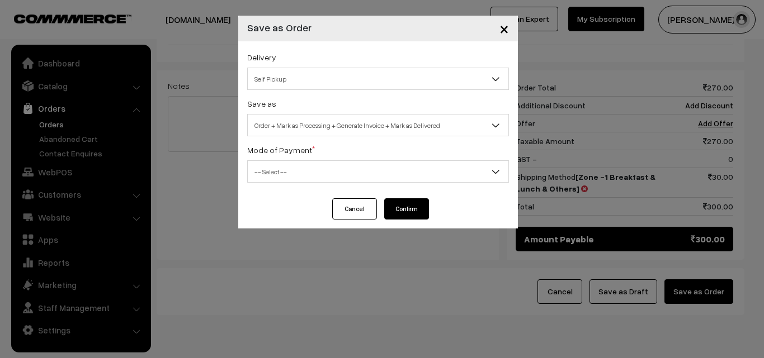
click at [295, 127] on span "Order + Mark as Processing + Generate Invoice + Mark as Delivered" at bounding box center [378, 126] width 261 height 20
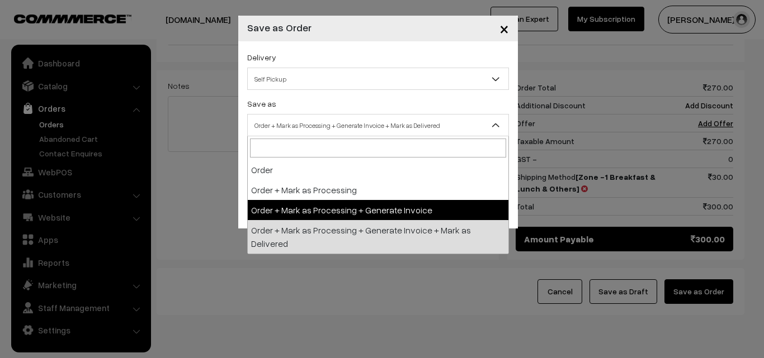
select select "3"
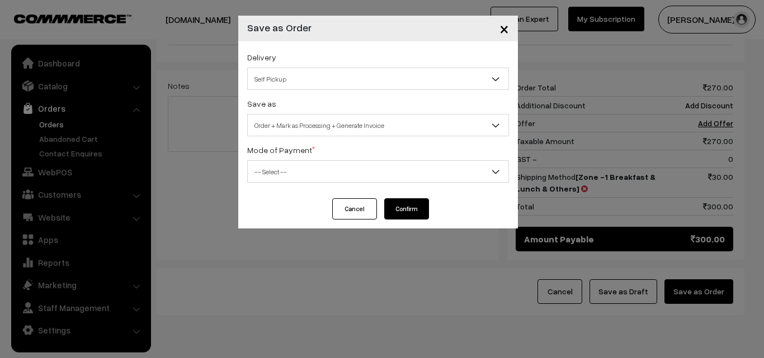
click at [297, 176] on span "-- Select --" at bounding box center [378, 172] width 261 height 20
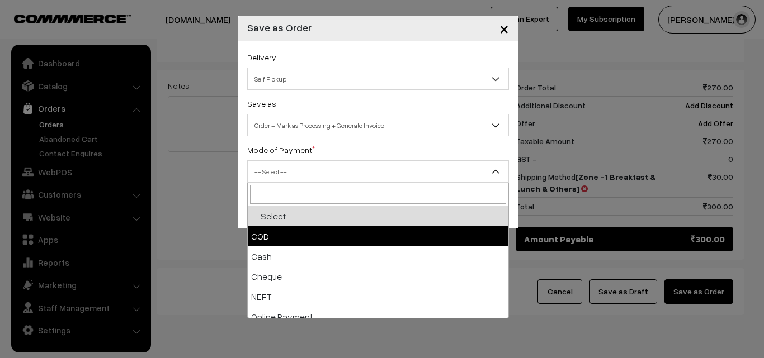
select select "1"
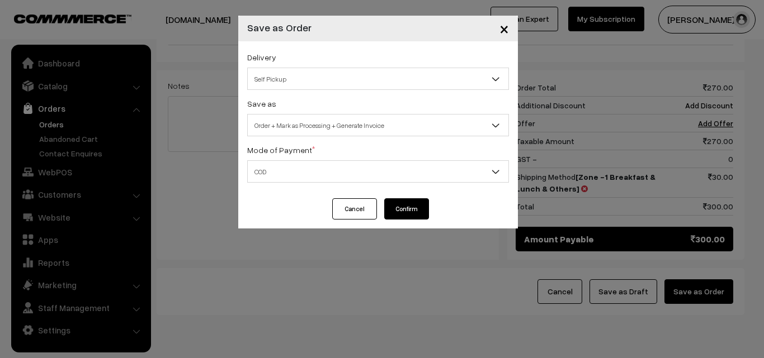
click at [410, 207] on button "Confirm" at bounding box center [406, 208] width 45 height 21
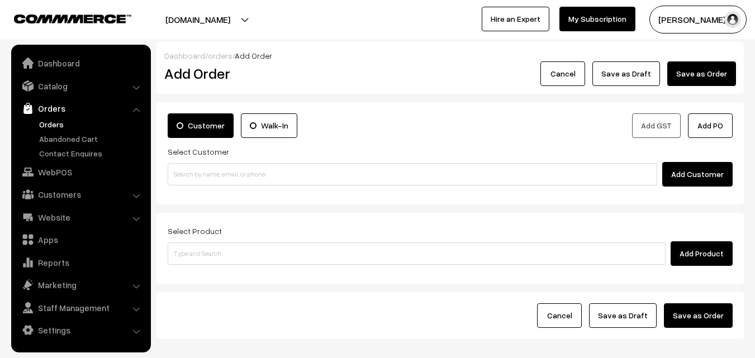
click at [60, 124] on link "Orders" at bounding box center [91, 125] width 111 height 12
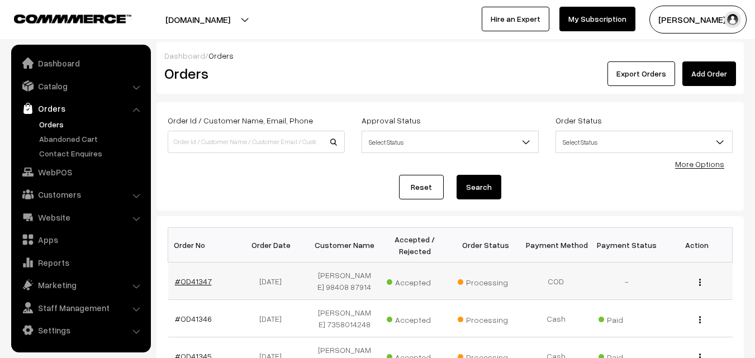
click at [194, 278] on link "#OD41347" at bounding box center [193, 282] width 37 height 10
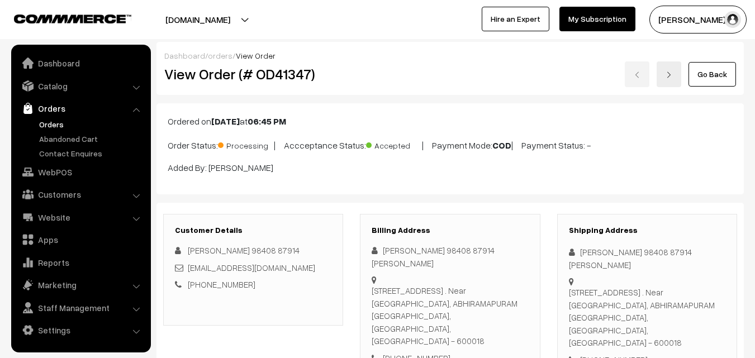
click at [204, 70] on h2 "View Order (# OD41347)" at bounding box center [253, 73] width 179 height 17
drag, startPoint x: 197, startPoint y: 74, endPoint x: 466, endPoint y: 75, distance: 268.4
click at [466, 75] on div "View Order (# OD41347) Go Back" at bounding box center [450, 75] width 589 height 26
copy div "Order (# OD41347)"
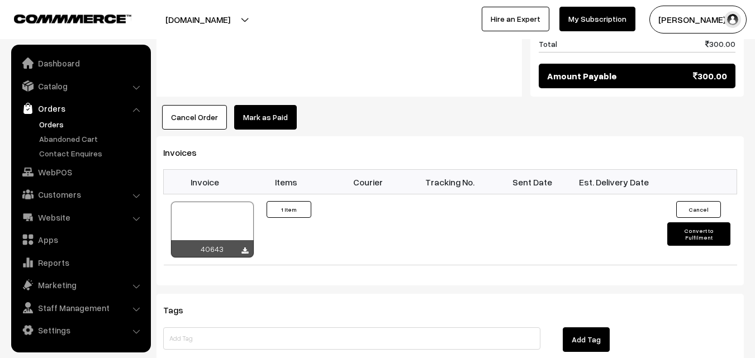
scroll to position [559, 0]
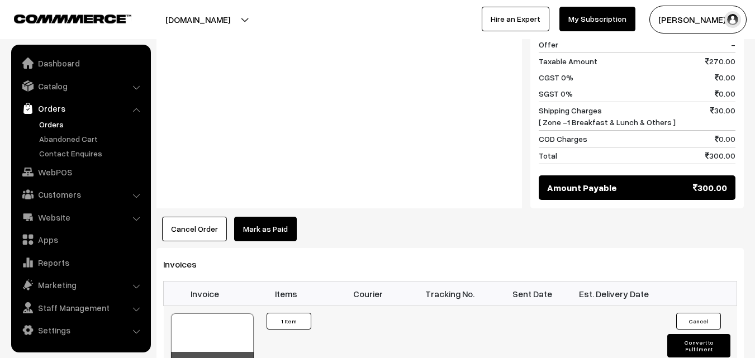
click at [212, 314] on div at bounding box center [212, 342] width 83 height 56
click at [61, 168] on link "WebPOS" at bounding box center [80, 172] width 133 height 20
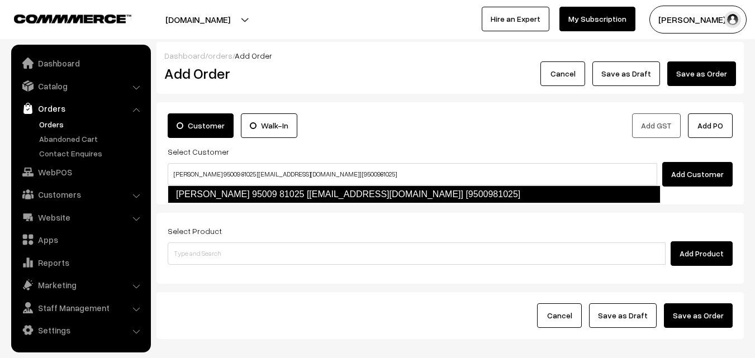
type input "[PERSON_NAME] 95009 81025‬ [[EMAIL_ADDRESS][DOMAIN_NAME]] [9500981025]"
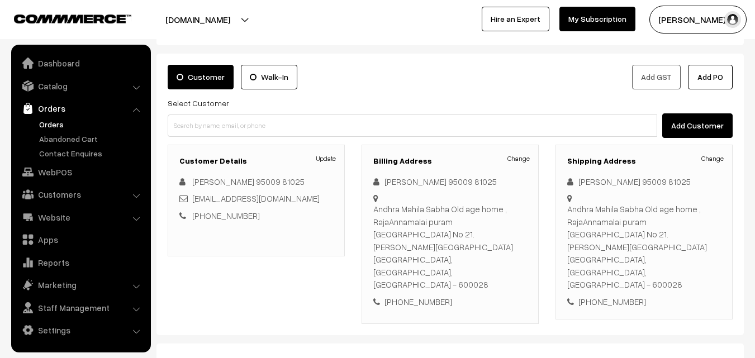
scroll to position [168, 0]
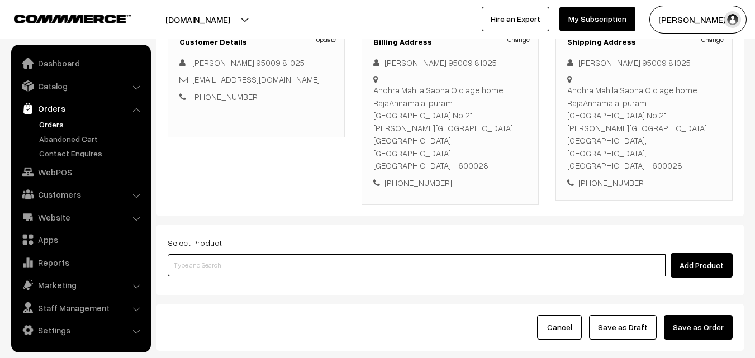
click at [242, 254] on input at bounding box center [417, 265] width 498 height 22
click at [263, 254] on input at bounding box center [417, 265] width 498 height 22
paste input "27th Spl Lunch - With Rice"
type input "27th Spl Lunch - With Rice"
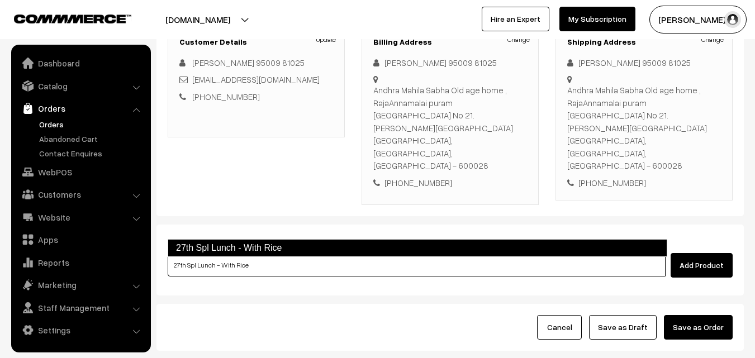
click at [257, 245] on link "27th Spl Lunch - With Rice" at bounding box center [418, 248] width 500 height 18
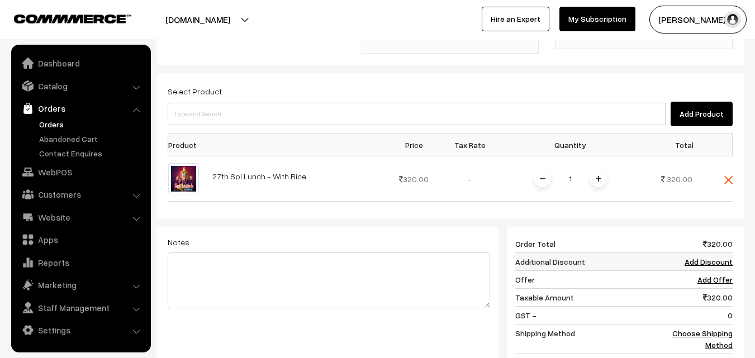
scroll to position [335, 0]
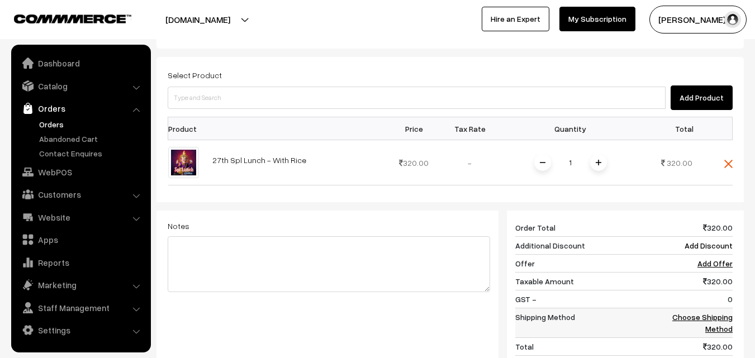
click at [732, 313] on link "Choose Shipping Method" at bounding box center [703, 323] width 60 height 21
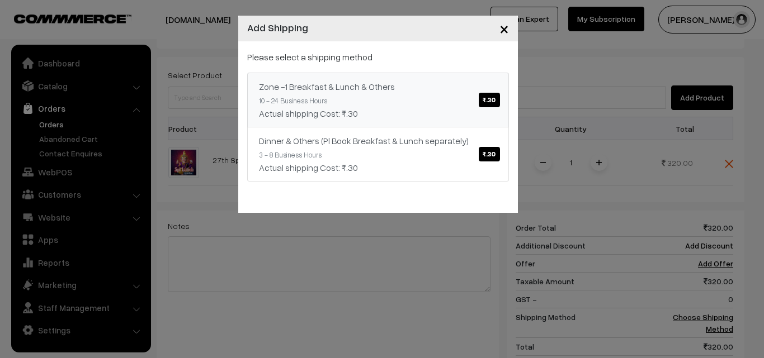
click at [433, 112] on div "Actual shipping Cost: ₹.30" at bounding box center [378, 113] width 238 height 13
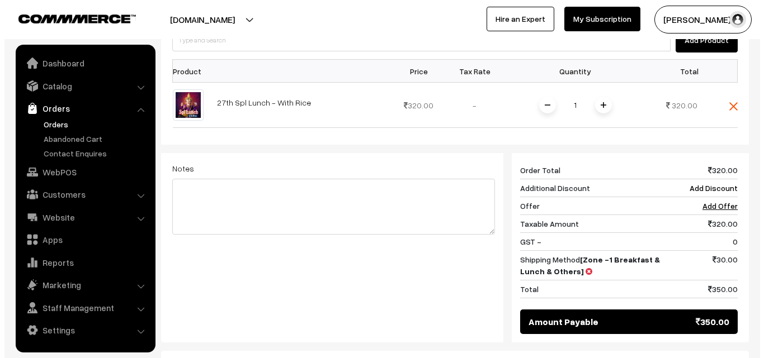
scroll to position [476, 0]
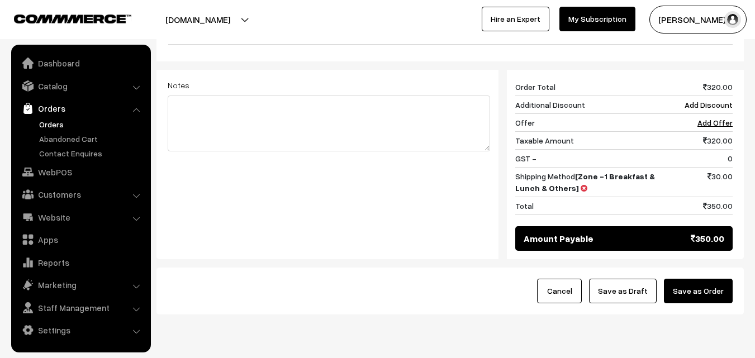
click at [699, 279] on button "Save as Order" at bounding box center [698, 291] width 69 height 25
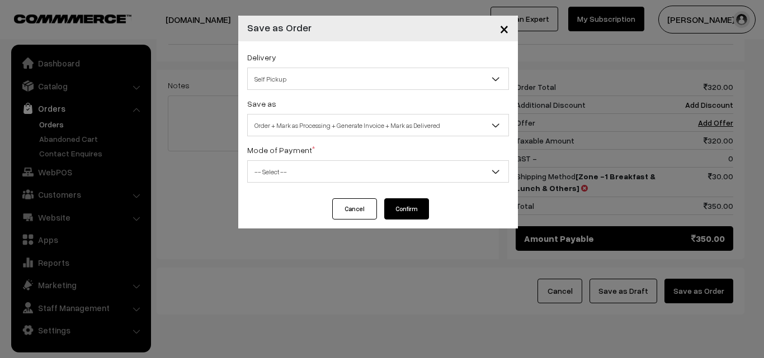
click at [310, 129] on span "Order + Mark as Processing + Generate Invoice + Mark as Delivered" at bounding box center [378, 126] width 261 height 20
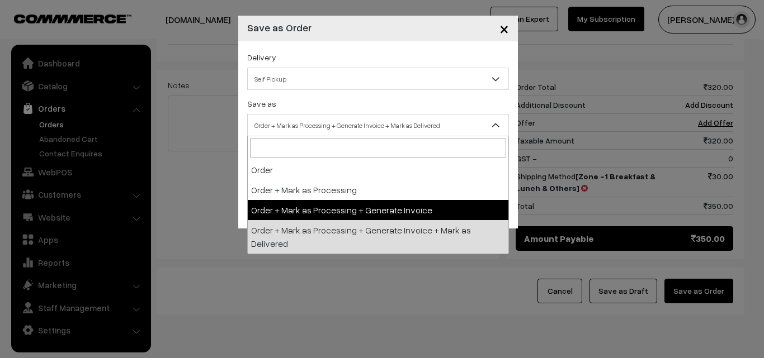
select select "3"
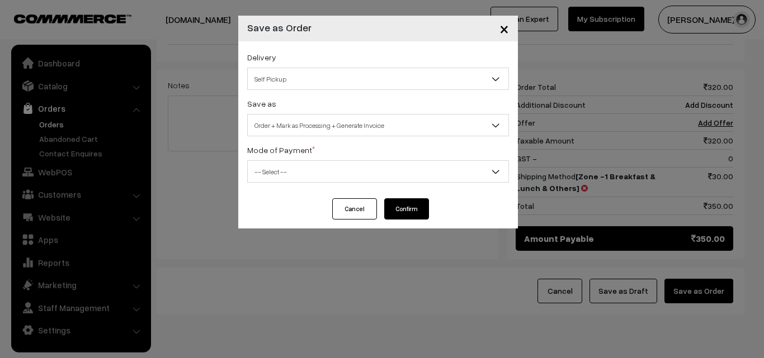
click at [291, 174] on span "-- Select --" at bounding box center [378, 172] width 261 height 20
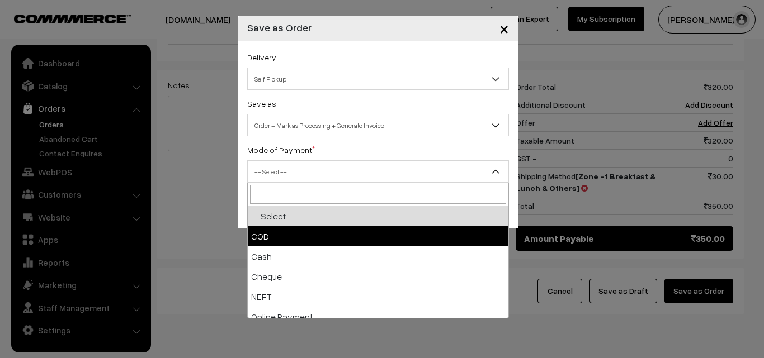
select select "1"
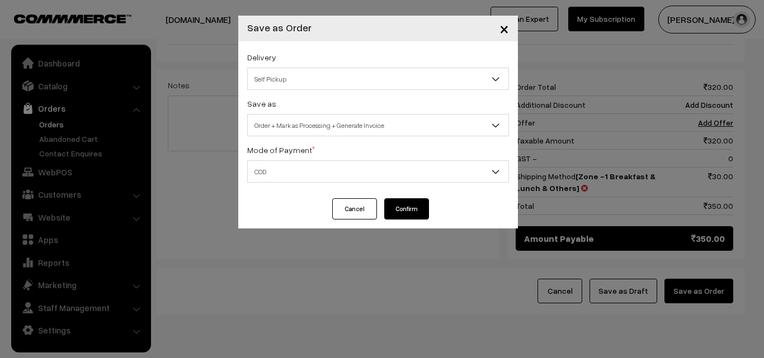
click at [407, 213] on button "Confirm" at bounding box center [406, 208] width 45 height 21
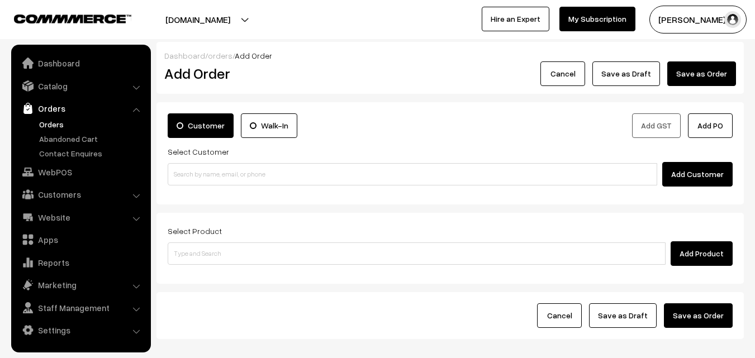
click at [56, 119] on link "Orders" at bounding box center [91, 125] width 111 height 12
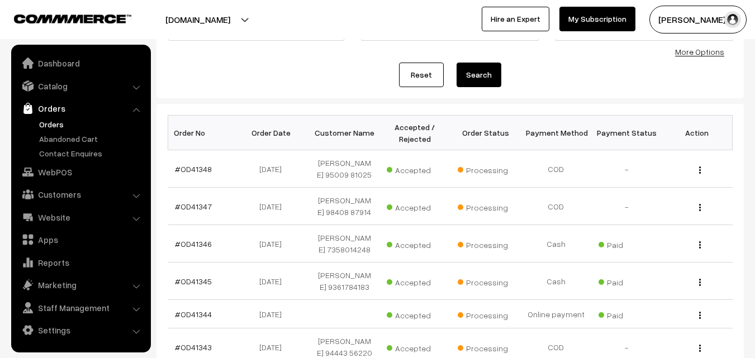
scroll to position [112, 0]
click at [190, 162] on td "#OD41348" at bounding box center [203, 169] width 70 height 37
click at [192, 172] on link "#OD41348" at bounding box center [193, 170] width 37 height 10
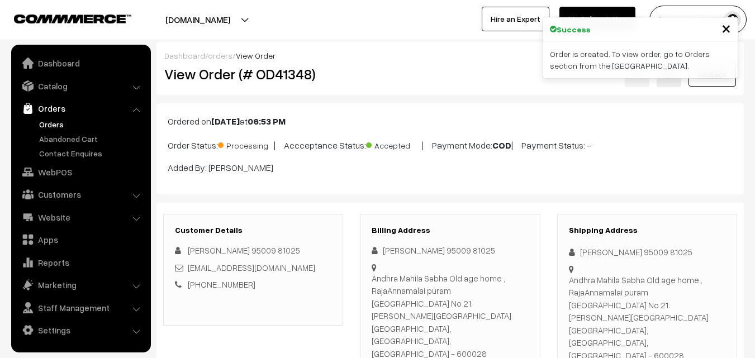
click at [292, 78] on h2 "View Order (# OD41348)" at bounding box center [253, 73] width 179 height 17
click at [360, 85] on div "Go Back" at bounding box center [548, 75] width 392 height 26
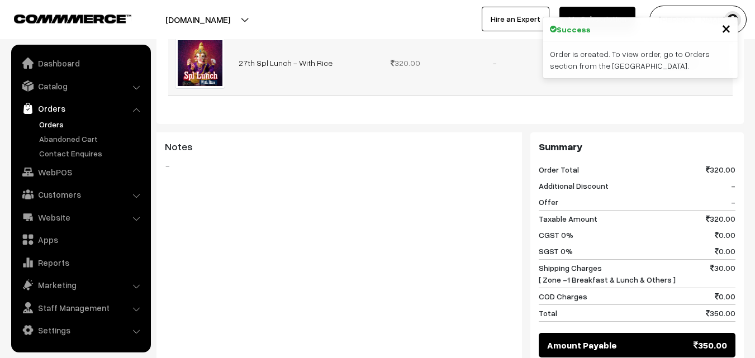
scroll to position [559, 0]
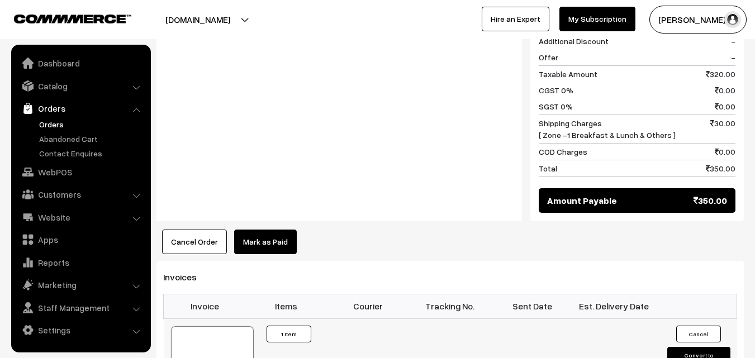
click at [236, 327] on div at bounding box center [212, 355] width 83 height 56
click at [61, 124] on link "Orders" at bounding box center [91, 125] width 111 height 12
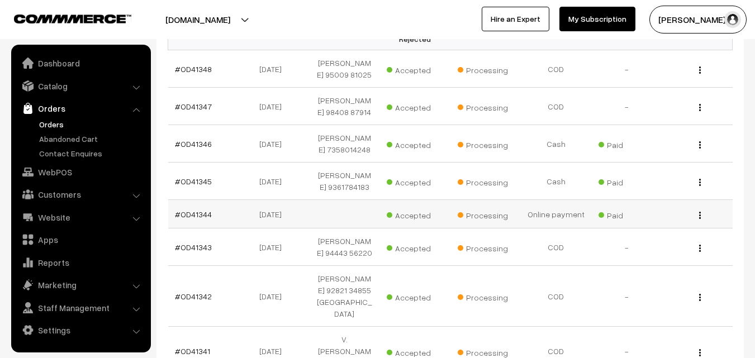
scroll to position [224, 0]
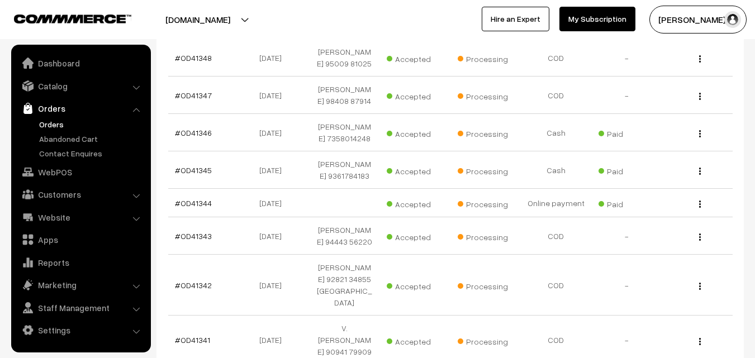
click at [53, 124] on link "Orders" at bounding box center [91, 125] width 111 height 12
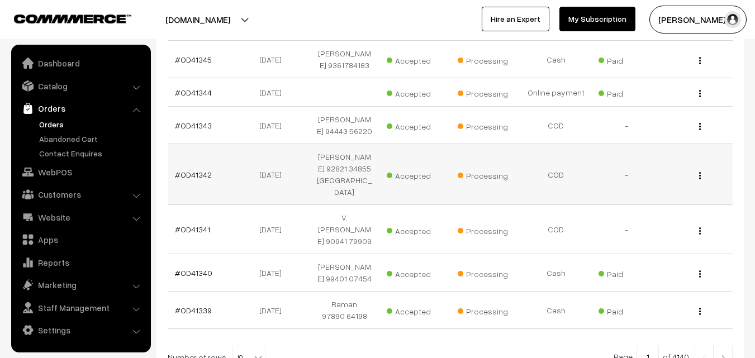
scroll to position [335, 0]
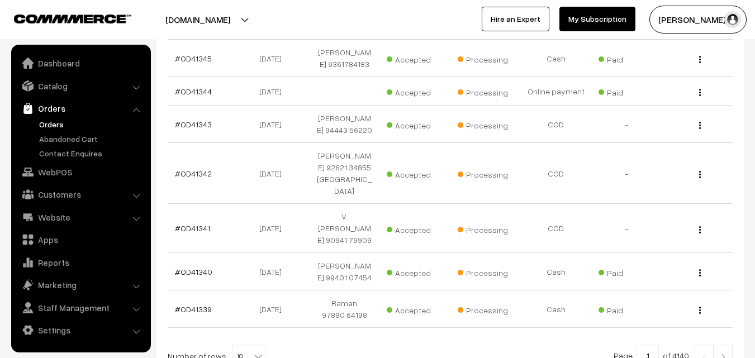
click at [64, 123] on link "Orders" at bounding box center [91, 125] width 111 height 12
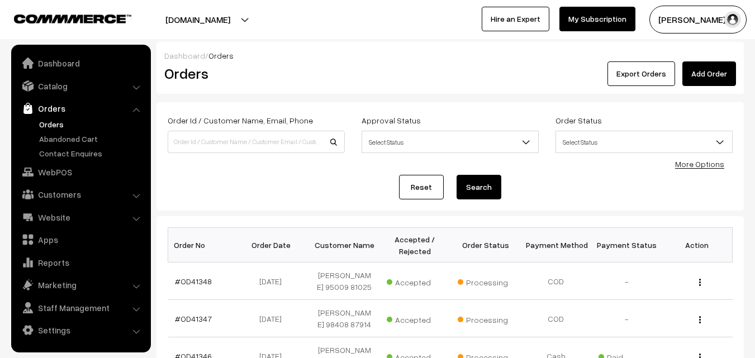
click at [35, 127] on ul "Orders" at bounding box center [81, 139] width 134 height 41
click at [44, 126] on link "Orders" at bounding box center [91, 125] width 111 height 12
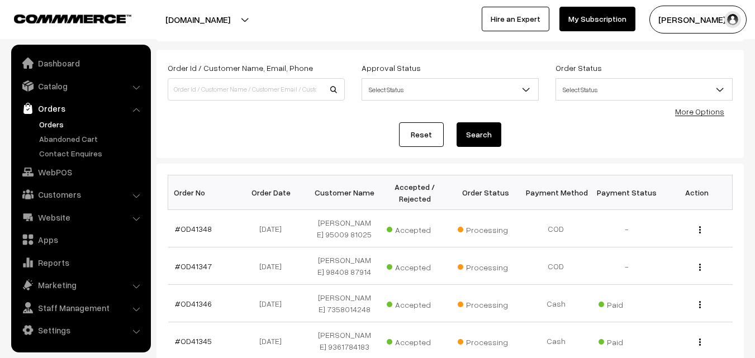
scroll to position [112, 0]
